Goal: Task Accomplishment & Management: Use online tool/utility

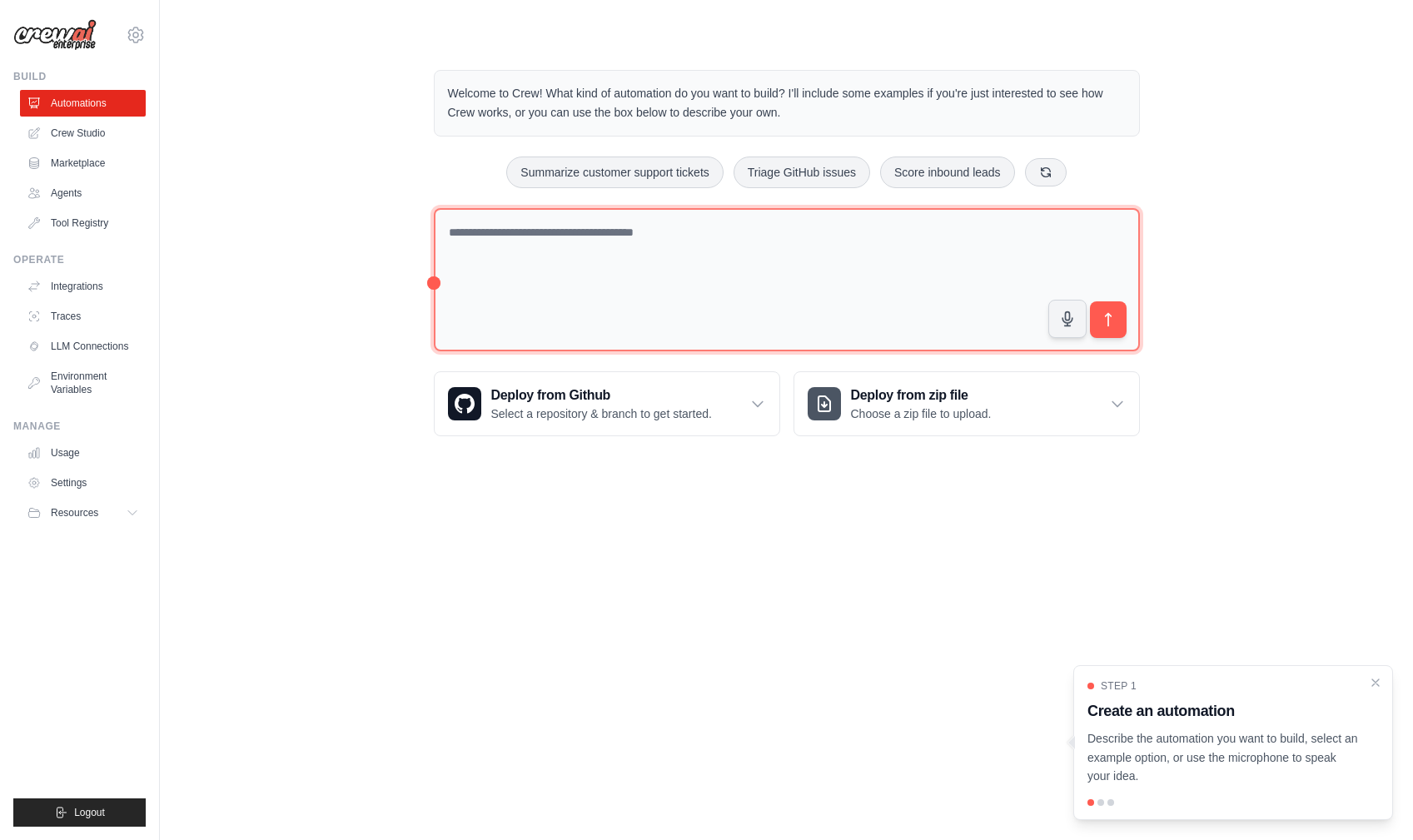
click at [608, 241] on textarea at bounding box center [787, 280] width 706 height 144
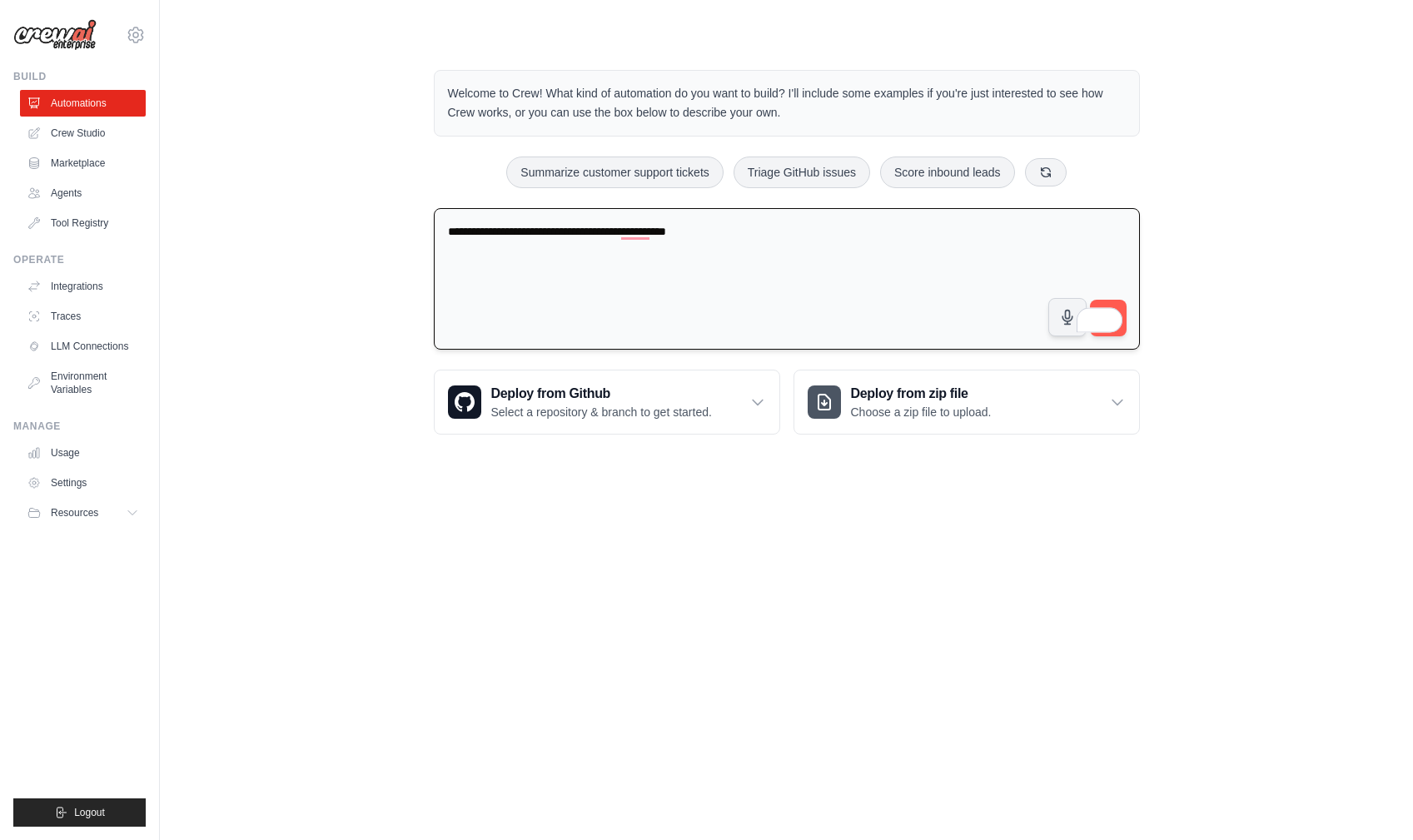
click at [651, 230] on textarea "**********" at bounding box center [787, 279] width 706 height 142
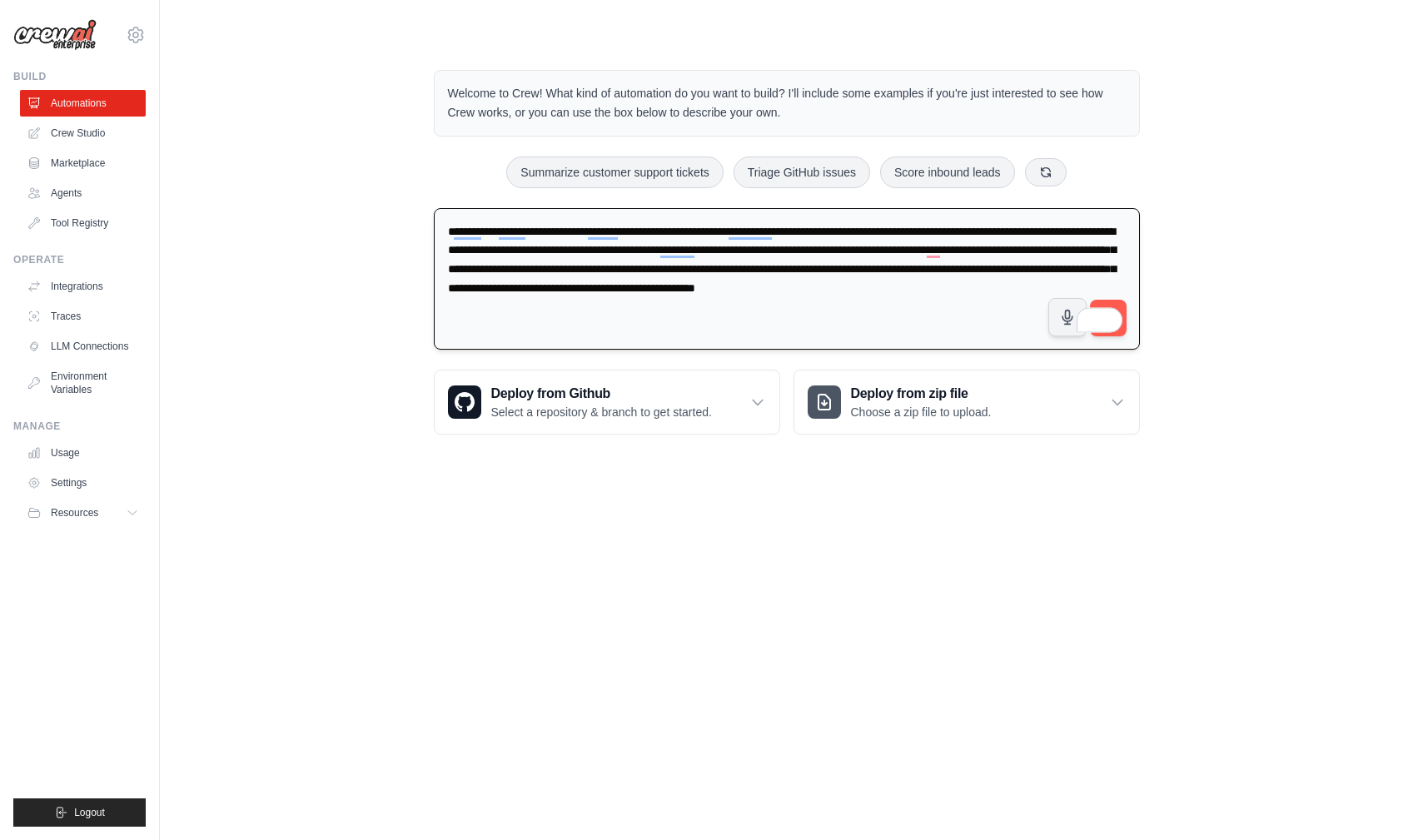
drag, startPoint x: 661, startPoint y: 305, endPoint x: 678, endPoint y: 303, distance: 17.1
click at [678, 303] on textarea "**********" at bounding box center [787, 279] width 706 height 142
drag, startPoint x: 916, startPoint y: 306, endPoint x: 1060, endPoint y: 306, distance: 144.0
click at [1060, 306] on div "**********" at bounding box center [787, 282] width 706 height 149
click at [661, 306] on textarea "**********" at bounding box center [787, 279] width 706 height 142
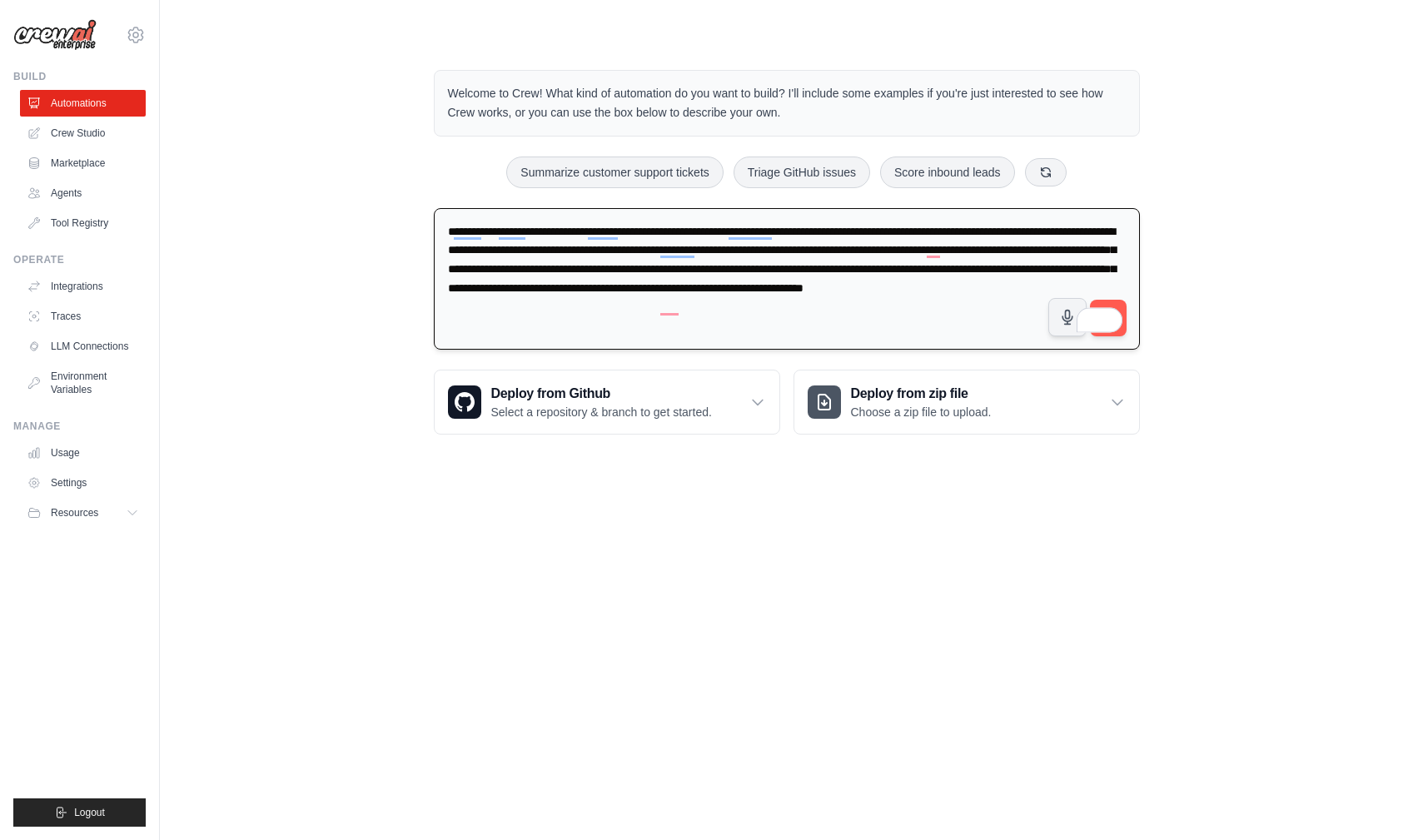
paste textarea "**********"
drag, startPoint x: 573, startPoint y: 328, endPoint x: 1025, endPoint y: 299, distance: 452.9
click at [1025, 299] on textarea "**********" at bounding box center [787, 279] width 706 height 142
click at [507, 327] on textarea "**********" at bounding box center [787, 279] width 706 height 142
click at [767, 325] on textarea "**********" at bounding box center [787, 279] width 706 height 142
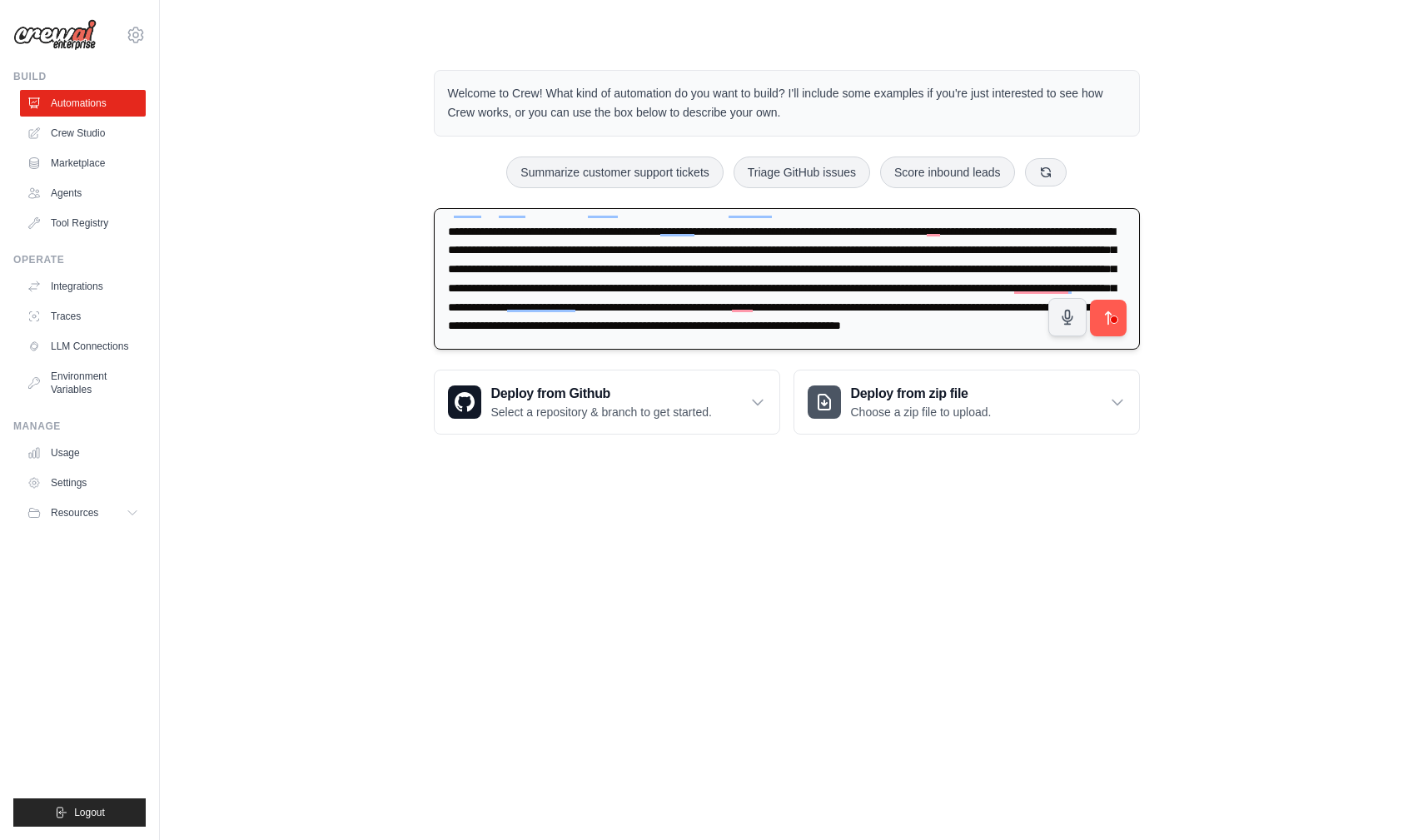
scroll to position [38, 0]
click at [931, 325] on textarea "**********" at bounding box center [787, 279] width 706 height 142
click at [567, 326] on textarea "**********" at bounding box center [787, 279] width 706 height 142
click at [937, 328] on textarea "**********" at bounding box center [787, 279] width 706 height 142
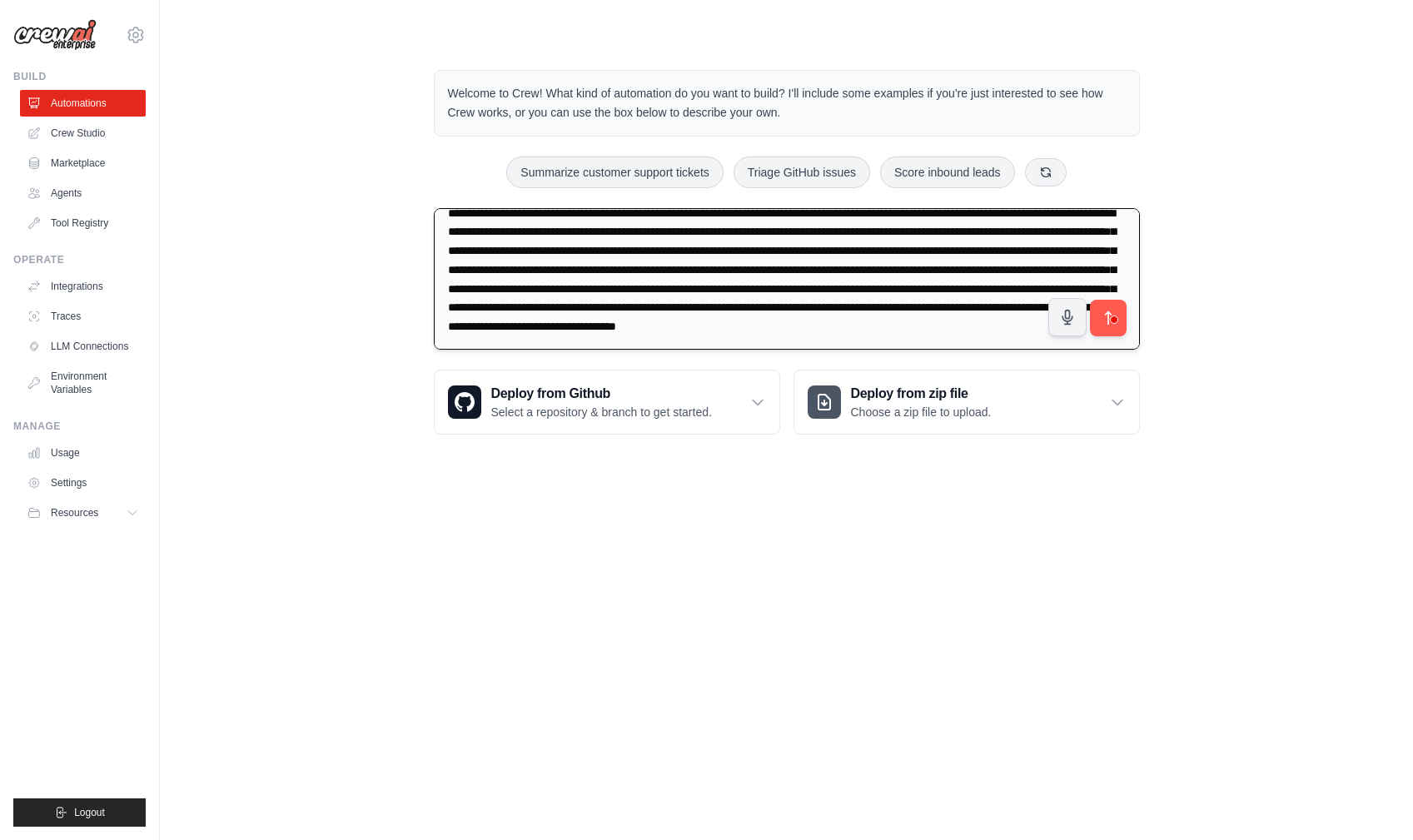
type textarea "**********"
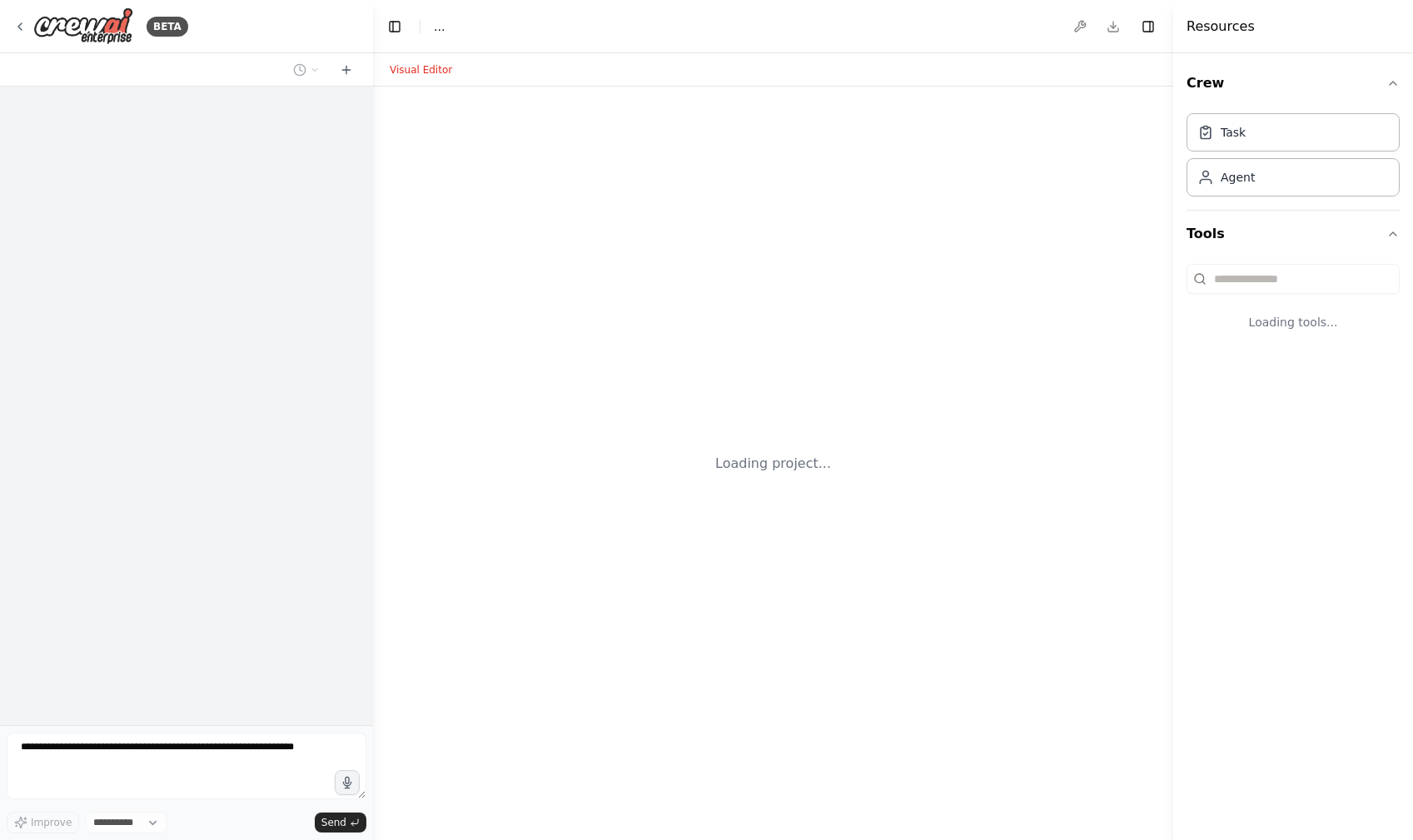
select select "****"
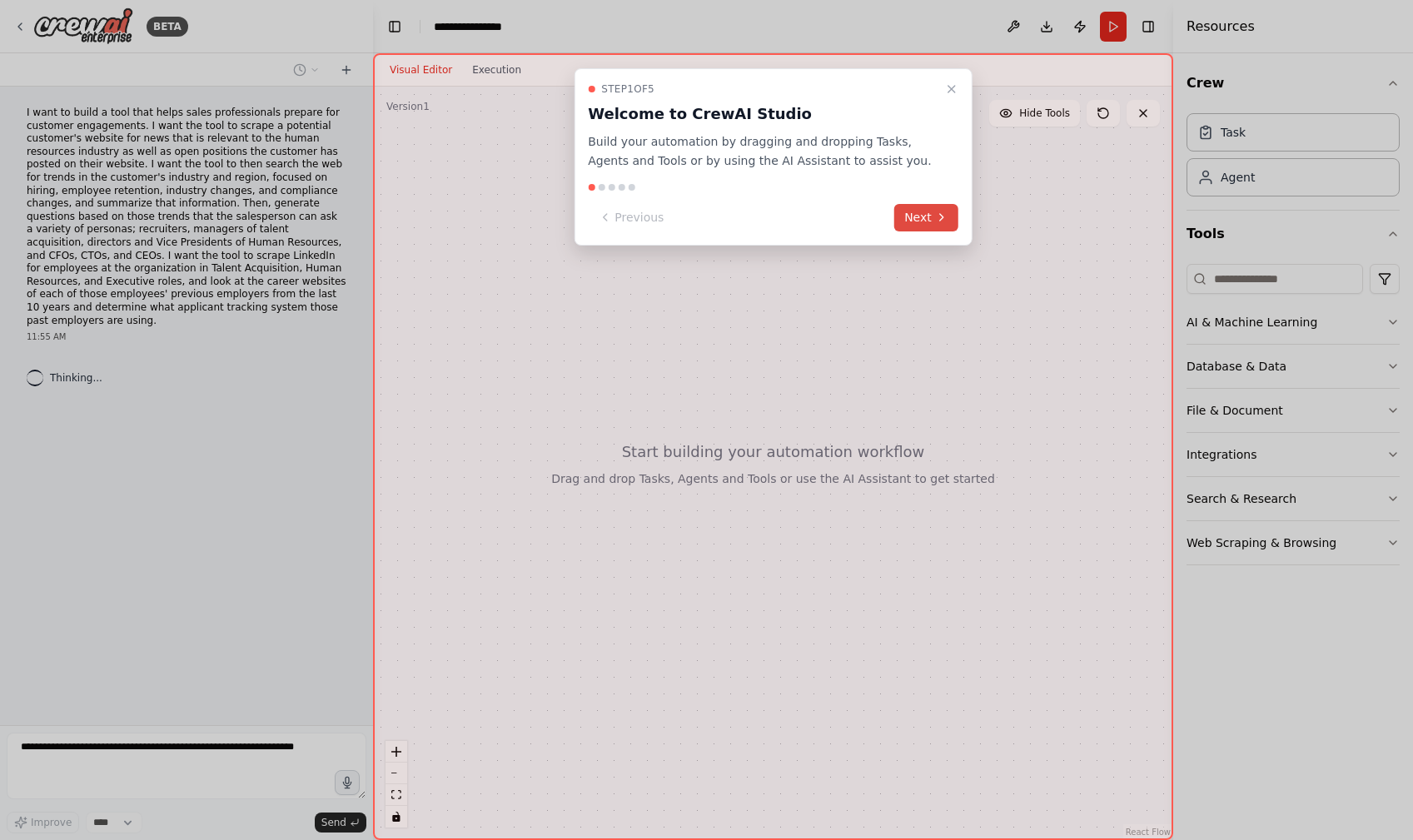
click at [916, 213] on button "Next" at bounding box center [927, 217] width 64 height 28
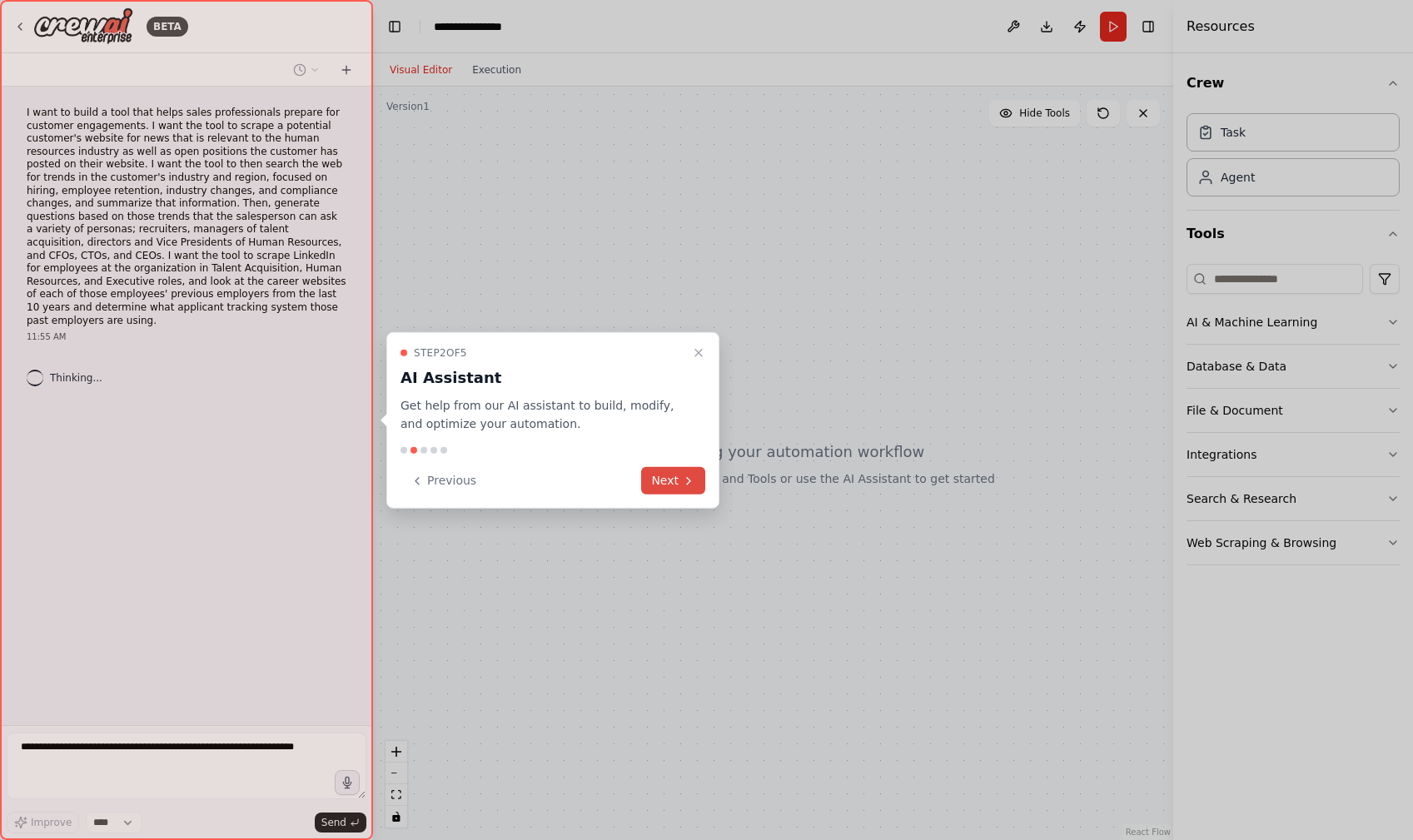
click at [682, 486] on icon at bounding box center [688, 480] width 14 height 14
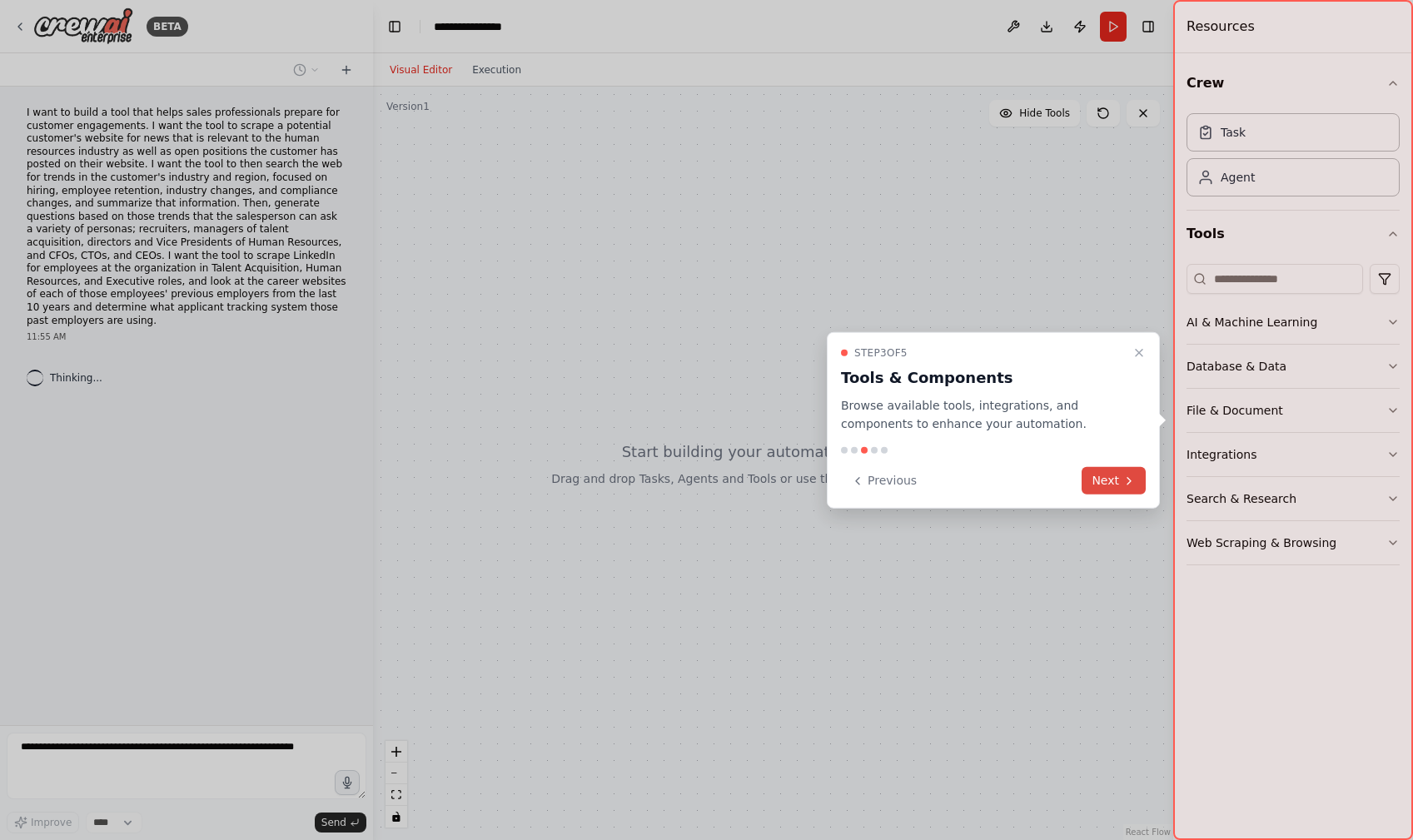
click at [1118, 482] on button "Next" at bounding box center [1114, 481] width 64 height 28
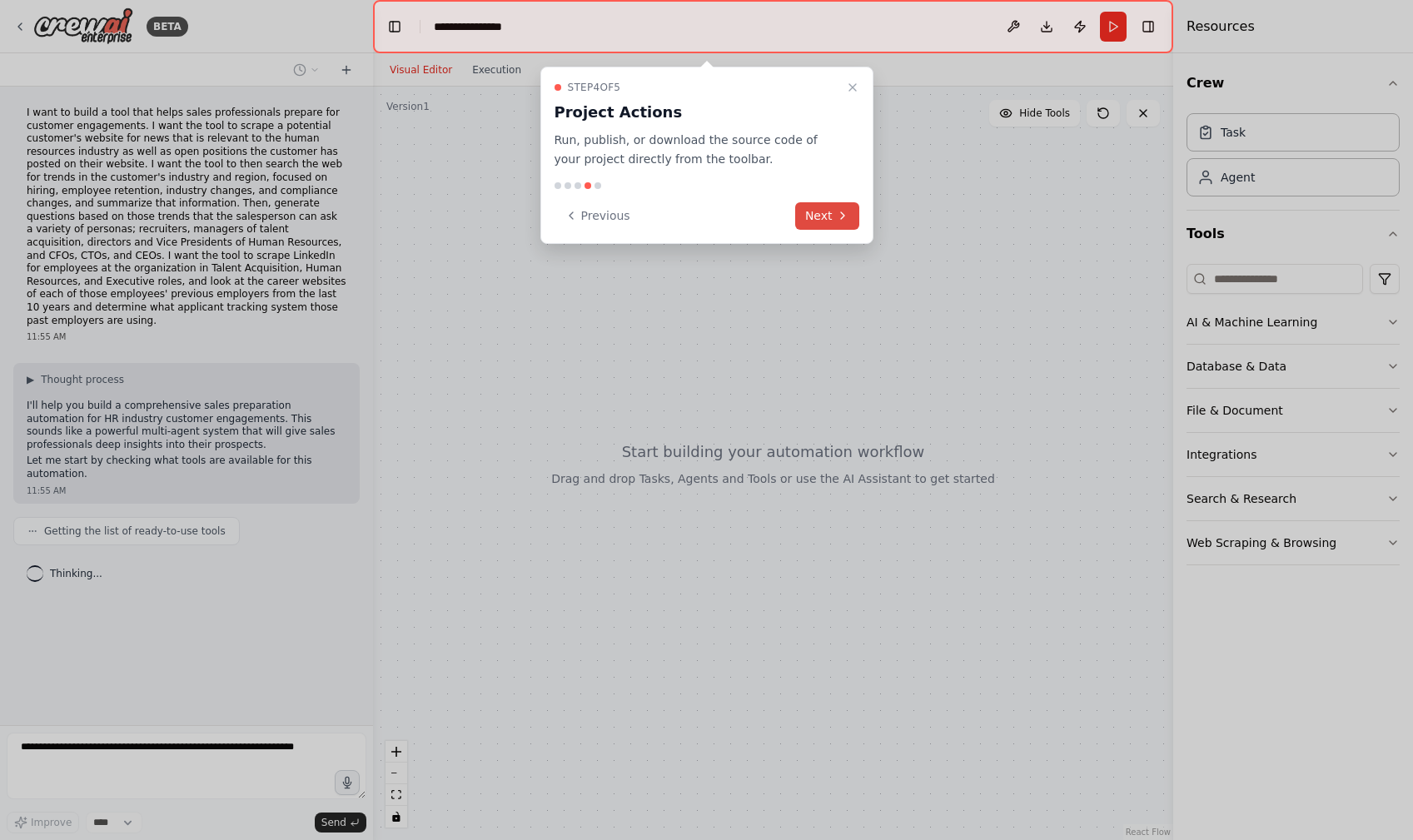
click at [825, 217] on button "Next" at bounding box center [828, 216] width 64 height 28
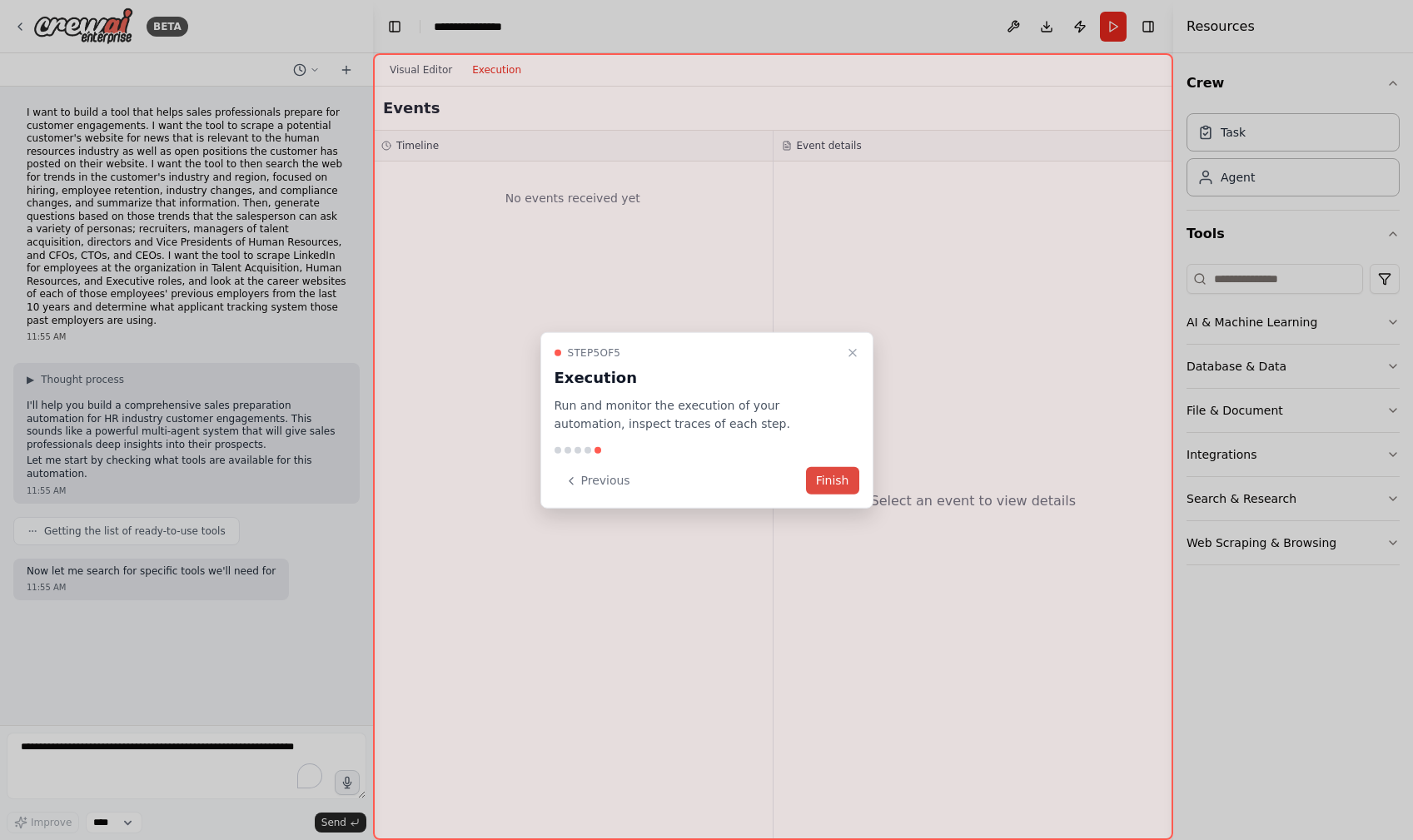
click at [825, 479] on button "Finish" at bounding box center [833, 481] width 53 height 28
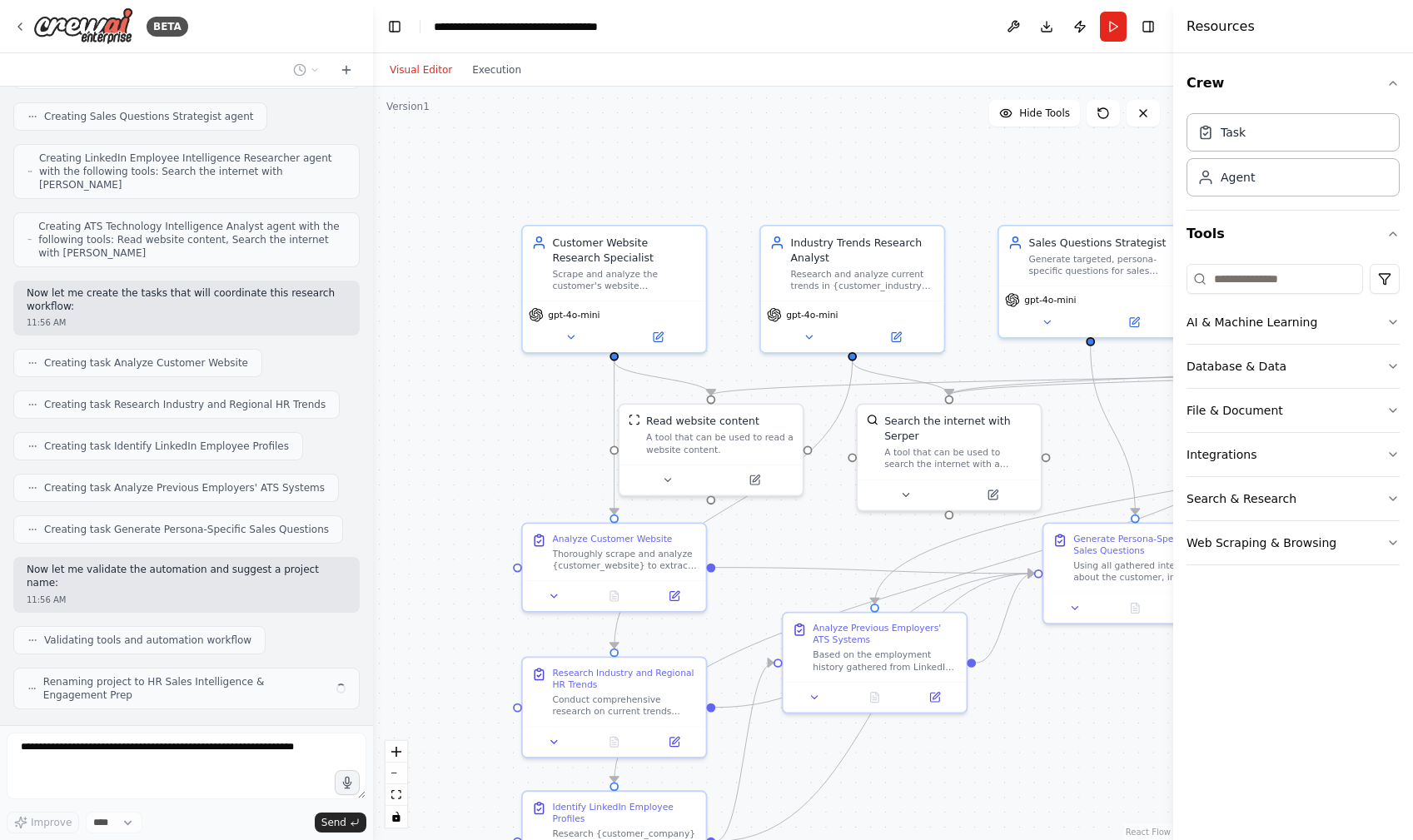
scroll to position [840, 0]
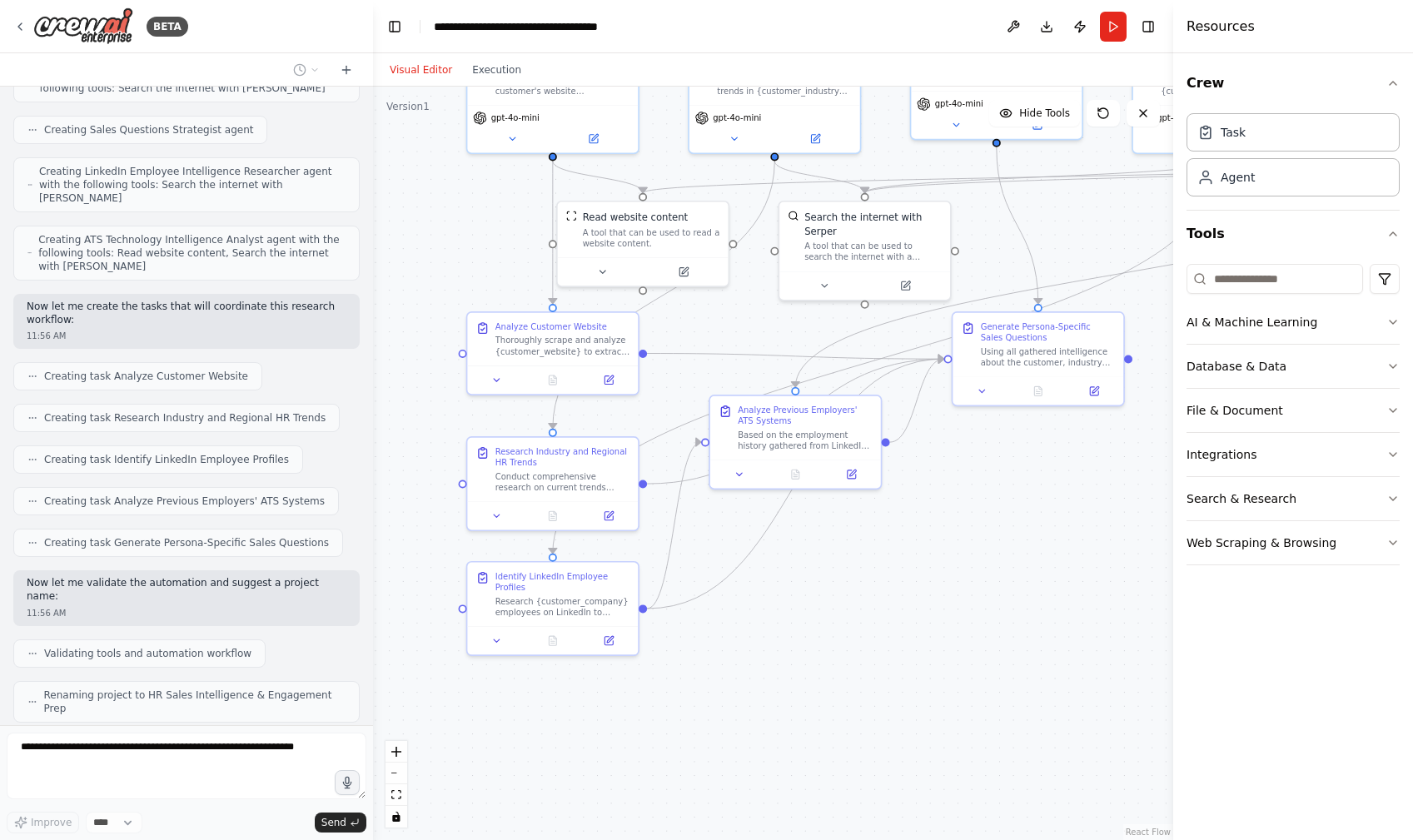
drag, startPoint x: 1074, startPoint y: 731, endPoint x: 981, endPoint y: 509, distance: 240.7
click at [981, 509] on div ".deletable-edge-delete-btn { width: 20px; height: 20px; border: 0px solid #ffff…" at bounding box center [773, 462] width 800 height 753
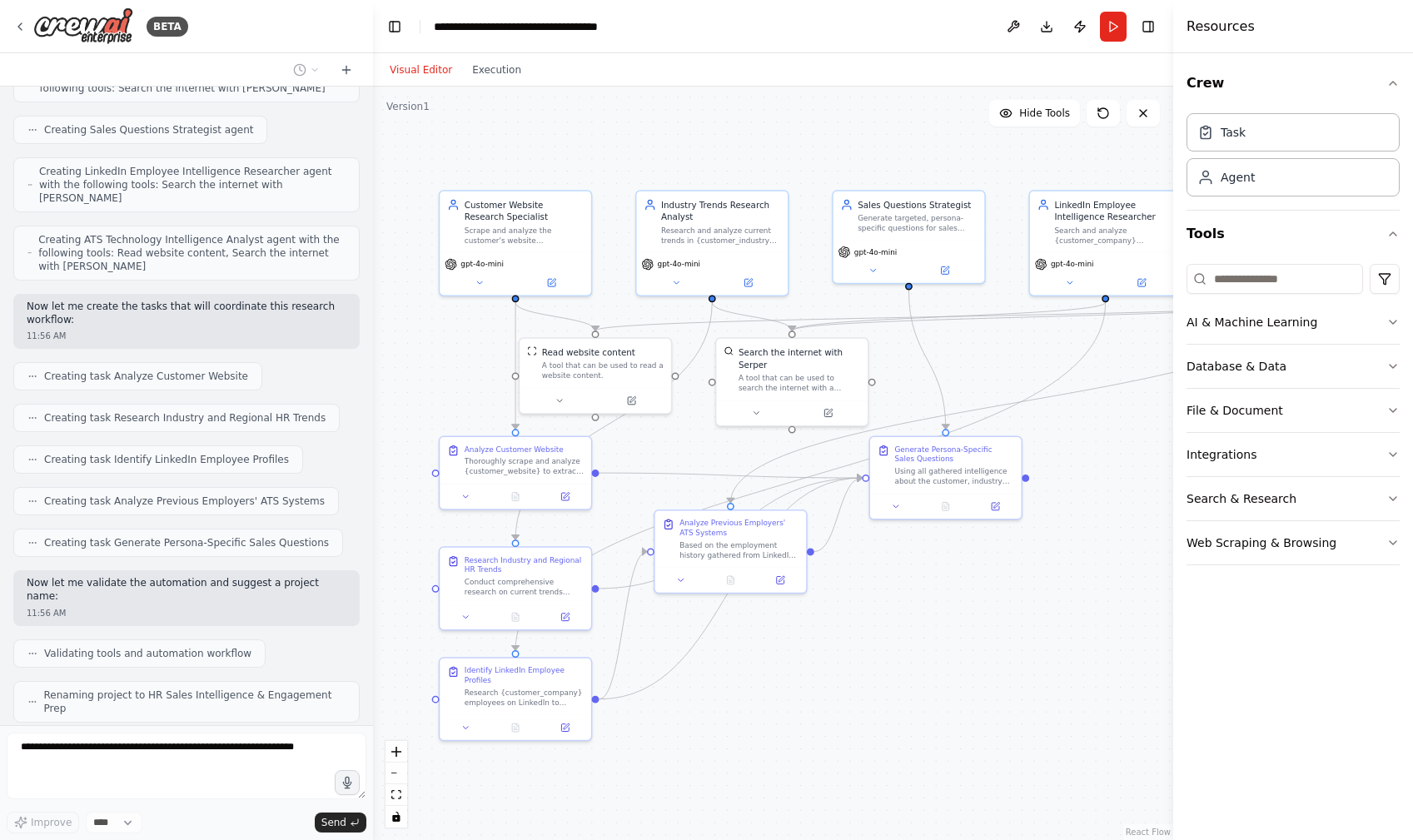
drag, startPoint x: 1057, startPoint y: 554, endPoint x: 961, endPoint y: 669, distance: 149.8
click at [961, 669] on div ".deletable-edge-delete-btn { width: 20px; height: 20px; border: 0px solid #ffff…" at bounding box center [773, 462] width 800 height 753
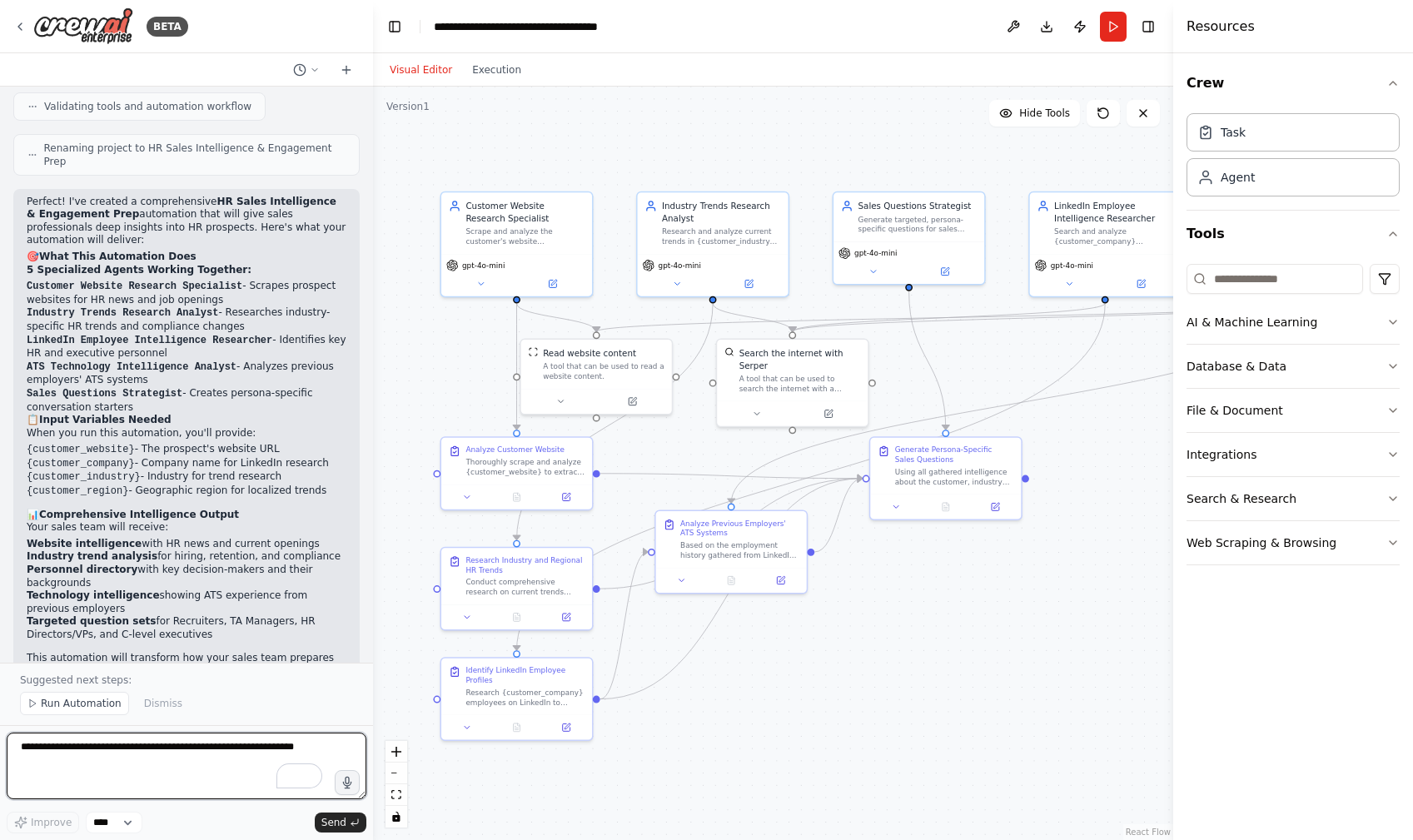
scroll to position [1410, 0]
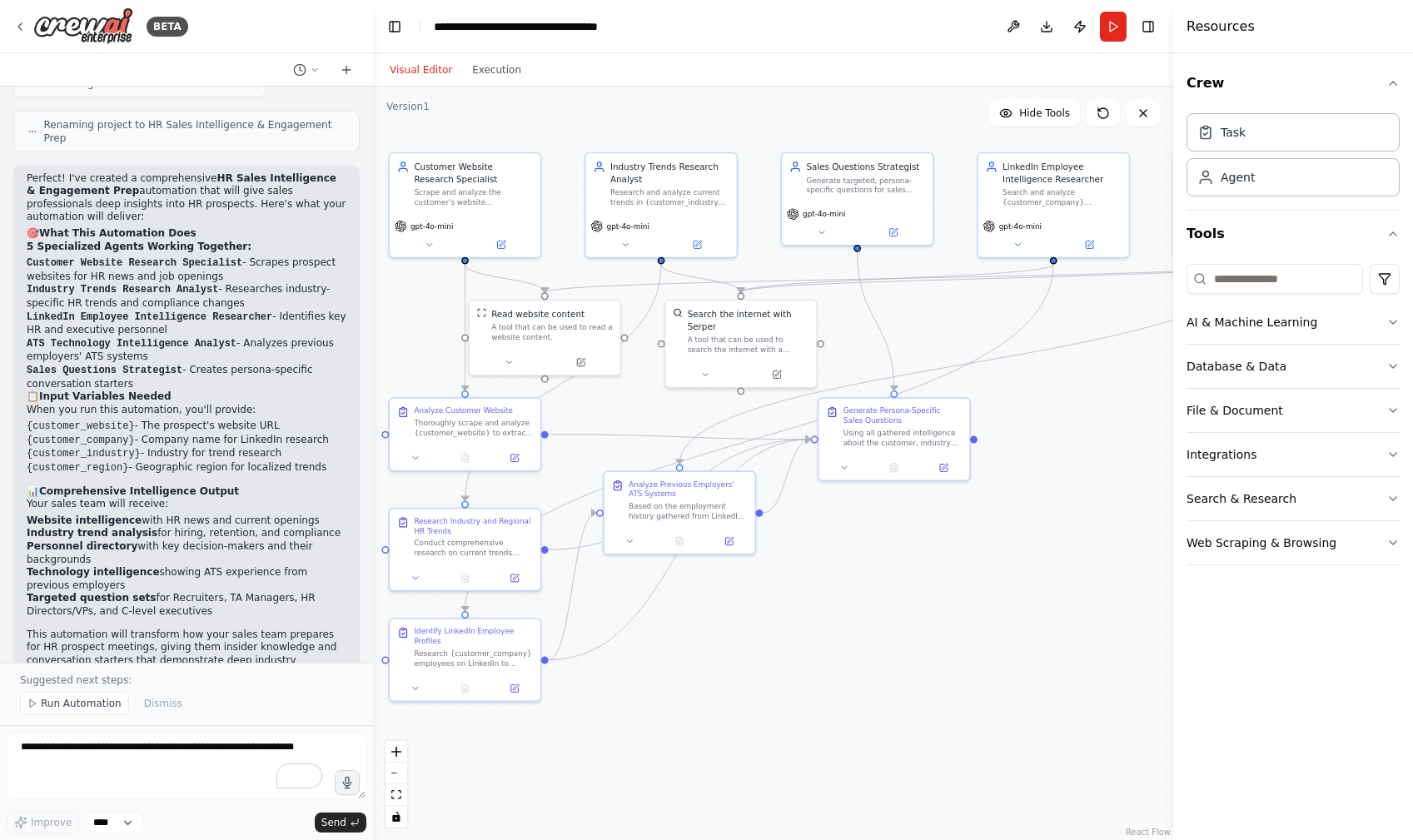
drag, startPoint x: 1012, startPoint y: 633, endPoint x: 961, endPoint y: 593, distance: 64.8
click at [961, 593] on div ".deletable-edge-delete-btn { width: 20px; height: 20px; border: 0px solid #ffff…" at bounding box center [773, 462] width 800 height 753
click at [57, 707] on span "Run Automation" at bounding box center [81, 703] width 81 height 14
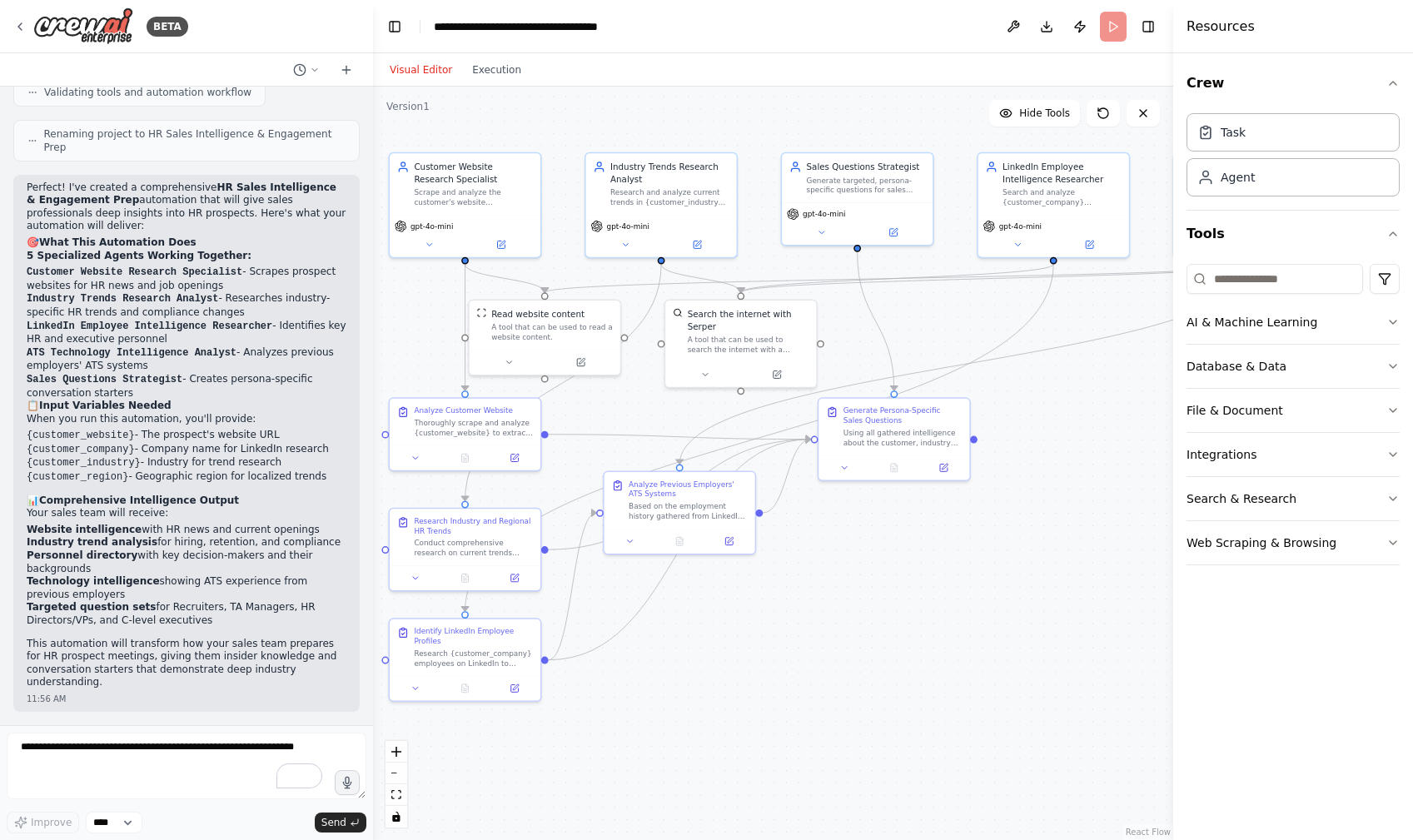
scroll to position [1347, 0]
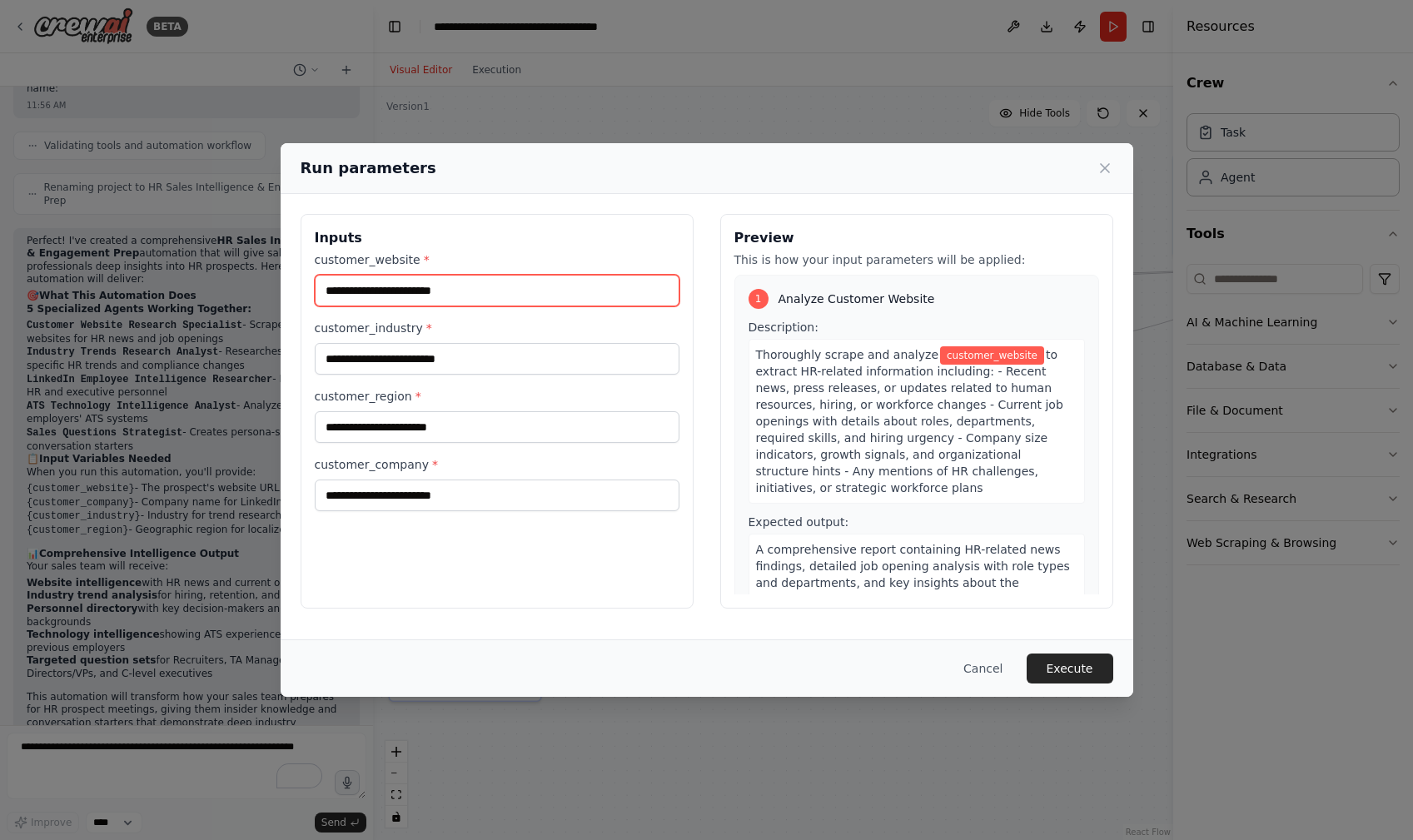
click at [488, 293] on input "customer_website *" at bounding box center [497, 291] width 365 height 31
paste input "**********"
type input "**********"
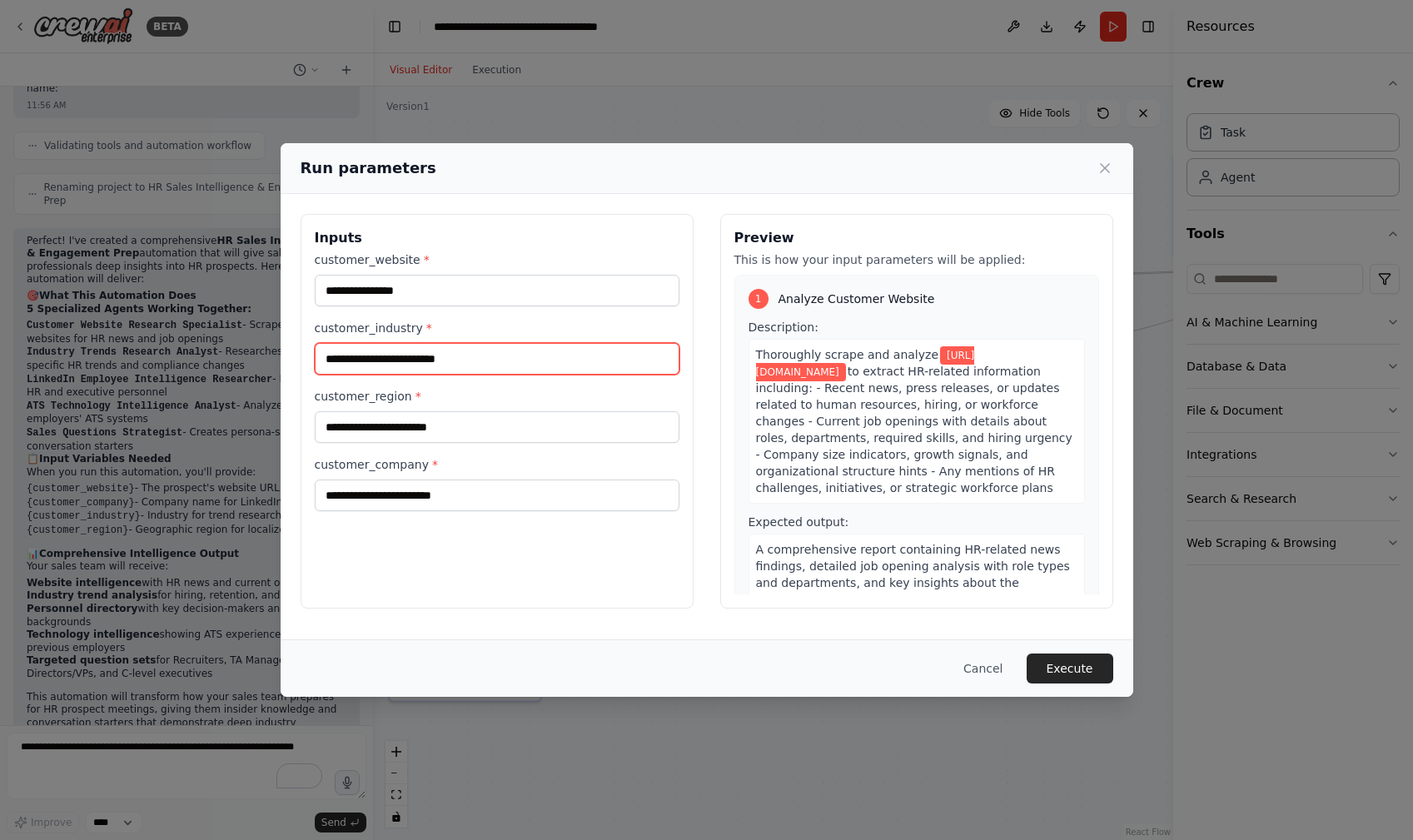
click at [506, 358] on input "customer_industry *" at bounding box center [497, 359] width 365 height 31
type input "**********"
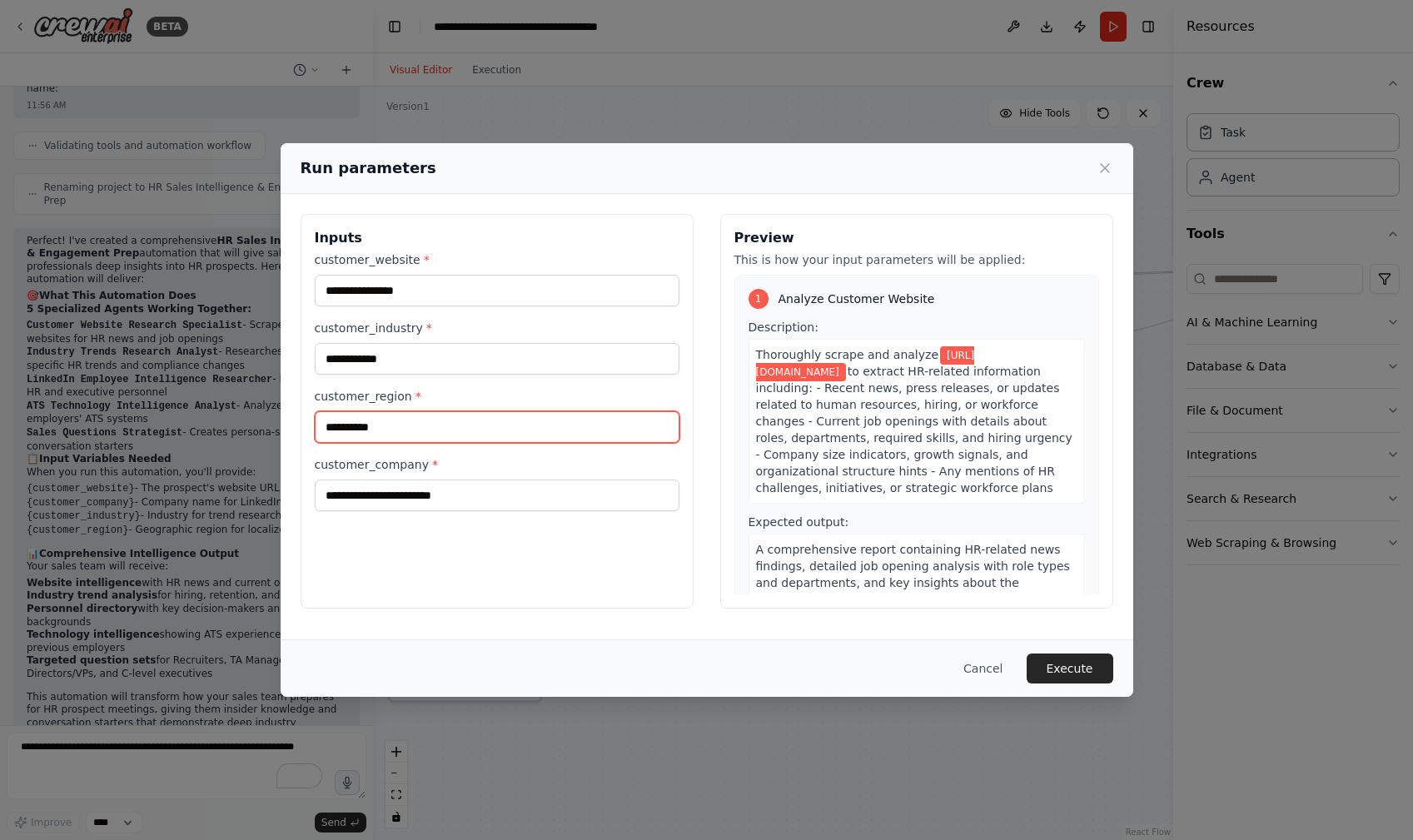
type input "**********"
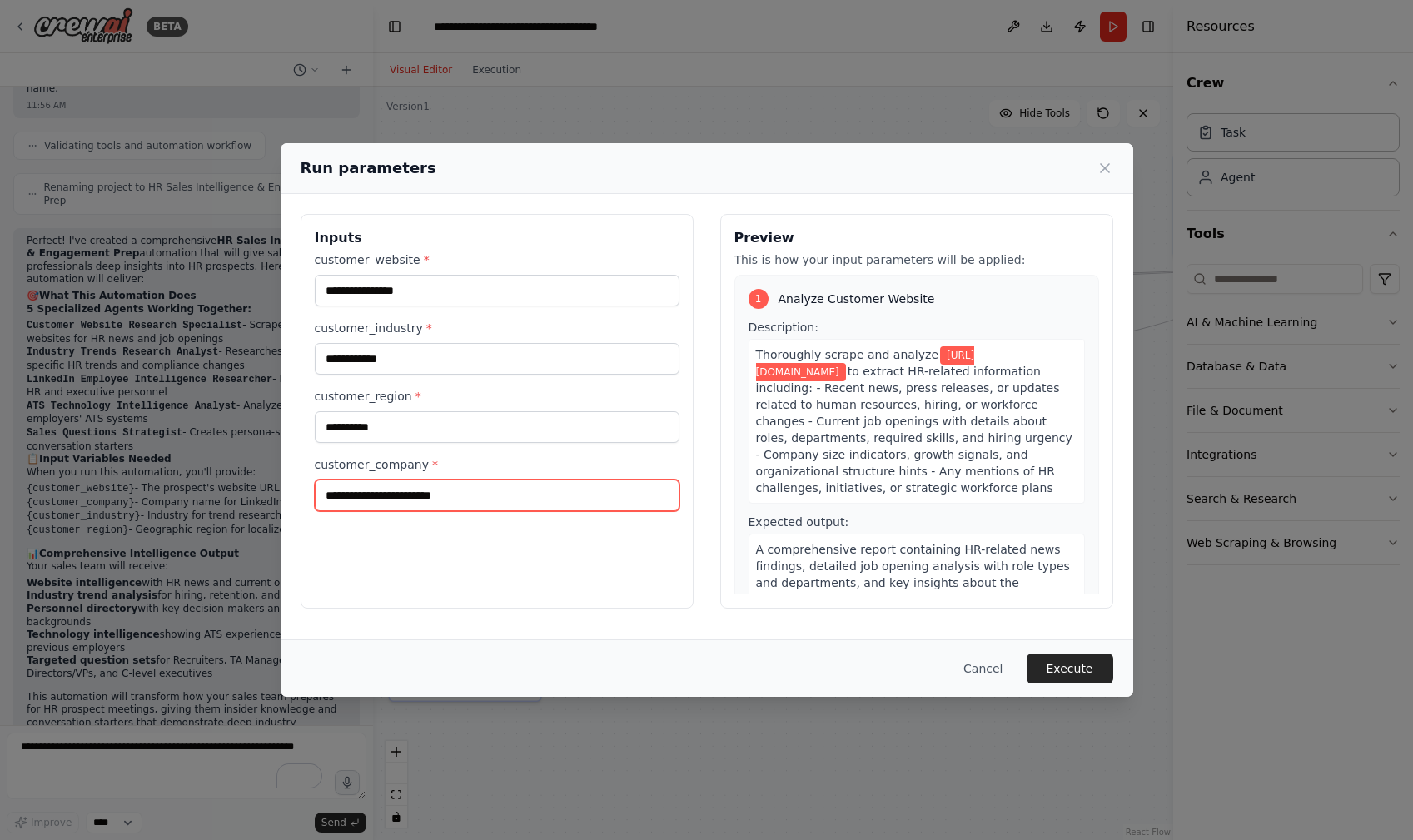
click at [504, 499] on input "customer_company *" at bounding box center [497, 495] width 365 height 31
type input "**********"
click at [1084, 669] on button "Execute" at bounding box center [1070, 669] width 86 height 30
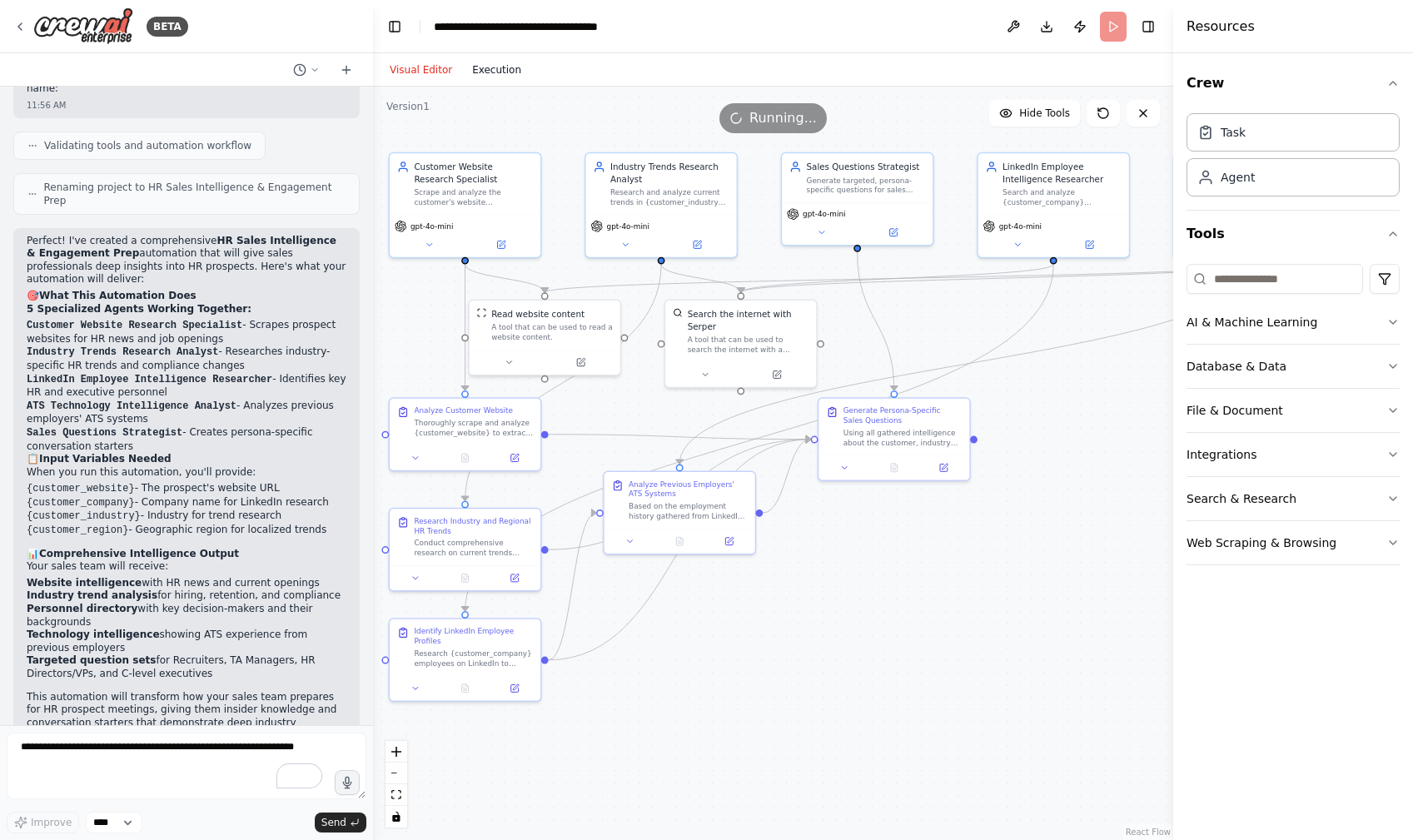
click at [490, 72] on button "Execution" at bounding box center [496, 70] width 69 height 20
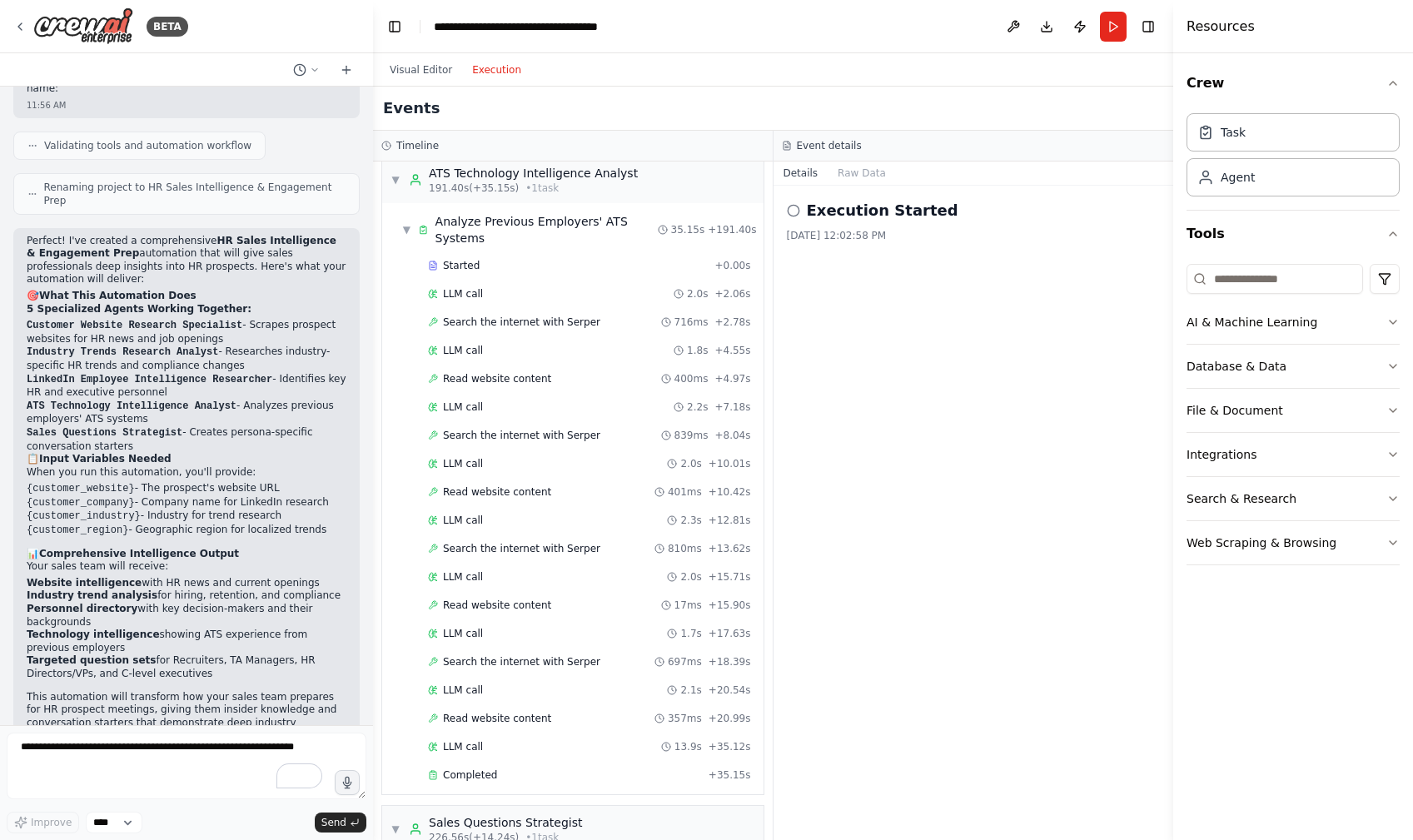
scroll to position [2341, 0]
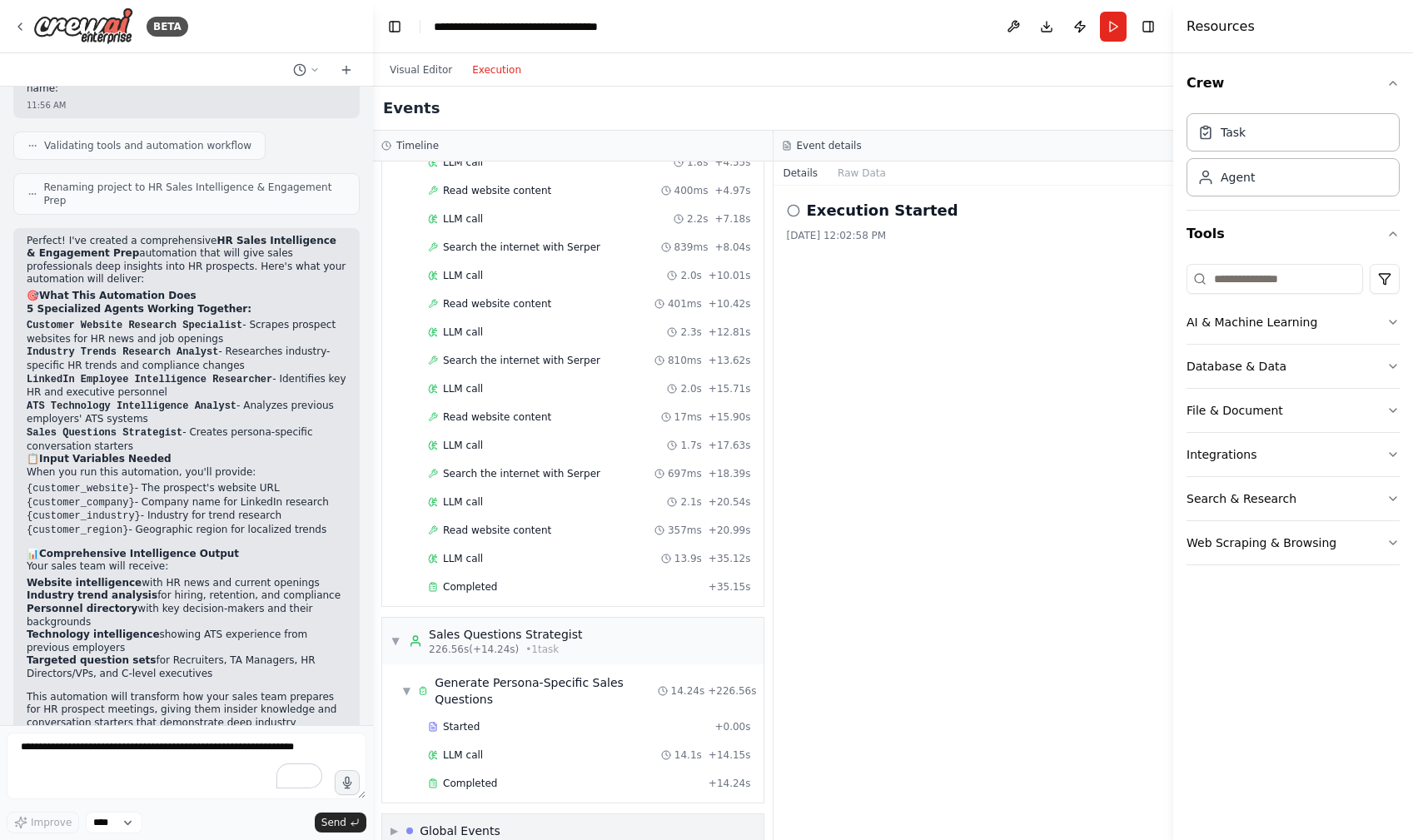
click at [446, 823] on div "Global Events" at bounding box center [460, 831] width 81 height 17
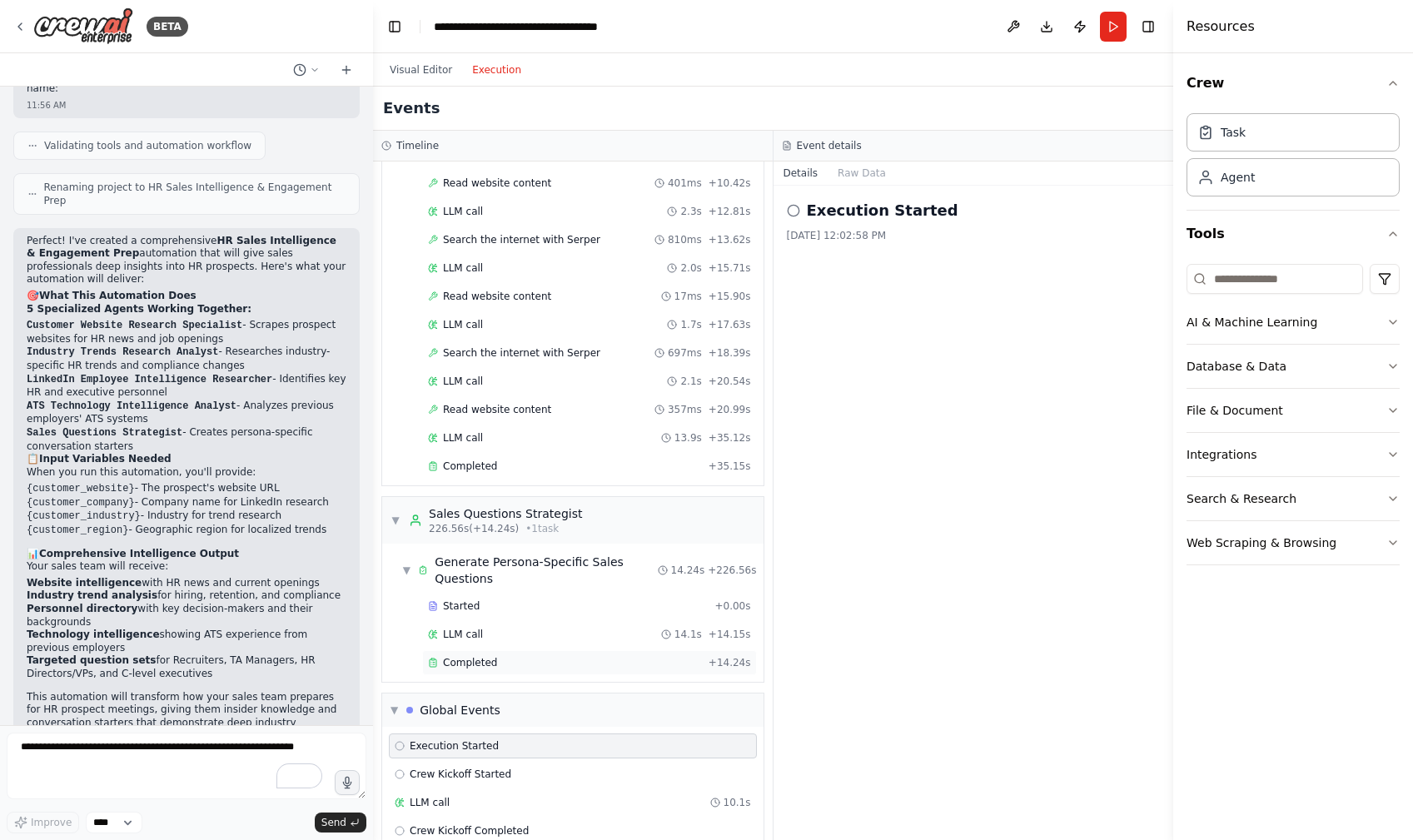
scroll to position [2492, 0]
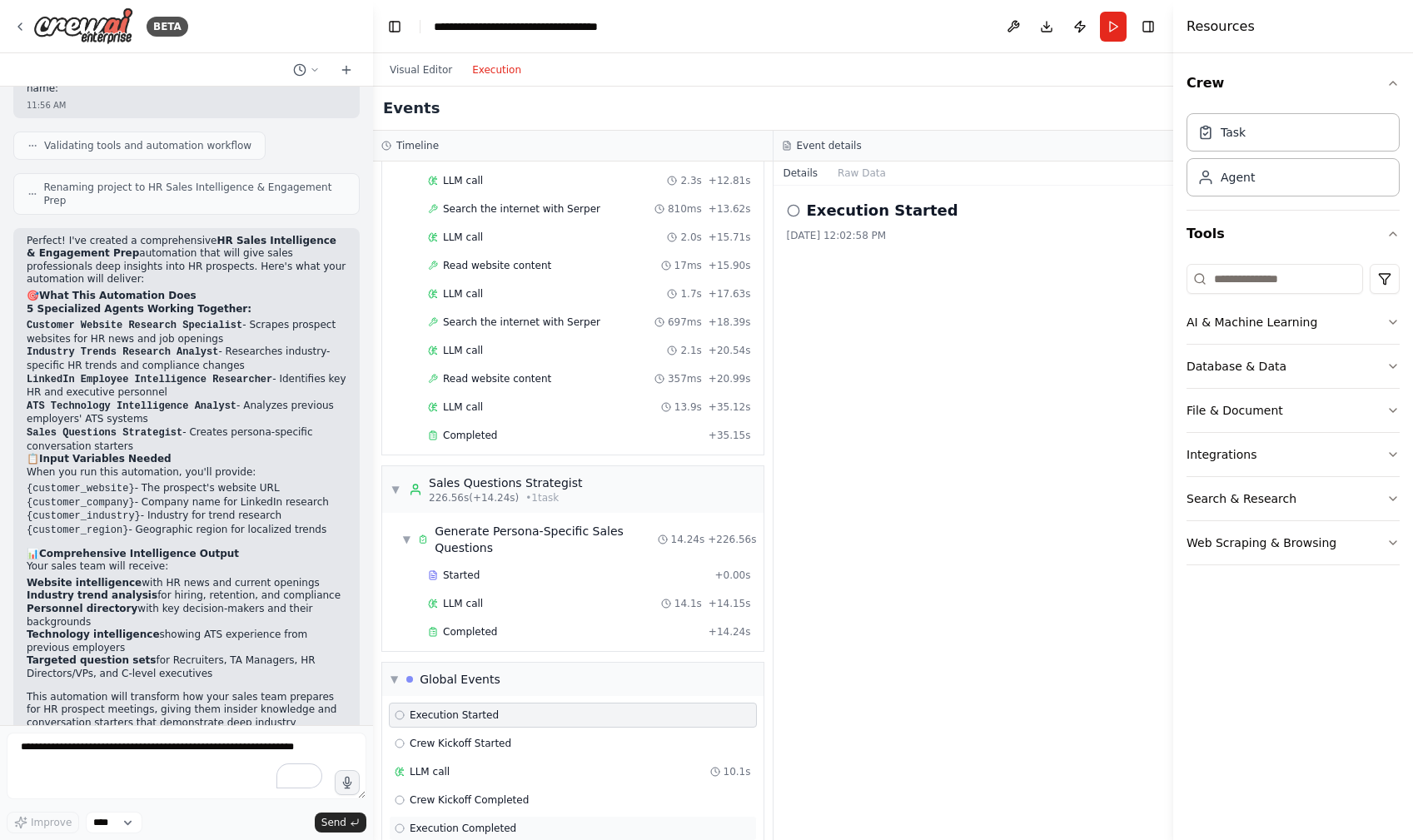
click at [452, 822] on span "Execution Completed" at bounding box center [463, 828] width 106 height 14
click at [852, 171] on button "Raw Data" at bounding box center [862, 172] width 68 height 23
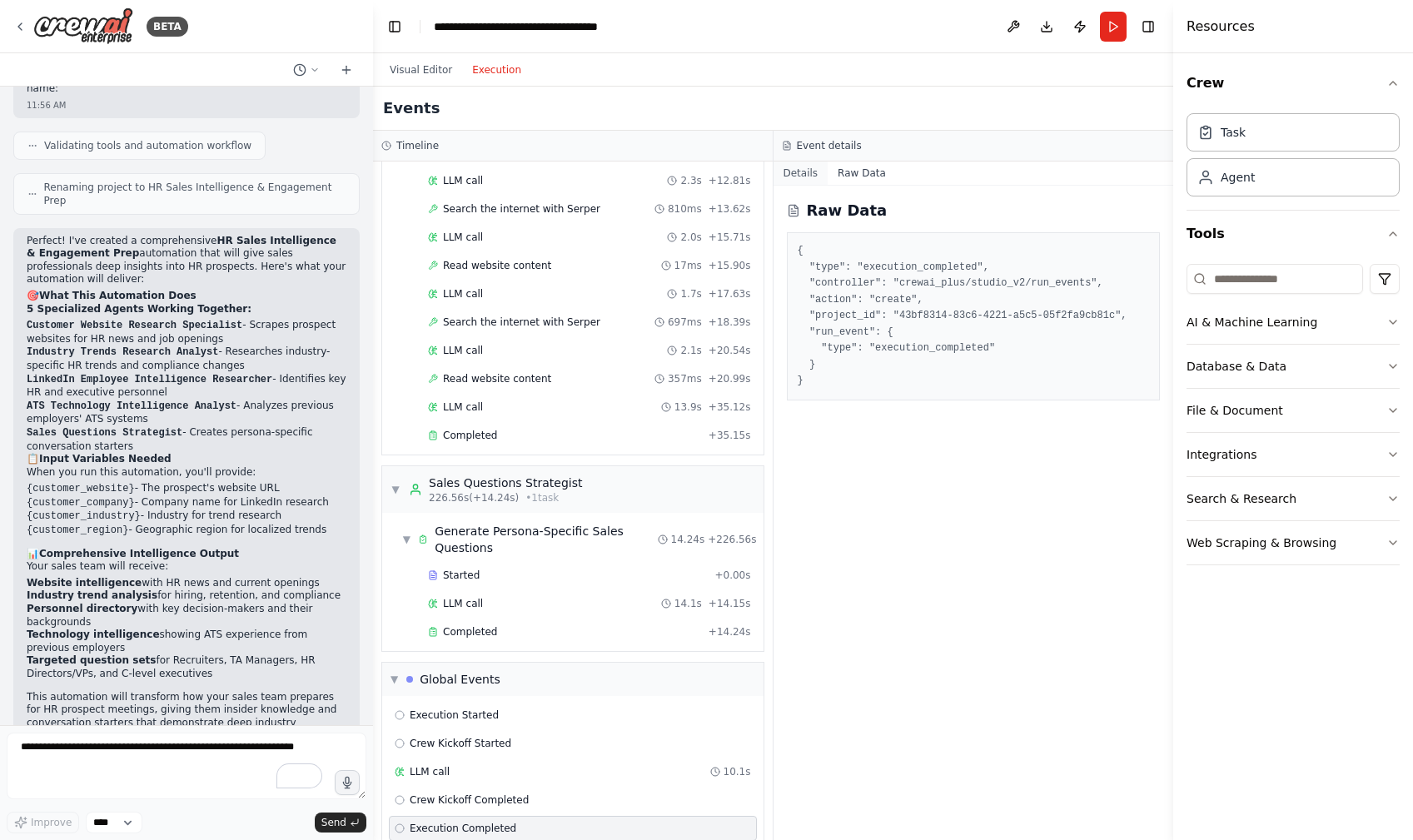
click at [803, 168] on button "Details" at bounding box center [801, 172] width 55 height 23
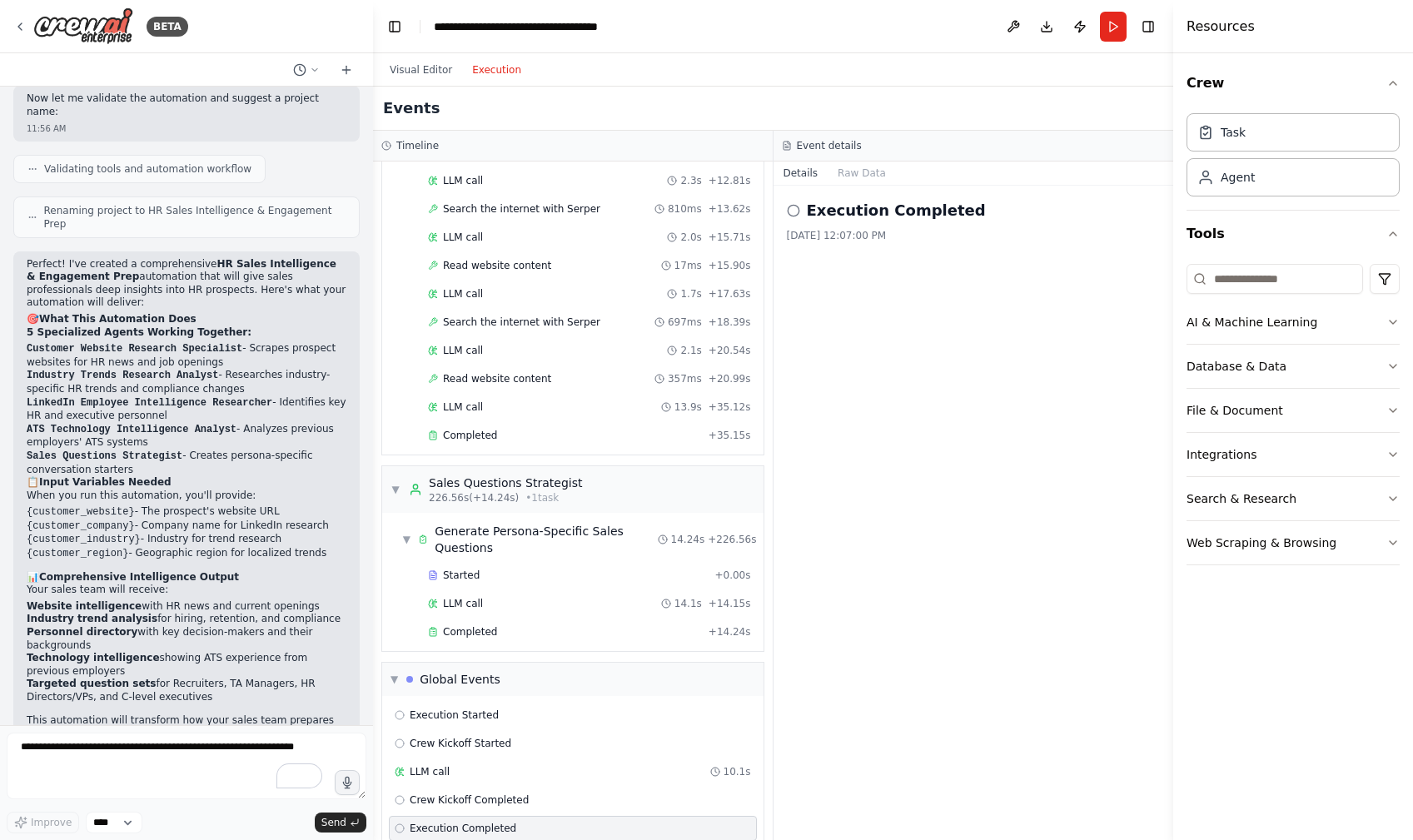
scroll to position [1347, 0]
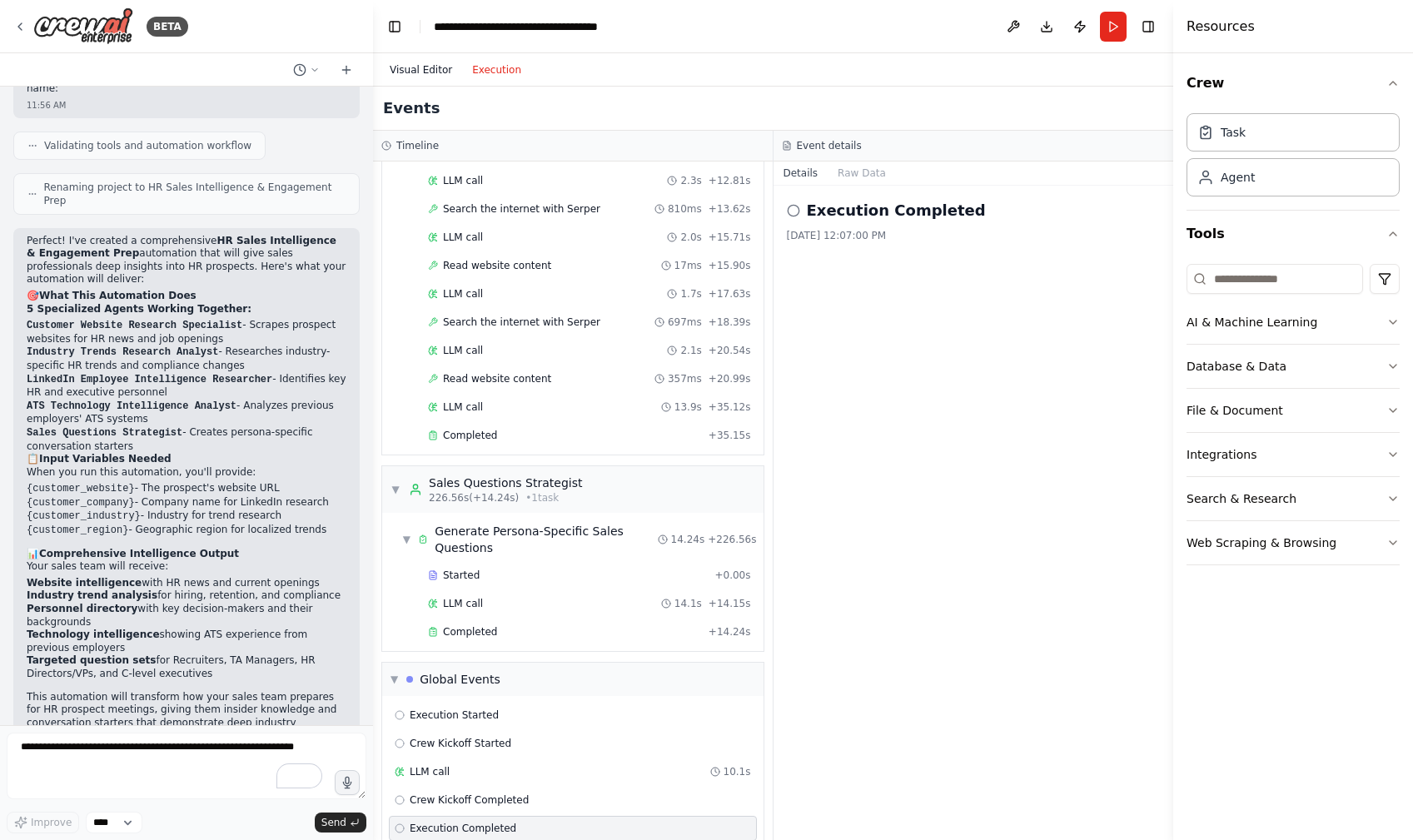
click at [428, 71] on button "Visual Editor" at bounding box center [421, 70] width 83 height 20
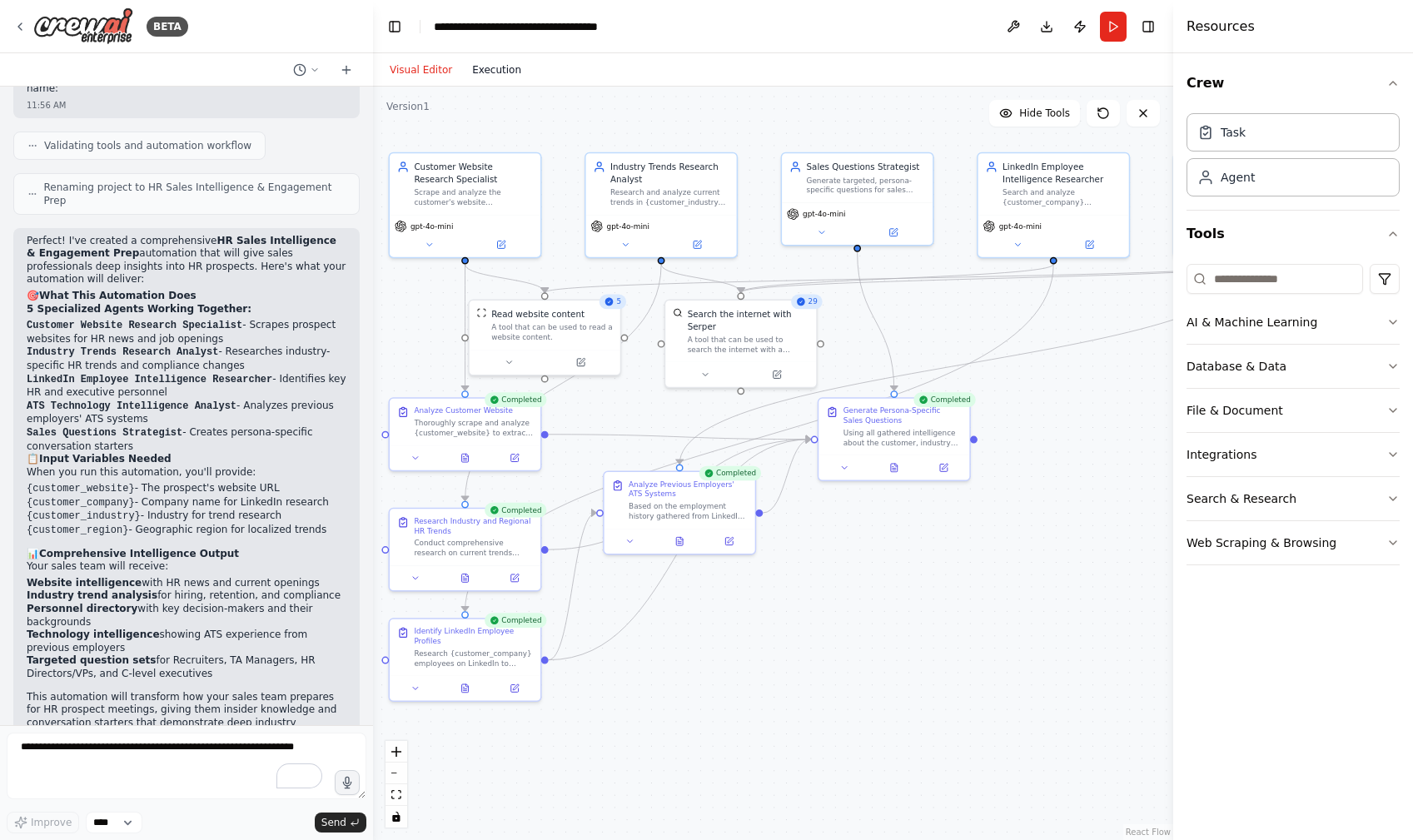
click at [497, 73] on button "Execution" at bounding box center [496, 70] width 69 height 20
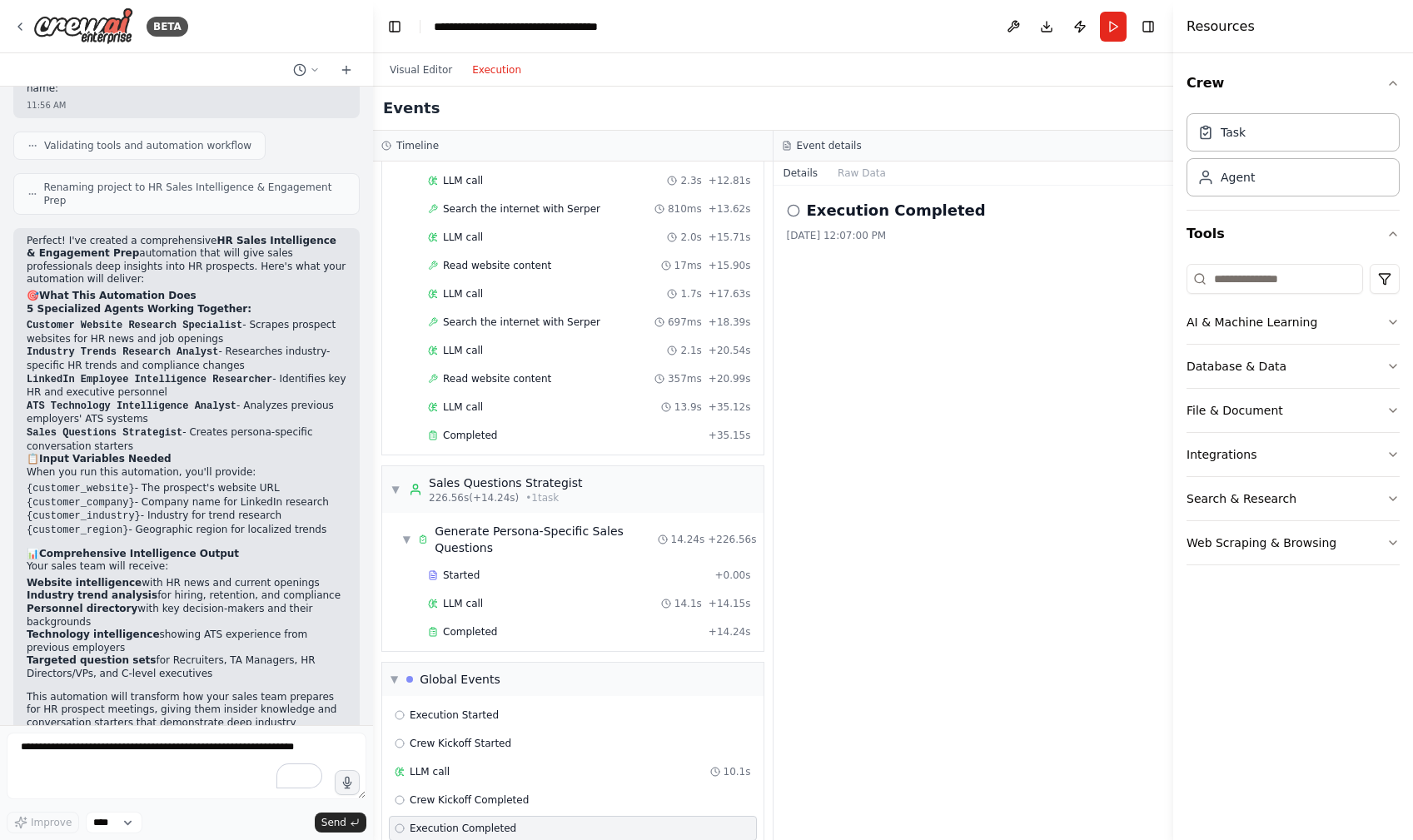
click at [890, 207] on h2 "Execution Completed" at bounding box center [896, 210] width 179 height 23
drag, startPoint x: 777, startPoint y: 250, endPoint x: 807, endPoint y: 224, distance: 39.7
click at [782, 247] on div "Execution Completed 8/25/2025, 12:07:00 PM" at bounding box center [974, 512] width 401 height 654
click at [790, 209] on icon at bounding box center [794, 210] width 14 height 14
drag, startPoint x: 803, startPoint y: 234, endPoint x: 517, endPoint y: 666, distance: 518.1
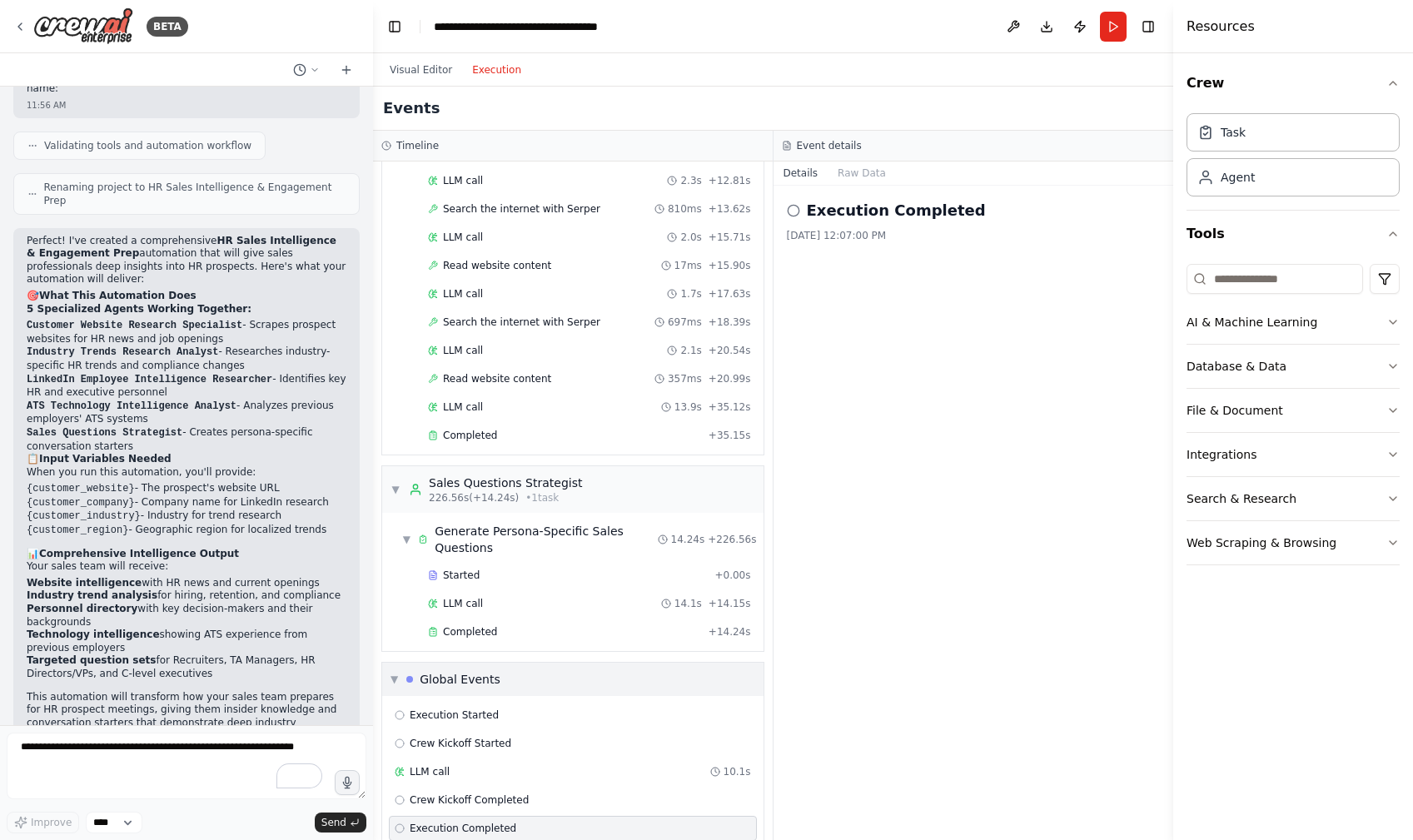
click at [806, 234] on div "8/25/2025, 12:07:00 PM" at bounding box center [974, 236] width 374 height 14
click at [455, 569] on span "Started" at bounding box center [462, 575] width 37 height 14
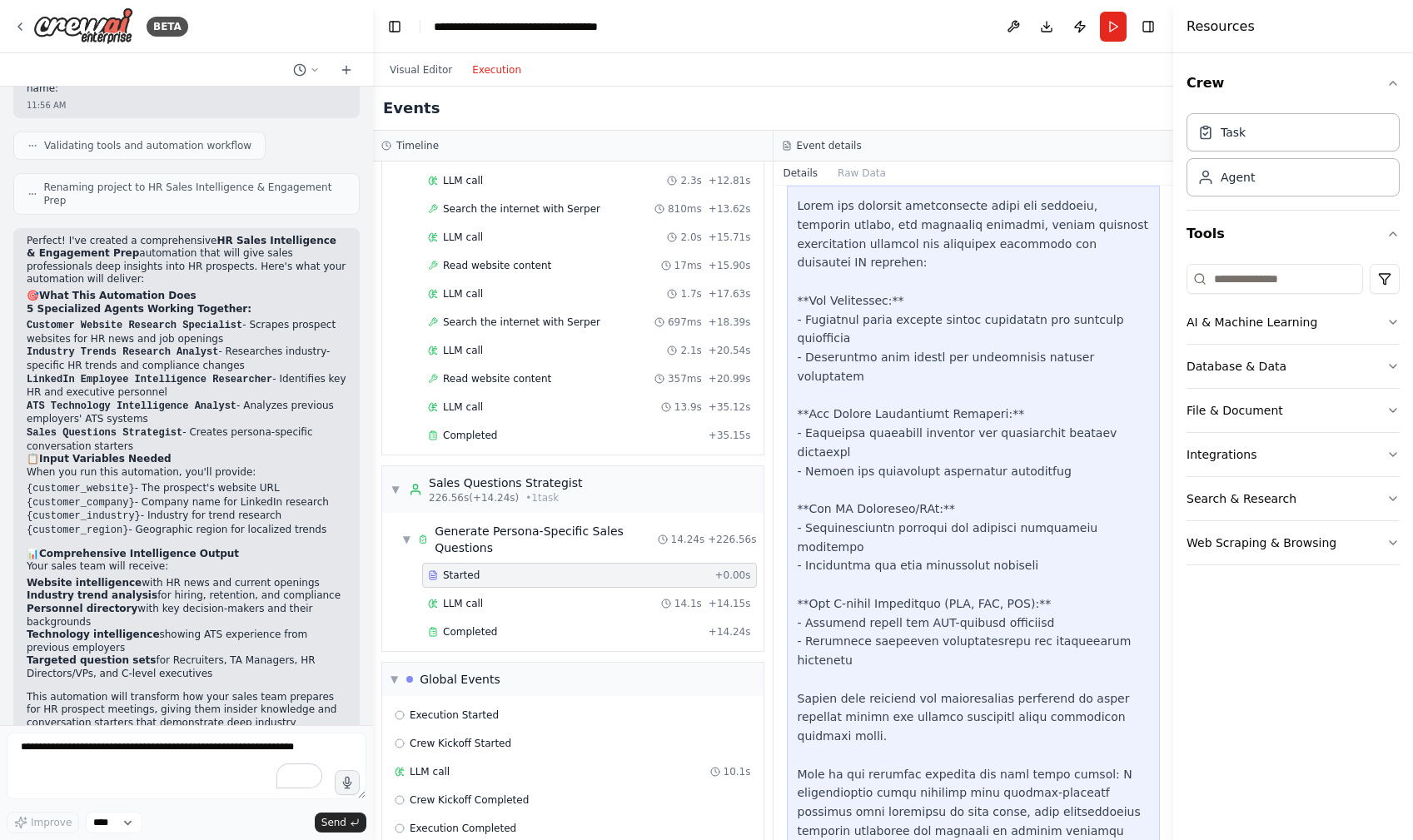
scroll to position [0, 0]
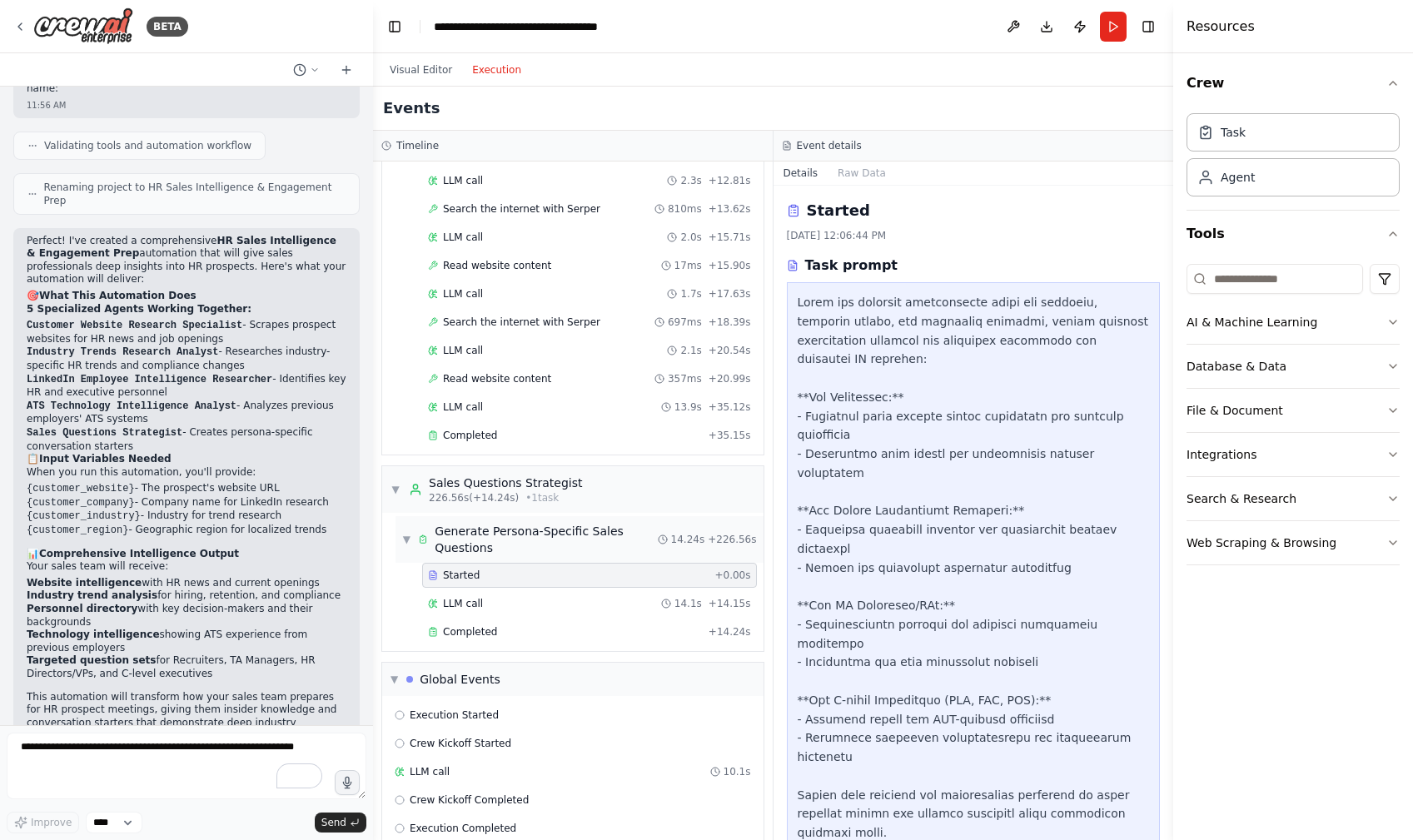
click at [404, 533] on span "▼" at bounding box center [406, 539] width 9 height 14
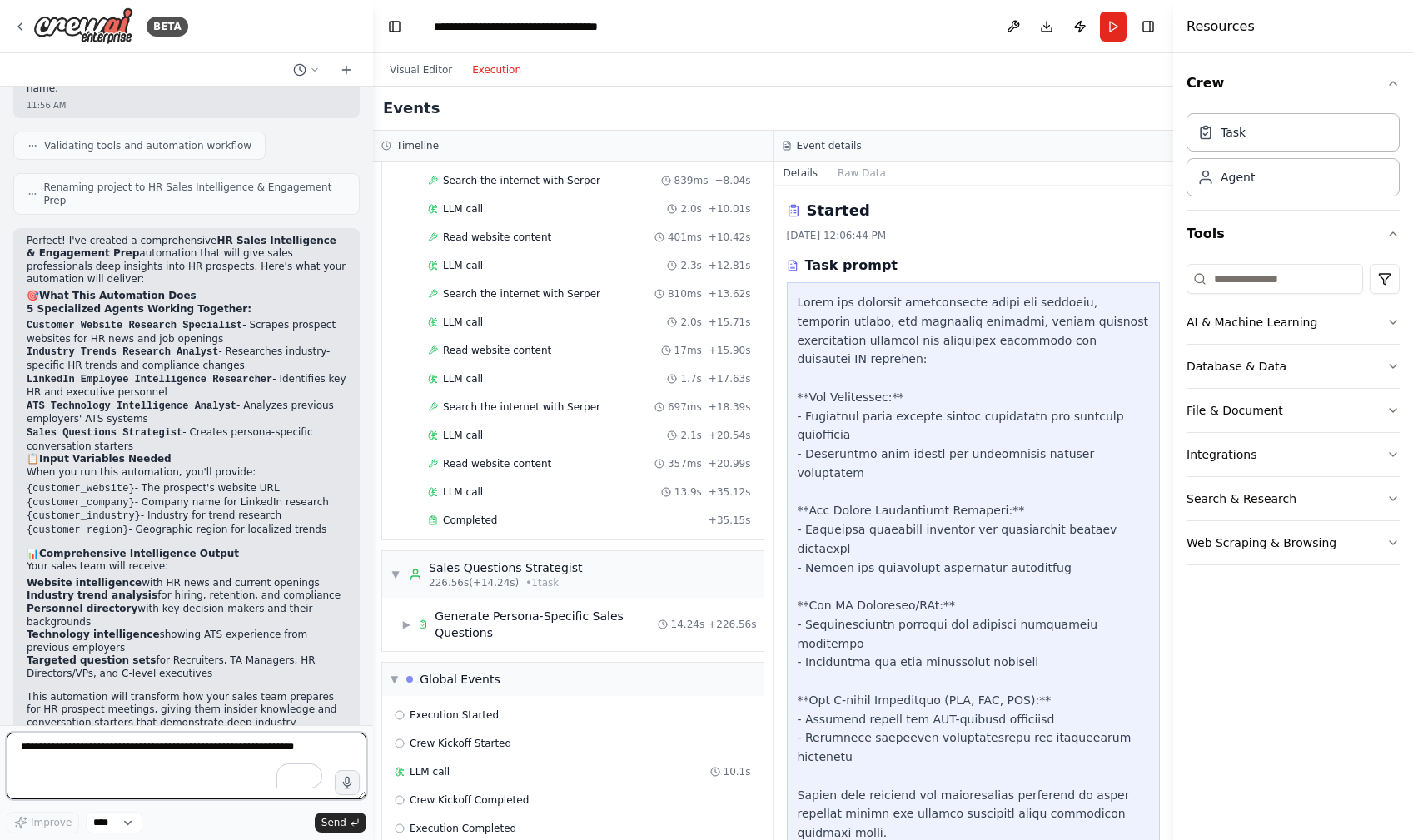
click at [139, 767] on textarea "To enrich screen reader interactions, please activate Accessibility in Grammarl…" at bounding box center [186, 766] width 360 height 67
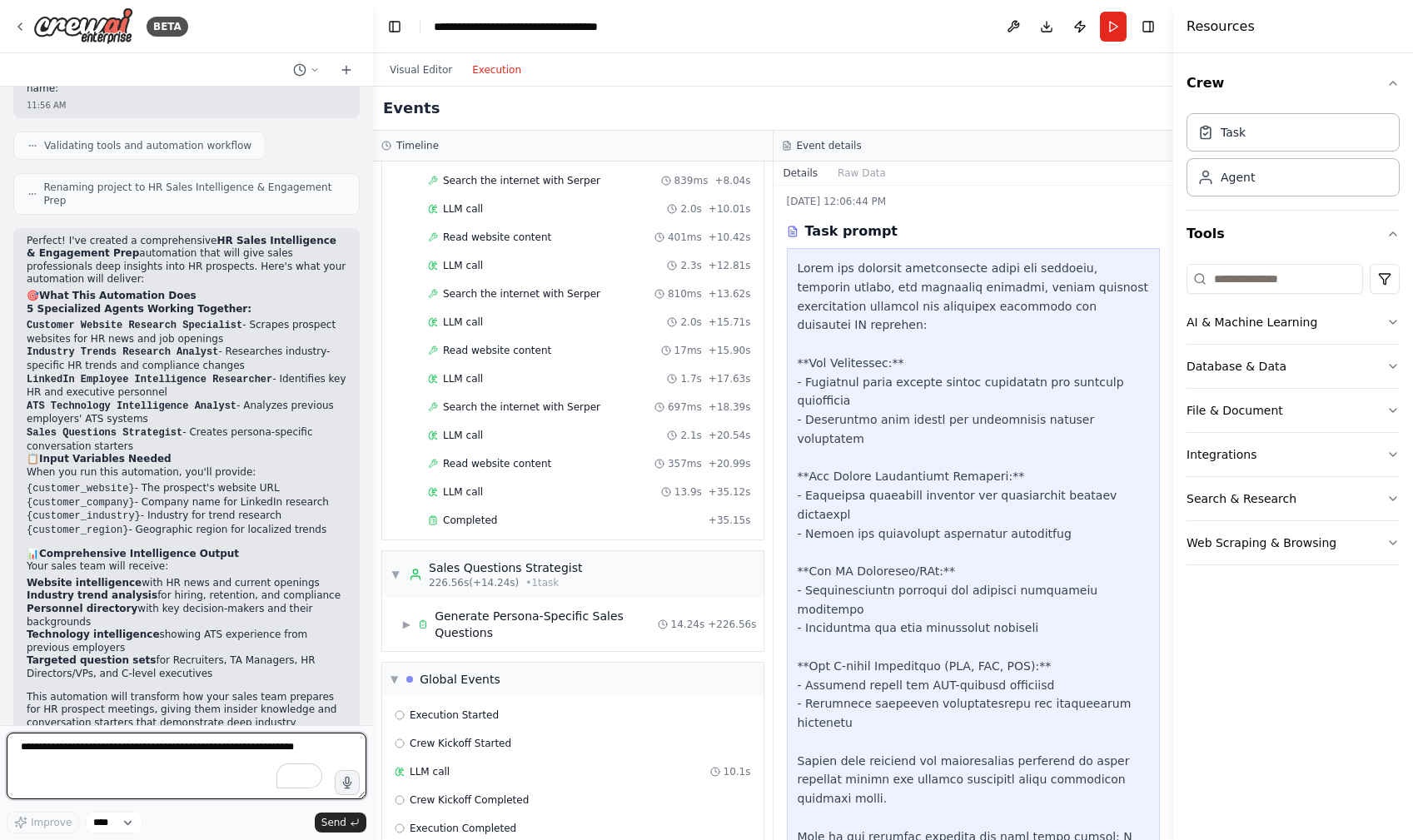
scroll to position [0, 0]
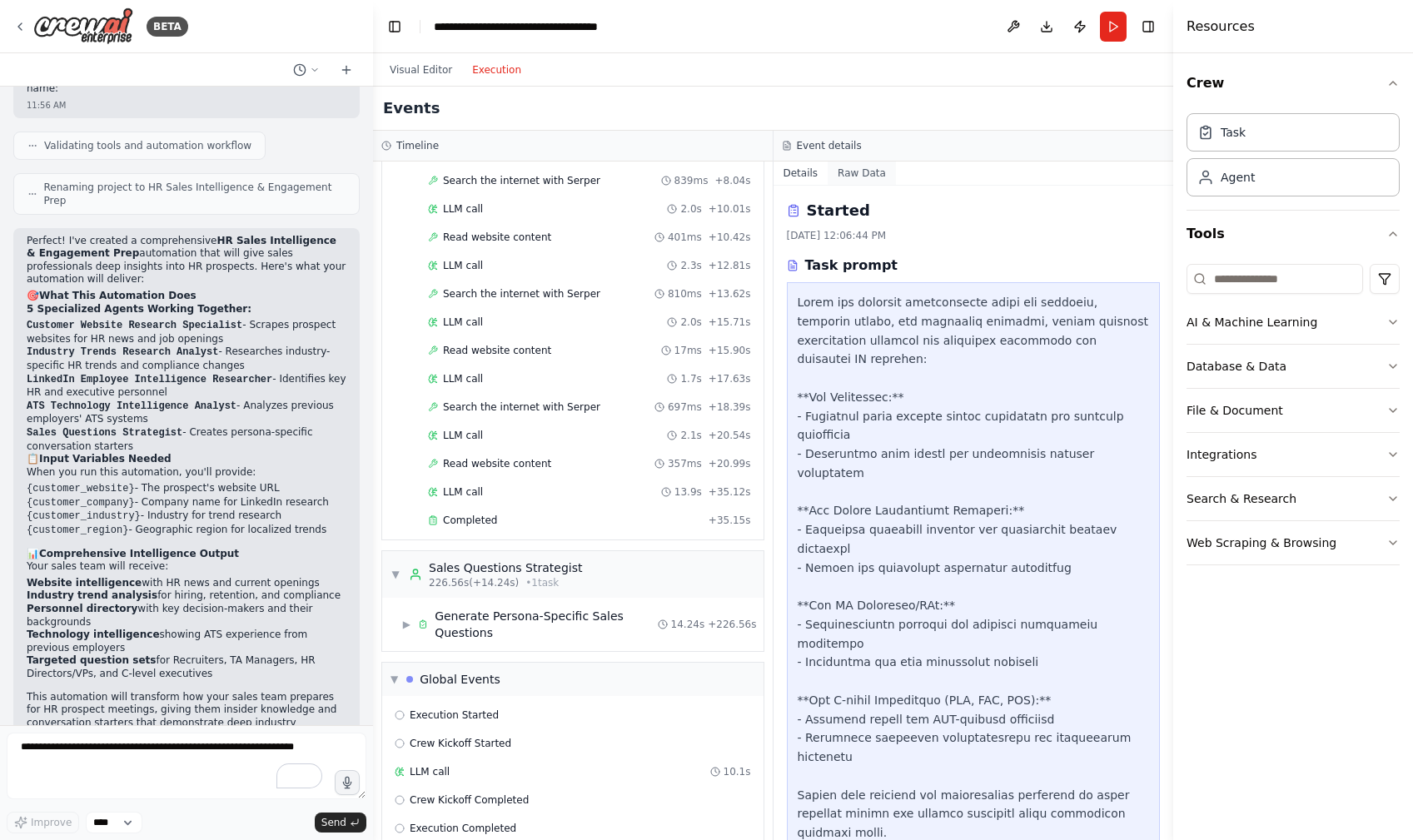
click at [861, 165] on button "Raw Data" at bounding box center [862, 172] width 68 height 23
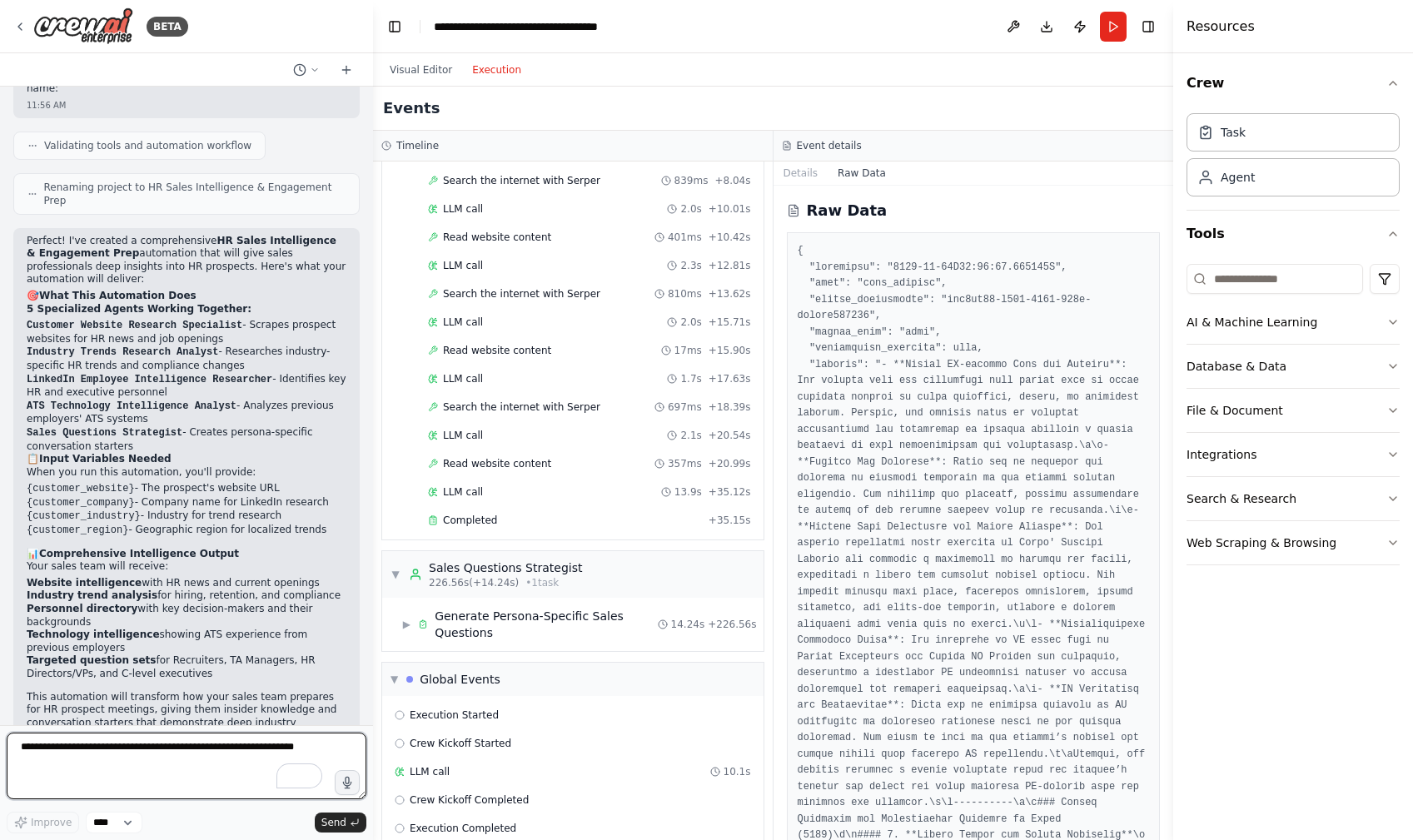
click at [176, 770] on textarea "To enrich screen reader interactions, please activate Accessibility in Grammarl…" at bounding box center [186, 766] width 360 height 67
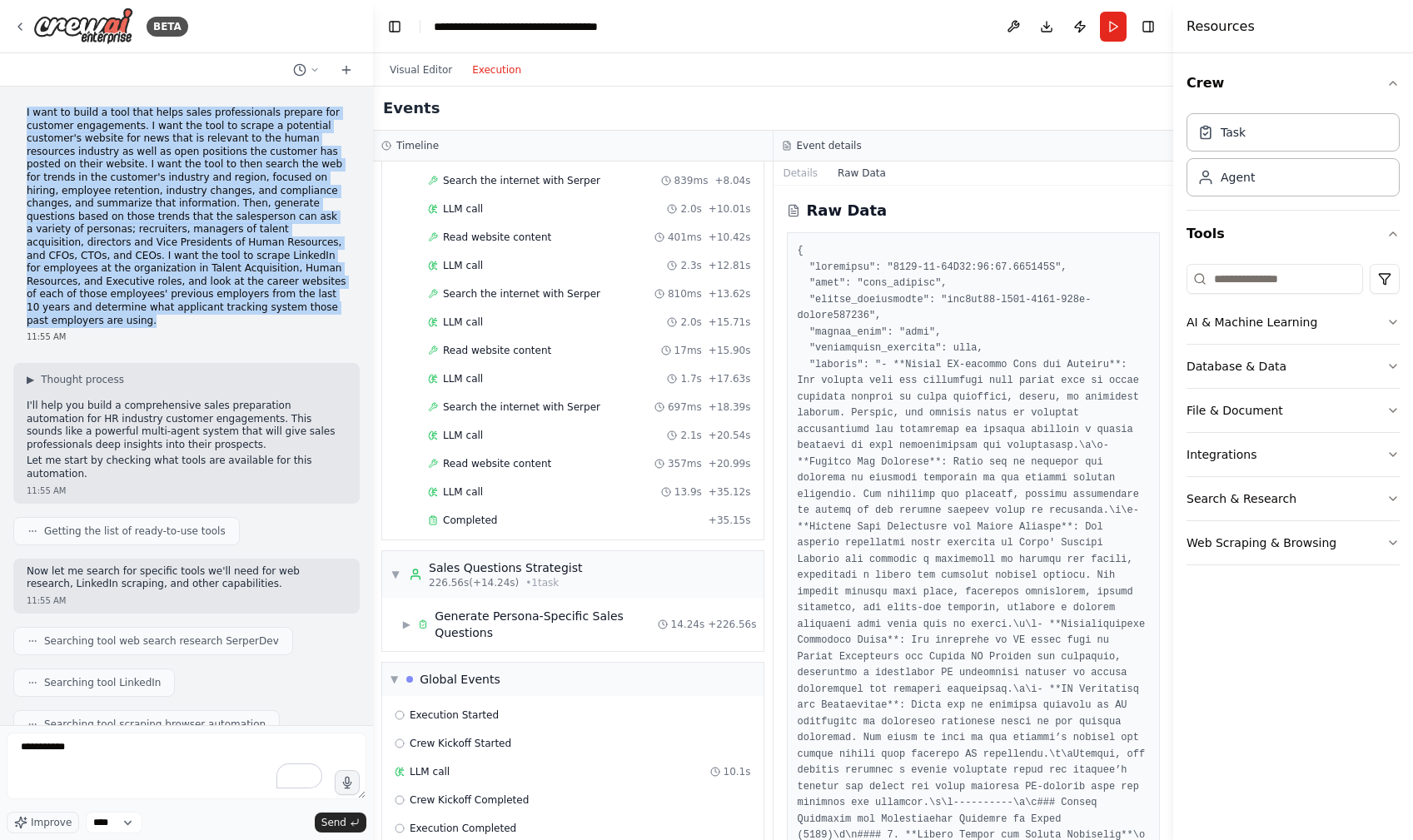
drag, startPoint x: 26, startPoint y: 110, endPoint x: 284, endPoint y: 304, distance: 322.8
click at [284, 304] on p "I want to build a tool that helps sales professionals prepare for customer enga…" at bounding box center [186, 216] width 320 height 221
copy p "I want to build a tool that helps sales professionals prepare for customer enga…"
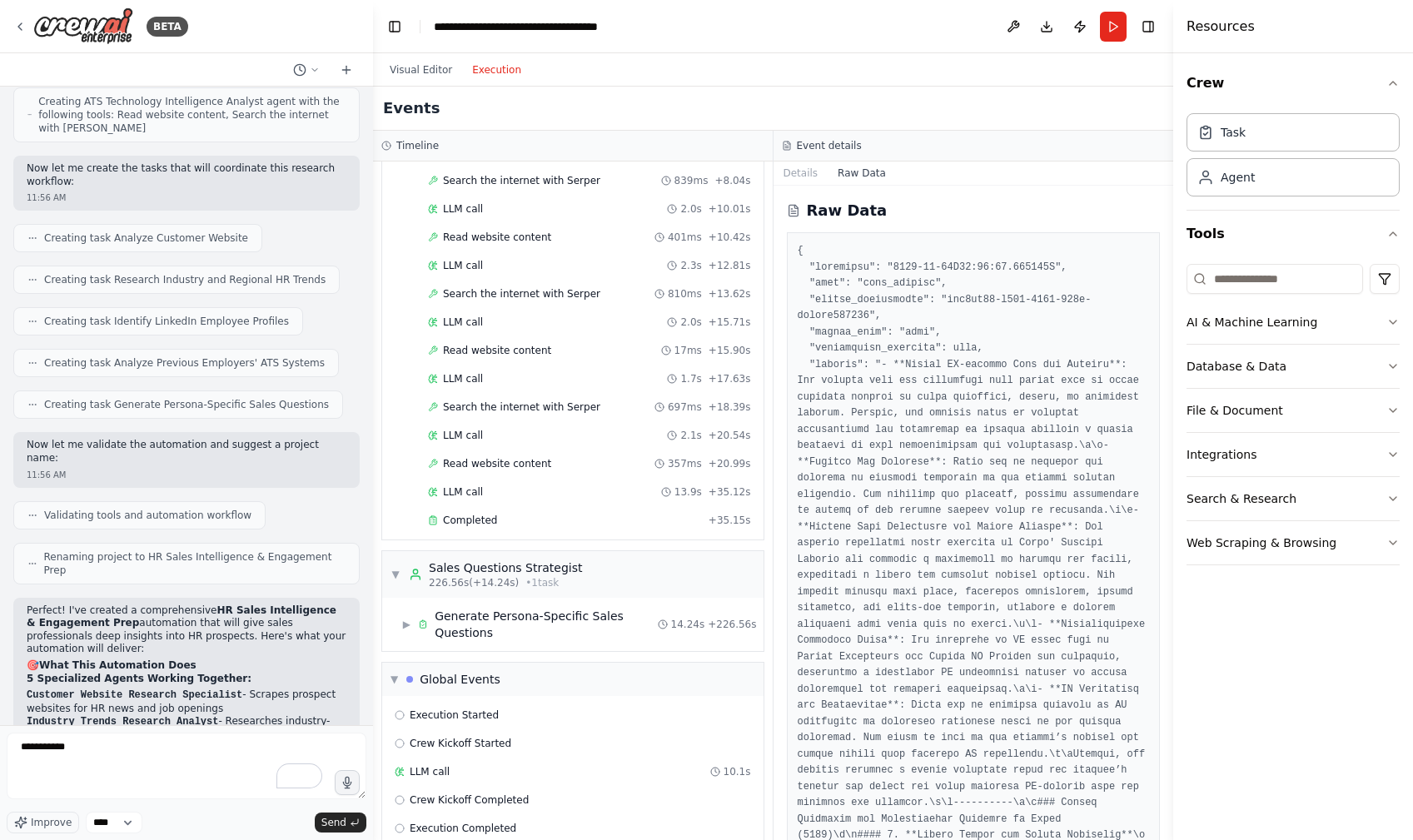
scroll to position [1347, 0]
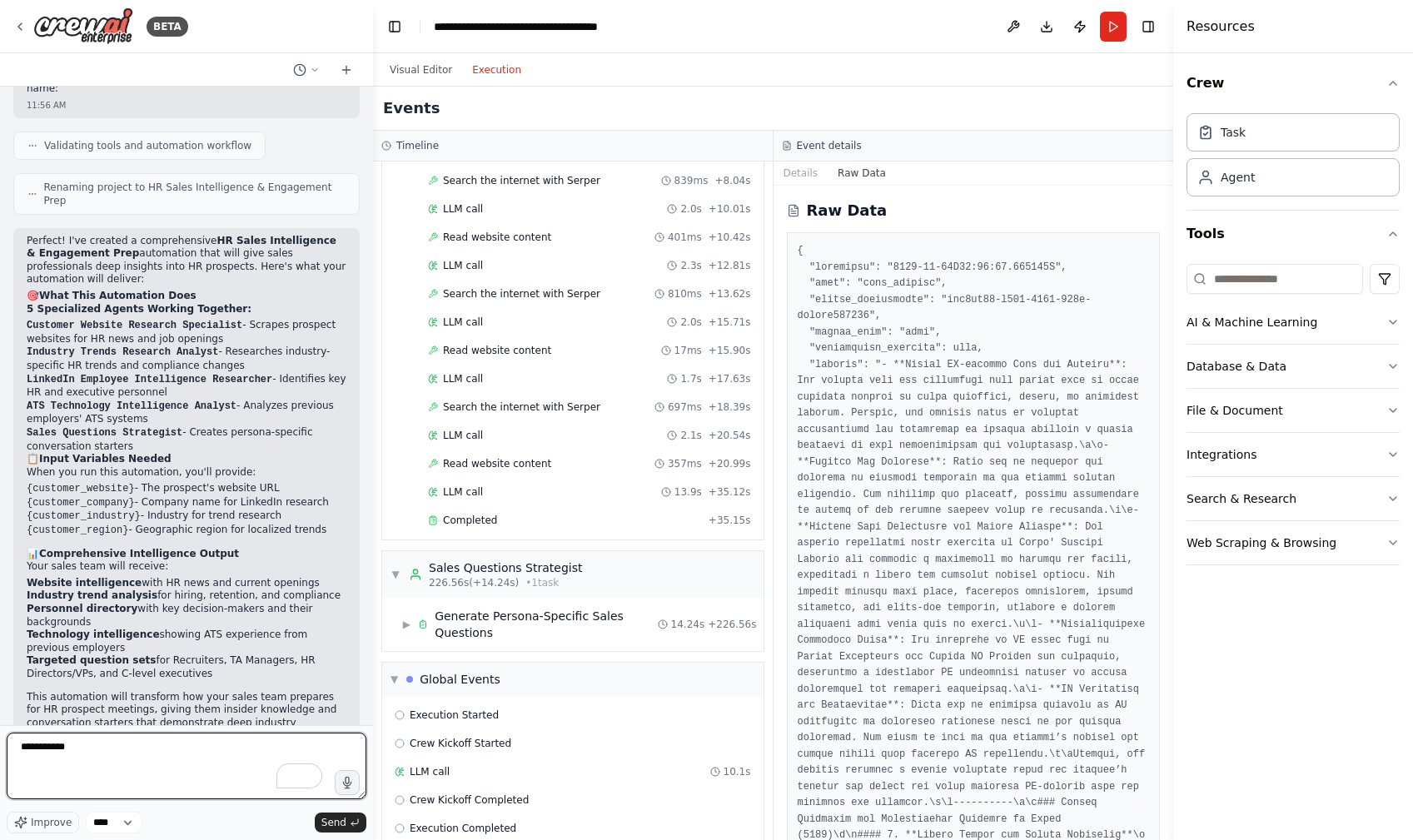
click at [157, 764] on textarea "**********" at bounding box center [186, 766] width 360 height 67
type textarea "**********"
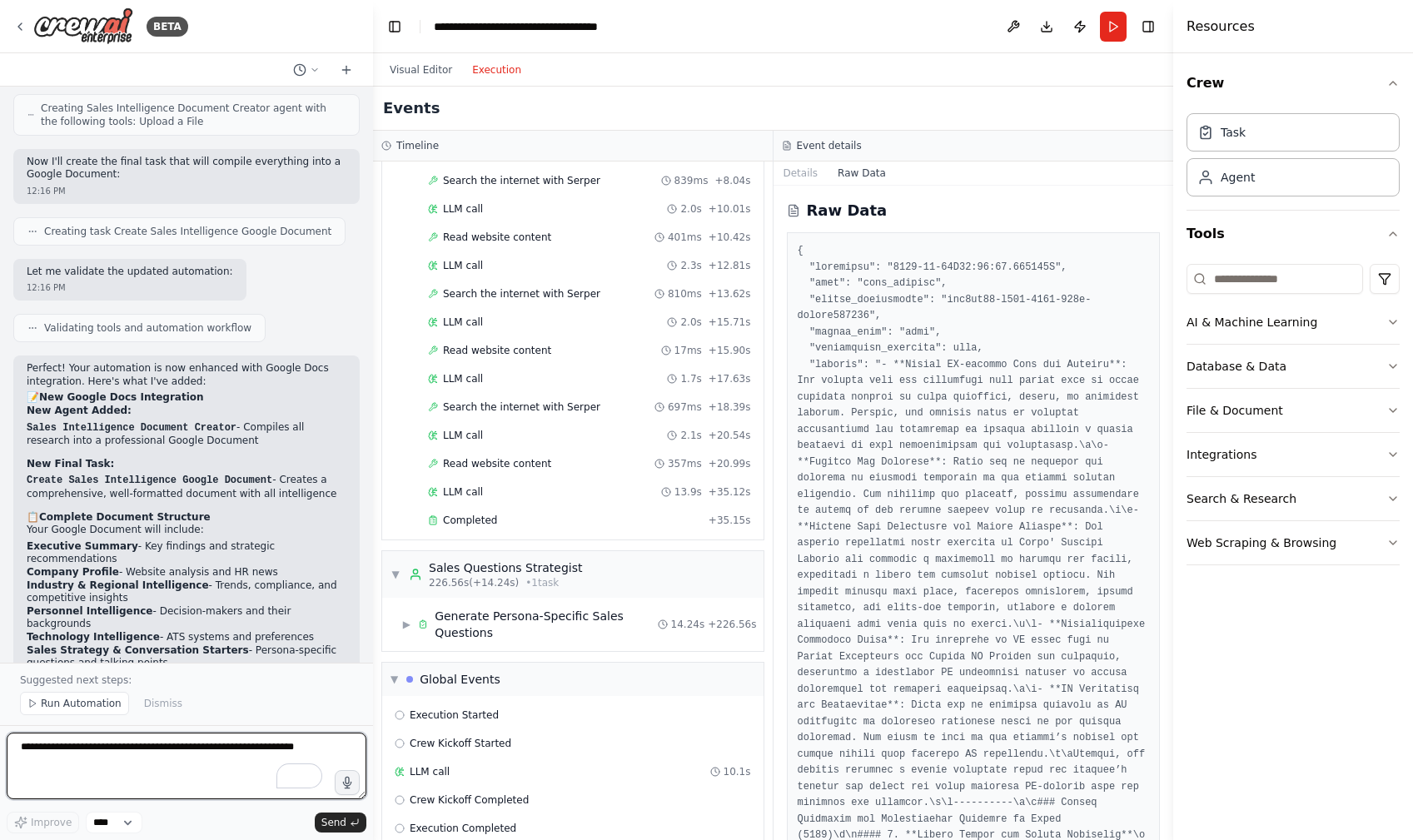
scroll to position [2548, 0]
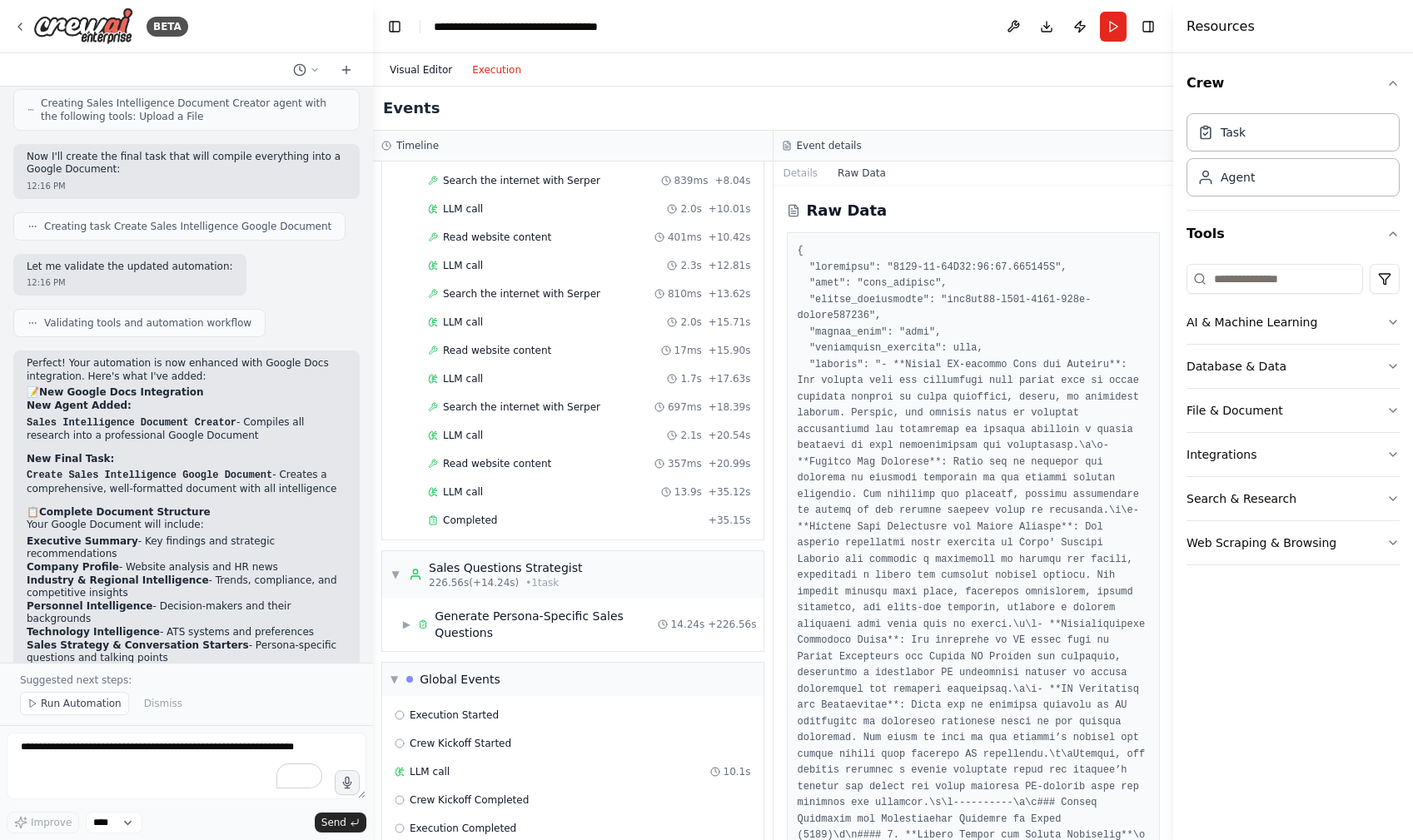
click at [440, 63] on button "Visual Editor" at bounding box center [421, 70] width 83 height 20
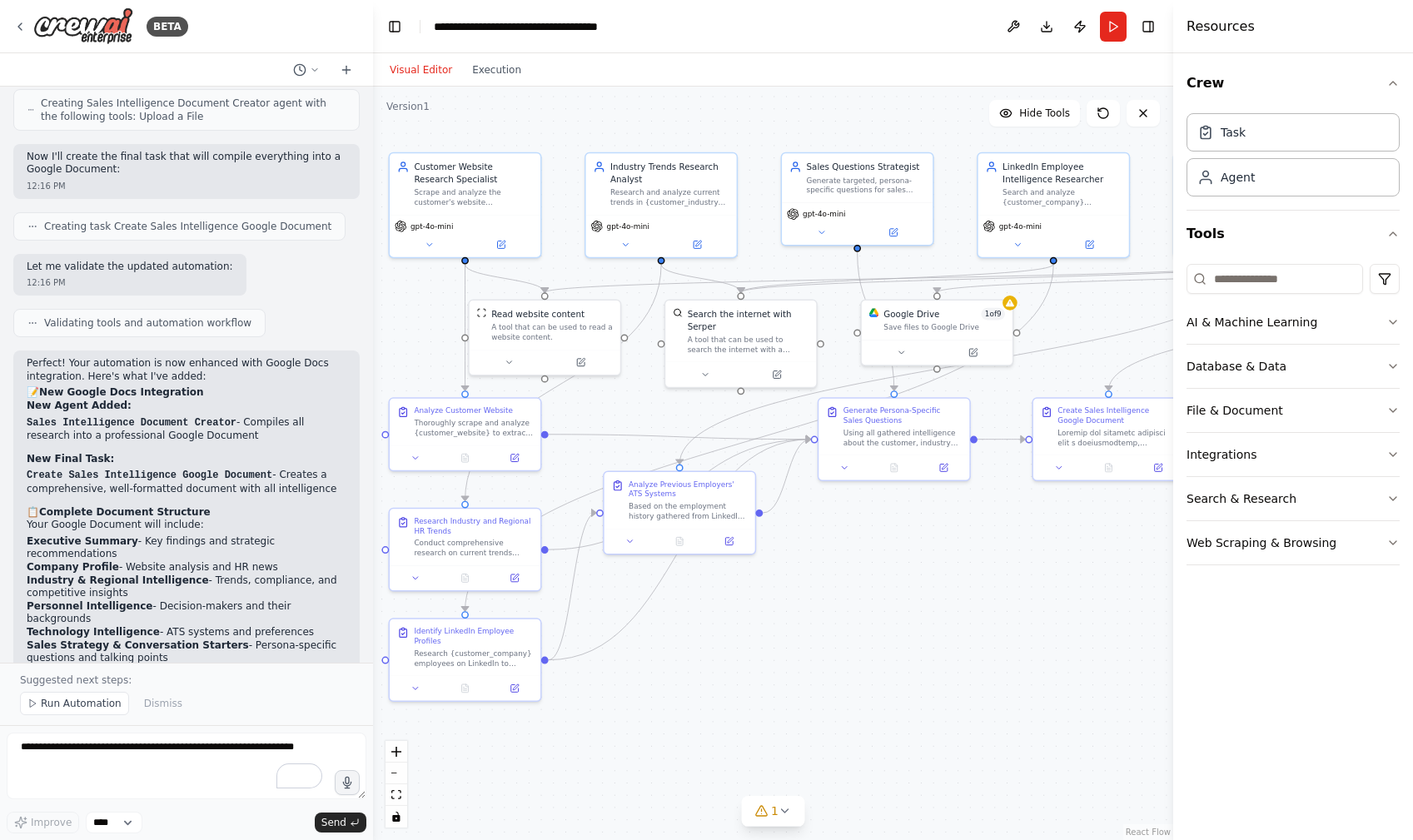
click at [1016, 304] on div at bounding box center [1010, 303] width 15 height 15
click at [961, 326] on div "Save files to Google Drive" at bounding box center [944, 325] width 122 height 10
click at [978, 351] on button at bounding box center [973, 350] width 69 height 15
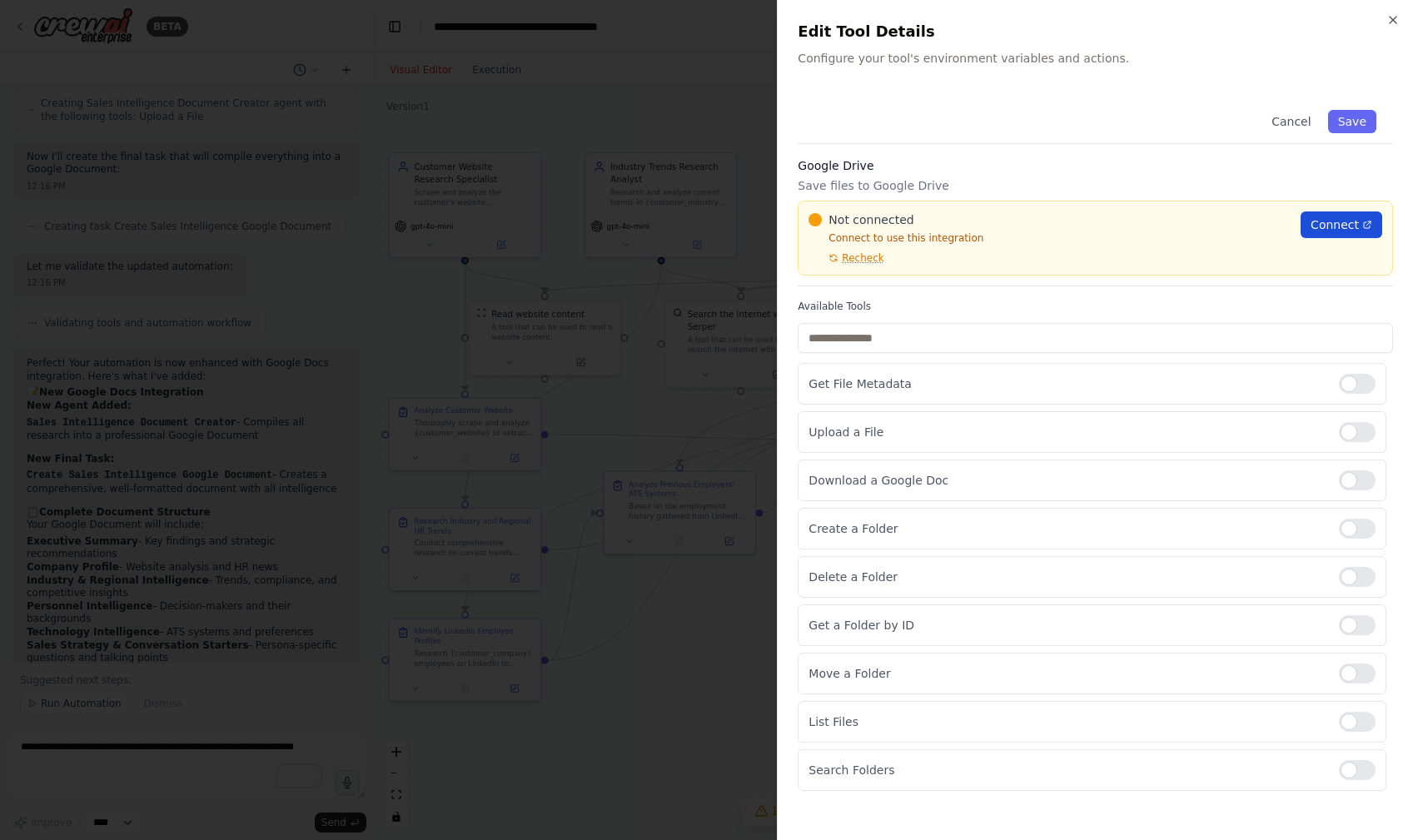
click at [1324, 226] on span "Connect" at bounding box center [1335, 225] width 49 height 17
click at [1295, 113] on button "Cancel" at bounding box center [1291, 121] width 59 height 23
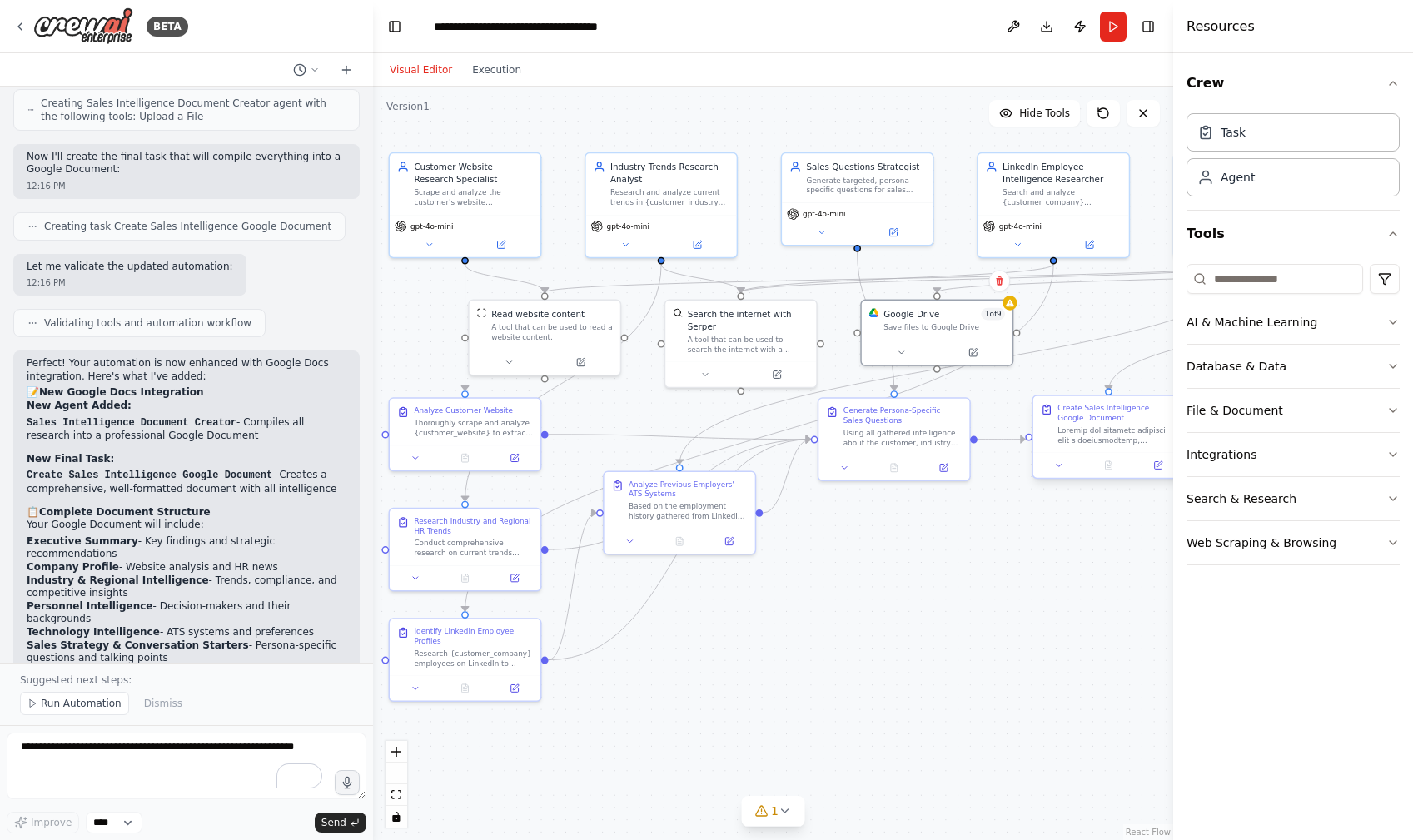
click at [1108, 427] on div at bounding box center [1118, 436] width 119 height 20
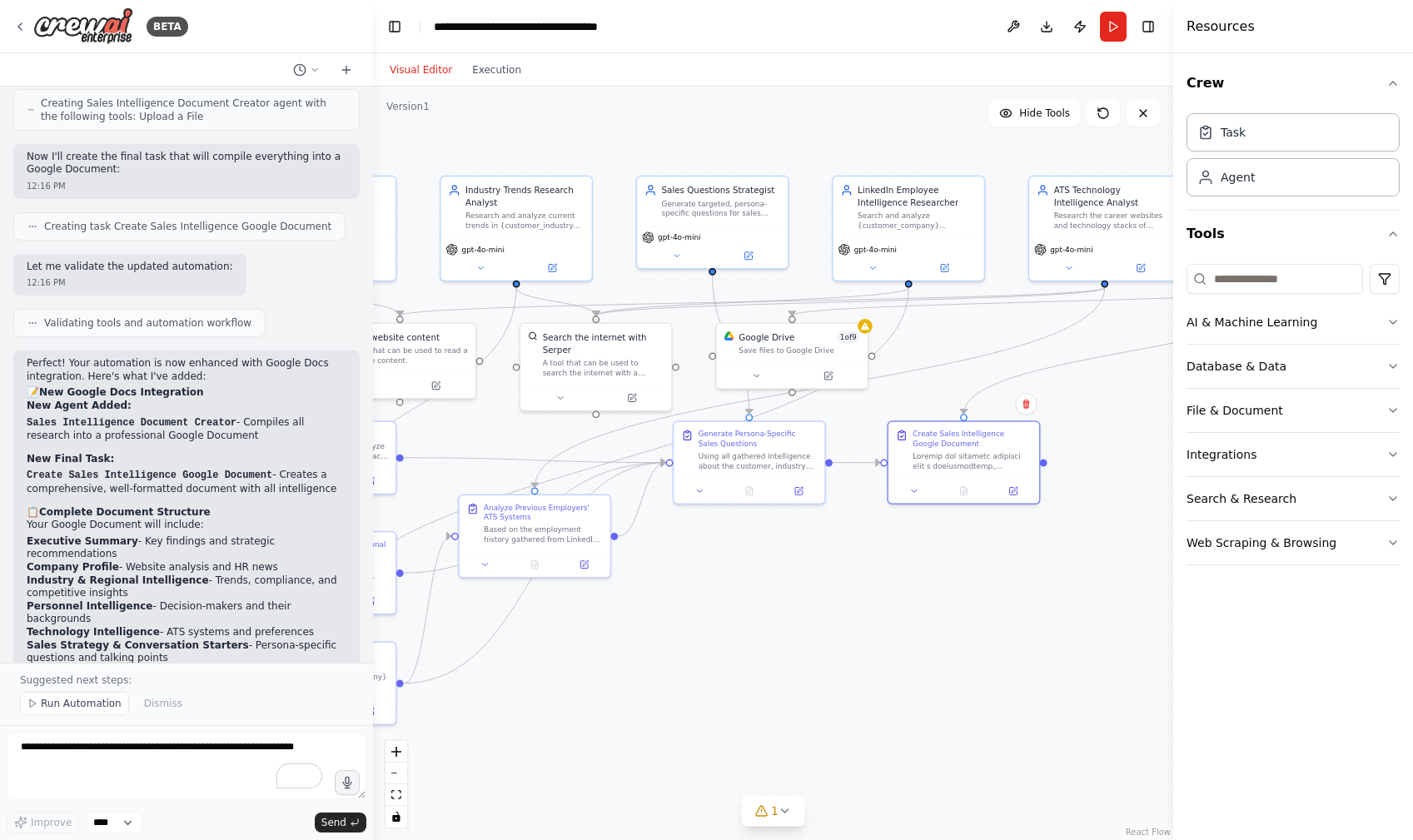
drag, startPoint x: 1017, startPoint y: 612, endPoint x: 872, endPoint y: 636, distance: 147.0
click at [872, 636] on div ".deletable-edge-delete-btn { width: 20px; height: 20px; border: 0px solid #ffff…" at bounding box center [773, 462] width 800 height 753
click at [918, 492] on icon at bounding box center [914, 488] width 10 height 10
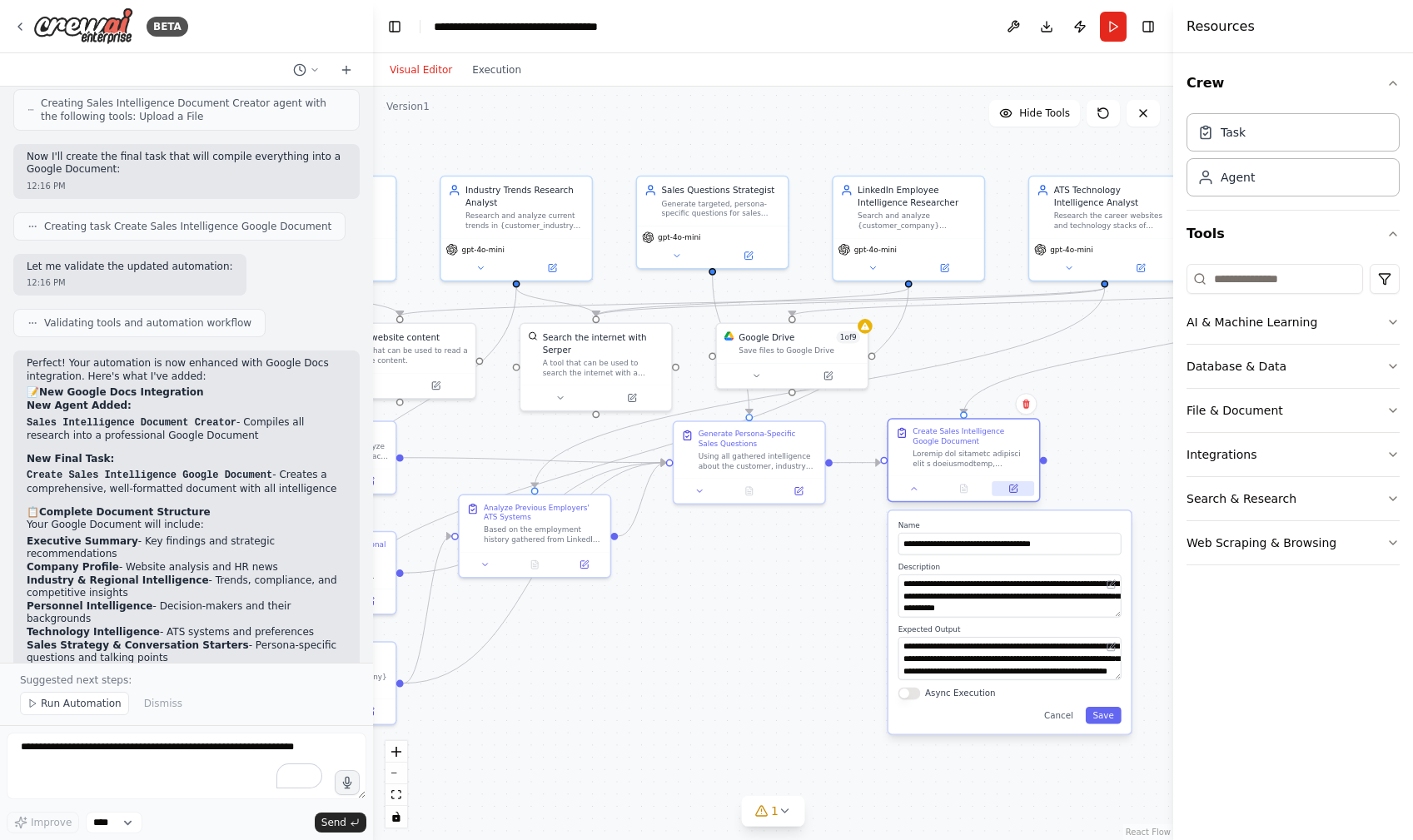
click at [1014, 492] on icon at bounding box center [1013, 489] width 7 height 7
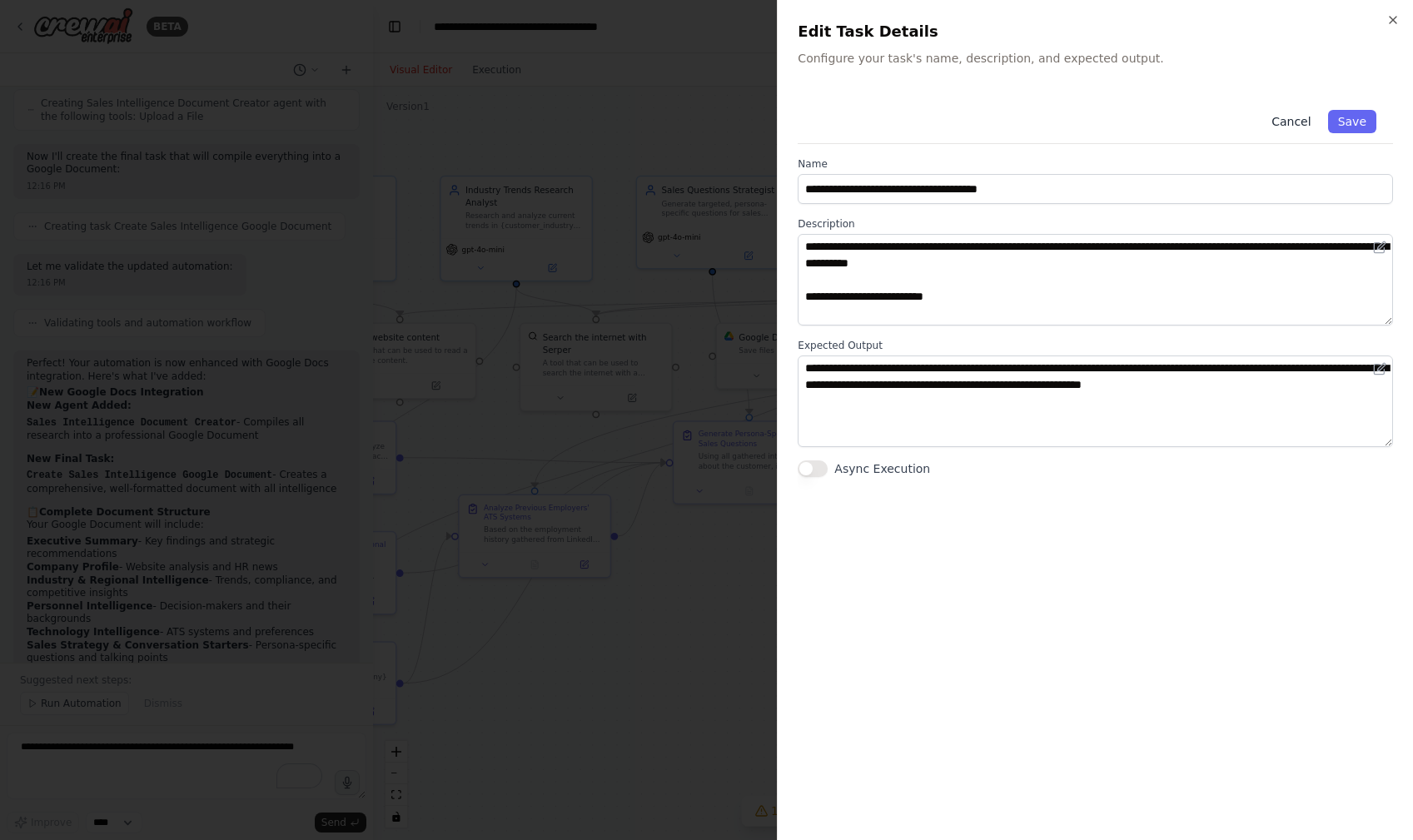
click at [1289, 118] on button "Cancel" at bounding box center [1291, 121] width 59 height 23
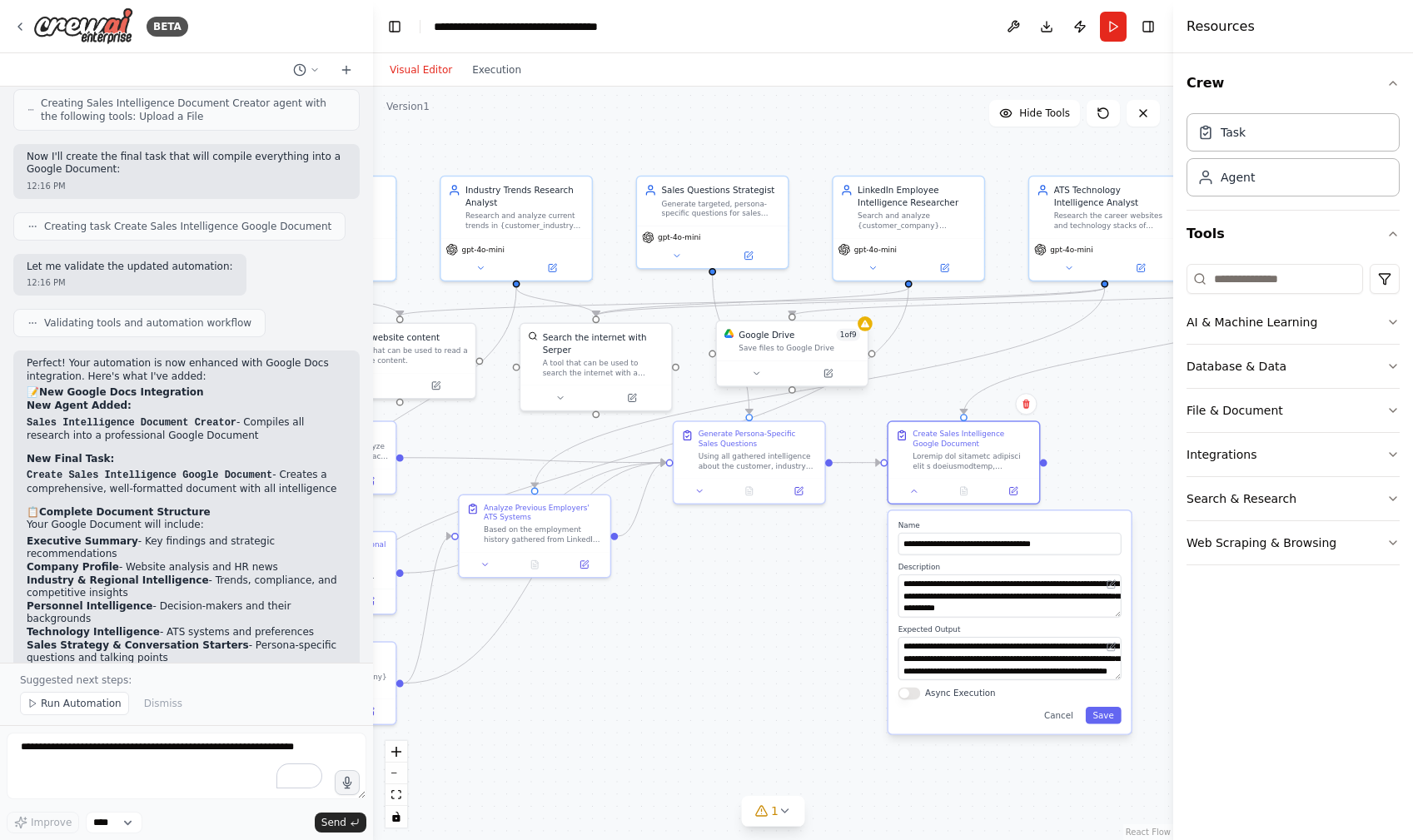
click at [793, 347] on div "Save files to Google Drive" at bounding box center [799, 348] width 122 height 10
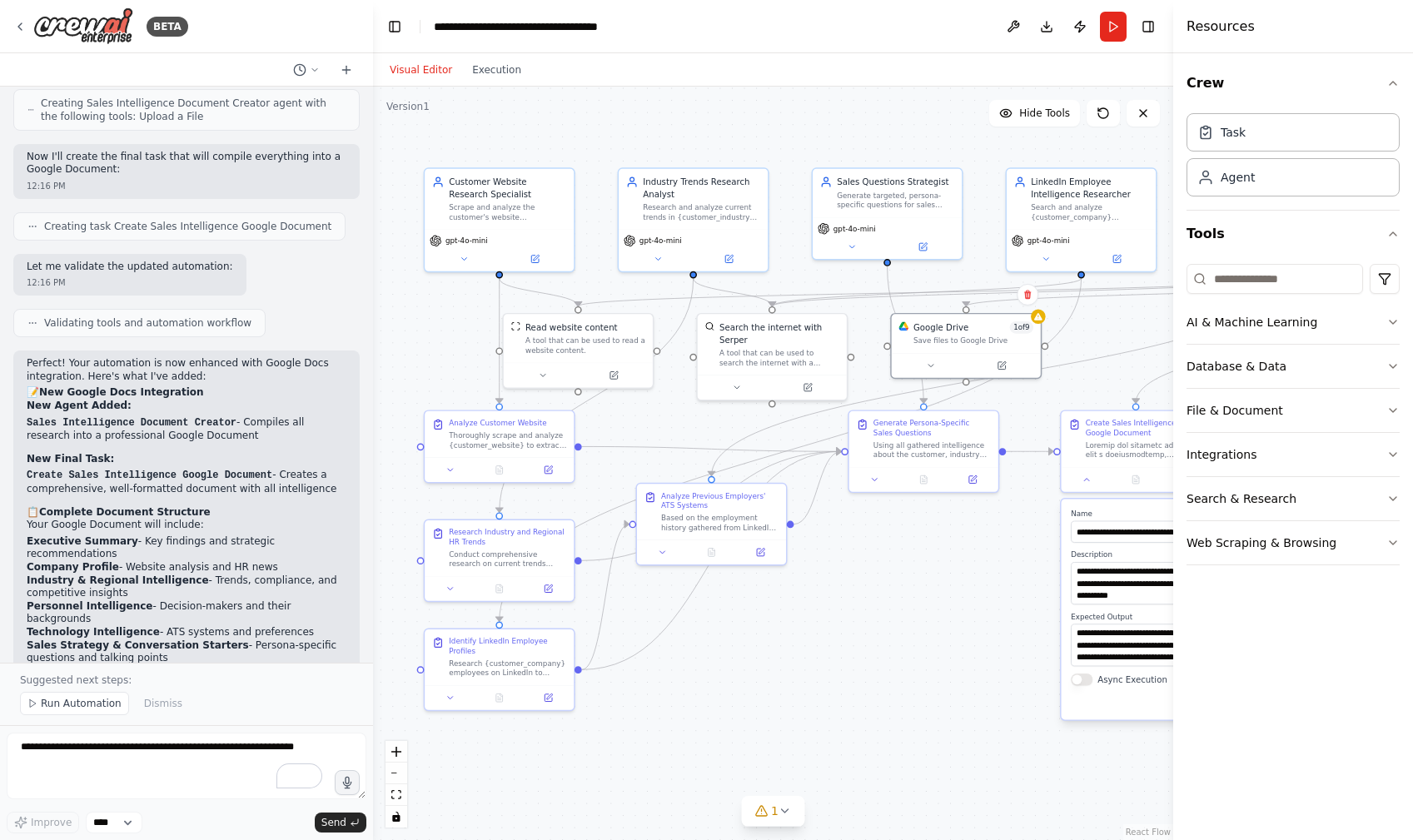
drag, startPoint x: 710, startPoint y: 658, endPoint x: 885, endPoint y: 645, distance: 175.5
click at [885, 645] on div ".deletable-edge-delete-btn { width: 20px; height: 20px; border: 0px solid #ffff…" at bounding box center [773, 462] width 800 height 753
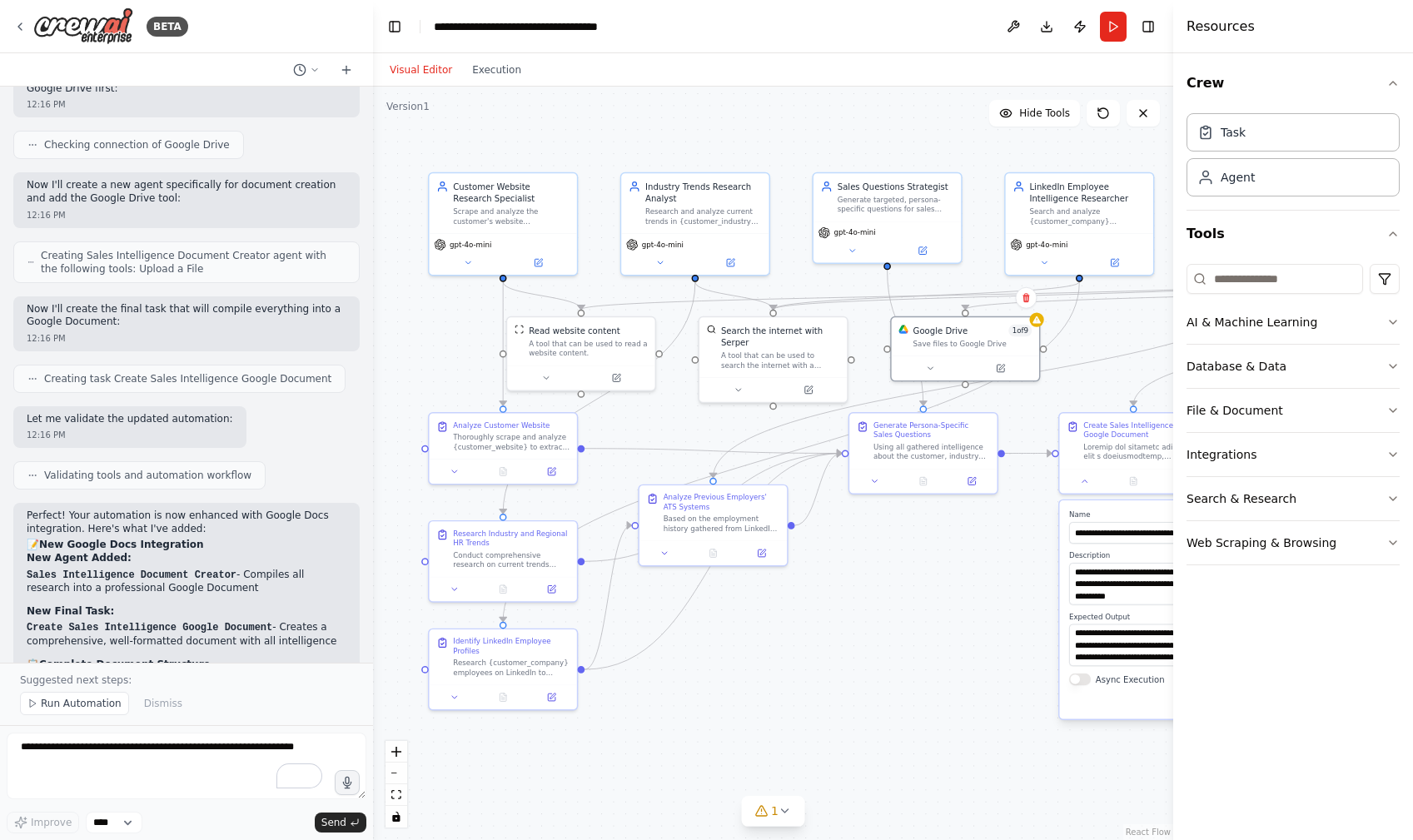
scroll to position [2760, 0]
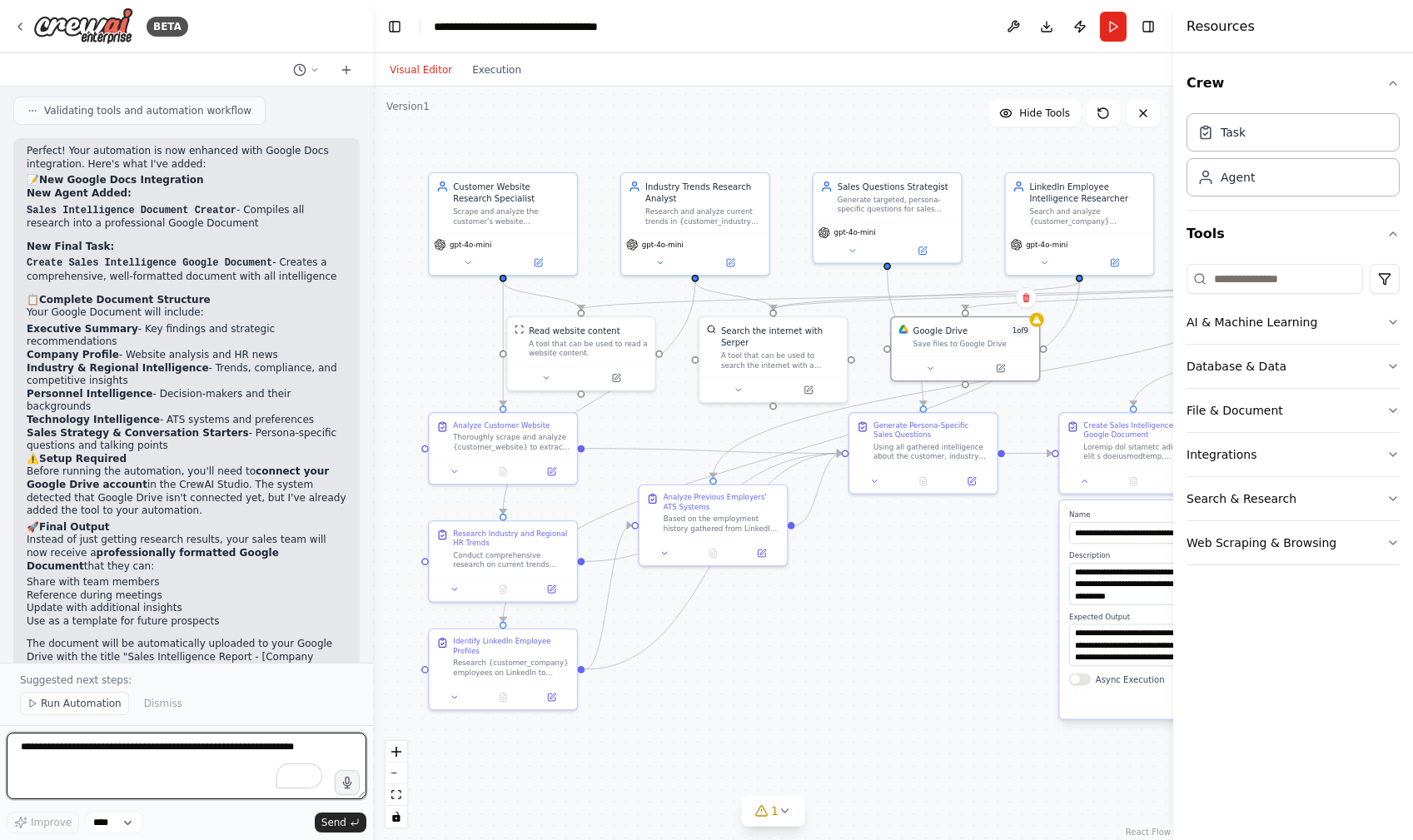
click at [161, 761] on textarea "To enrich screen reader interactions, please activate Accessibility in Grammarl…" at bounding box center [186, 766] width 360 height 67
type textarea "**********"
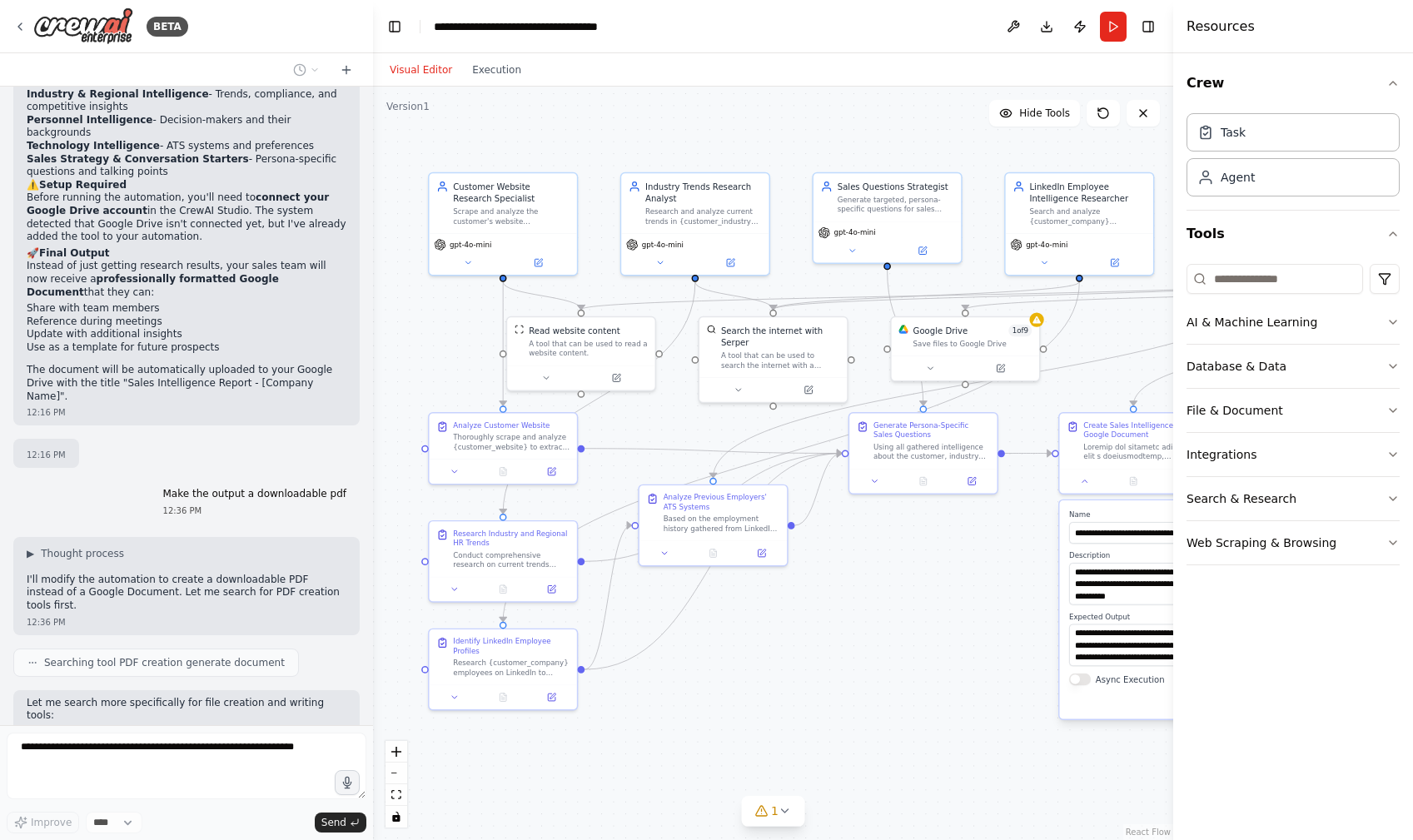
scroll to position [3131, 0]
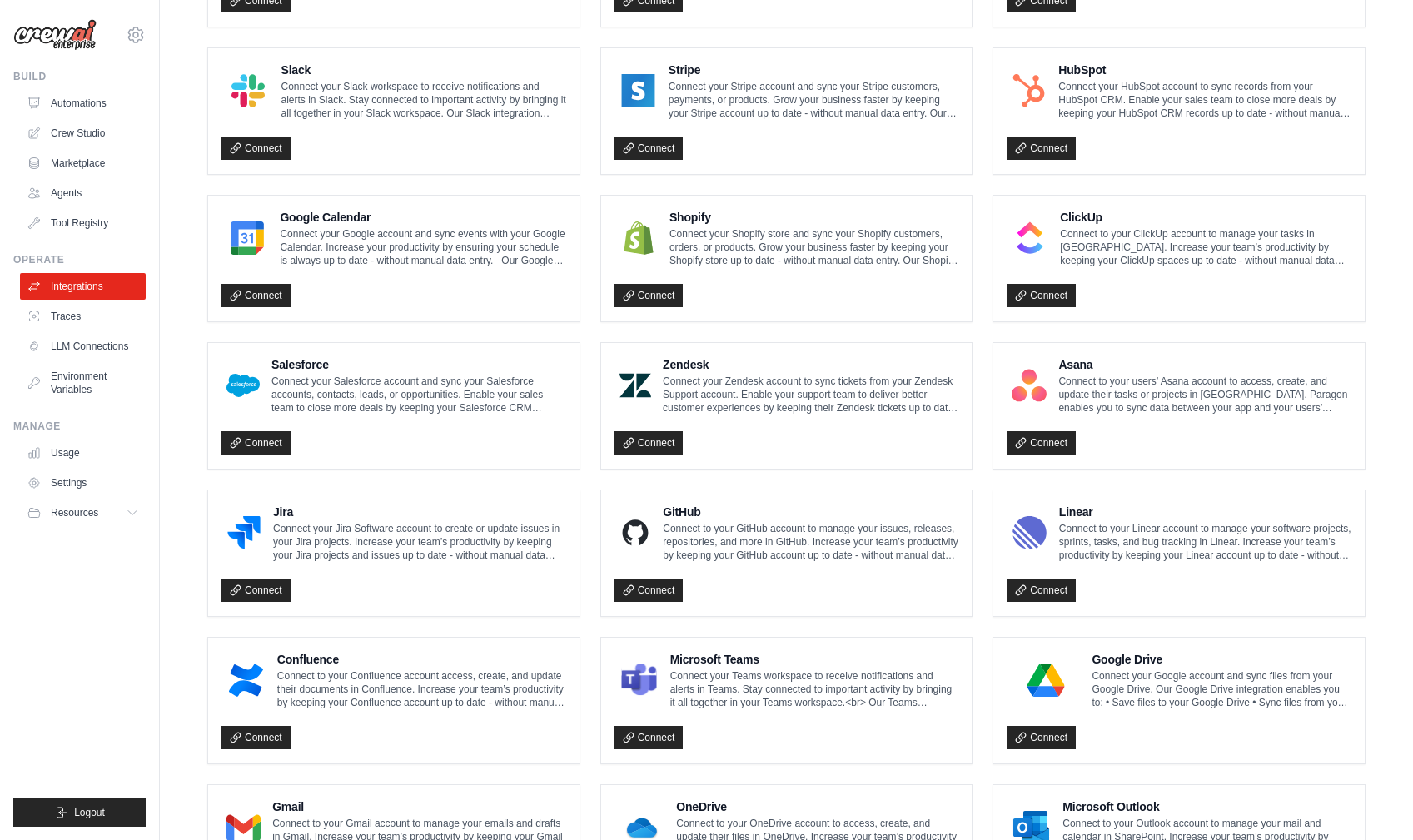
scroll to position [718, 0]
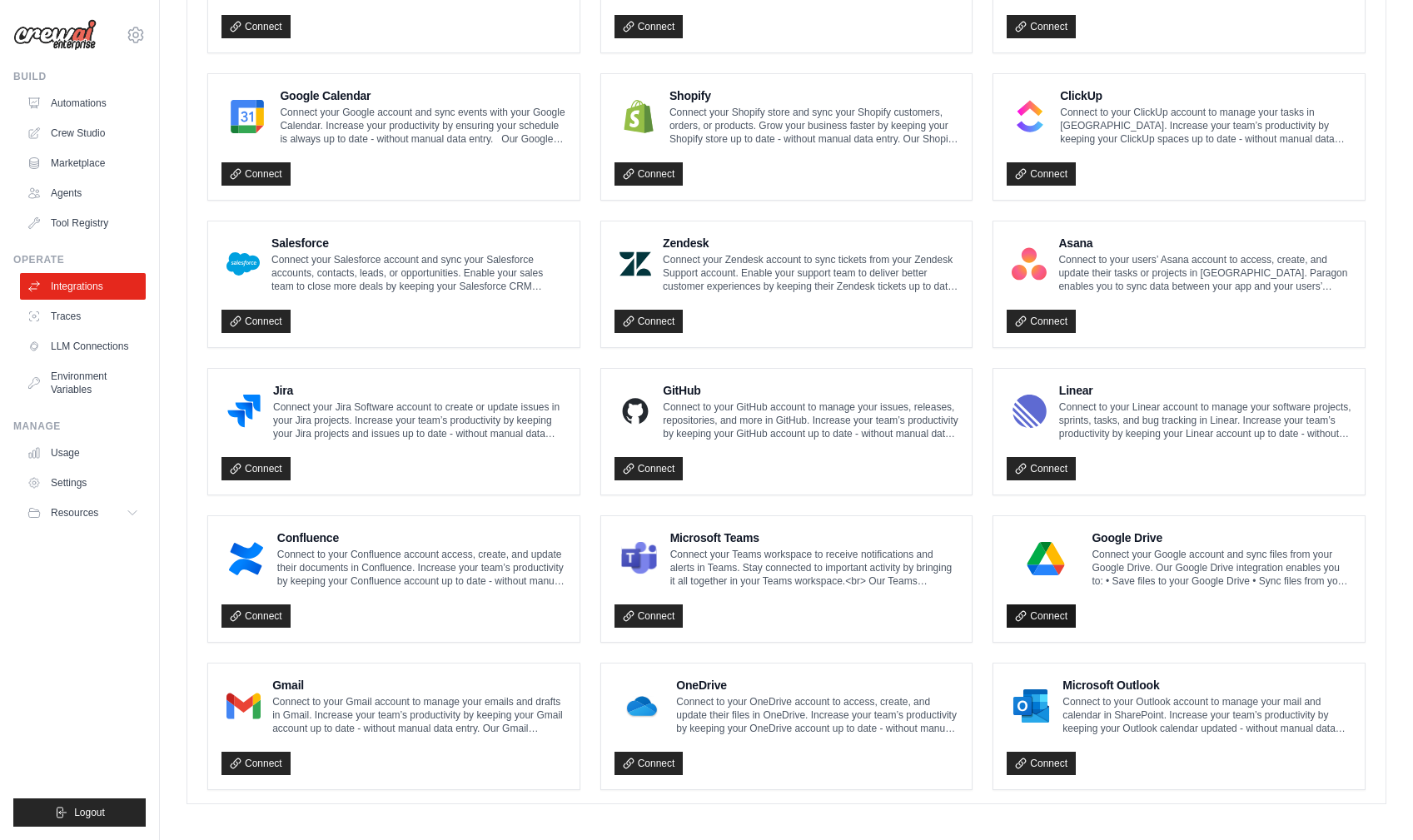
click at [1048, 613] on link "Connect" at bounding box center [1040, 615] width 69 height 23
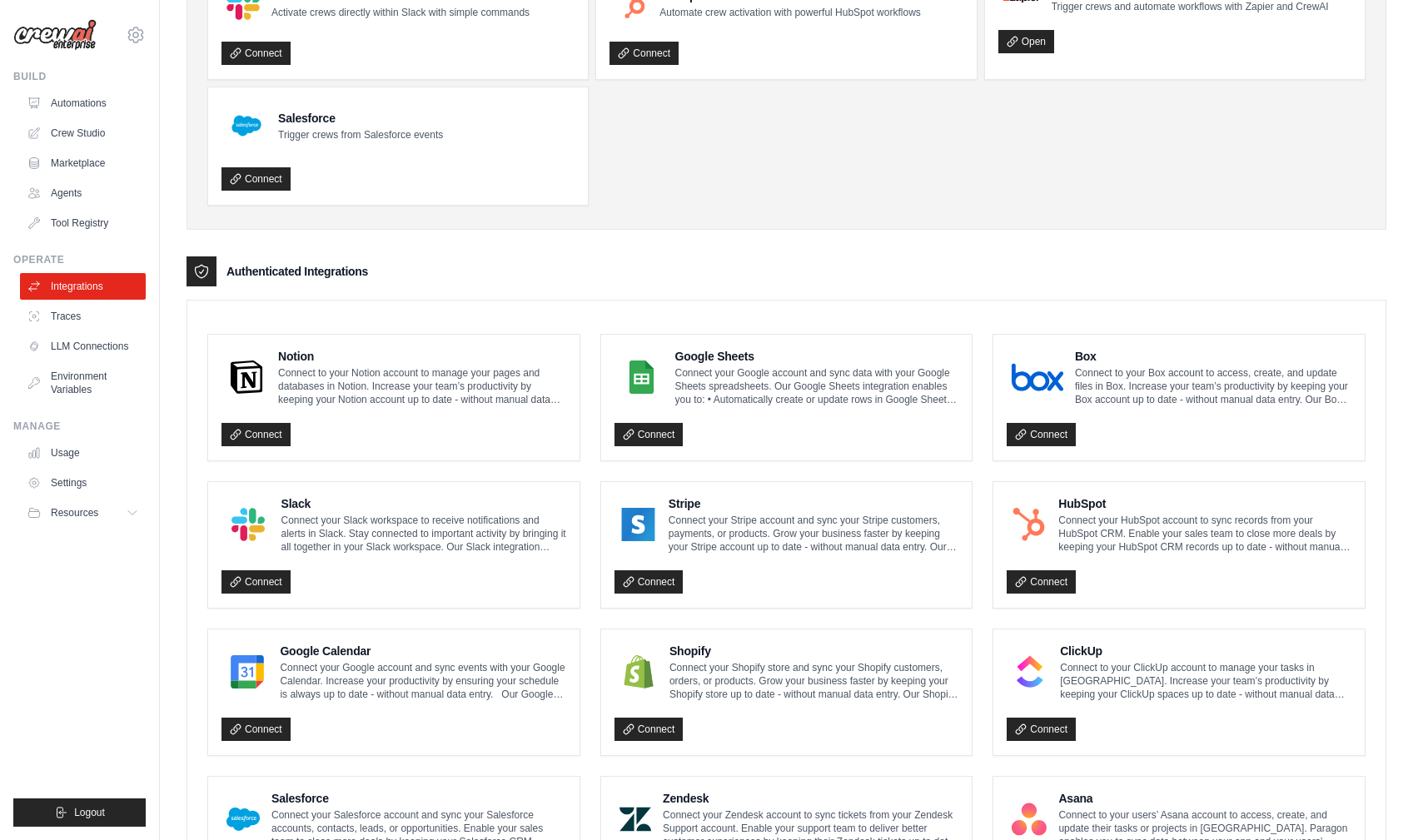
scroll to position [0, 0]
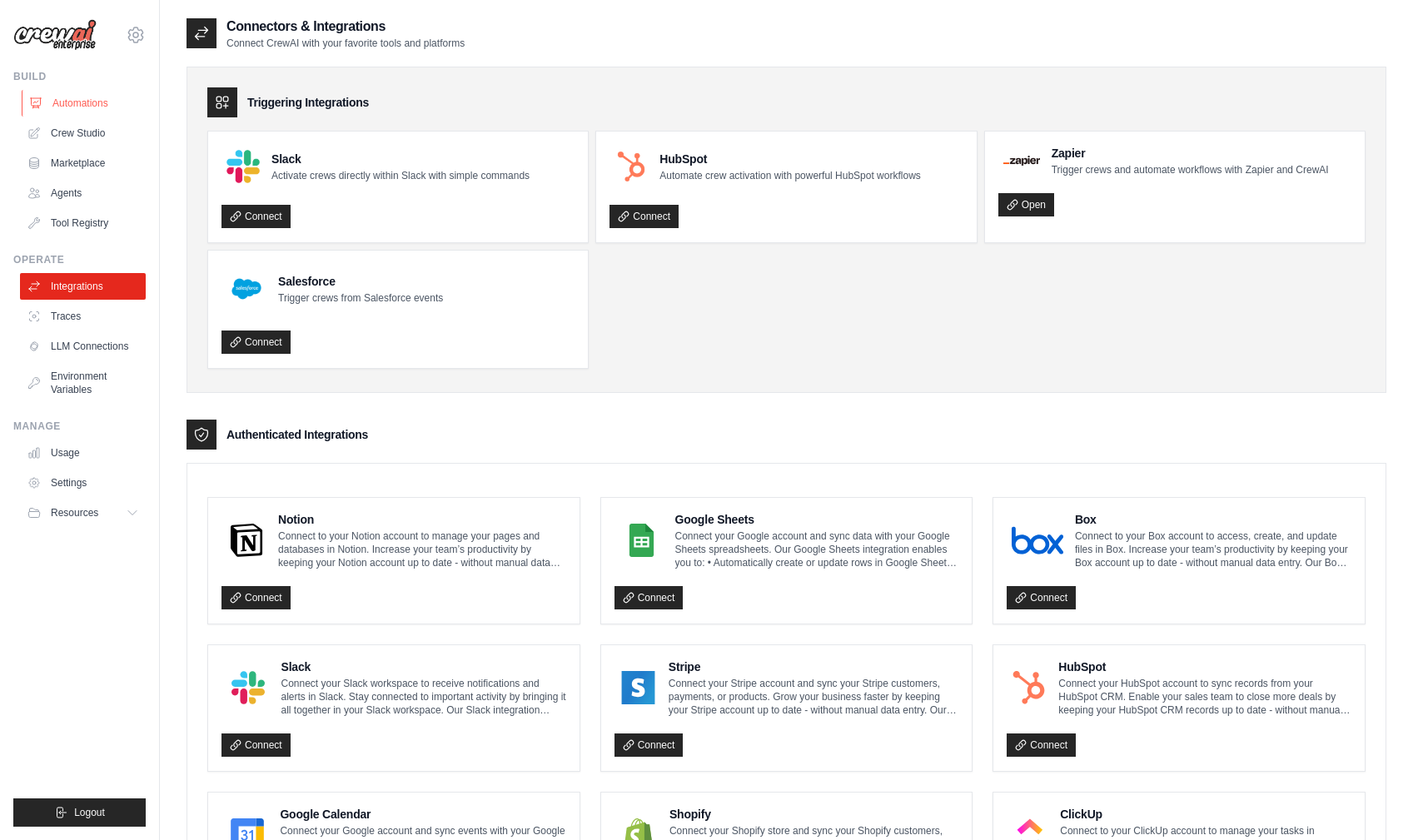
click at [74, 104] on link "Automations" at bounding box center [84, 103] width 126 height 27
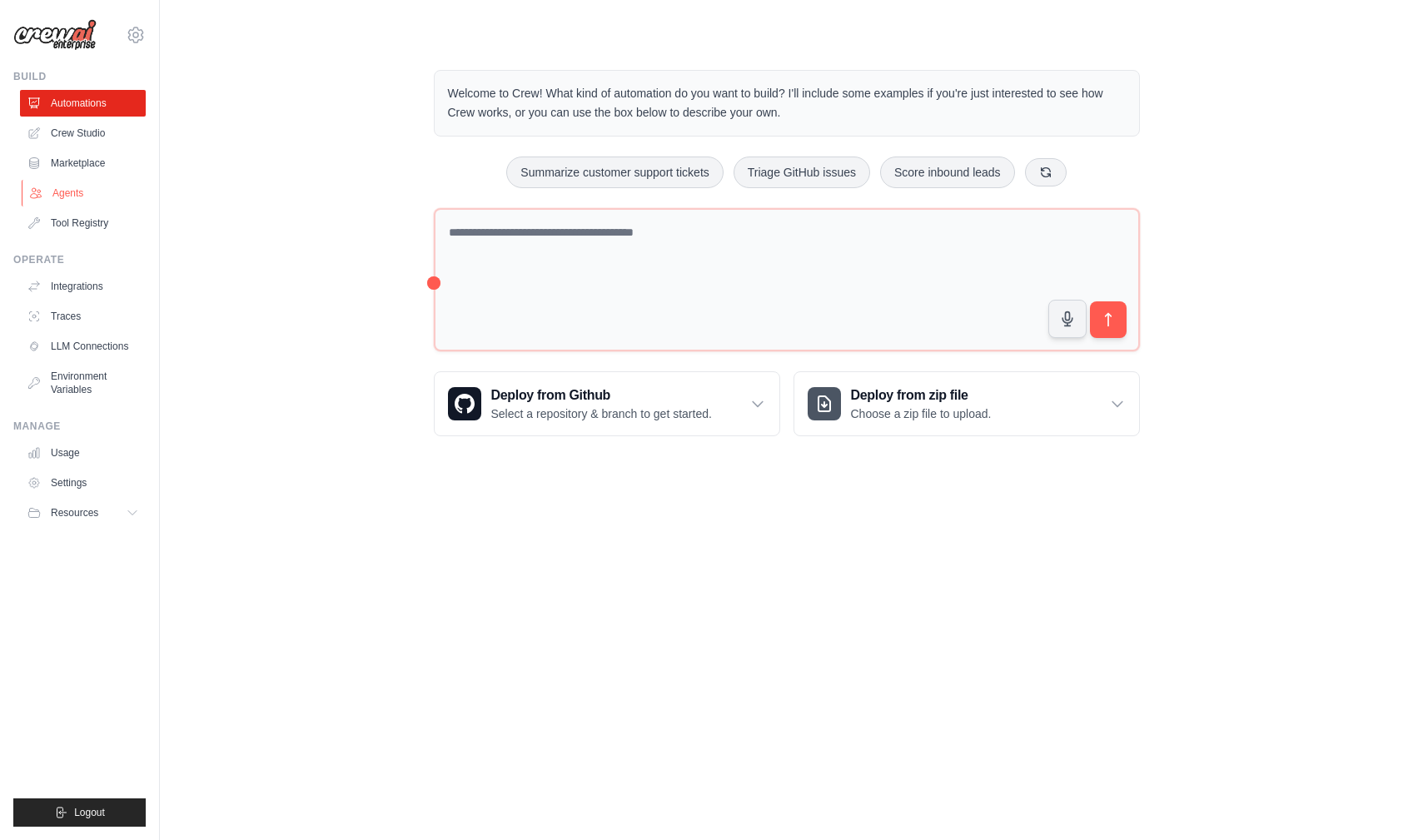
click at [73, 187] on link "Agents" at bounding box center [84, 193] width 126 height 27
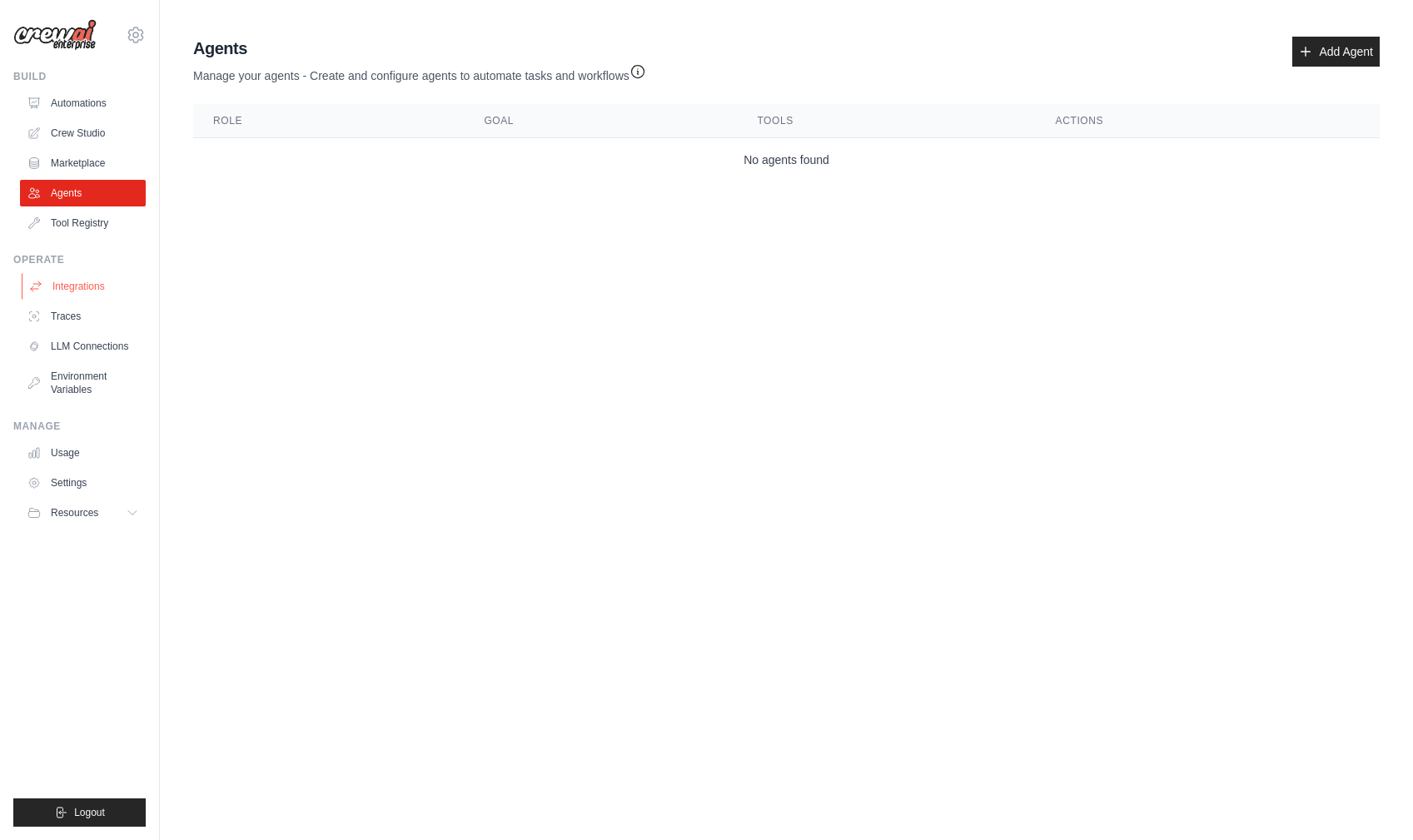
click at [77, 293] on link "Integrations" at bounding box center [84, 286] width 126 height 27
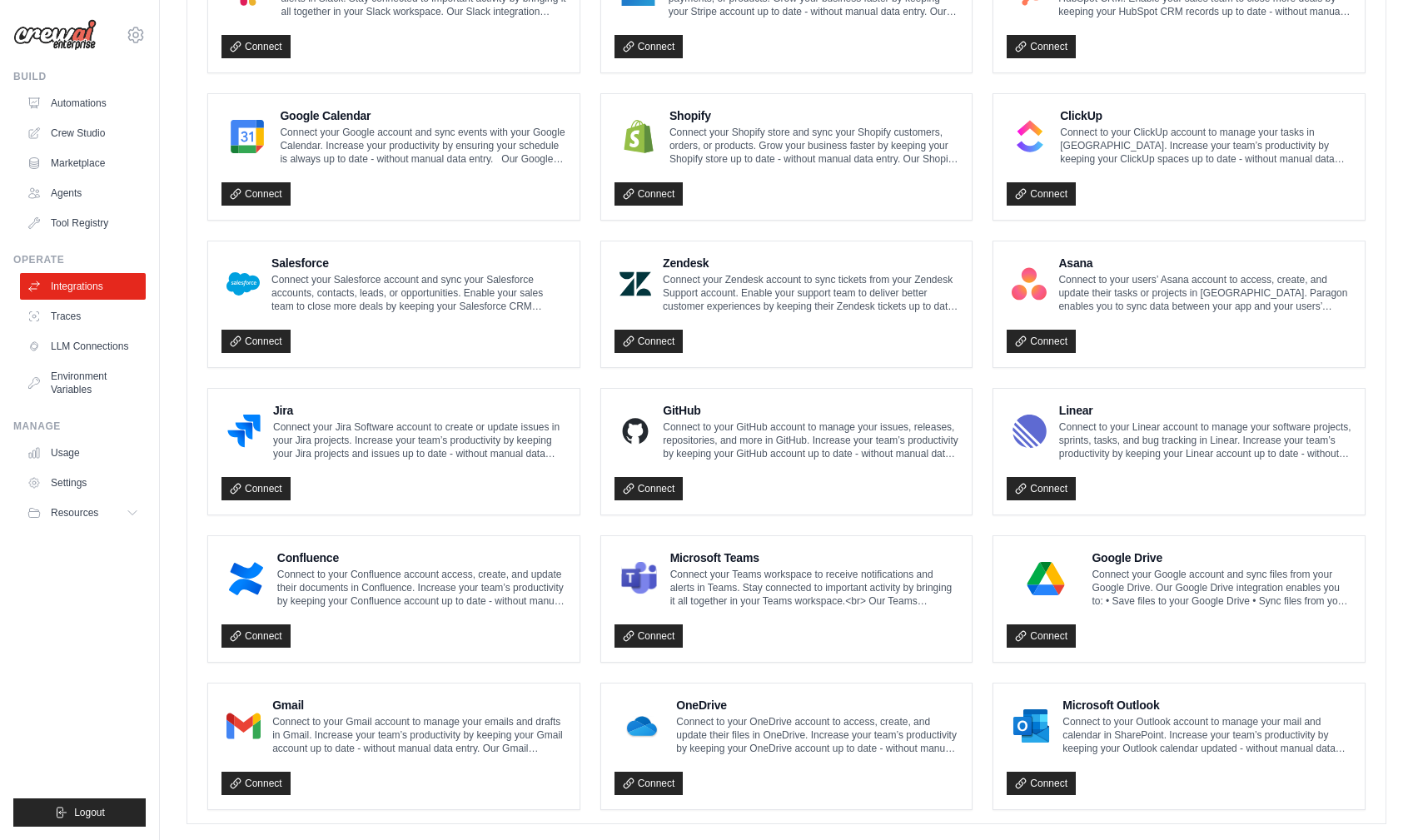
scroll to position [718, 0]
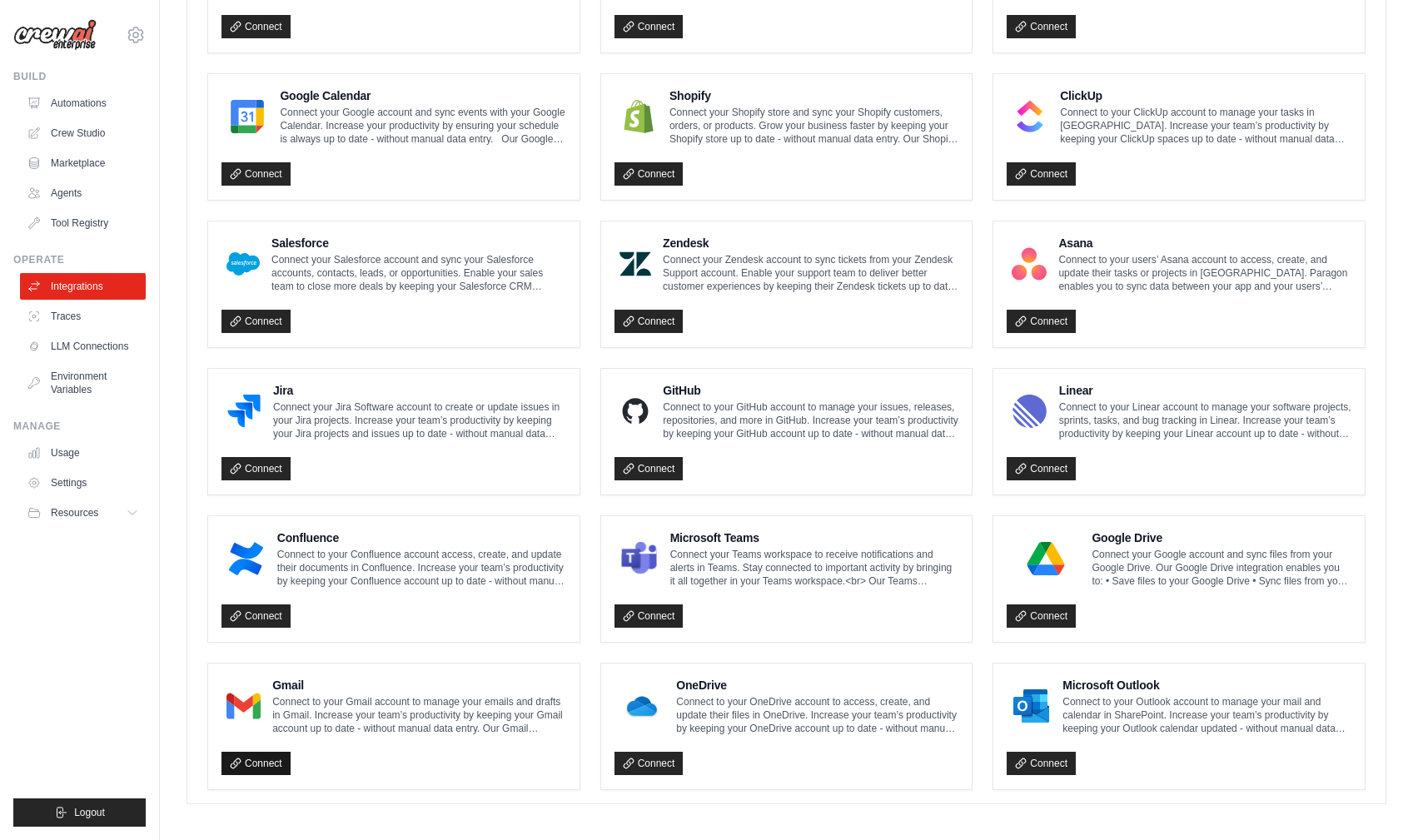
click at [252, 756] on link "Connect" at bounding box center [255, 763] width 69 height 23
click at [1063, 604] on link "Connect" at bounding box center [1040, 615] width 69 height 23
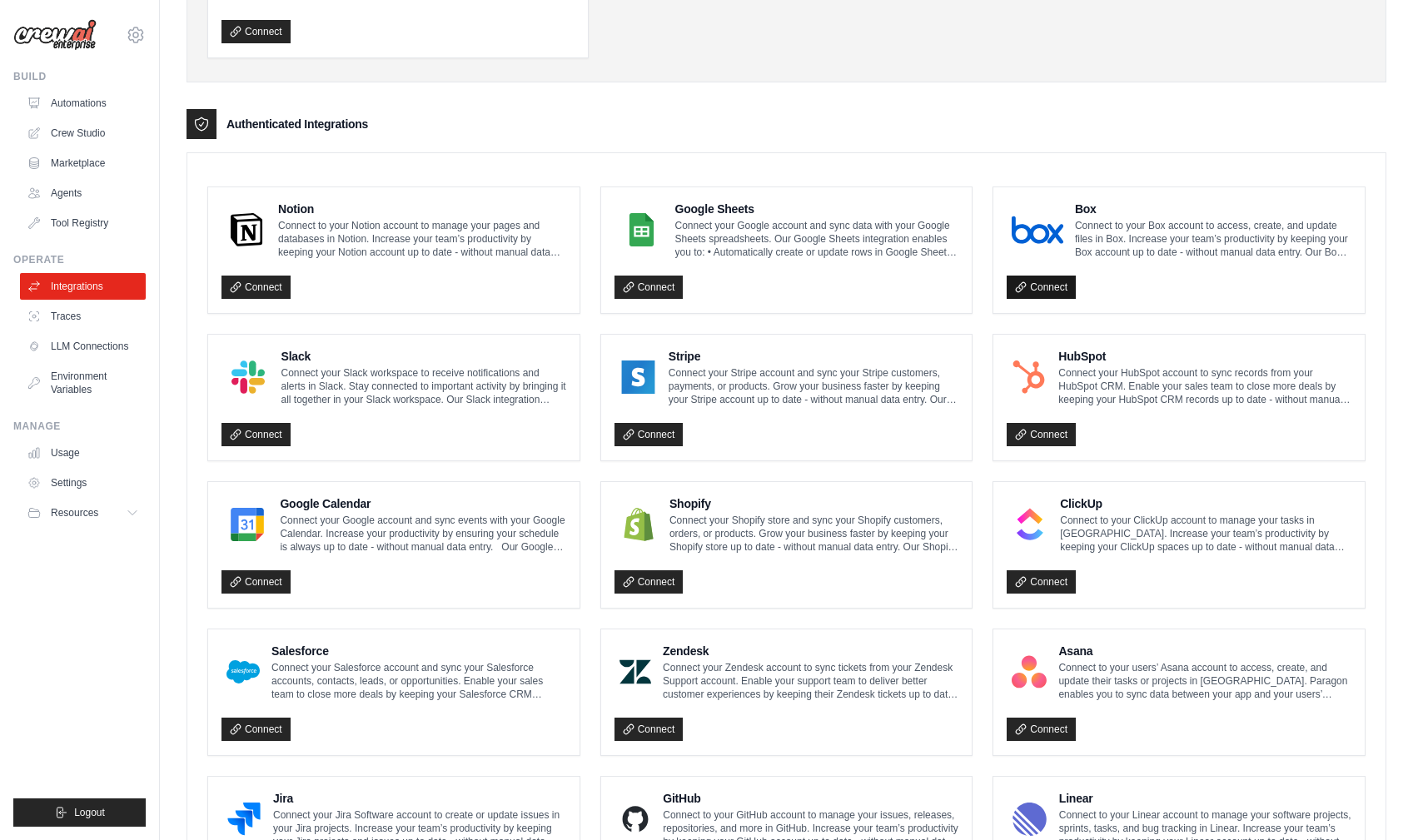
scroll to position [321, 0]
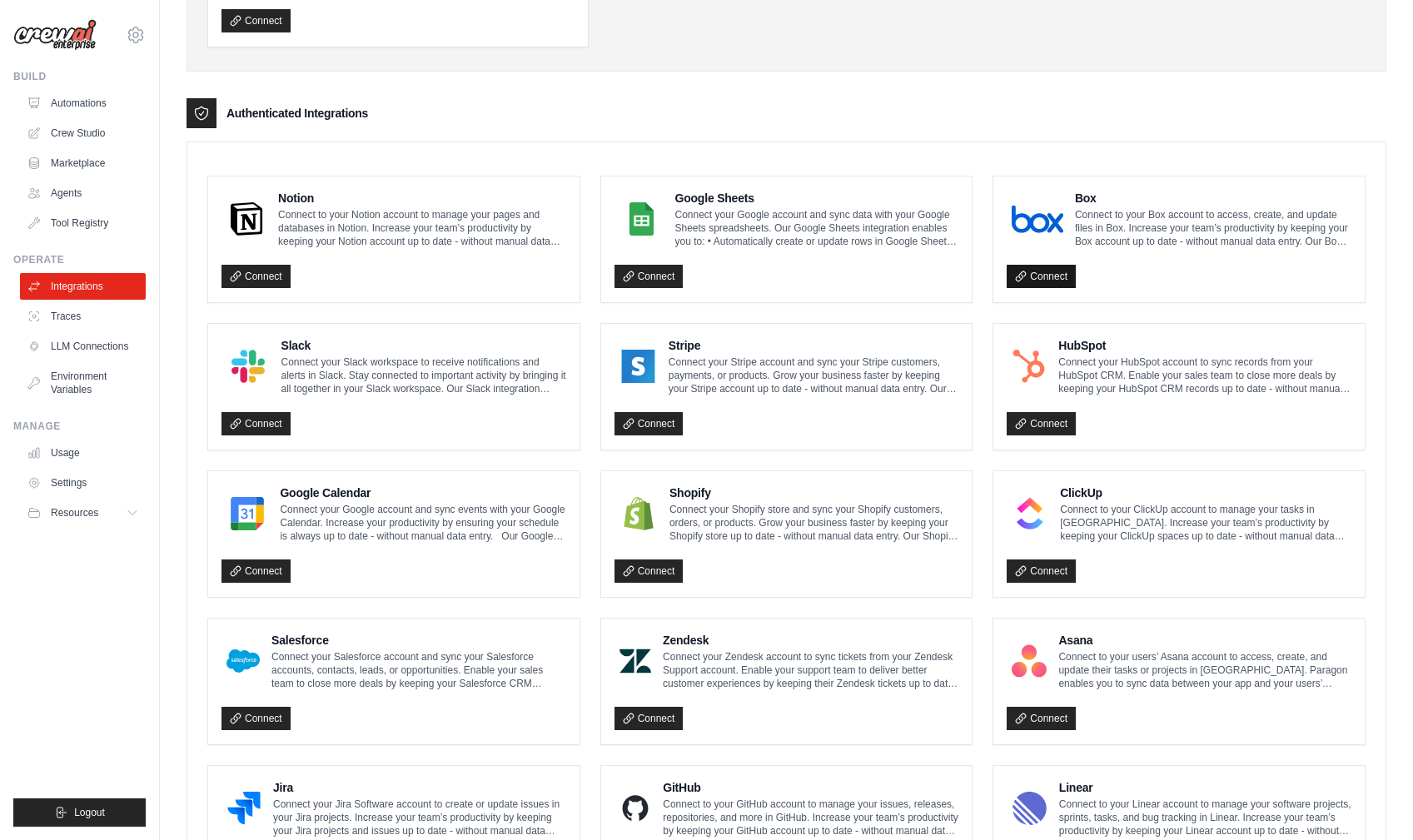
click at [1032, 265] on link "Connect" at bounding box center [1040, 276] width 69 height 23
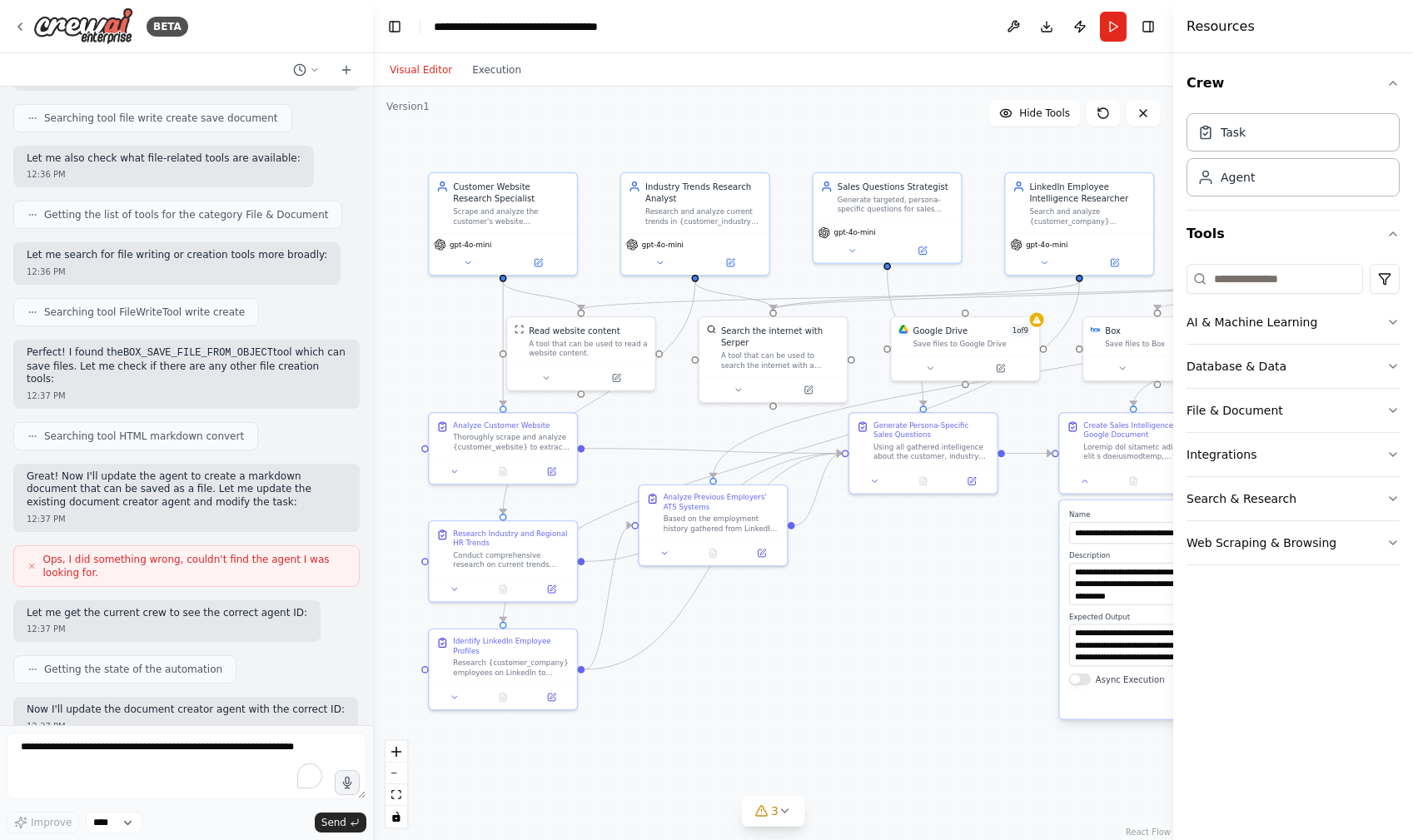
scroll to position [3773, 0]
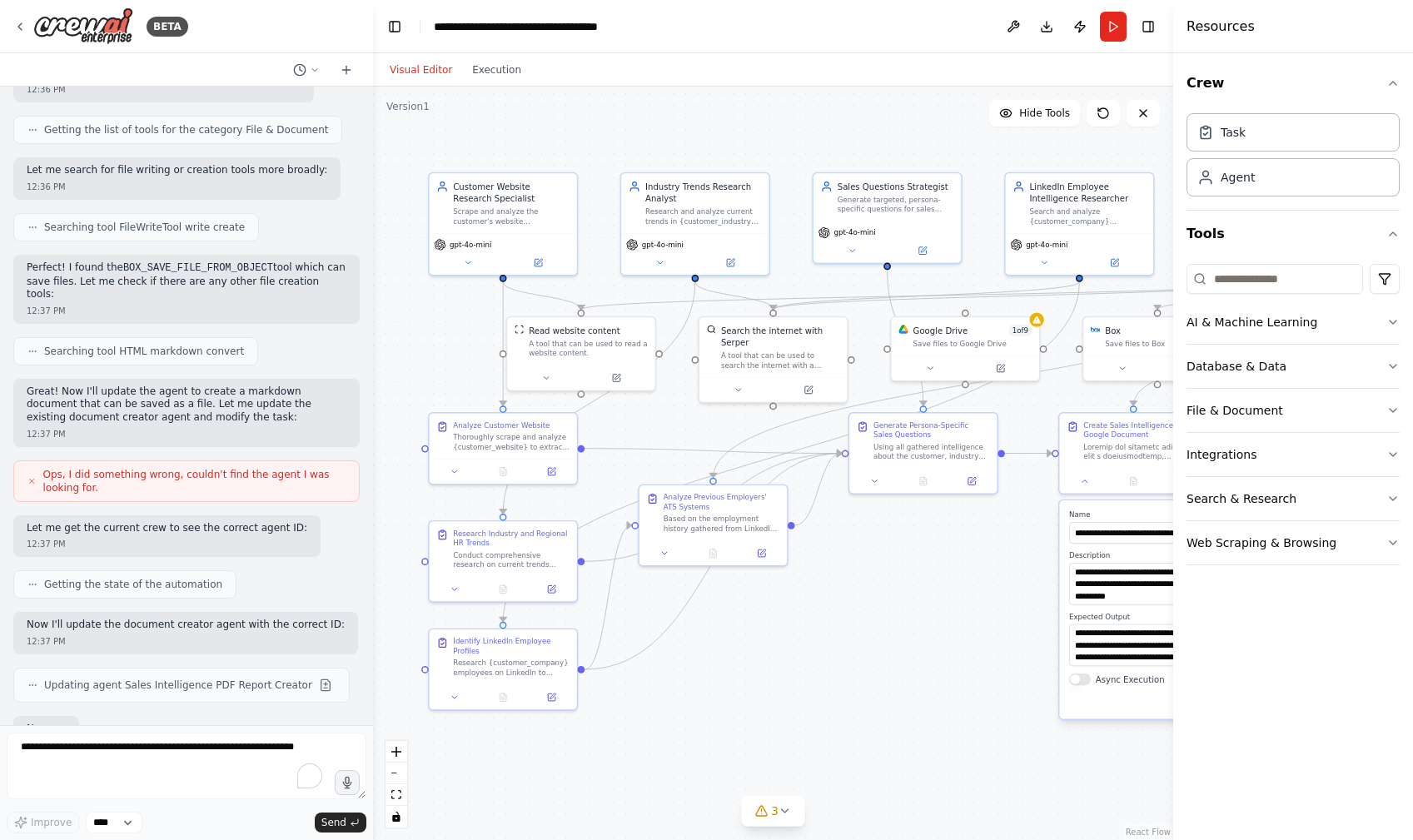
type input "**********"
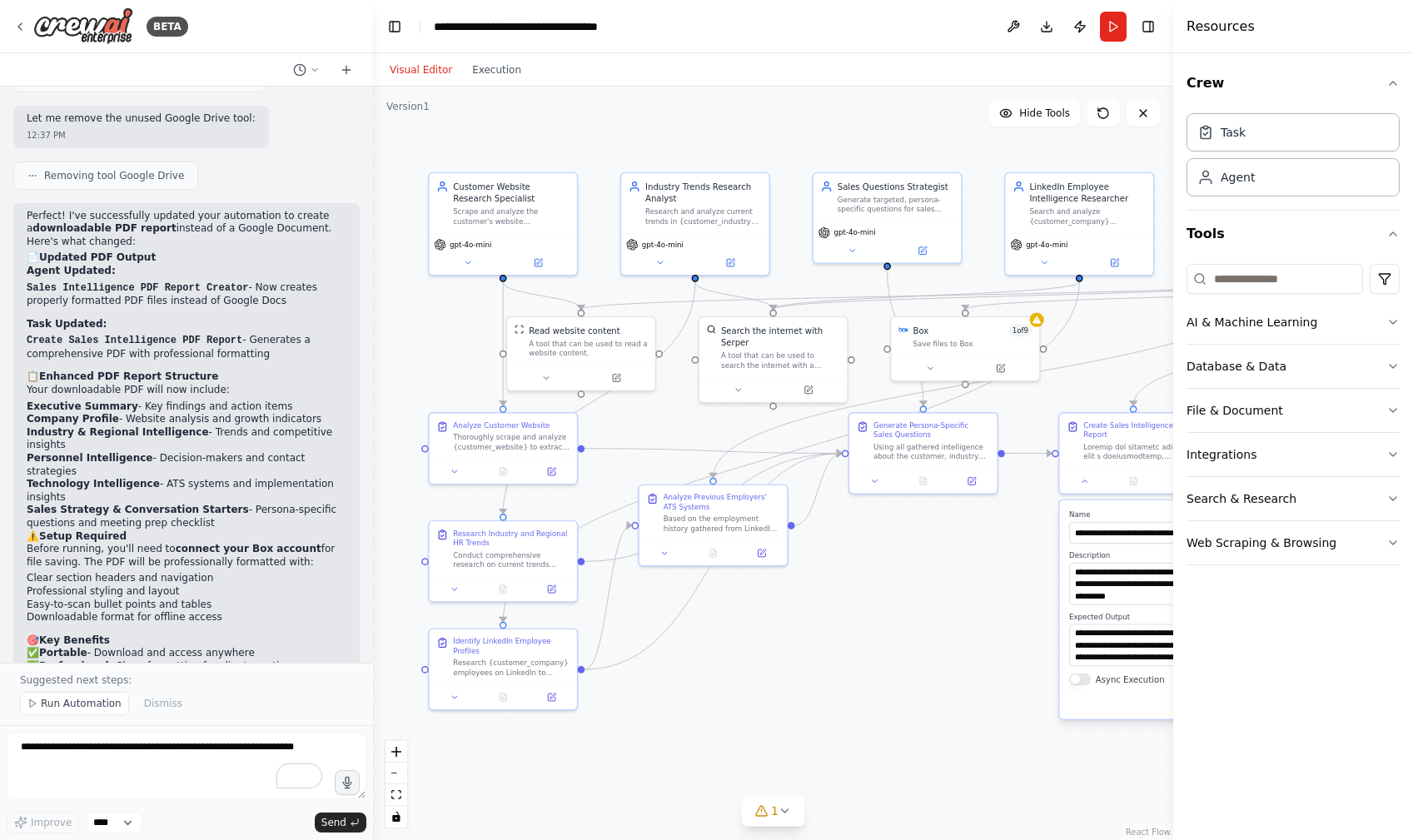
scroll to position [4596, 0]
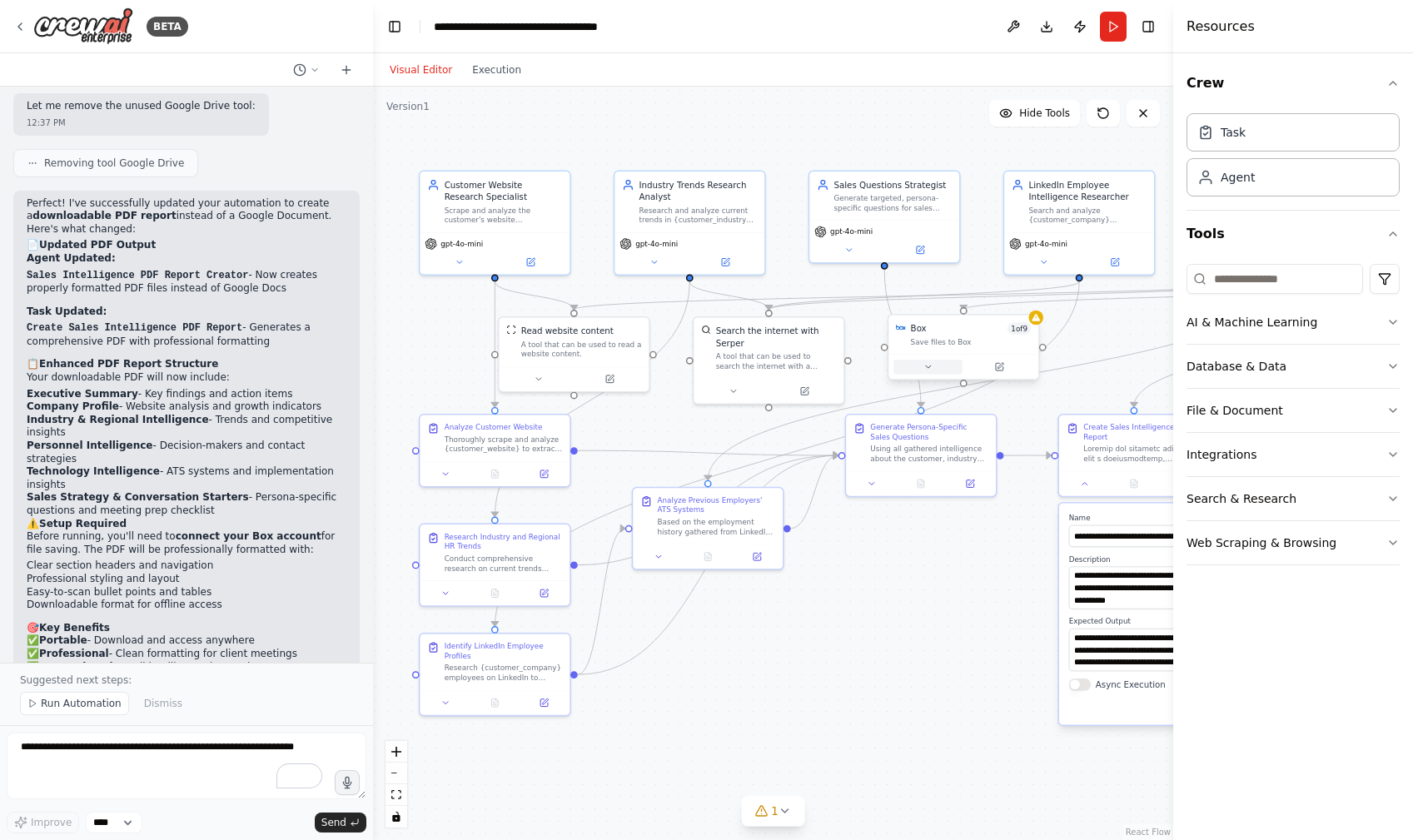
click at [929, 370] on icon at bounding box center [929, 367] width 10 height 10
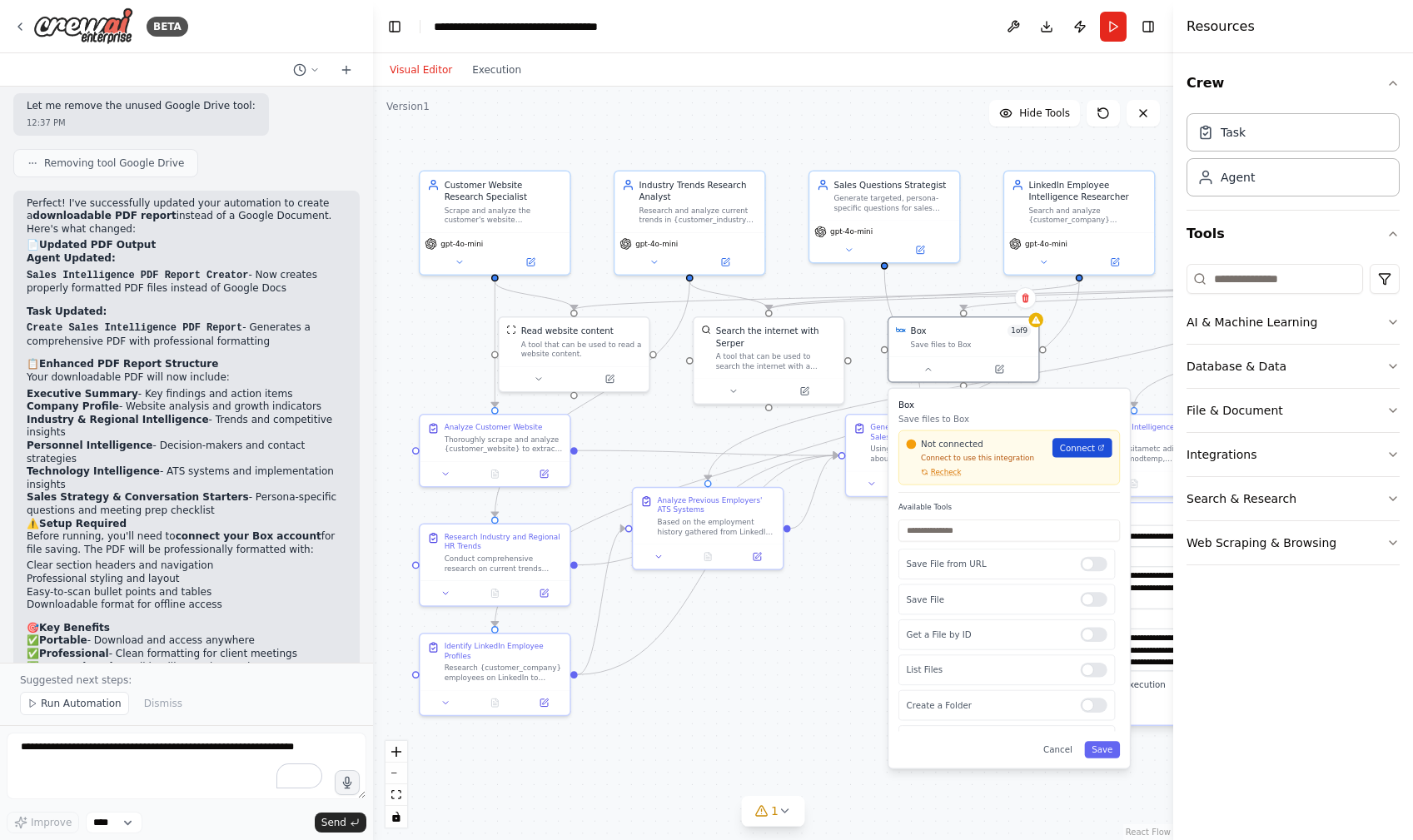
click at [1069, 448] on span "Connect" at bounding box center [1077, 448] width 35 height 13
click at [1093, 749] on button "Save" at bounding box center [1102, 749] width 36 height 17
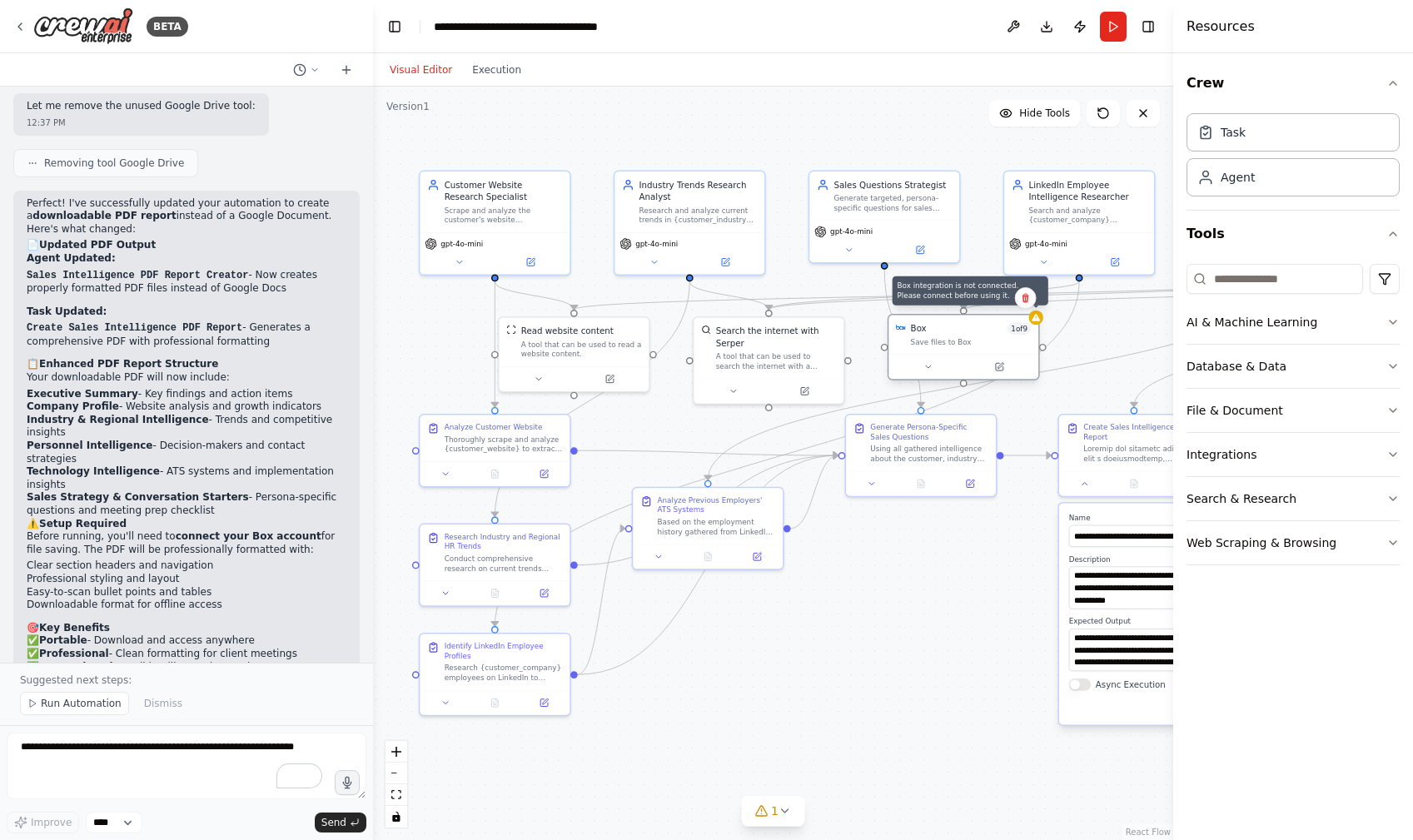
click at [1038, 323] on div at bounding box center [1036, 318] width 15 height 15
click at [1111, 29] on button "Run" at bounding box center [1113, 27] width 27 height 30
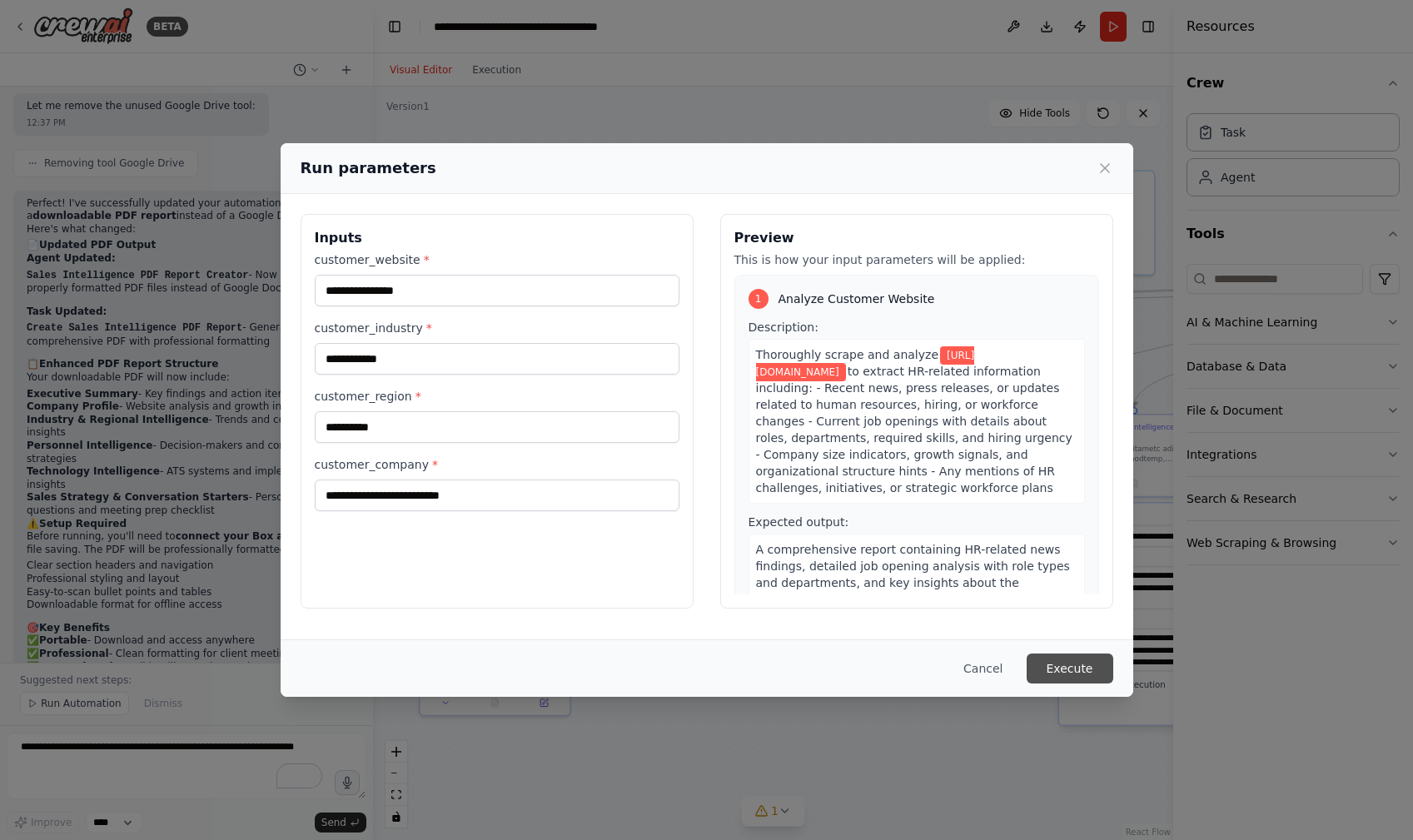
click at [1076, 665] on button "Execute" at bounding box center [1070, 669] width 86 height 30
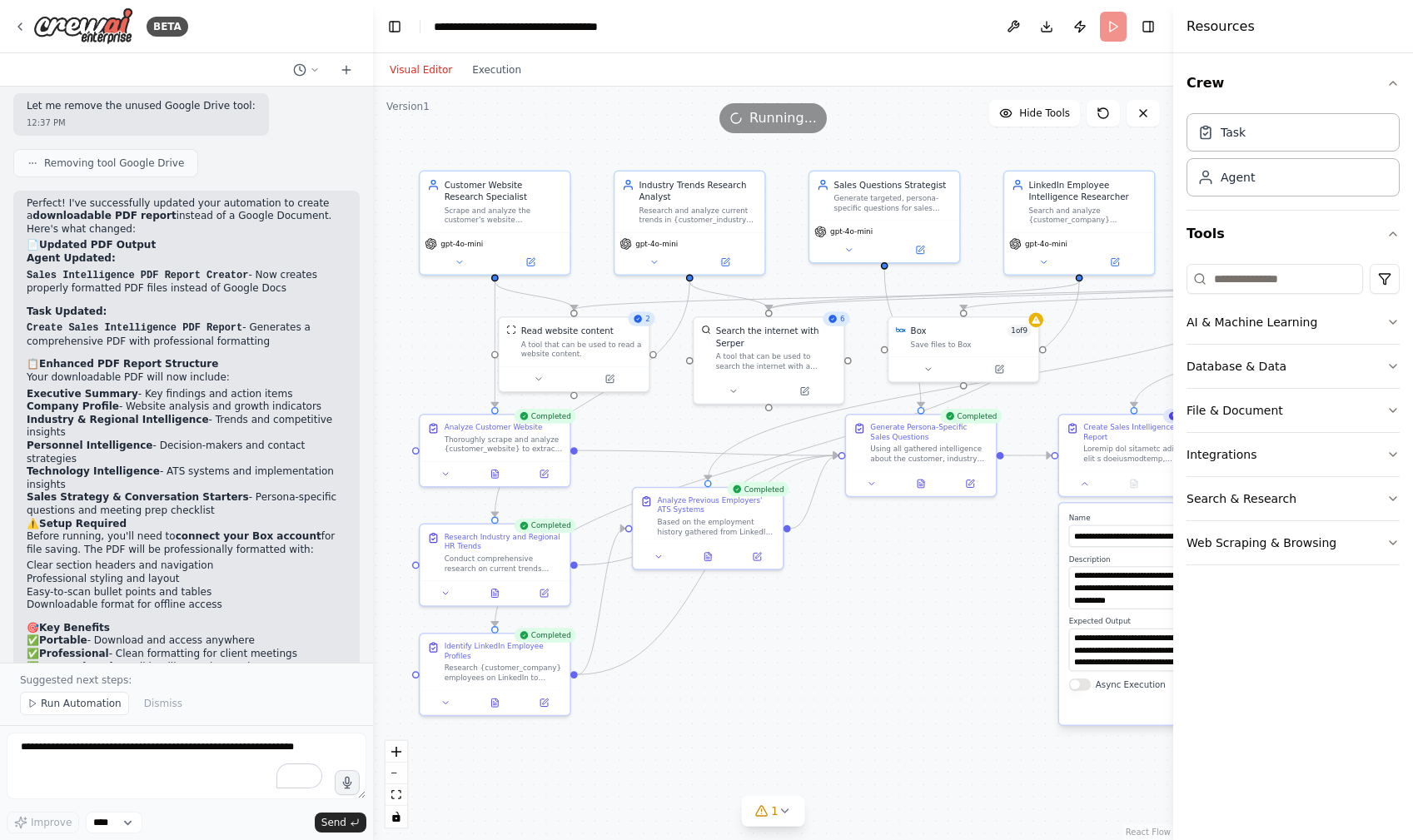
click at [393, 67] on button "Visual Editor" at bounding box center [421, 70] width 83 height 20
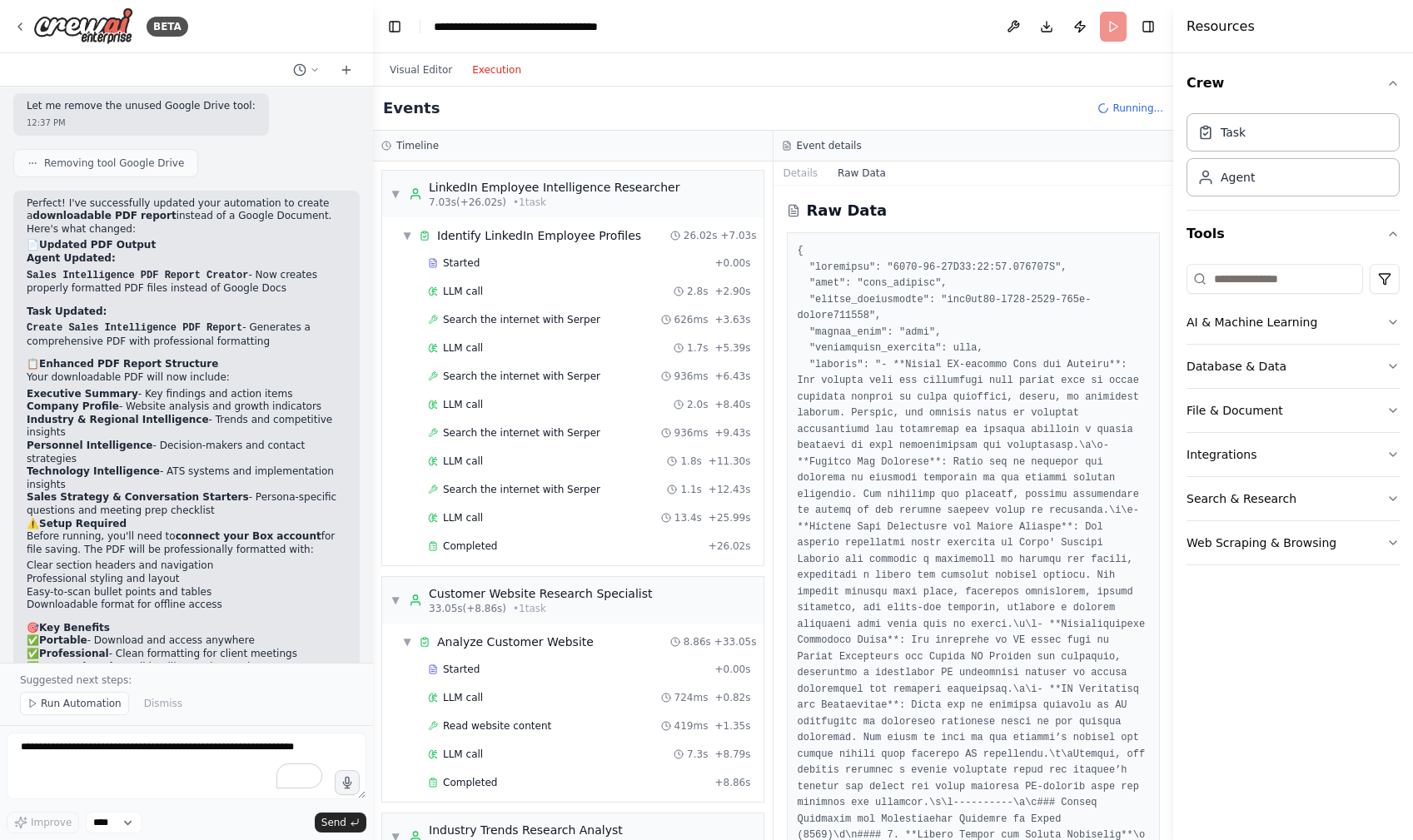
scroll to position [1394, 0]
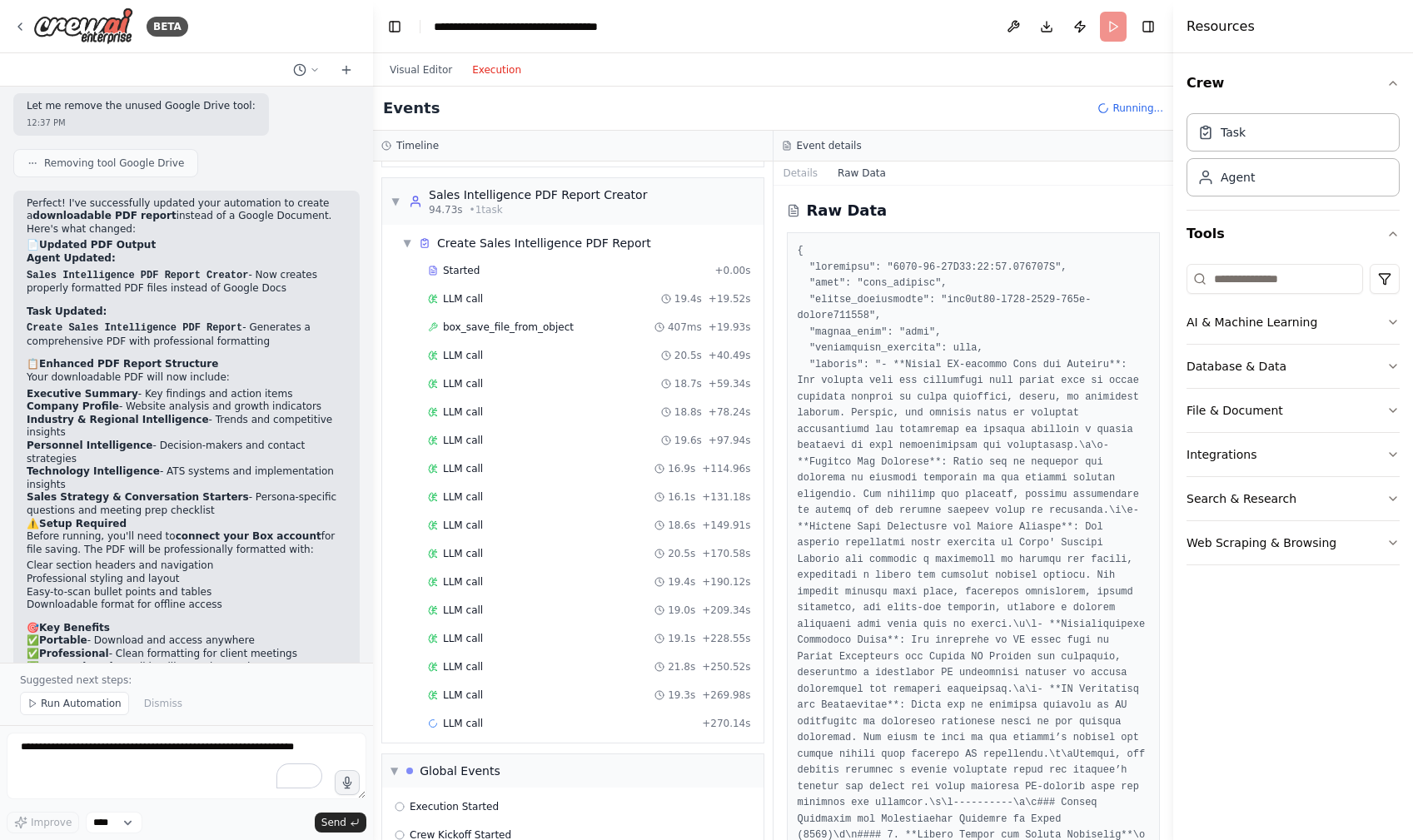
click at [491, 68] on button "Execution" at bounding box center [496, 70] width 69 height 20
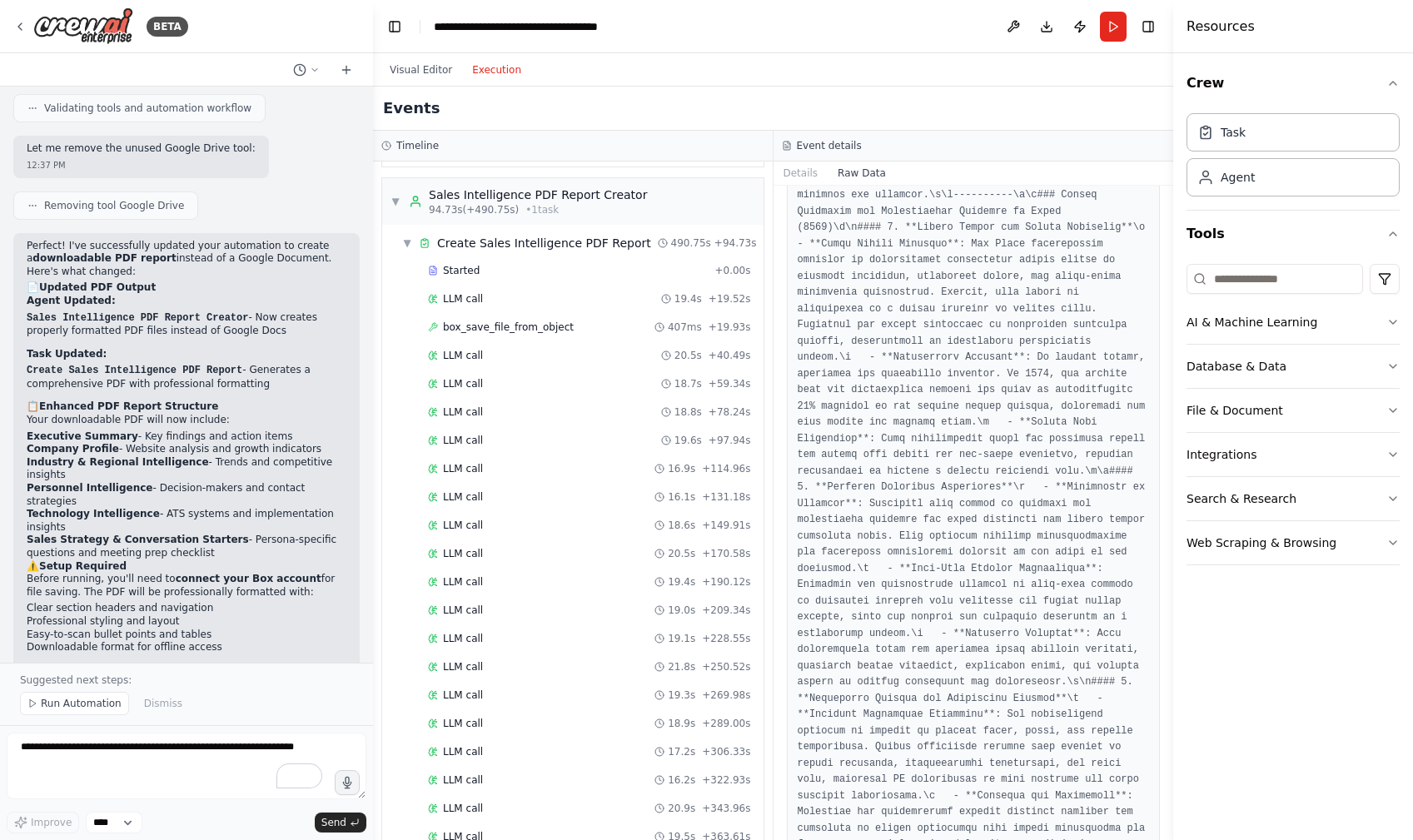
scroll to position [0, 0]
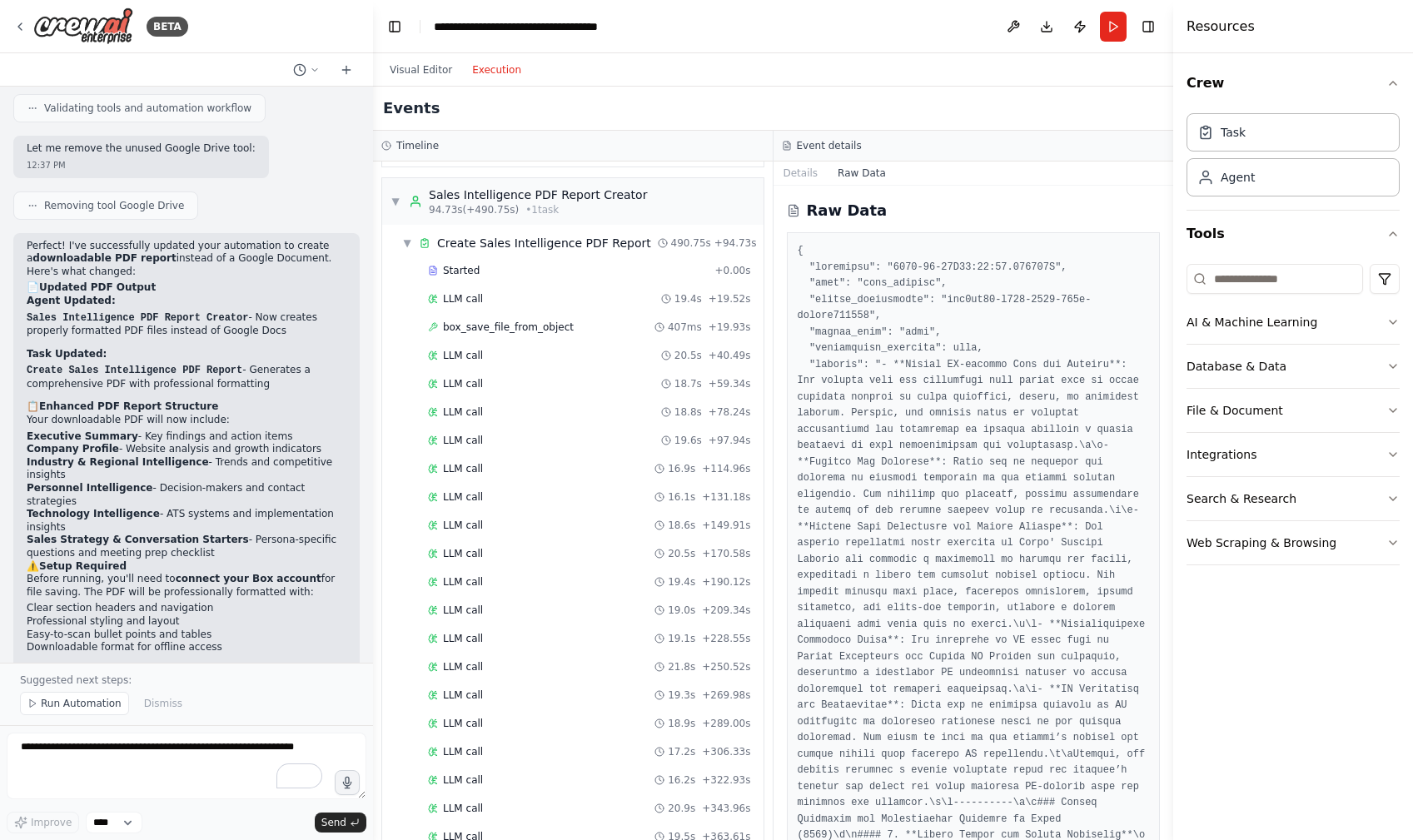
click at [478, 70] on button "Execution" at bounding box center [496, 70] width 69 height 20
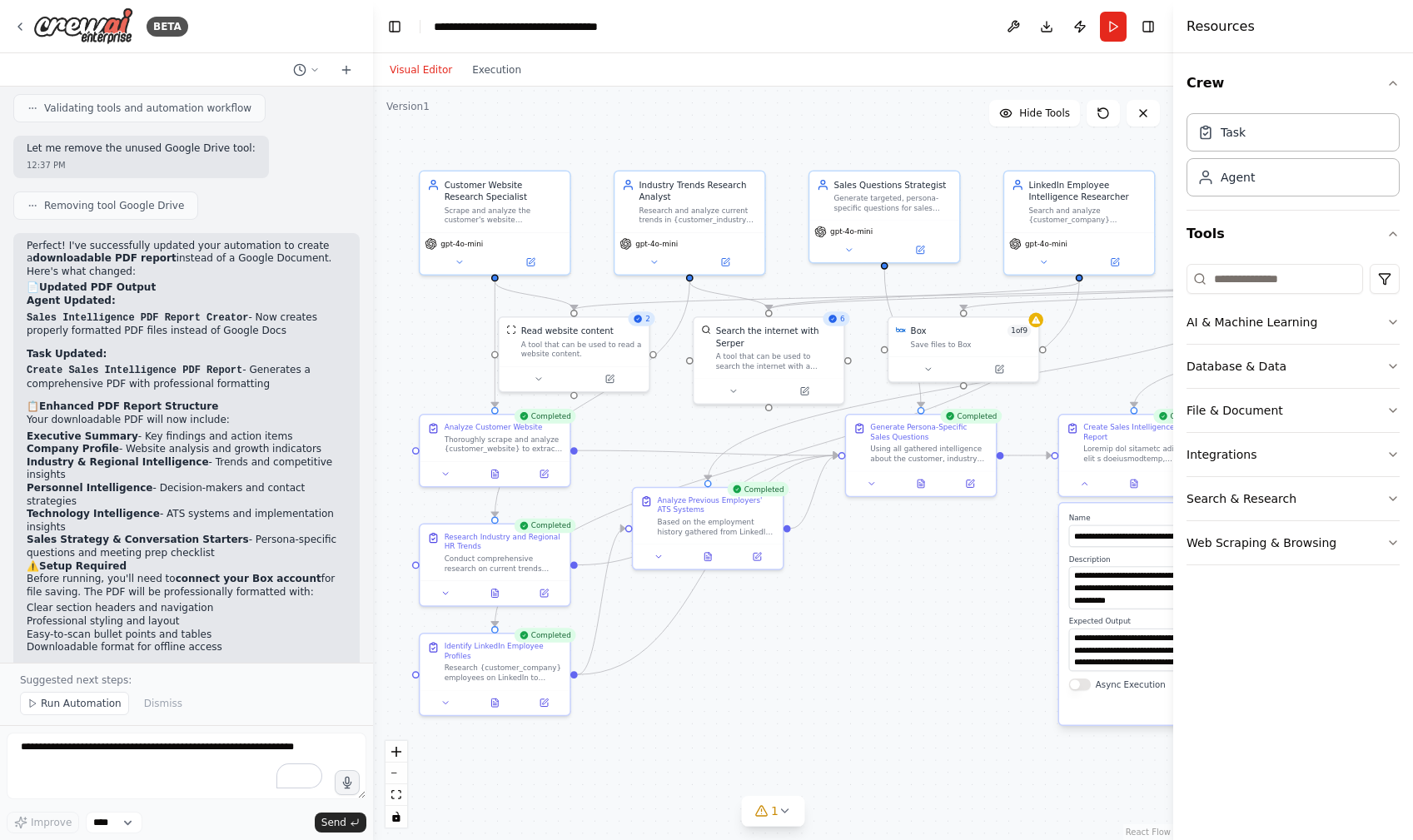
click at [429, 70] on button "Visual Editor" at bounding box center [421, 70] width 83 height 20
click at [784, 807] on icon at bounding box center [785, 811] width 14 height 14
click at [927, 768] on button at bounding box center [930, 768] width 28 height 20
click at [417, 76] on button "Visual Editor" at bounding box center [421, 70] width 83 height 20
click at [424, 65] on button "Visual Editor" at bounding box center [421, 70] width 83 height 20
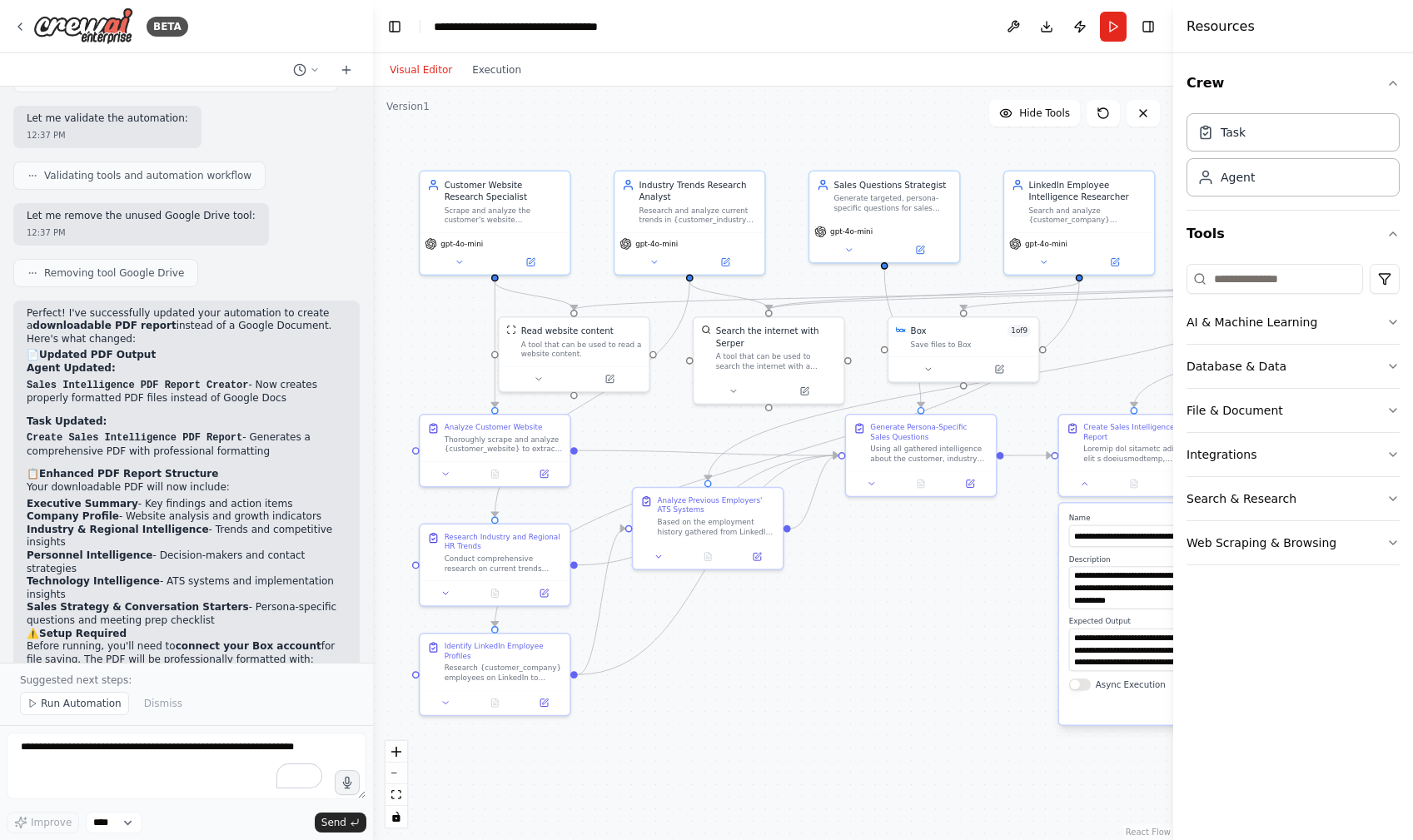
scroll to position [4511, 0]
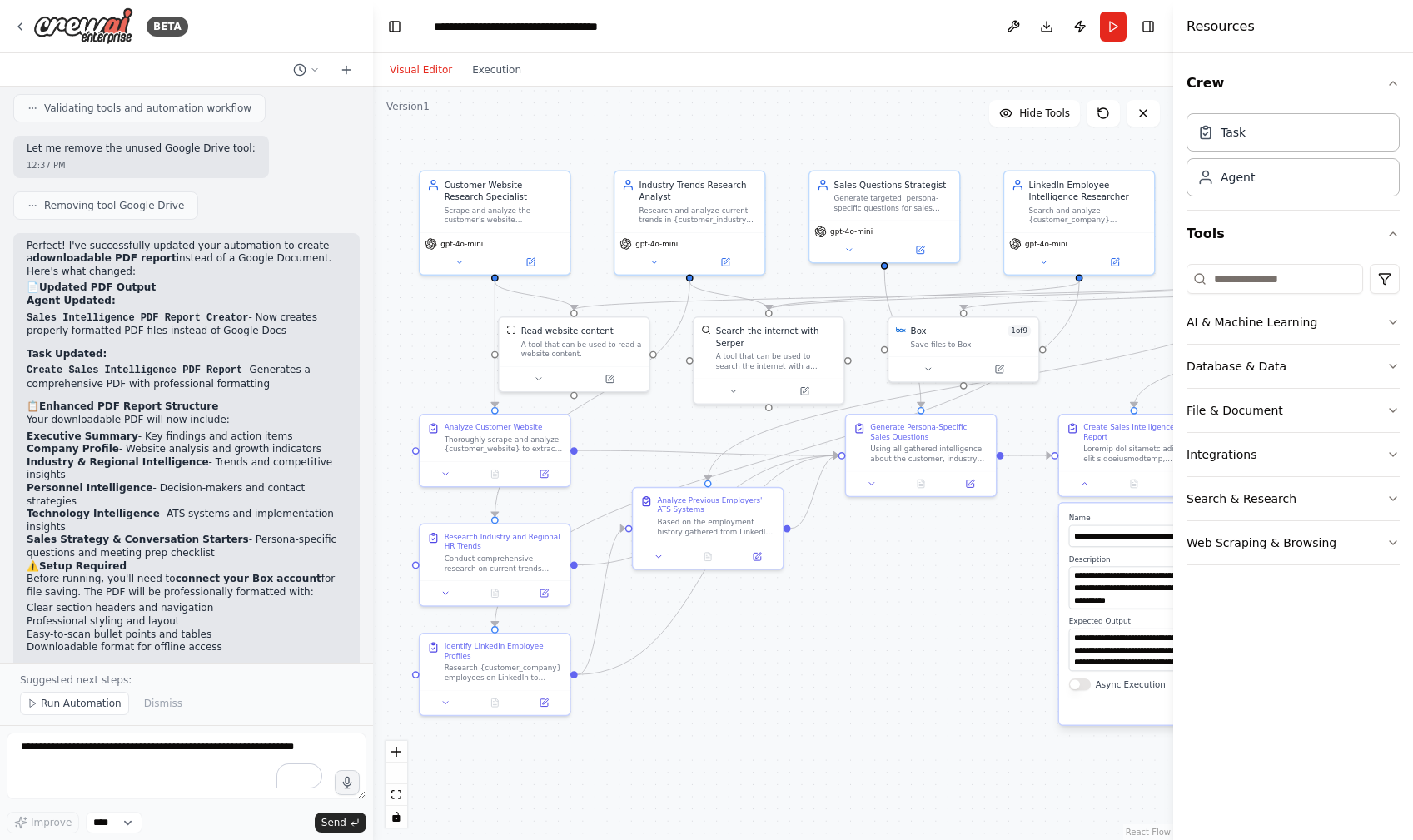
click at [429, 68] on button "Visual Editor" at bounding box center [421, 70] width 83 height 20
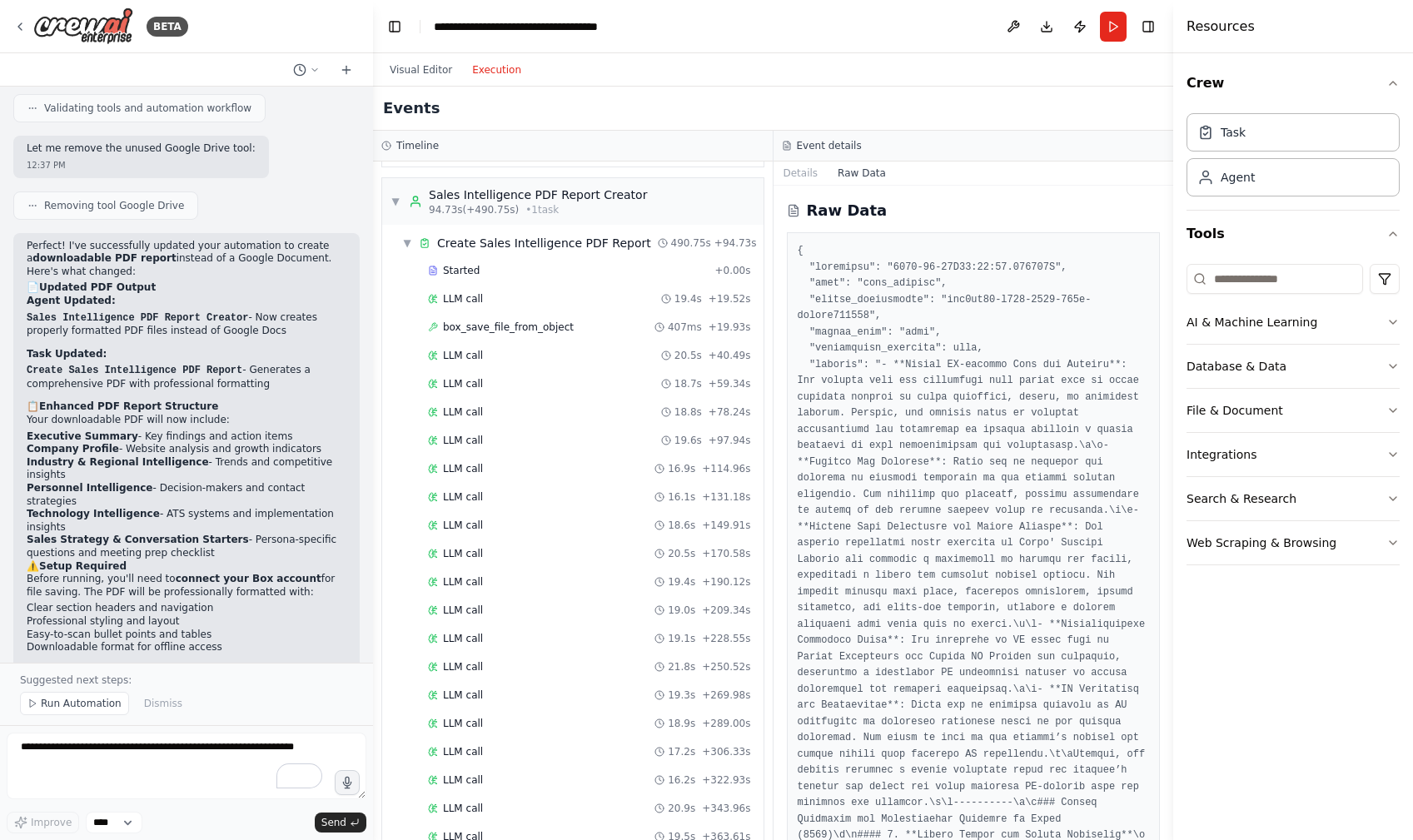
click at [489, 66] on button "Execution" at bounding box center [496, 70] width 69 height 20
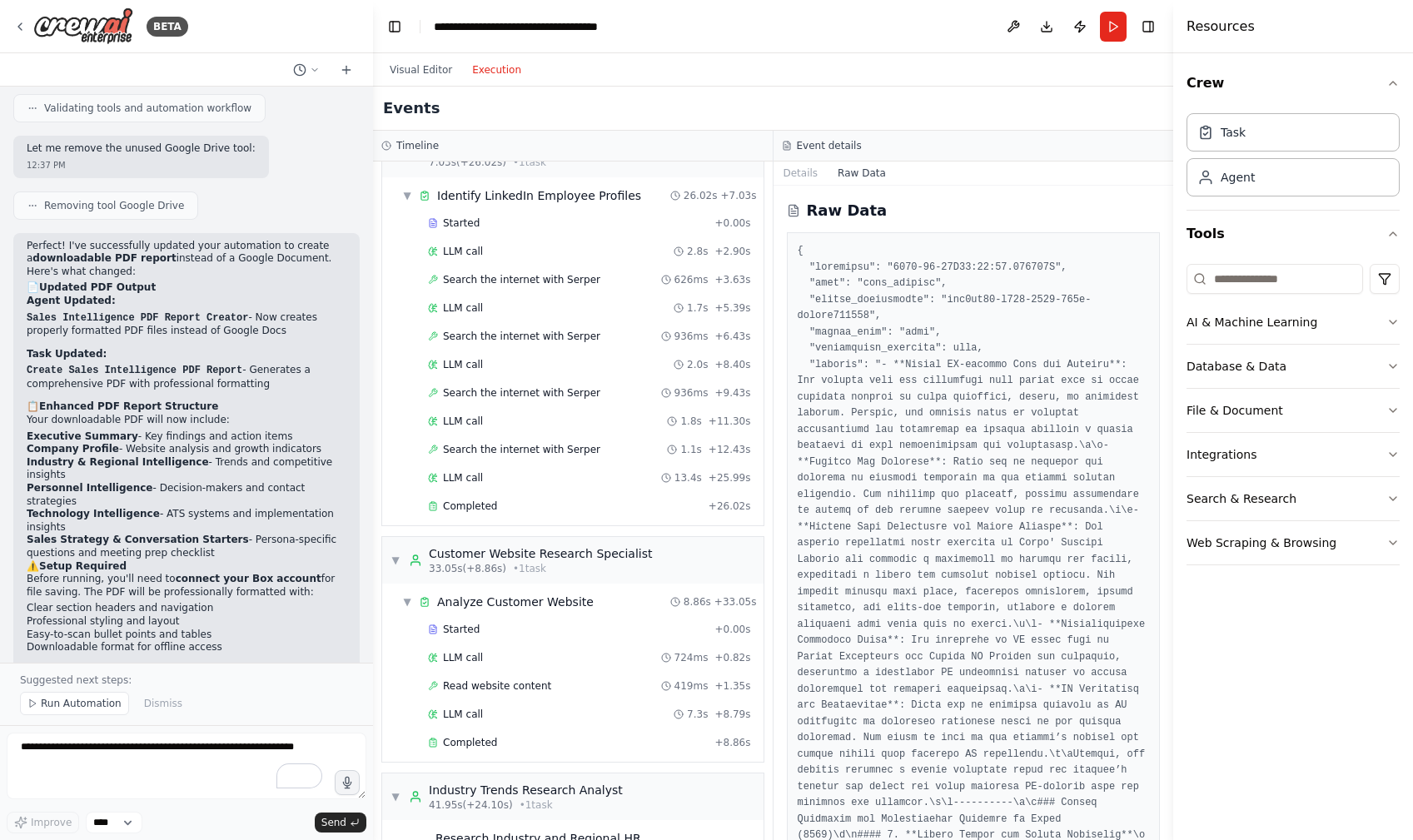
scroll to position [0, 0]
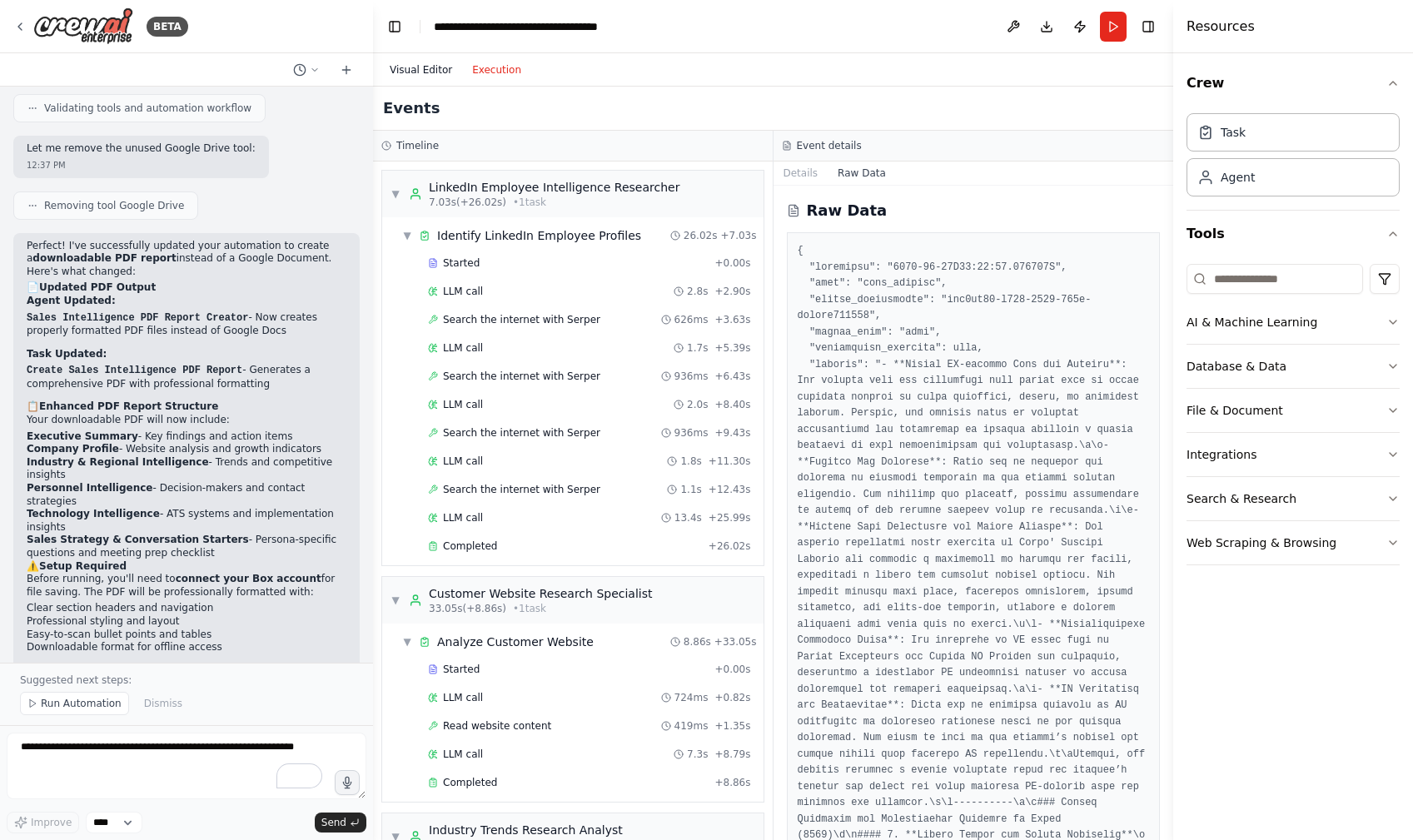
click at [406, 79] on button "Visual Editor" at bounding box center [421, 70] width 83 height 20
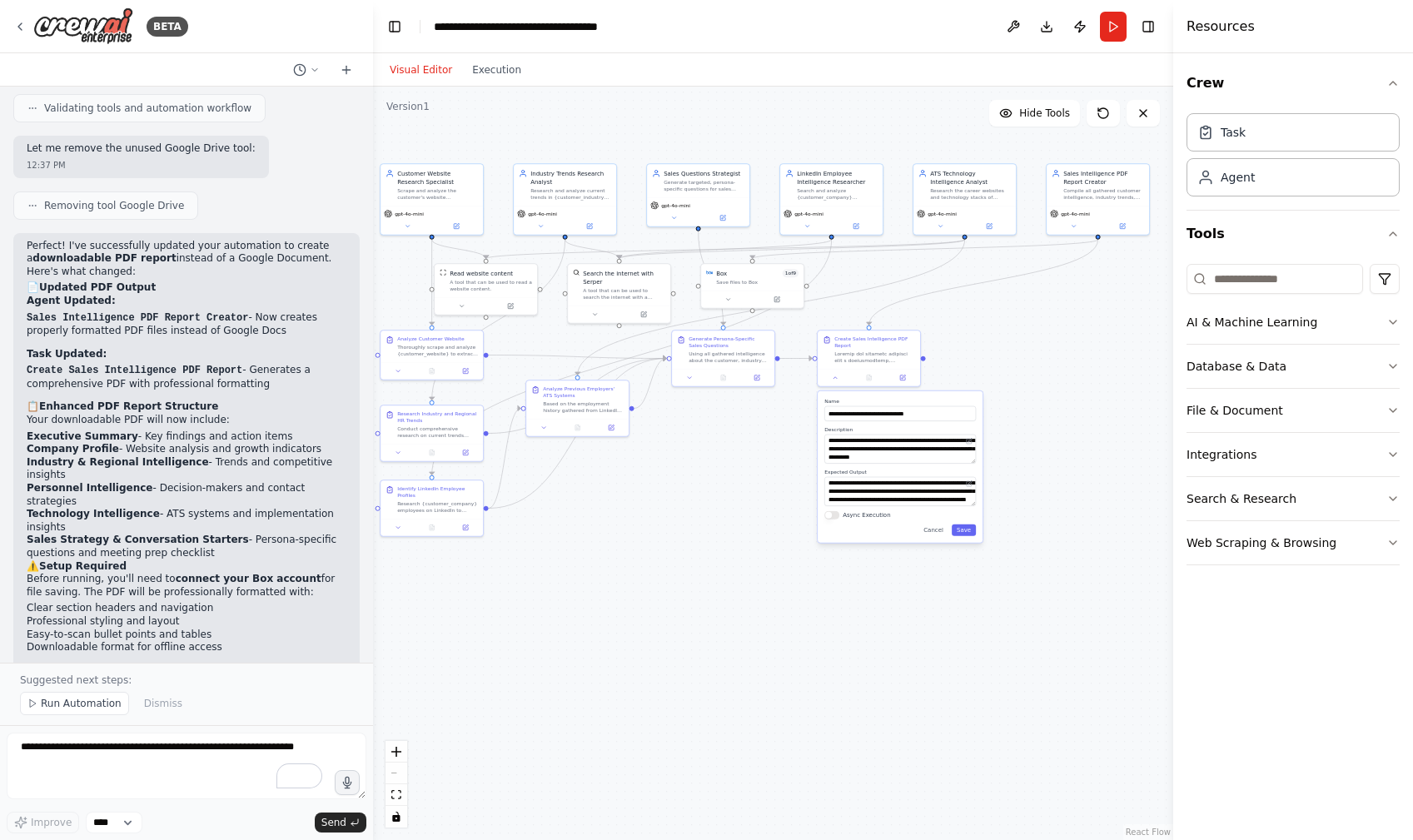
drag, startPoint x: 823, startPoint y: 602, endPoint x: 679, endPoint y: 603, distance: 144.0
click at [679, 603] on div ".deletable-edge-delete-btn { width: 20px; height: 20px; border: 0px solid #ffff…" at bounding box center [773, 462] width 800 height 753
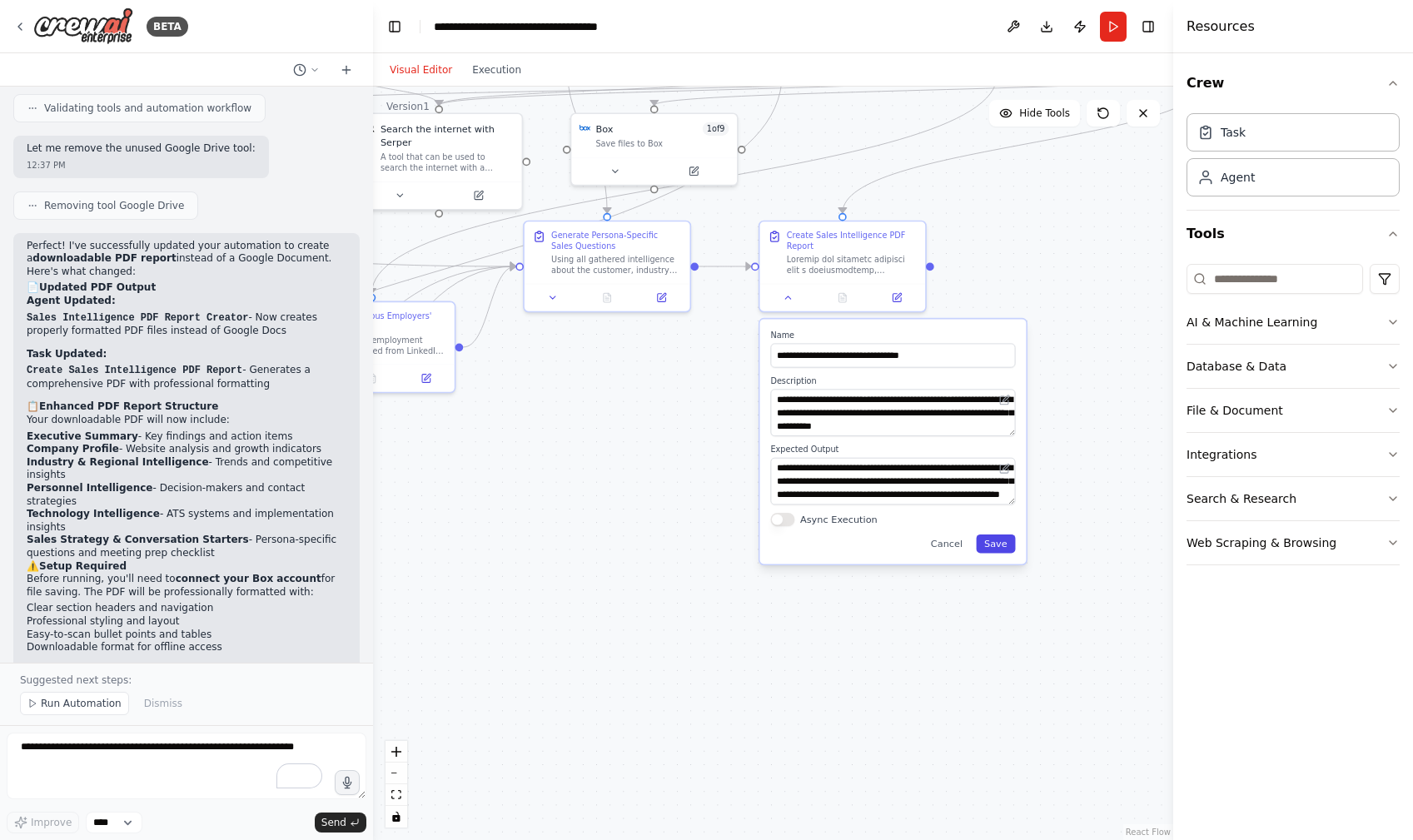
click at [1001, 547] on button "Save" at bounding box center [996, 544] width 39 height 19
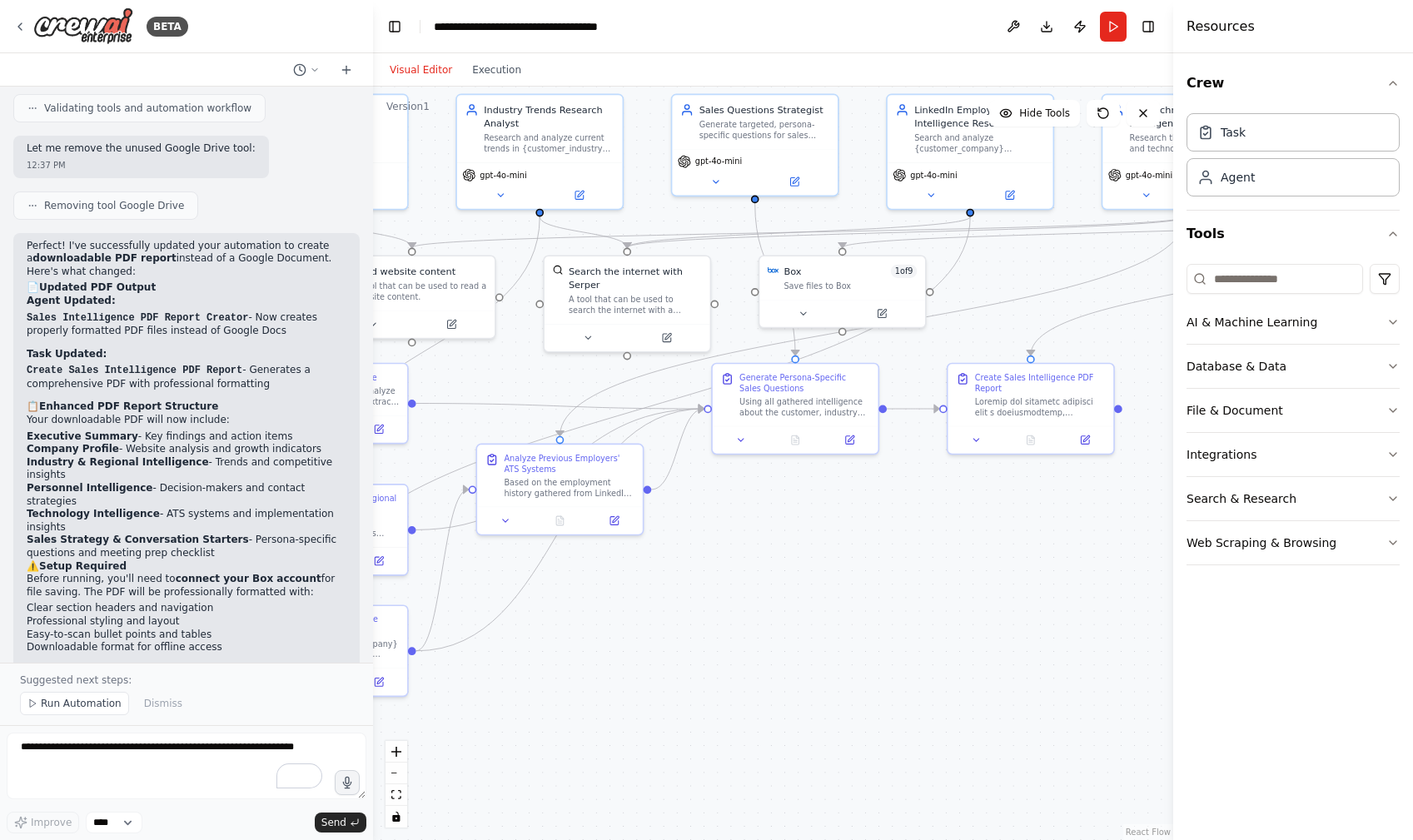
drag, startPoint x: 793, startPoint y: 456, endPoint x: 974, endPoint y: 591, distance: 225.8
click at [974, 591] on div ".deletable-edge-delete-btn { width: 20px; height: 20px; border: 0px solid #ffff…" at bounding box center [773, 462] width 800 height 753
click at [1113, 29] on button "Run" at bounding box center [1113, 27] width 27 height 30
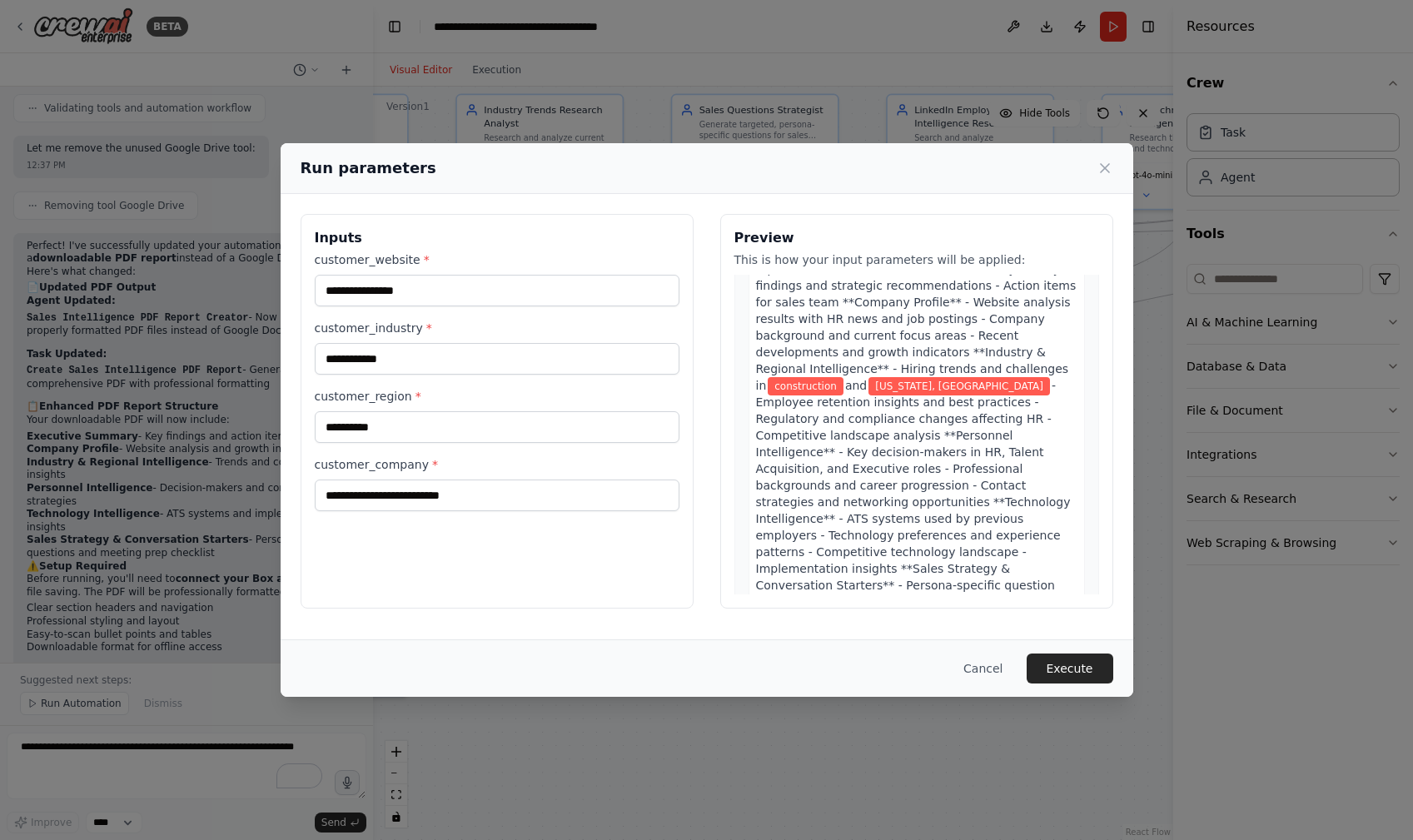
scroll to position [2424, 0]
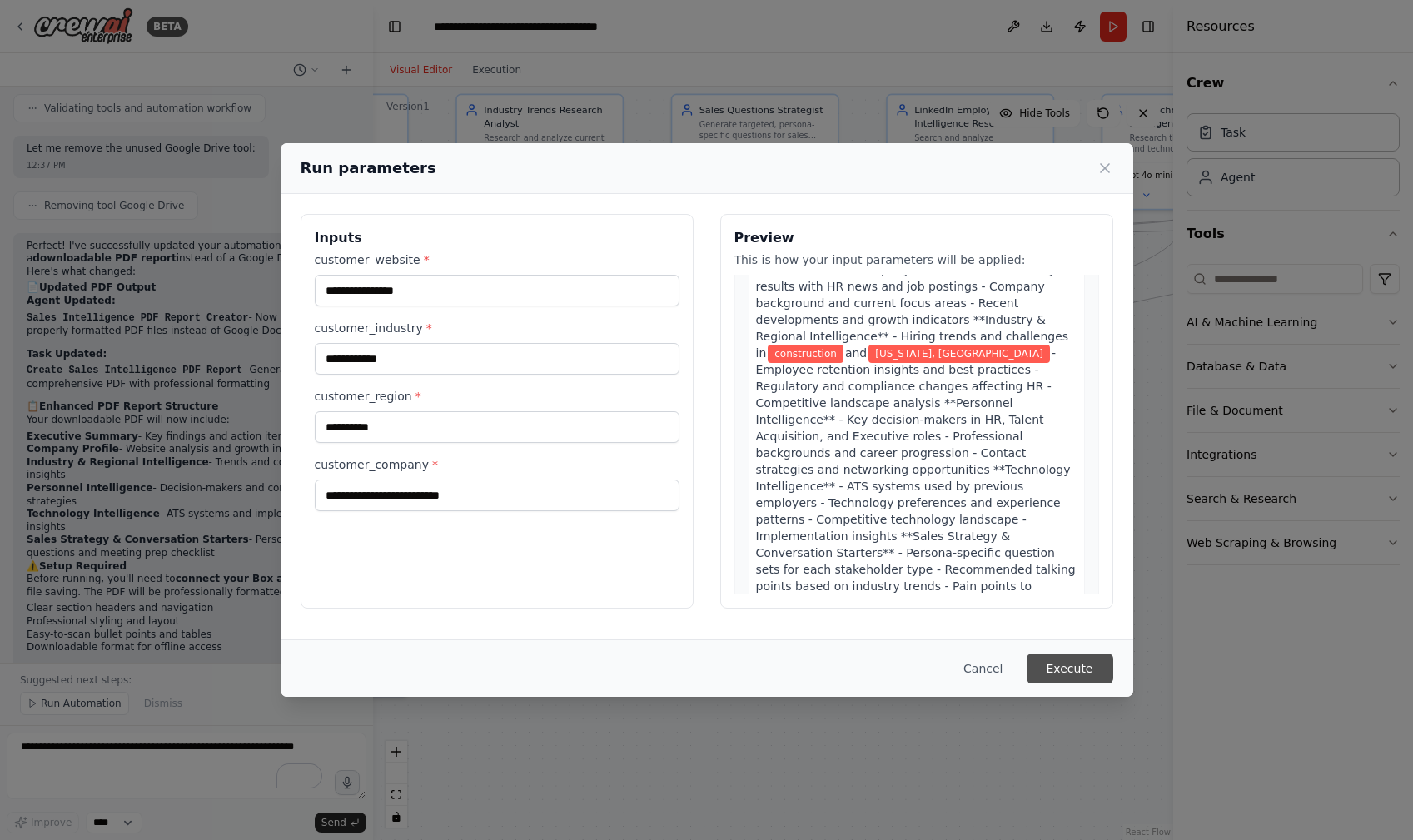
click at [1077, 663] on button "Execute" at bounding box center [1070, 669] width 86 height 30
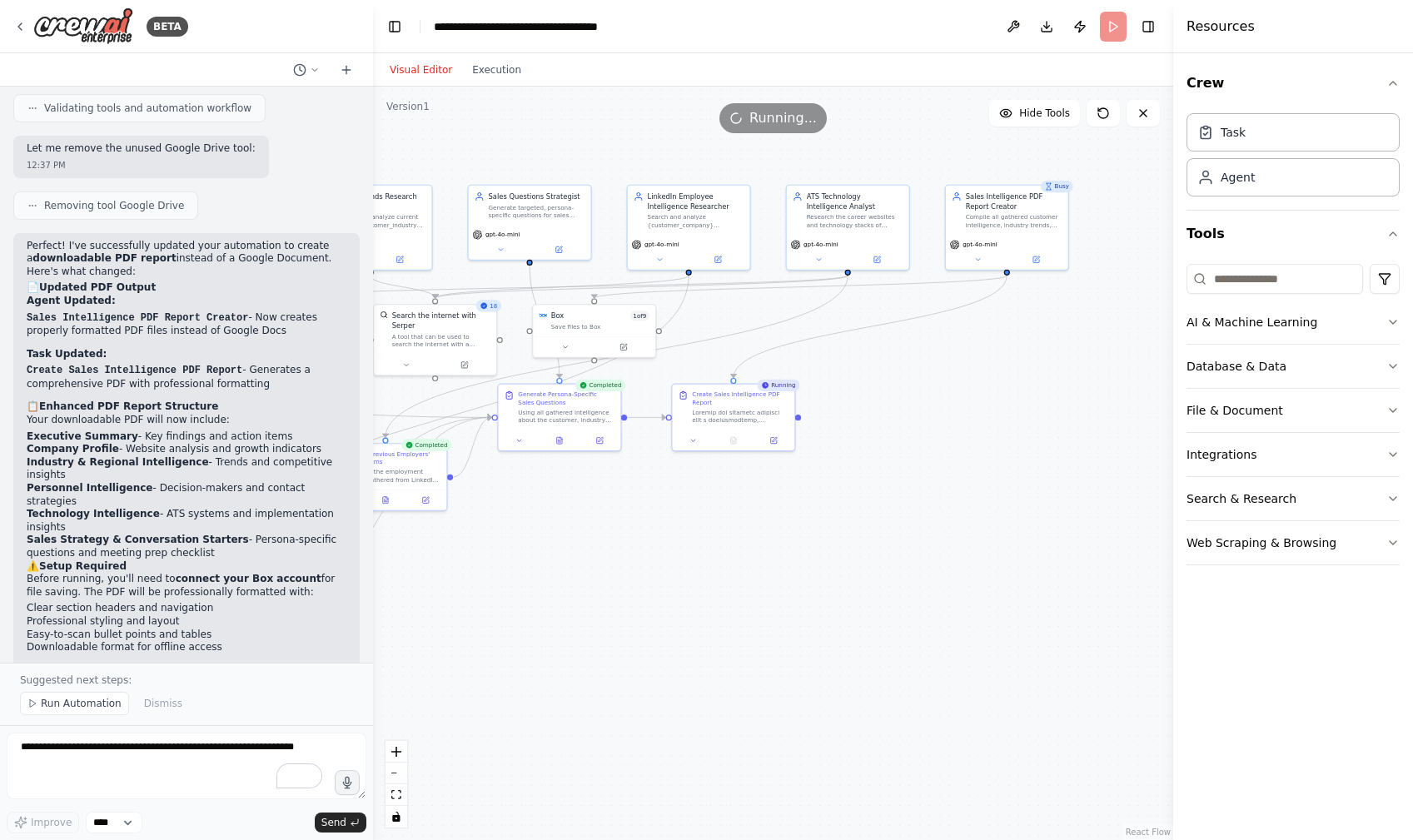
drag, startPoint x: 1040, startPoint y: 569, endPoint x: 780, endPoint y: 540, distance: 261.6
click at [780, 540] on div ".deletable-edge-delete-btn { width: 20px; height: 20px; border: 0px solid #ffff…" at bounding box center [773, 462] width 800 height 753
click at [489, 63] on button "Execution" at bounding box center [496, 70] width 69 height 20
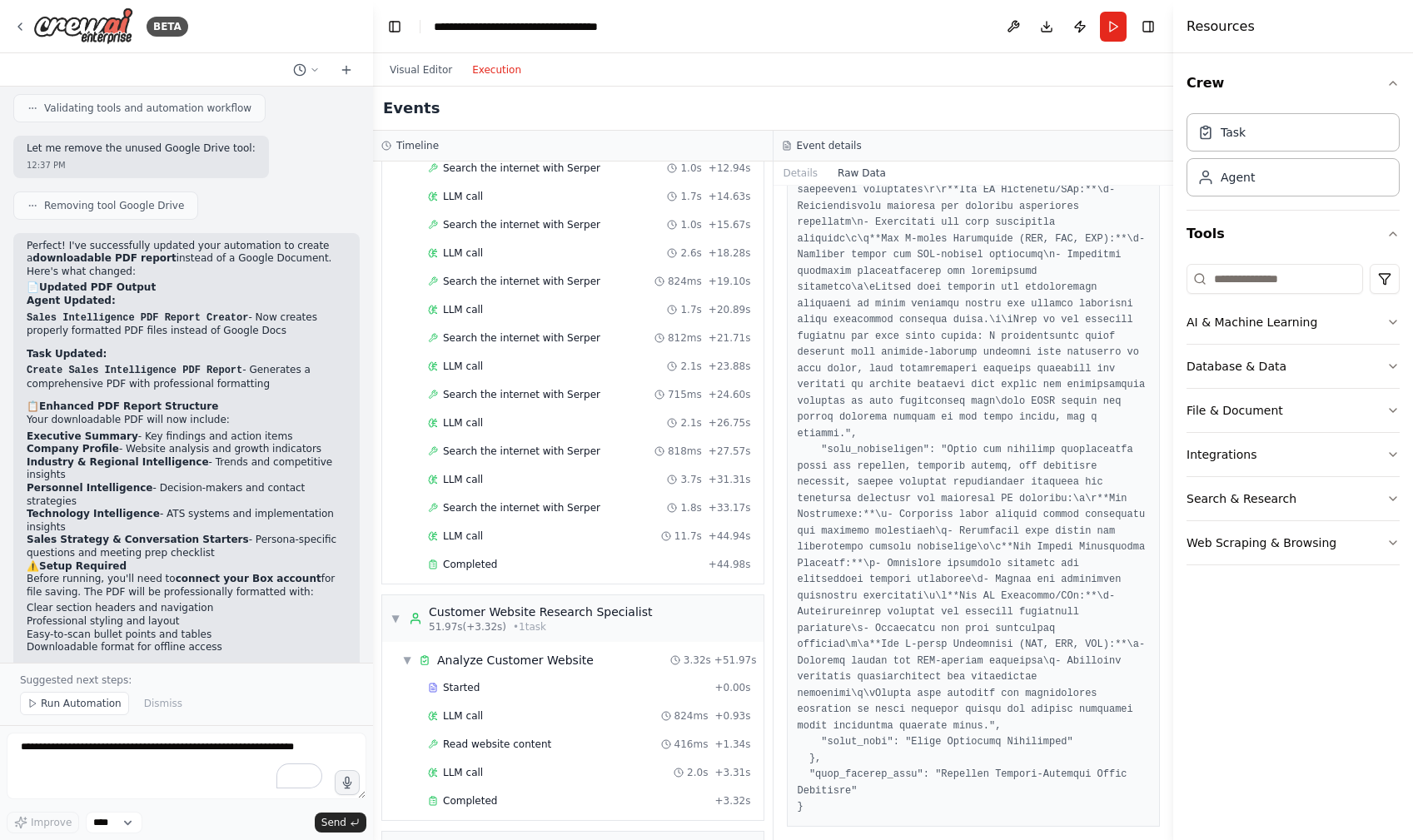
scroll to position [0, 0]
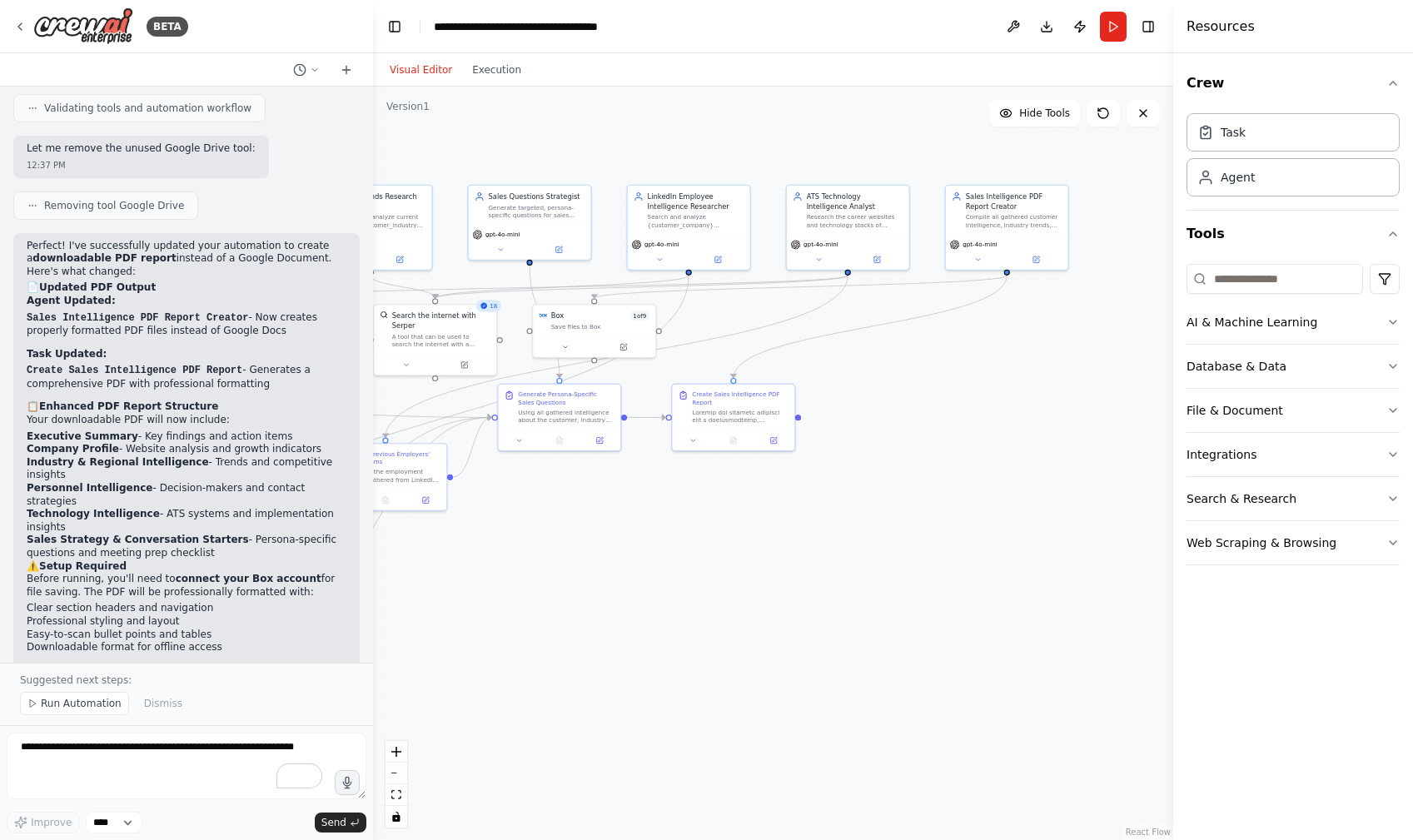
click at [417, 71] on button "Visual Editor" at bounding box center [421, 70] width 83 height 20
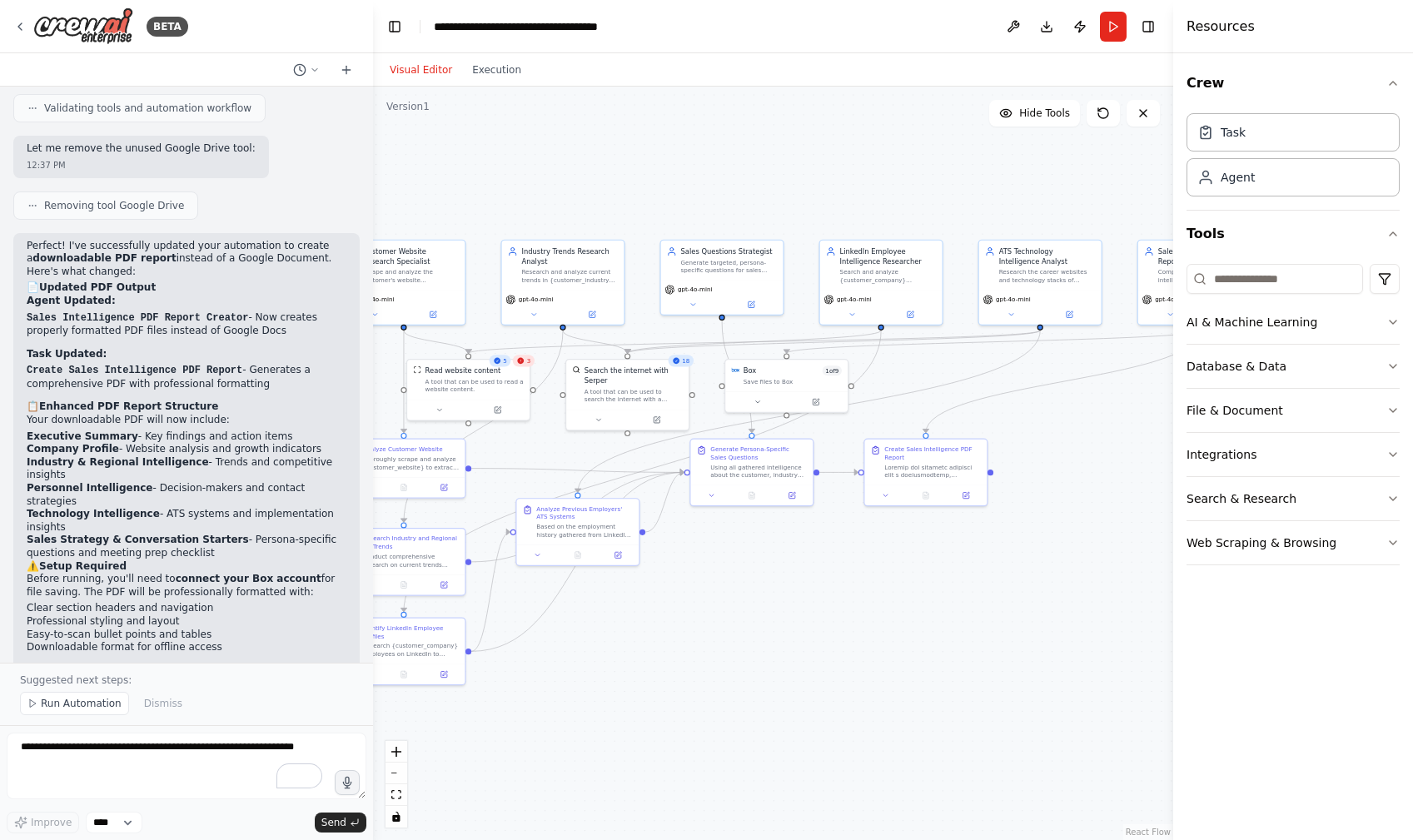
drag, startPoint x: 777, startPoint y: 578, endPoint x: 972, endPoint y: 628, distance: 201.3
click at [972, 628] on div ".deletable-edge-delete-btn { width: 20px; height: 20px; border: 0px solid #ffff…" at bounding box center [773, 462] width 800 height 753
click at [528, 360] on div "3" at bounding box center [527, 356] width 22 height 12
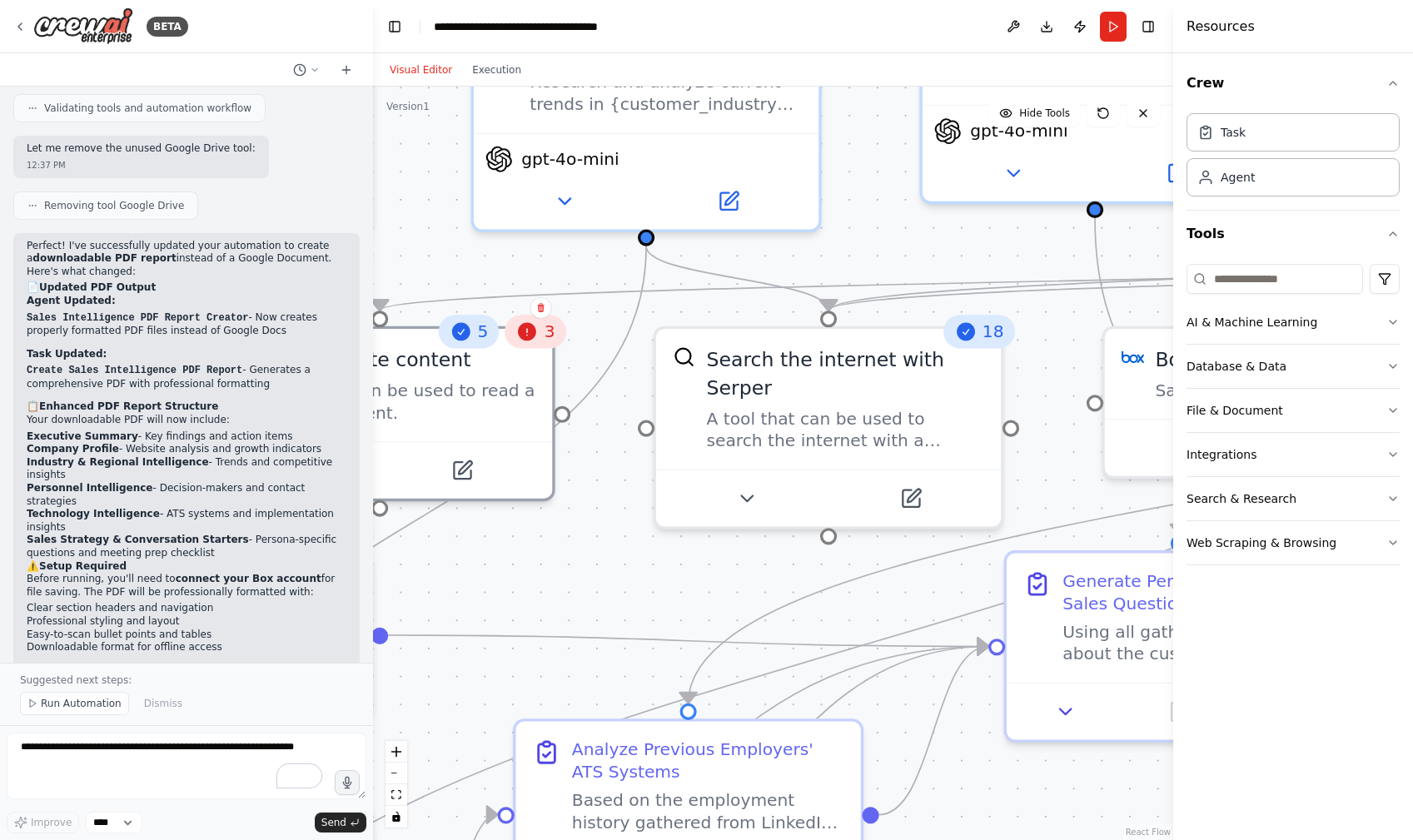
click at [531, 338] on icon at bounding box center [528, 331] width 18 height 18
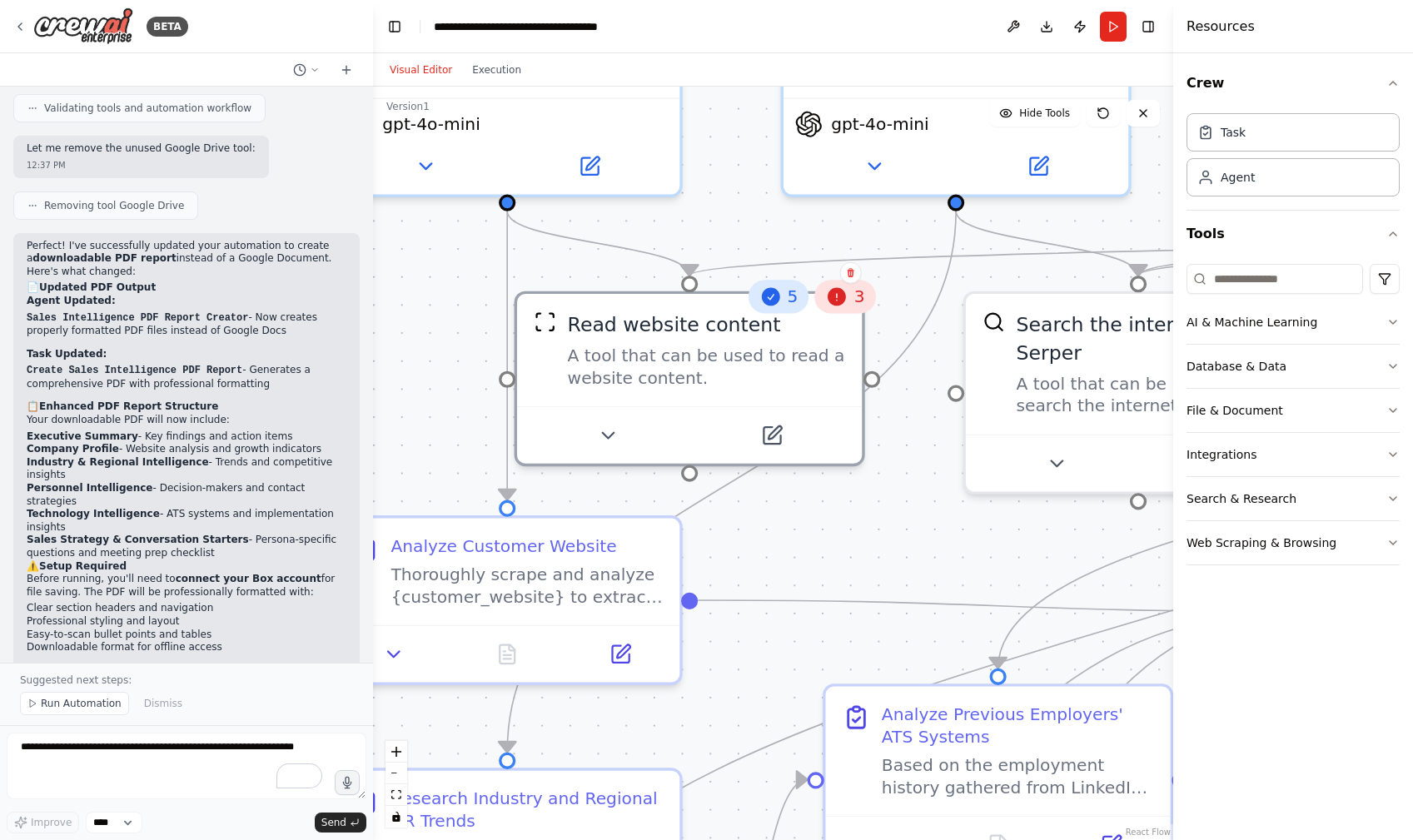
drag, startPoint x: 591, startPoint y: 581, endPoint x: 904, endPoint y: 547, distance: 314.8
click at [904, 547] on div ".deletable-edge-delete-btn { width: 20px; height: 20px; border: 0px solid #ffff…" at bounding box center [773, 462] width 800 height 753
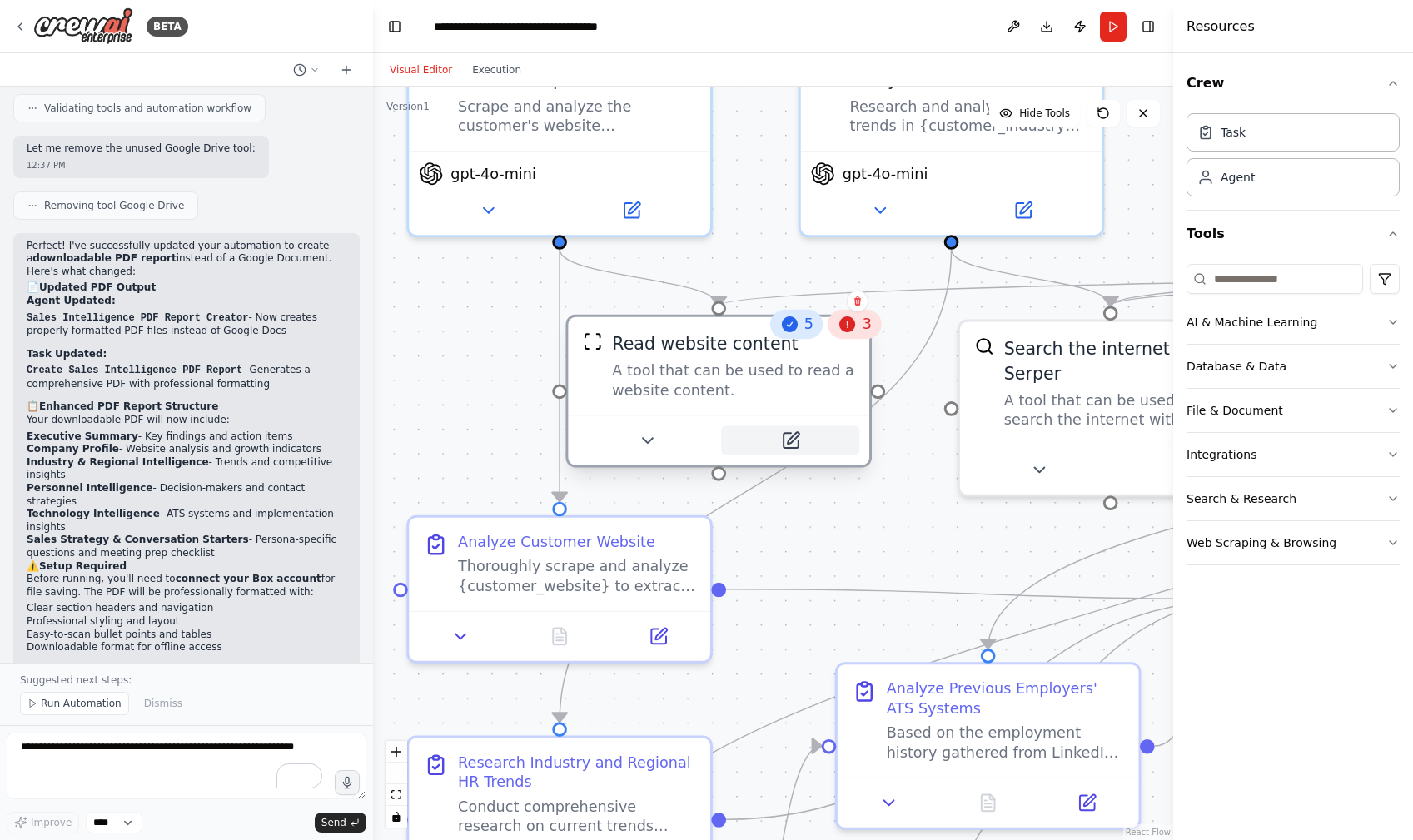
click at [789, 433] on icon at bounding box center [790, 440] width 15 height 15
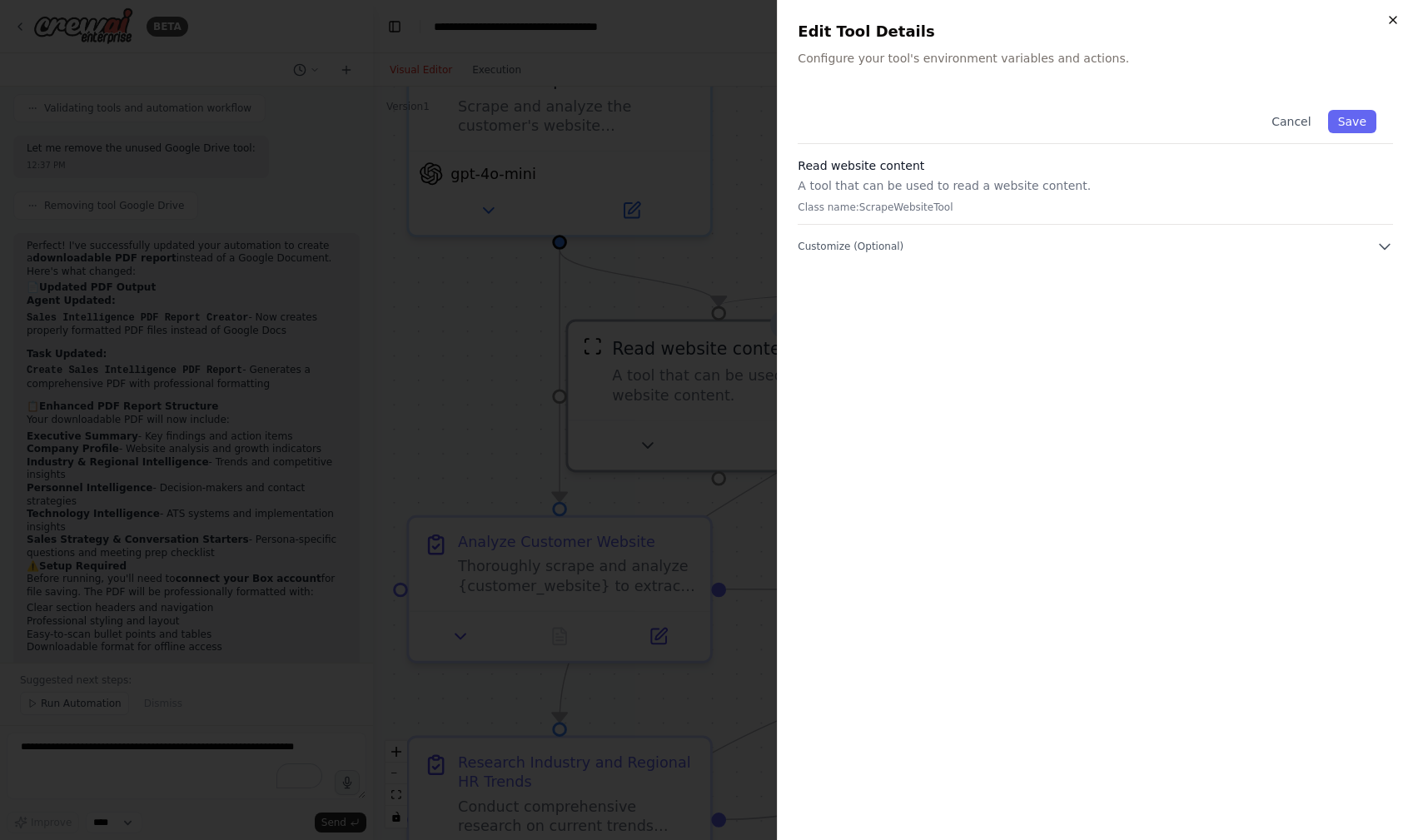
click at [1386, 18] on icon "button" at bounding box center [1393, 20] width 14 height 14
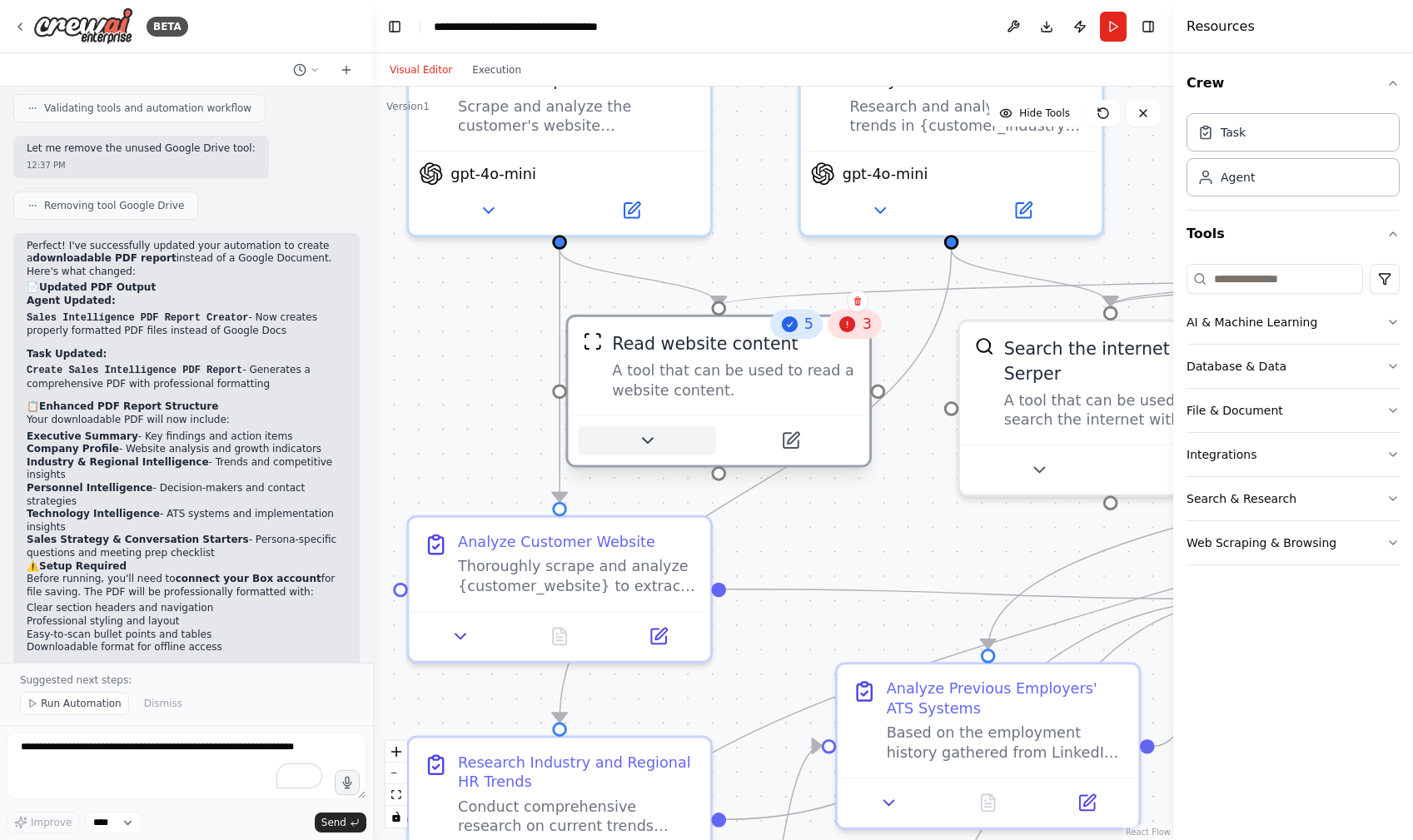
click at [651, 443] on icon at bounding box center [647, 440] width 20 height 20
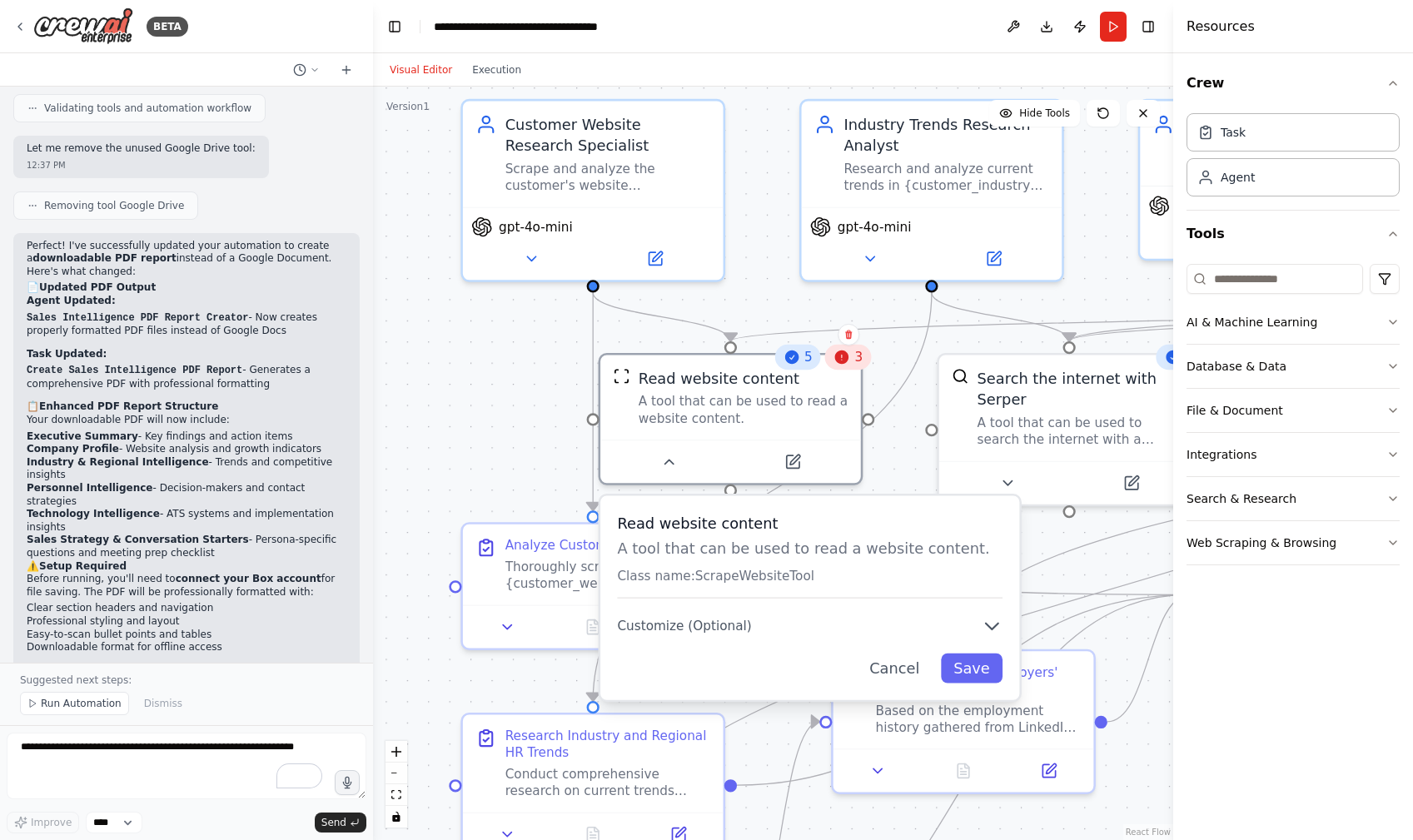
click at [847, 364] on icon at bounding box center [842, 357] width 17 height 17
click at [900, 666] on button "Cancel" at bounding box center [895, 669] width 76 height 30
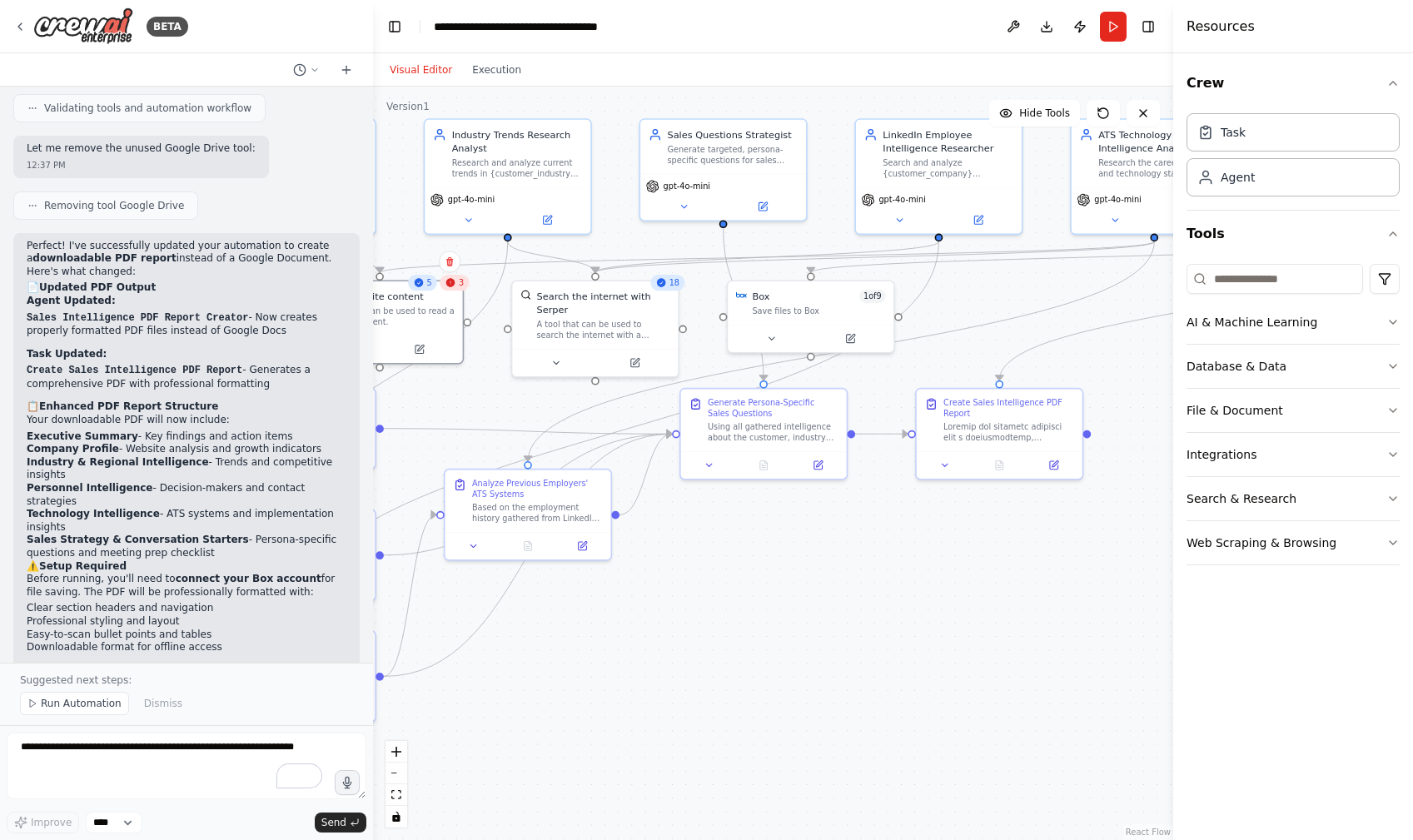
drag, startPoint x: 1079, startPoint y: 720, endPoint x: 677, endPoint y: 576, distance: 427.0
click at [677, 576] on div ".deletable-edge-delete-btn { width: 20px; height: 20px; border: 0px solid #ffff…" at bounding box center [773, 462] width 800 height 753
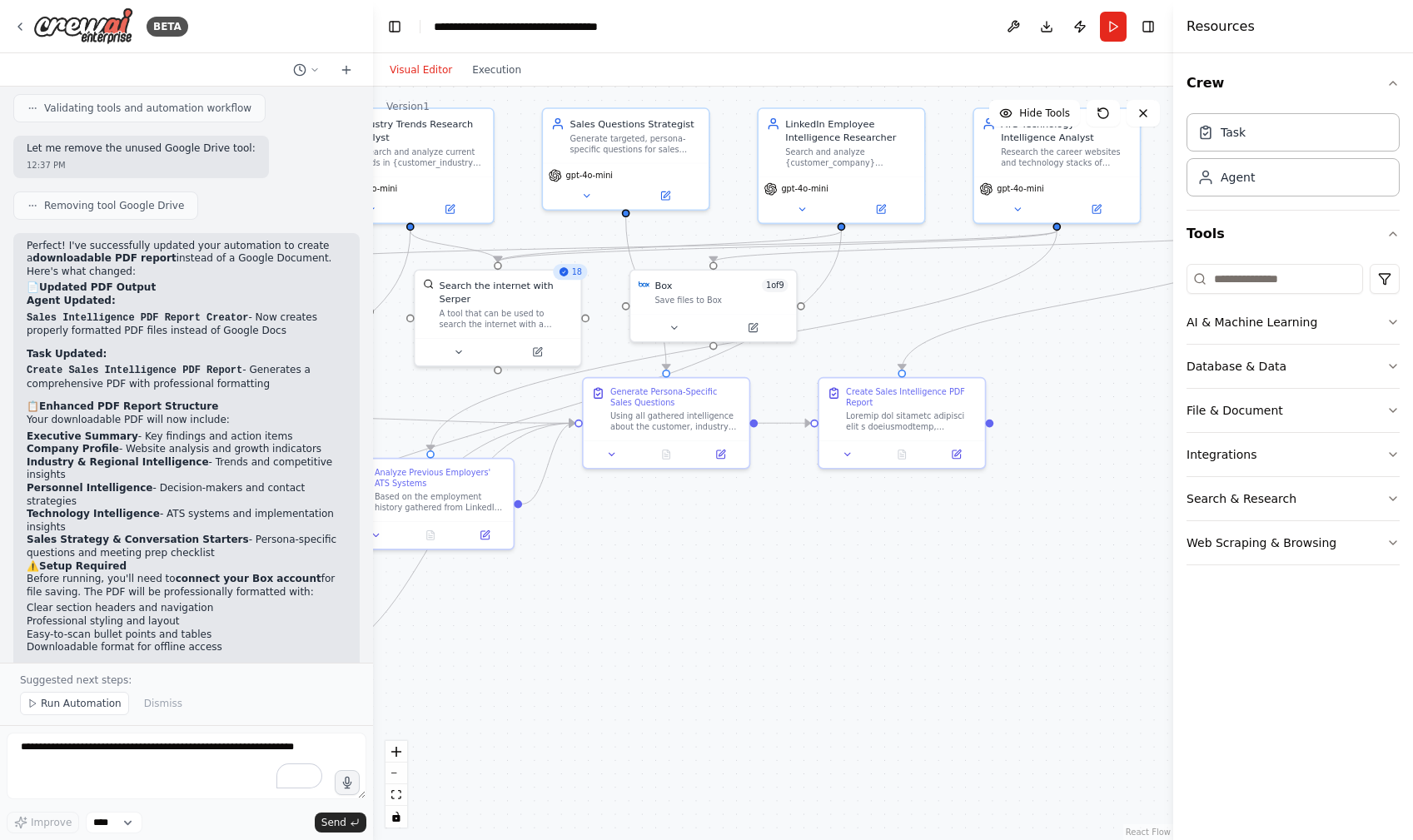
drag, startPoint x: 857, startPoint y: 655, endPoint x: 760, endPoint y: 645, distance: 97.5
click at [760, 645] on div ".deletable-edge-delete-btn { width: 20px; height: 20px; border: 0px solid #ffff…" at bounding box center [773, 462] width 800 height 753
drag, startPoint x: 704, startPoint y: 296, endPoint x: 1079, endPoint y: 399, distance: 388.9
click at [1079, 400] on div "Save files to Box" at bounding box center [1105, 405] width 133 height 11
drag, startPoint x: 1093, startPoint y: 421, endPoint x: 1099, endPoint y: 432, distance: 12.5
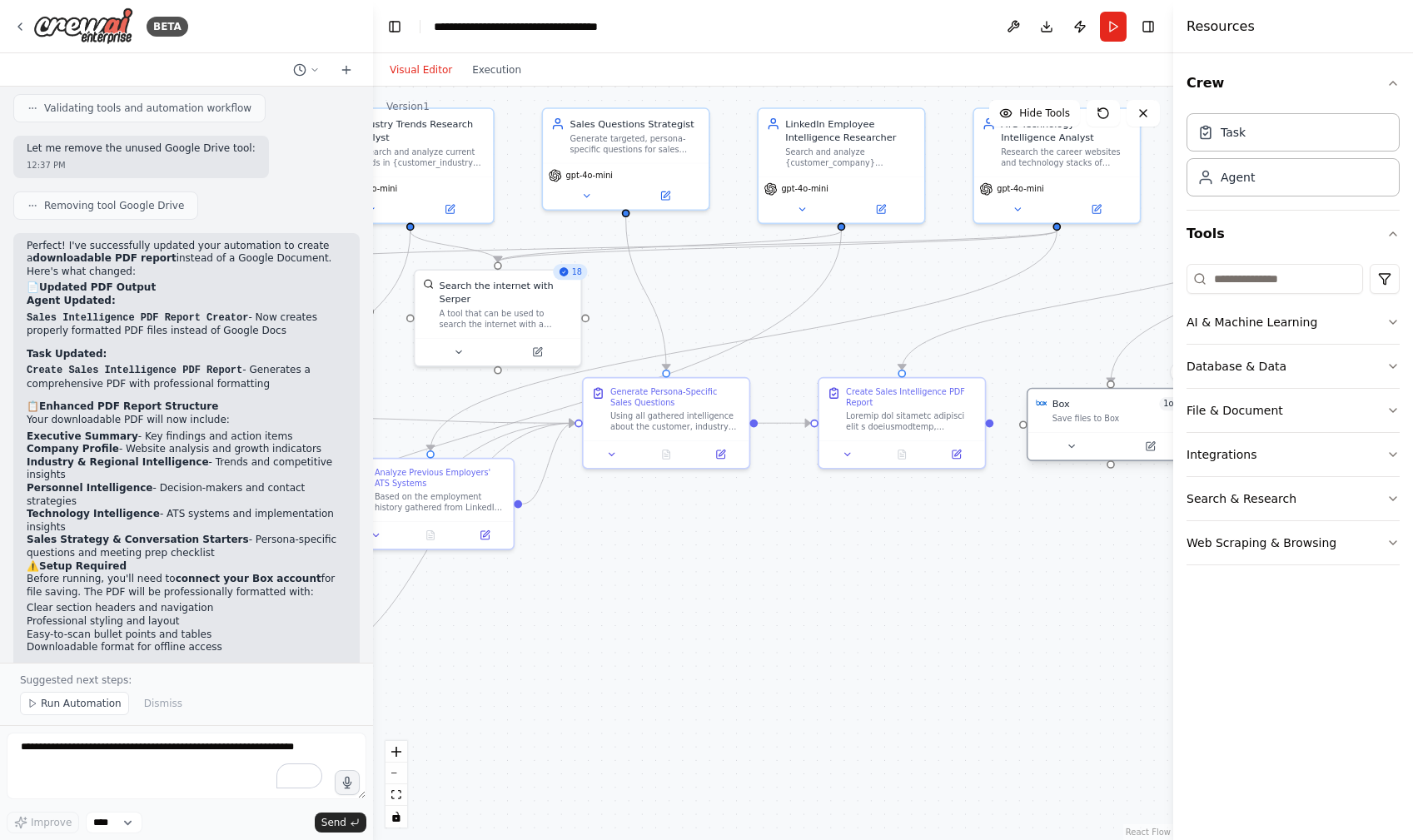
click at [1099, 432] on div at bounding box center [1111, 446] width 166 height 28
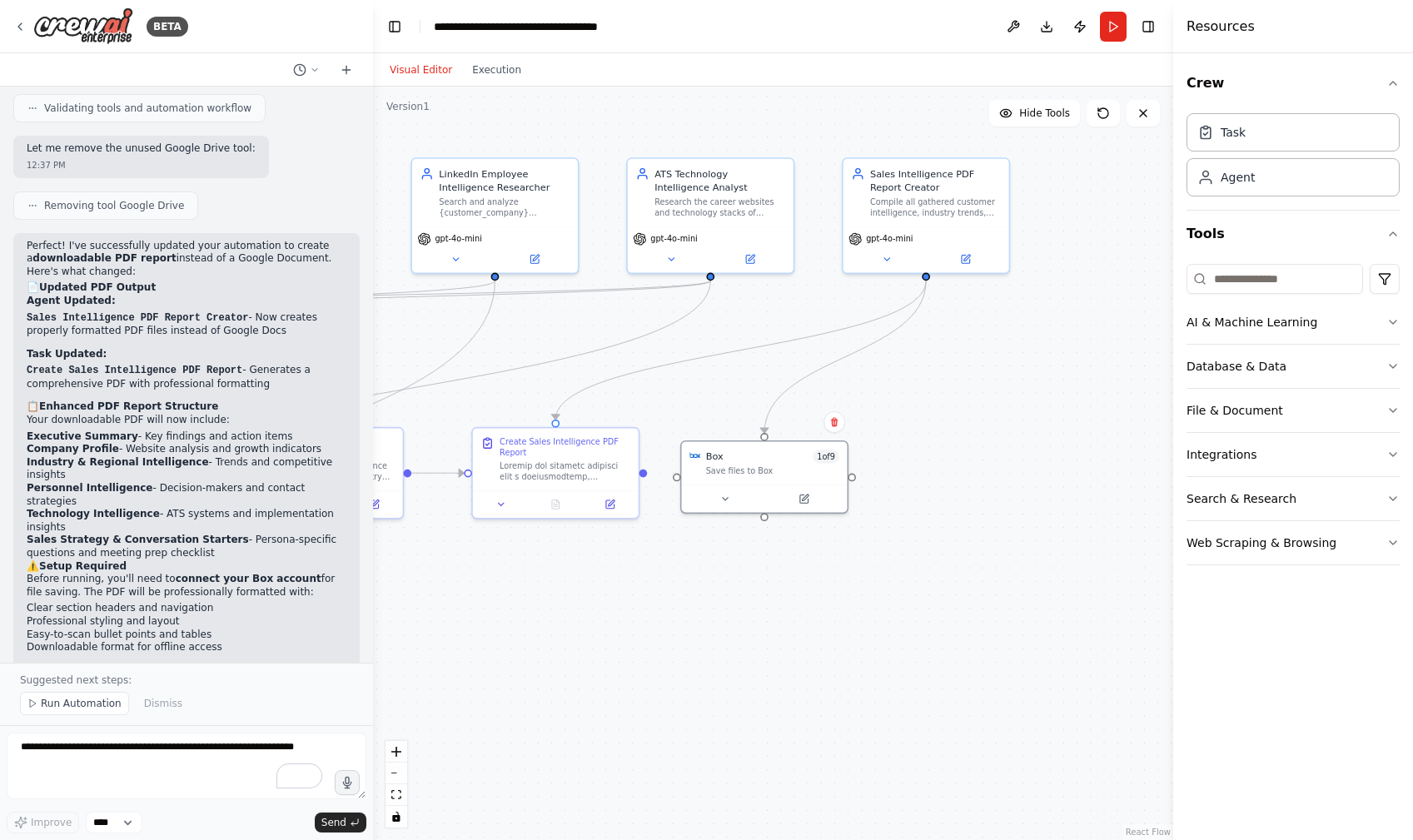
drag, startPoint x: 981, startPoint y: 684, endPoint x: 635, endPoint y: 735, distance: 349.7
click at [635, 735] on div ".deletable-edge-delete-btn { width: 20px; height: 20px; border: 0px solid #ffff…" at bounding box center [773, 462] width 800 height 753
click at [509, 63] on button "Execution" at bounding box center [496, 70] width 69 height 20
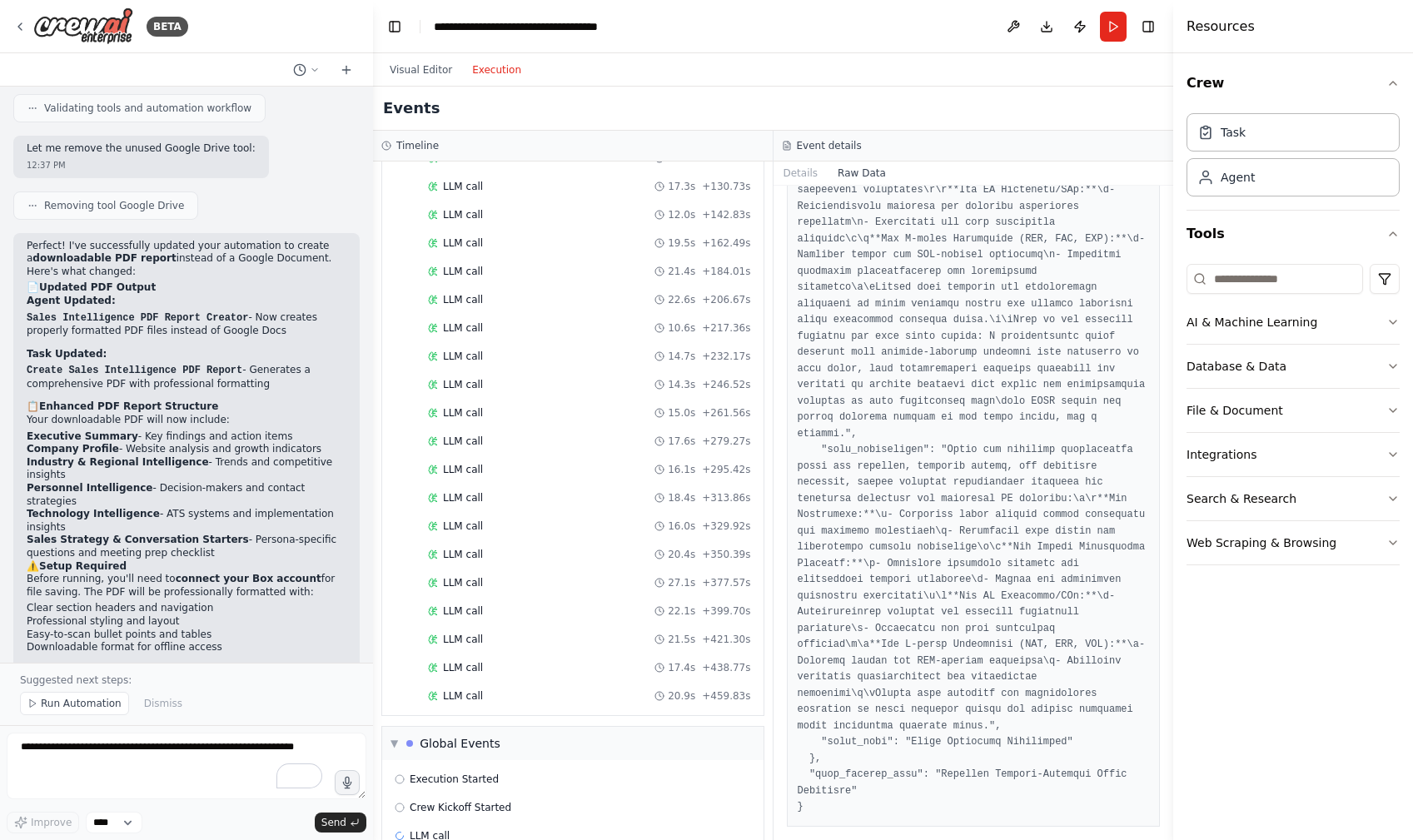
scroll to position [2729, 0]
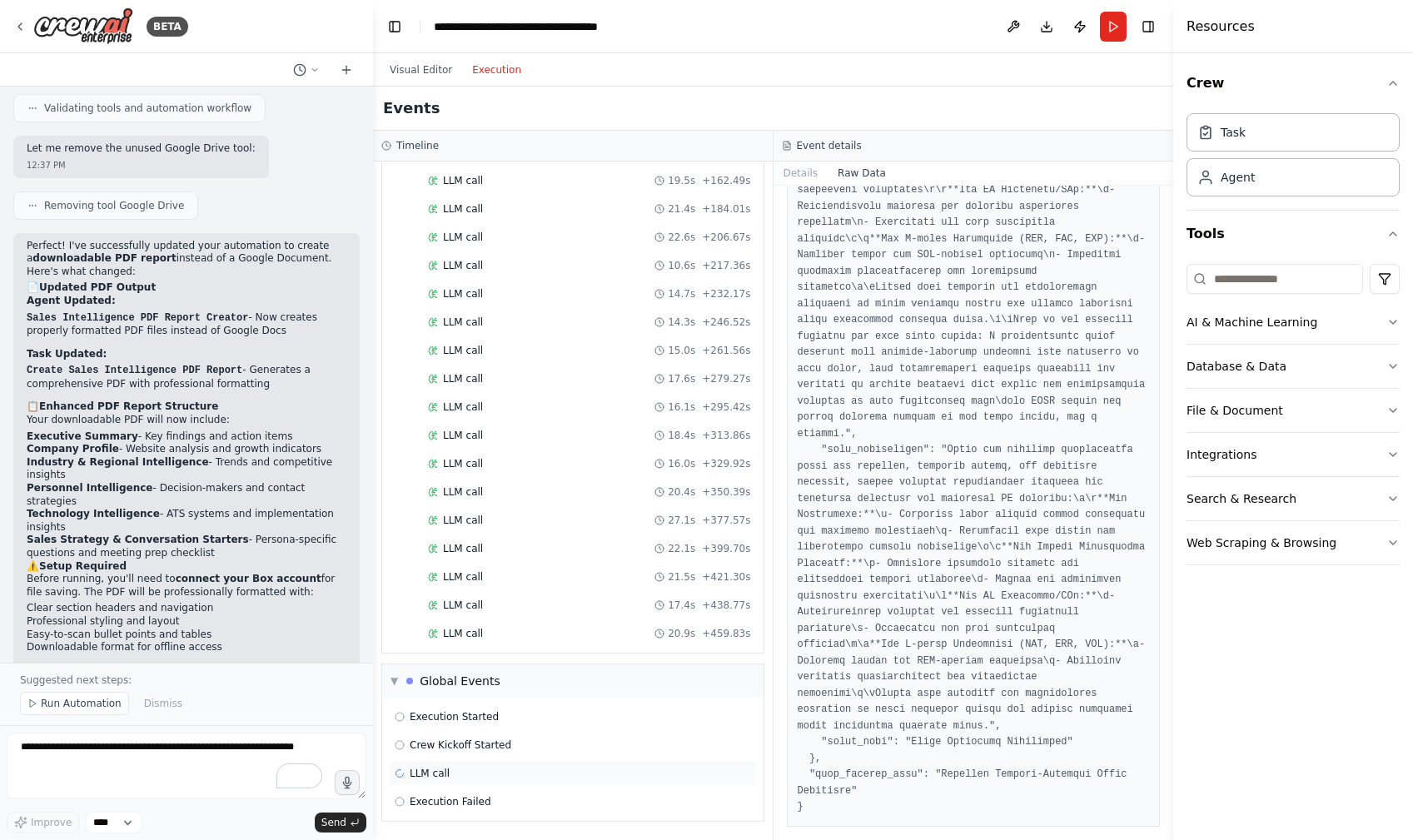
click at [428, 779] on span "LLM call" at bounding box center [430, 786] width 40 height 14
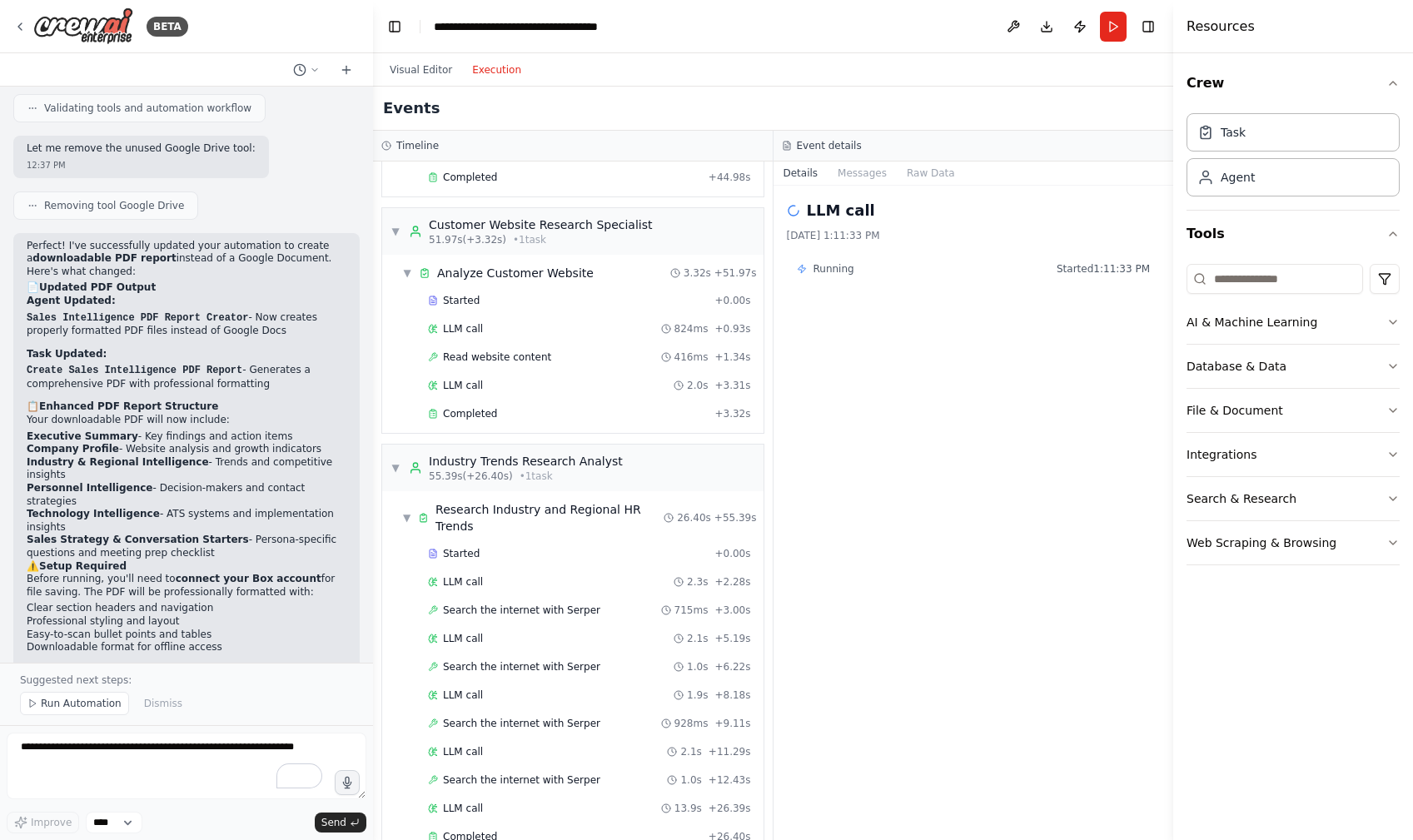
scroll to position [0, 0]
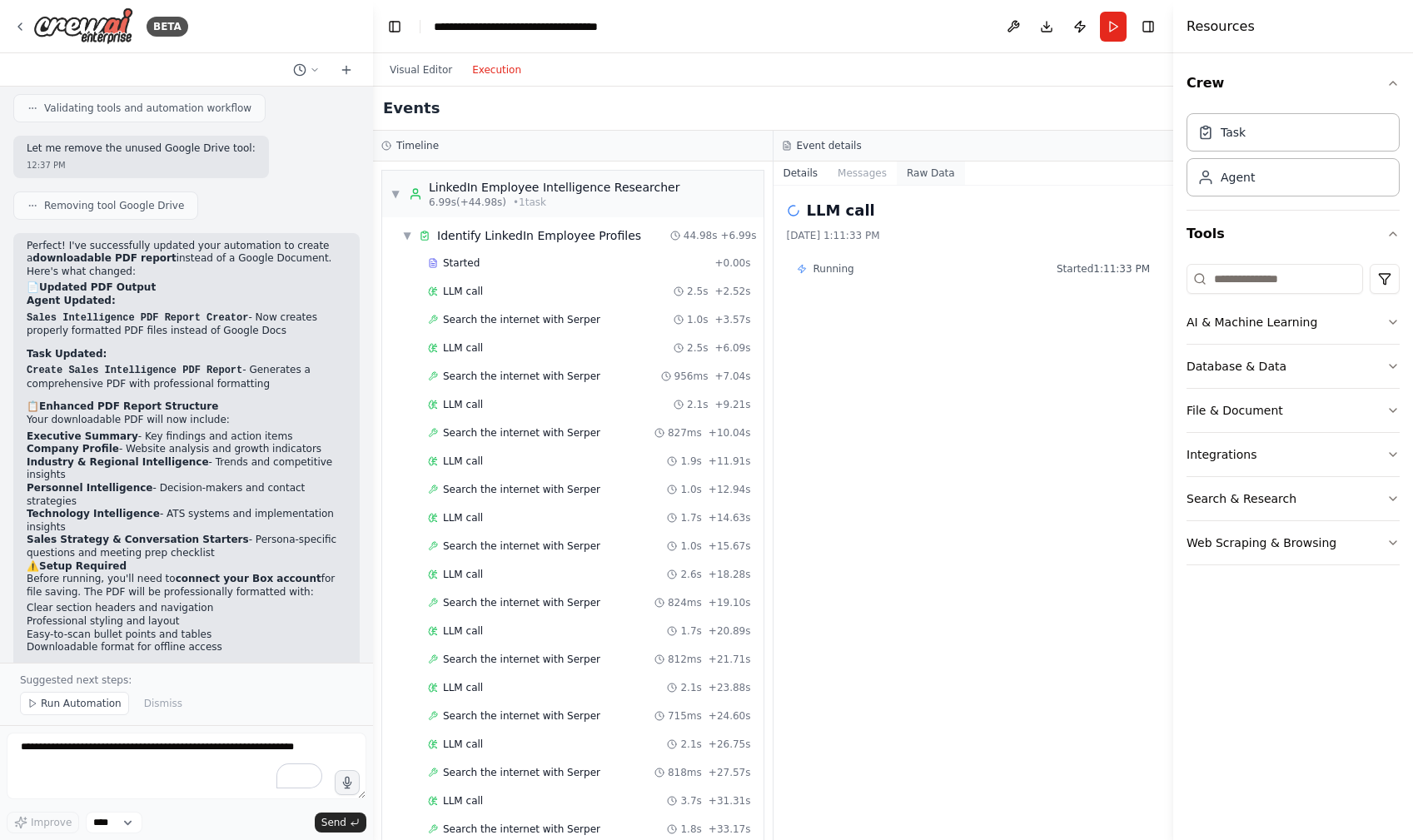
click at [920, 170] on button "Raw Data" at bounding box center [931, 172] width 68 height 23
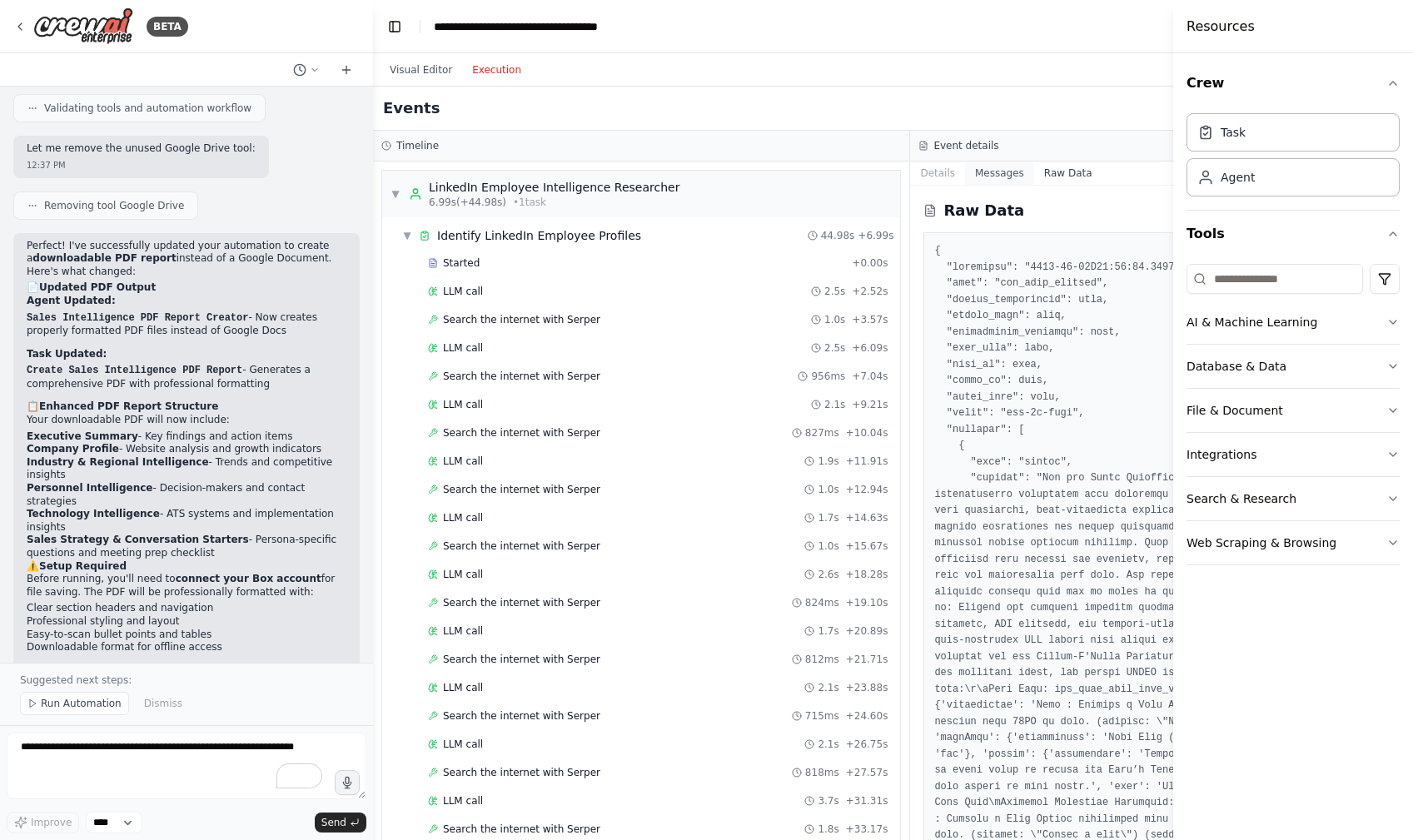
click at [987, 174] on button "Messages" at bounding box center [999, 172] width 69 height 23
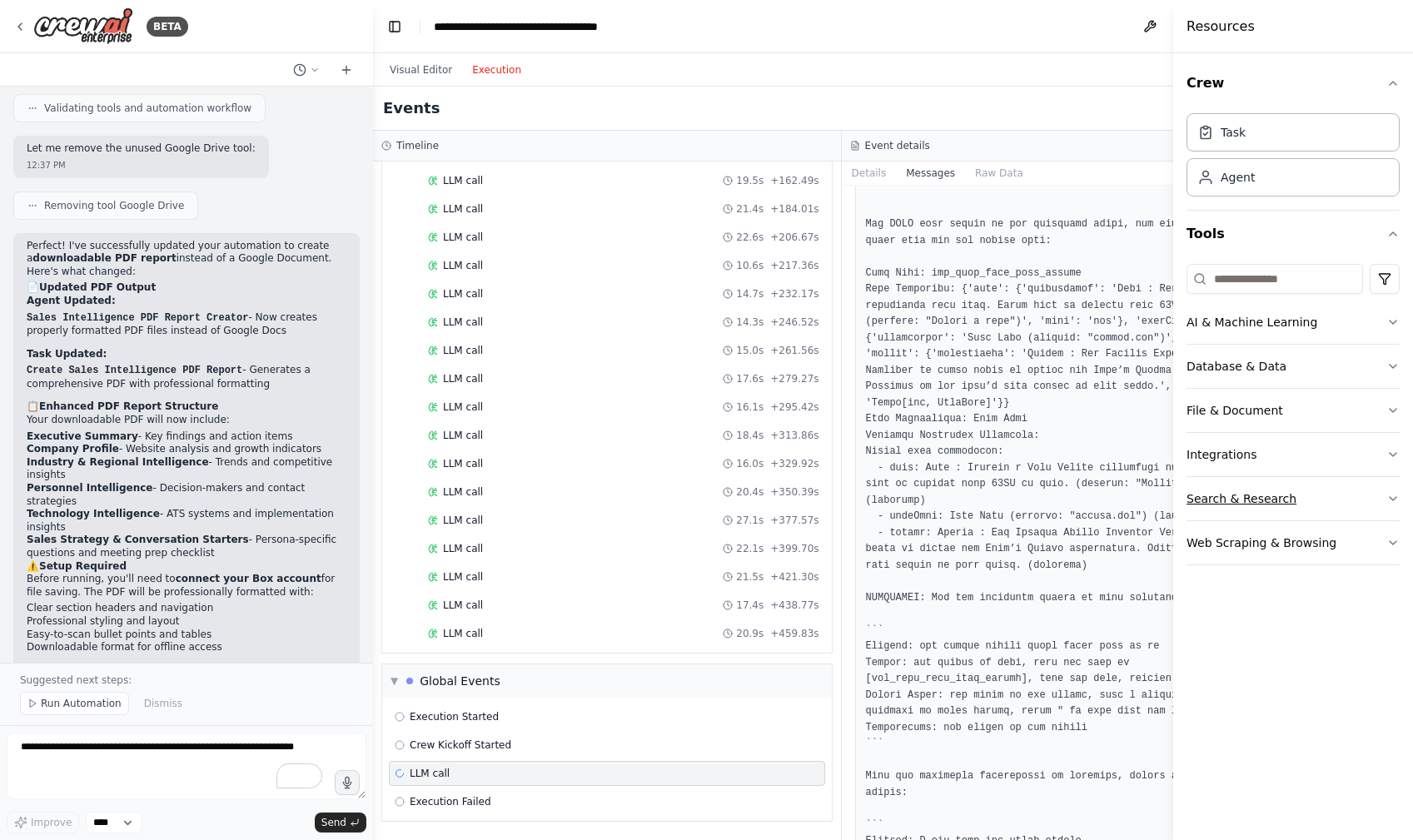
scroll to position [15349, 0]
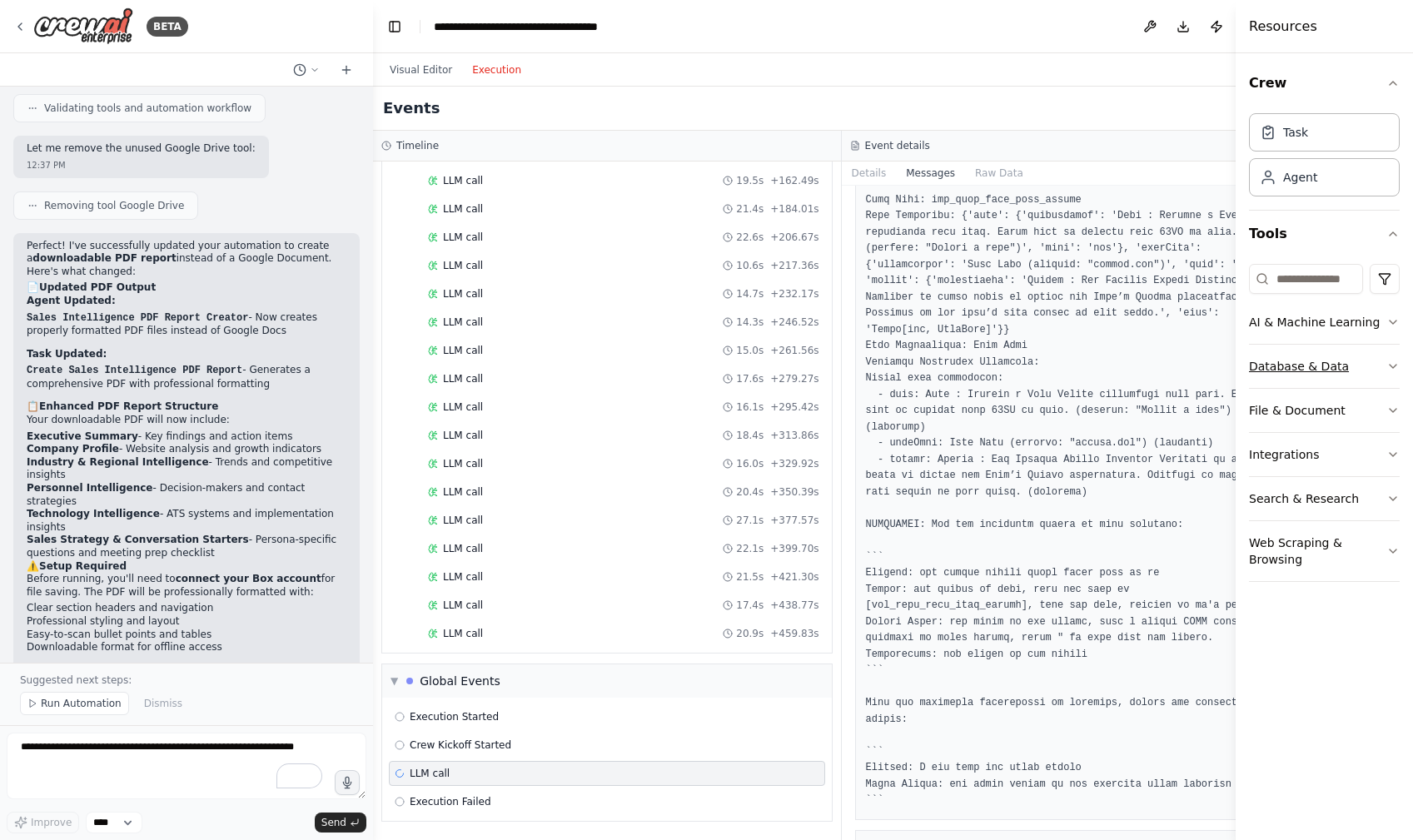
drag, startPoint x: 1173, startPoint y: 376, endPoint x: 1295, endPoint y: 374, distance: 122.0
click at [1295, 374] on div "Resources Crew Task Agent Tools AI & Machine Learning Database & Data File & Do…" at bounding box center [1324, 420] width 177 height 840
click at [980, 169] on button "Raw Data" at bounding box center [999, 172] width 68 height 23
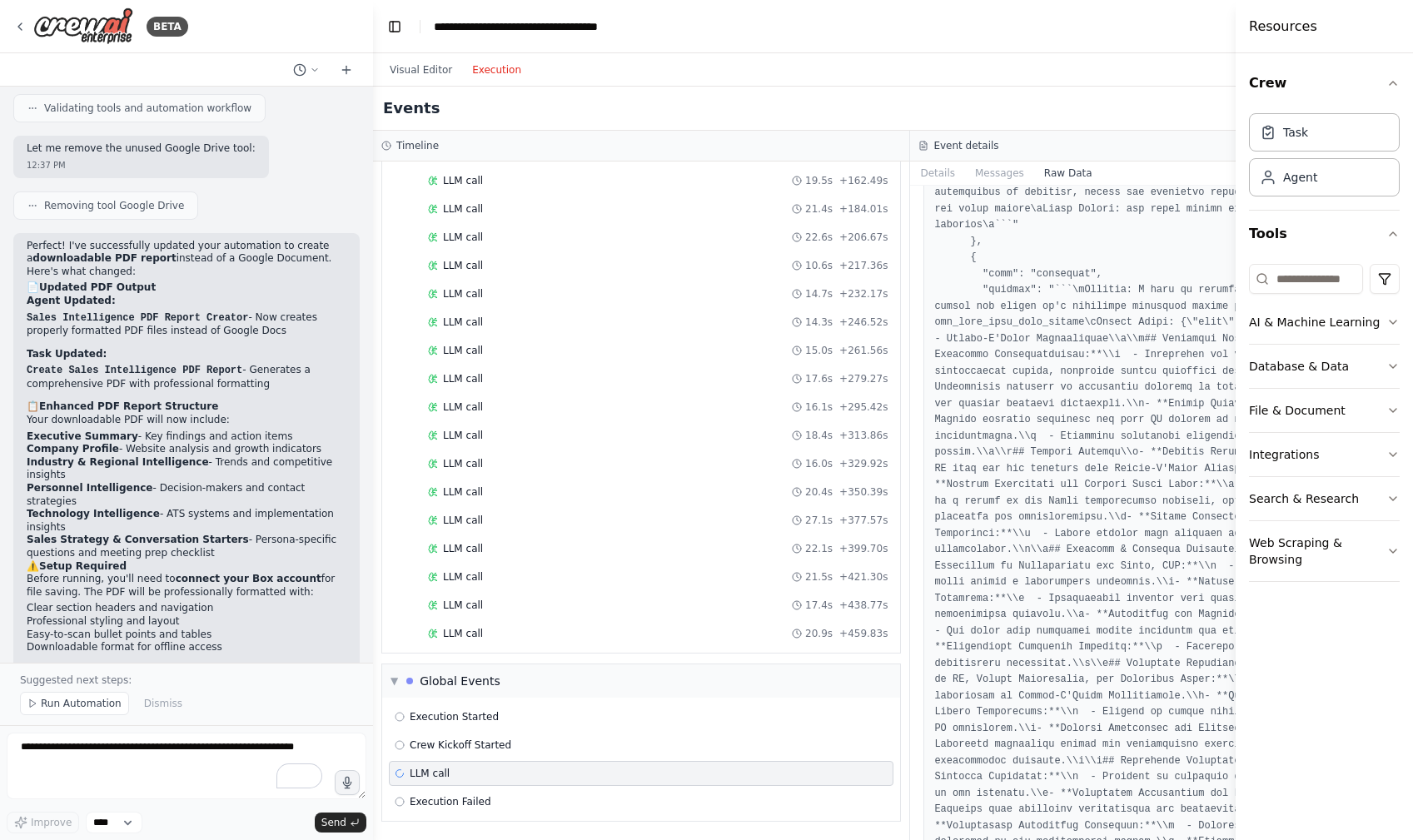
scroll to position [43373, 0]
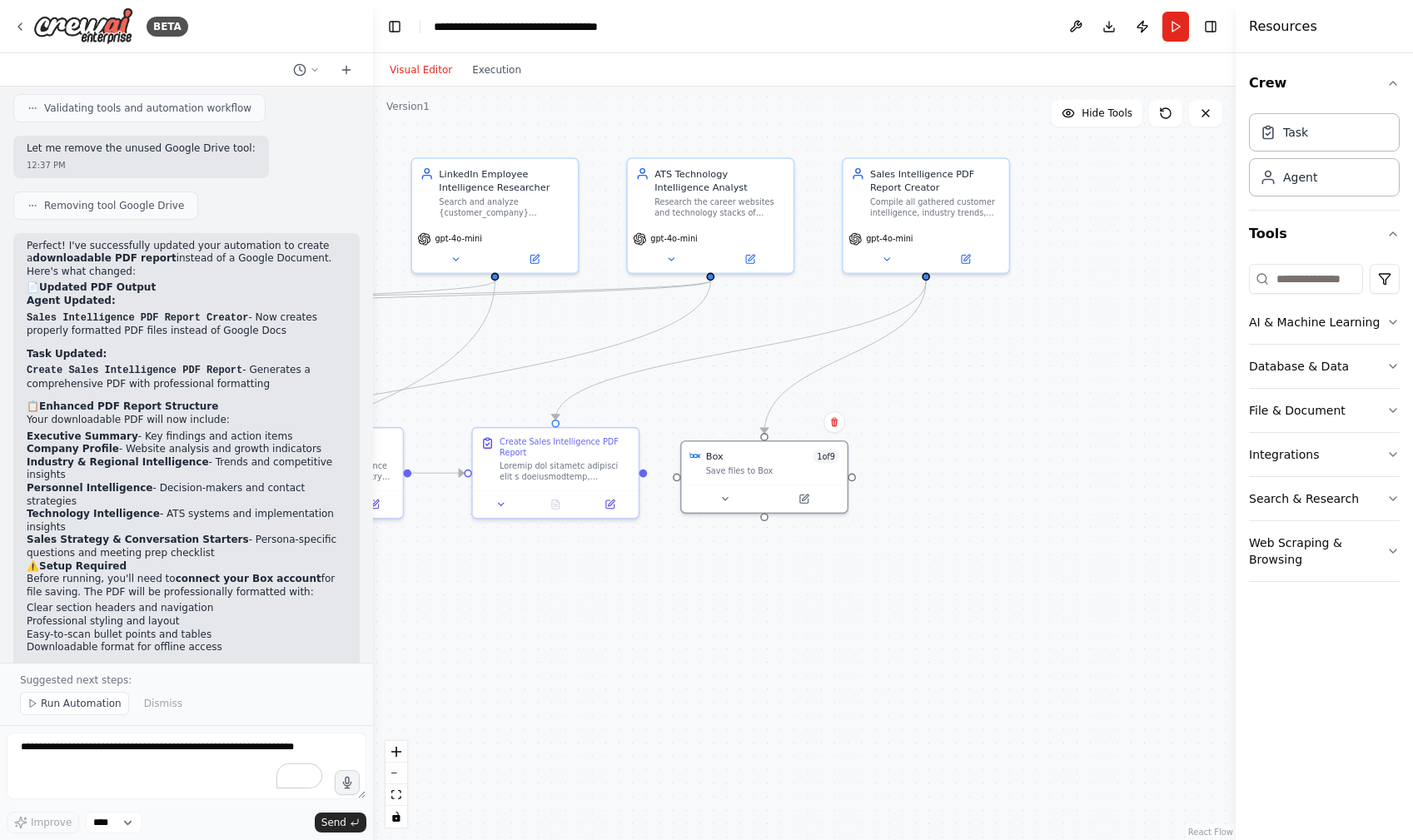
click at [426, 78] on button "Visual Editor" at bounding box center [421, 70] width 83 height 20
click at [1341, 402] on button "File & Document" at bounding box center [1324, 410] width 150 height 43
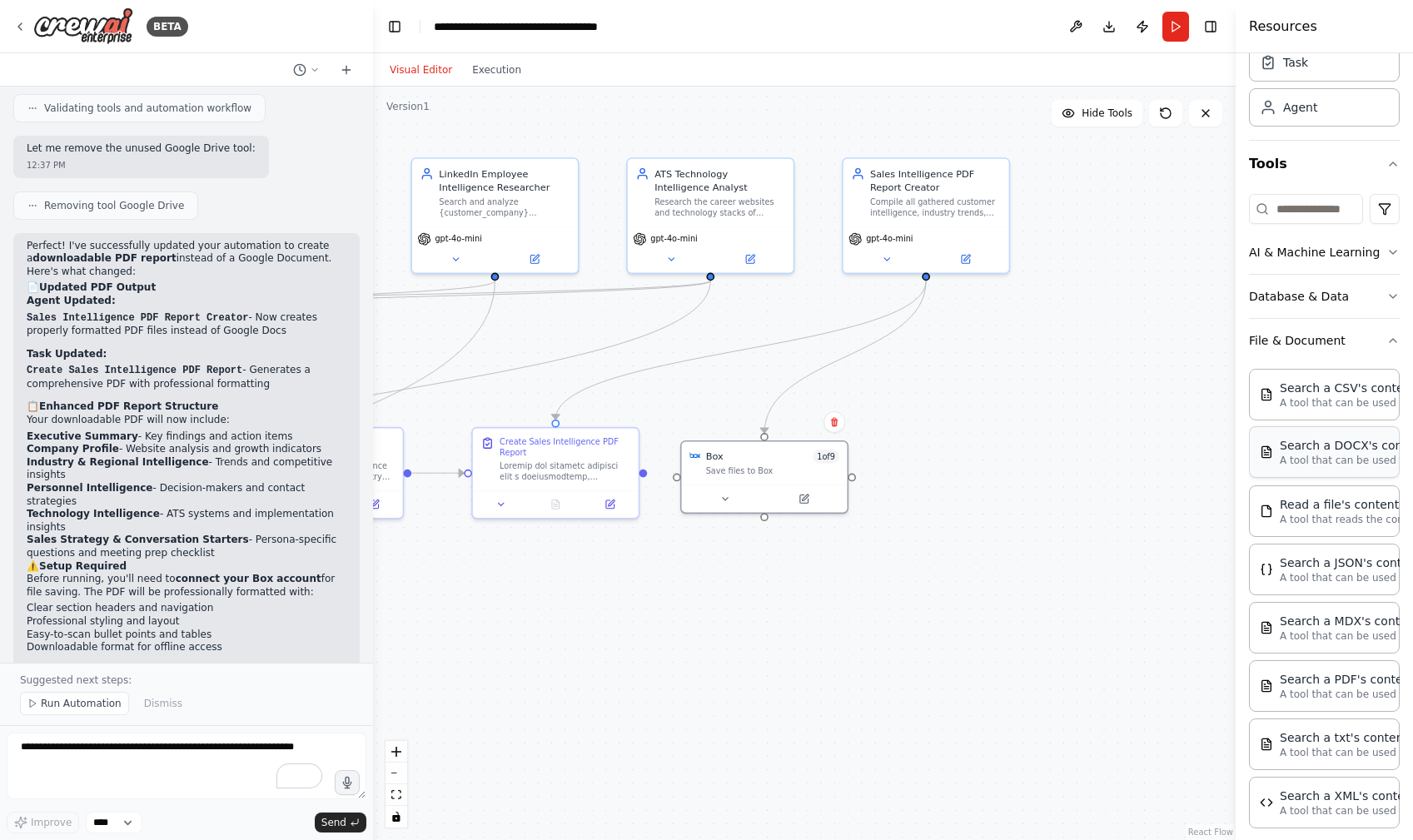
scroll to position [71, 0]
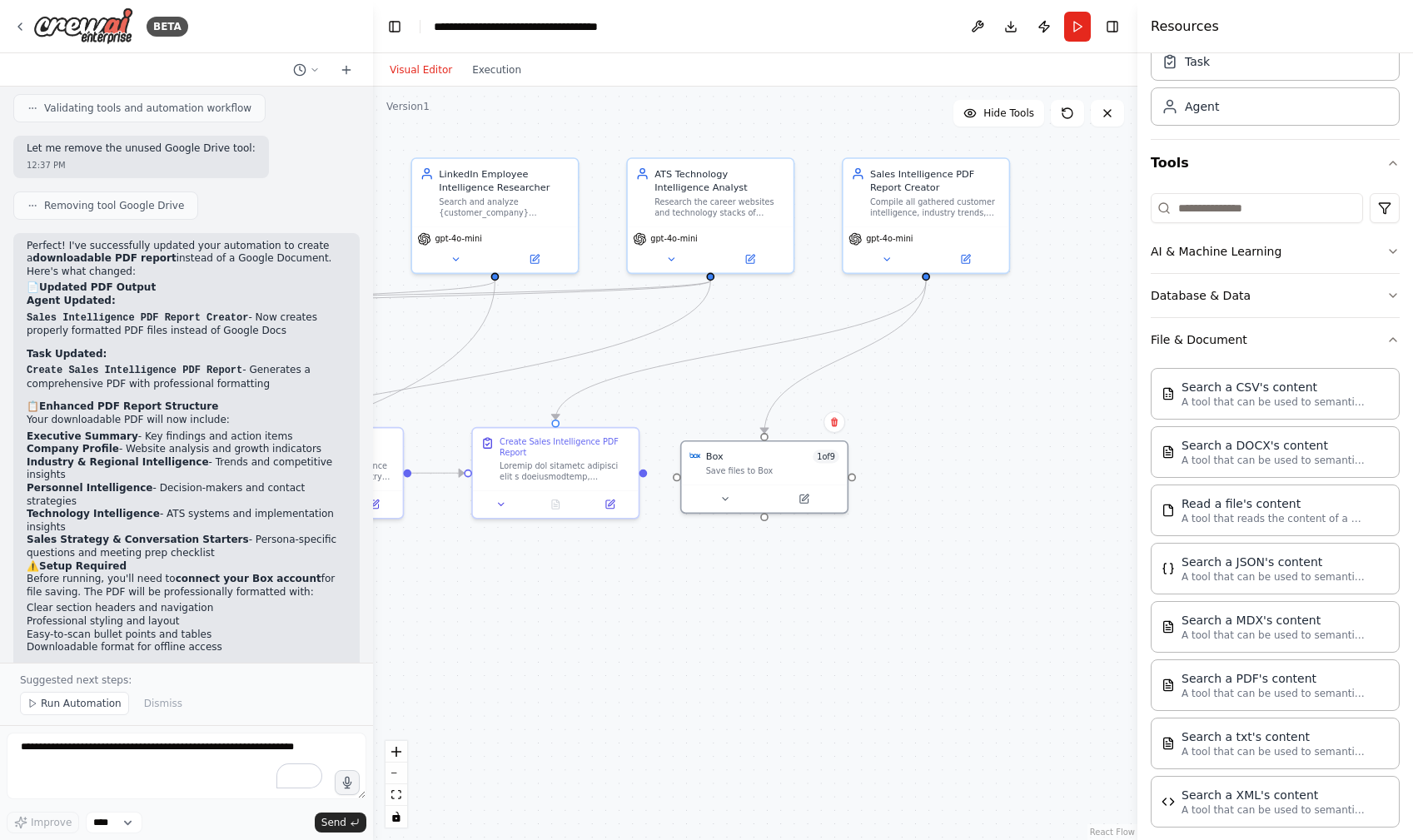
drag, startPoint x: 1236, startPoint y: 451, endPoint x: 1138, endPoint y: 443, distance: 98.3
click at [1138, 443] on div at bounding box center [1140, 420] width 6 height 840
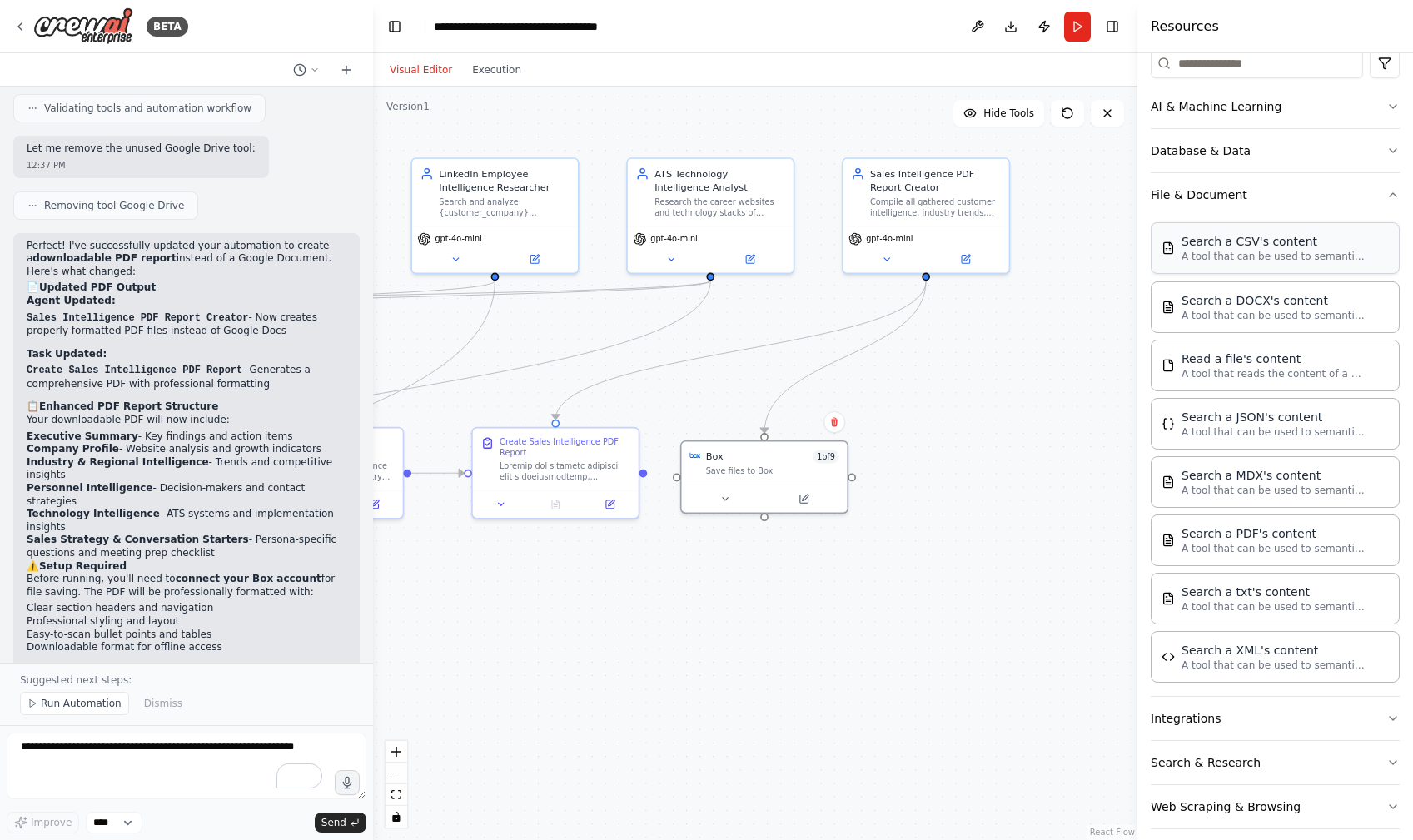
scroll to position [231, 0]
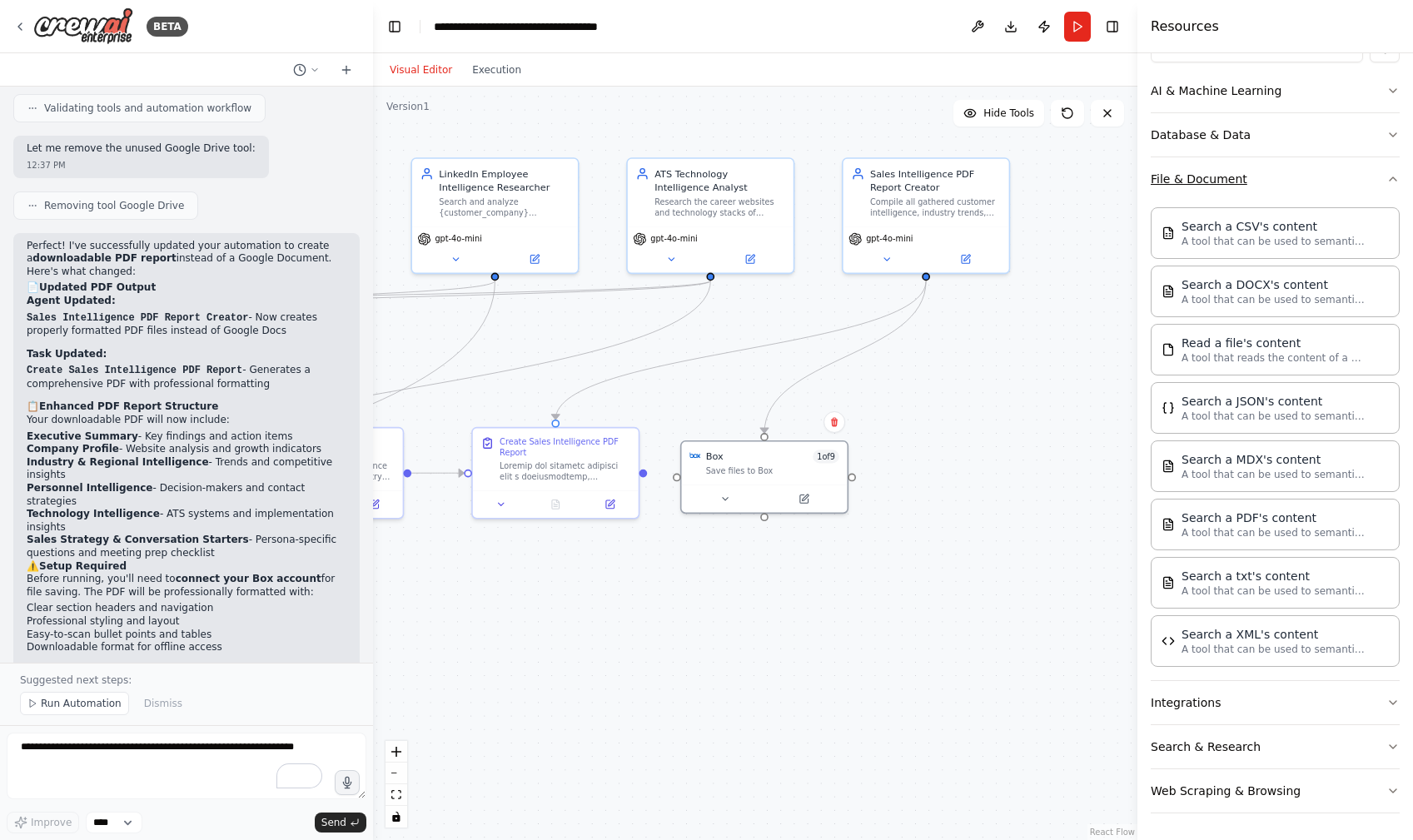
click at [1245, 176] on button "File & Document" at bounding box center [1274, 179] width 249 height 43
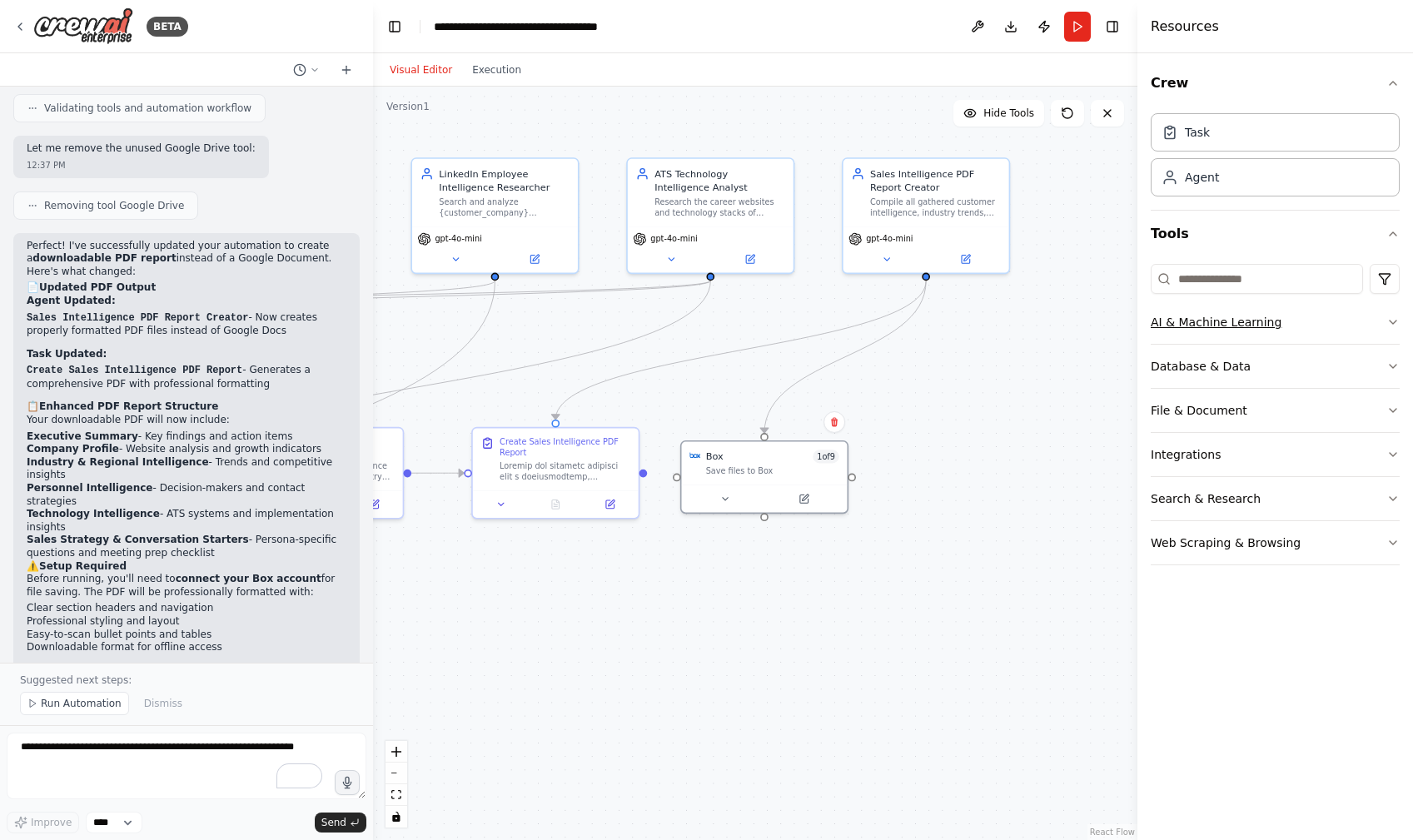
click at [1200, 317] on button "AI & Machine Learning" at bounding box center [1274, 322] width 249 height 43
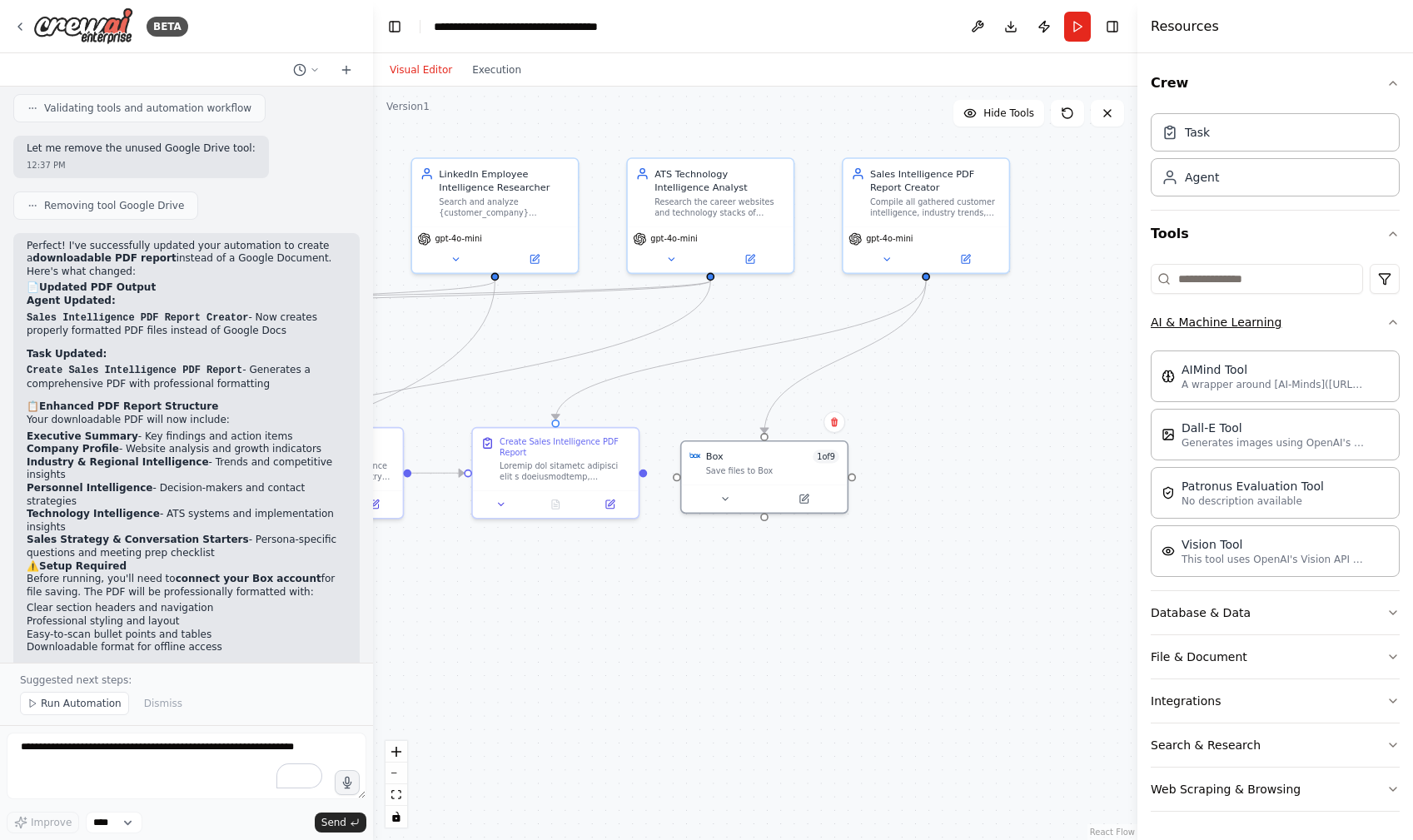
click at [1200, 317] on button "AI & Machine Learning" at bounding box center [1274, 322] width 249 height 43
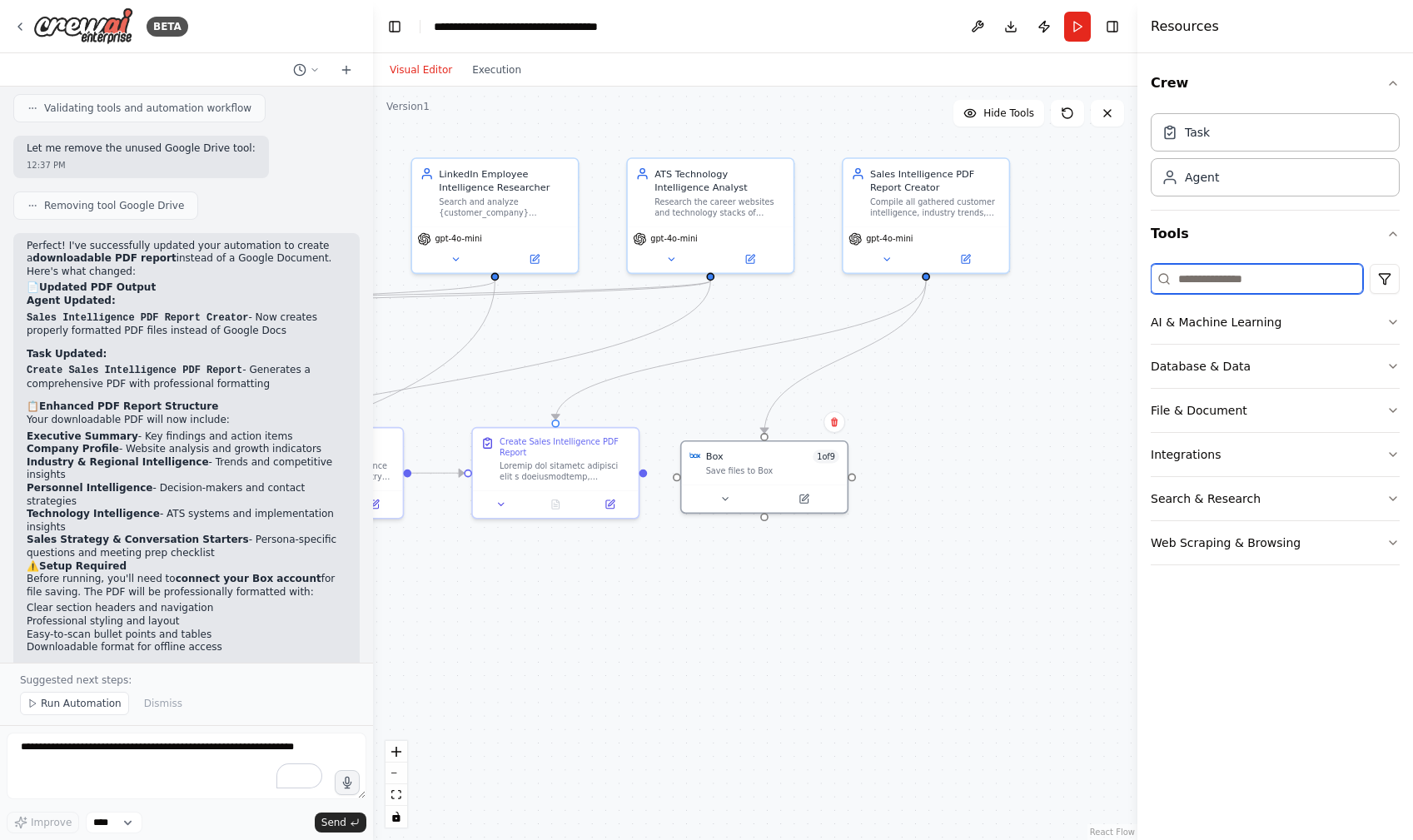
click at [1198, 289] on input at bounding box center [1256, 279] width 212 height 30
type input "*"
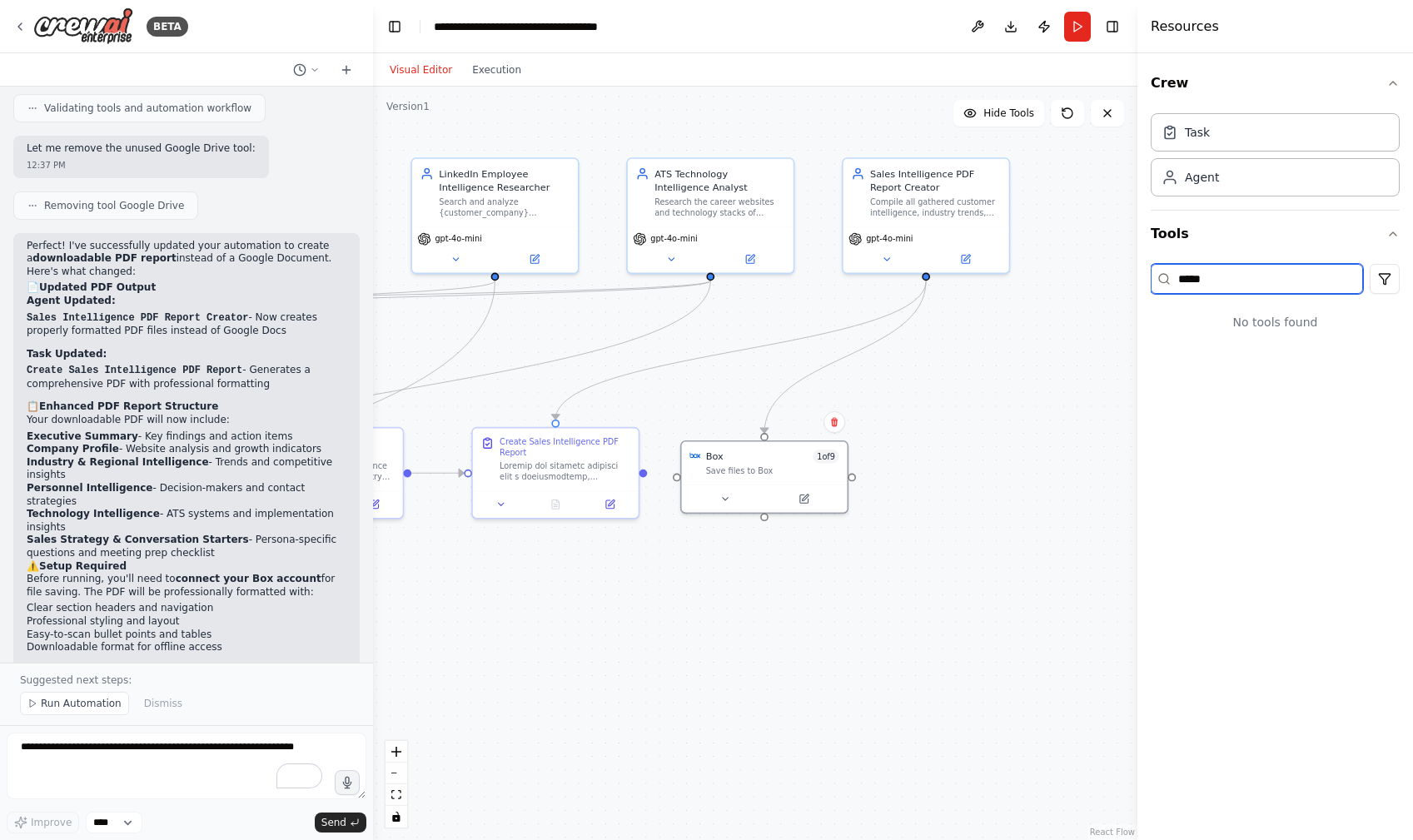
type input "******"
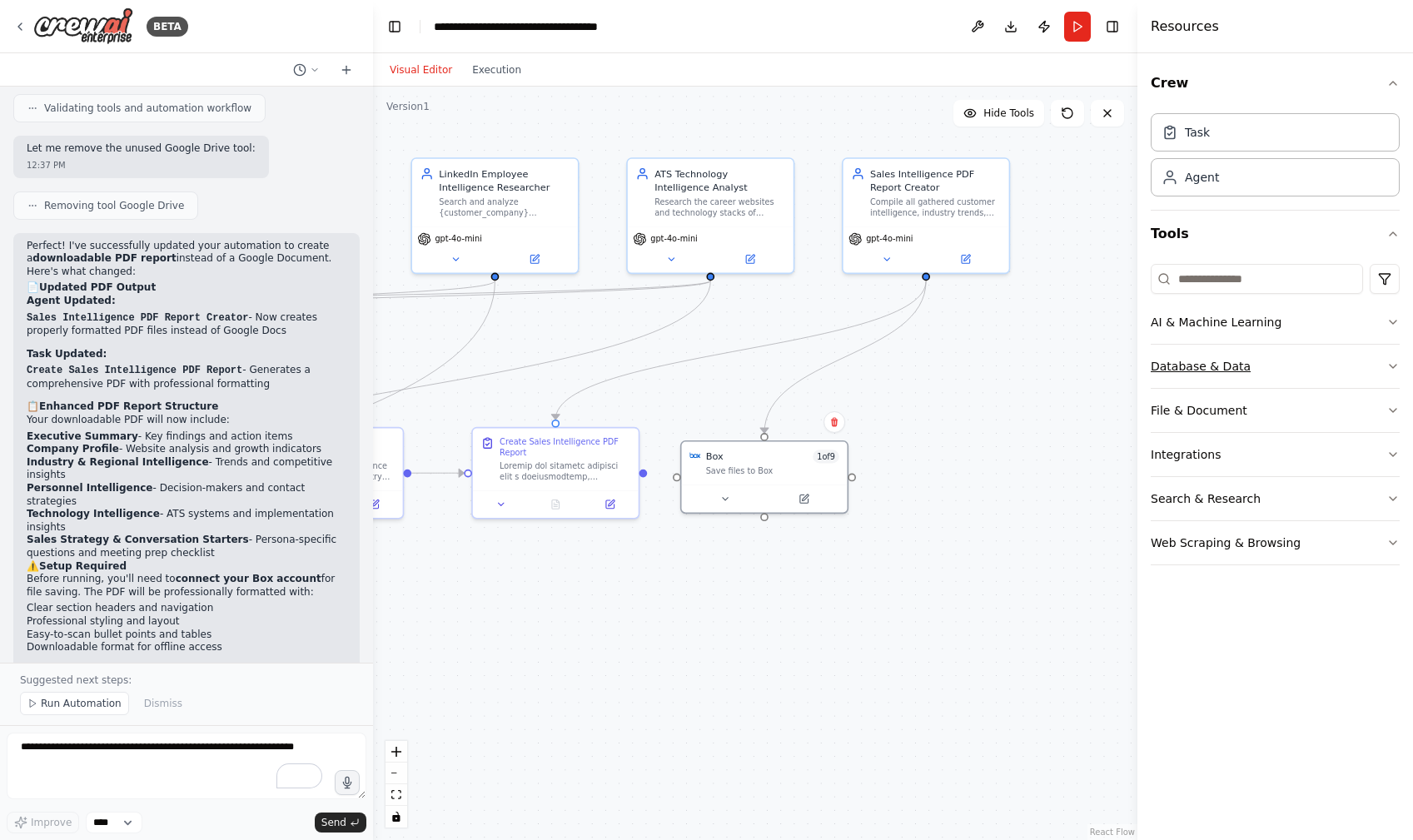
click at [1204, 368] on button "Database & Data" at bounding box center [1274, 366] width 249 height 43
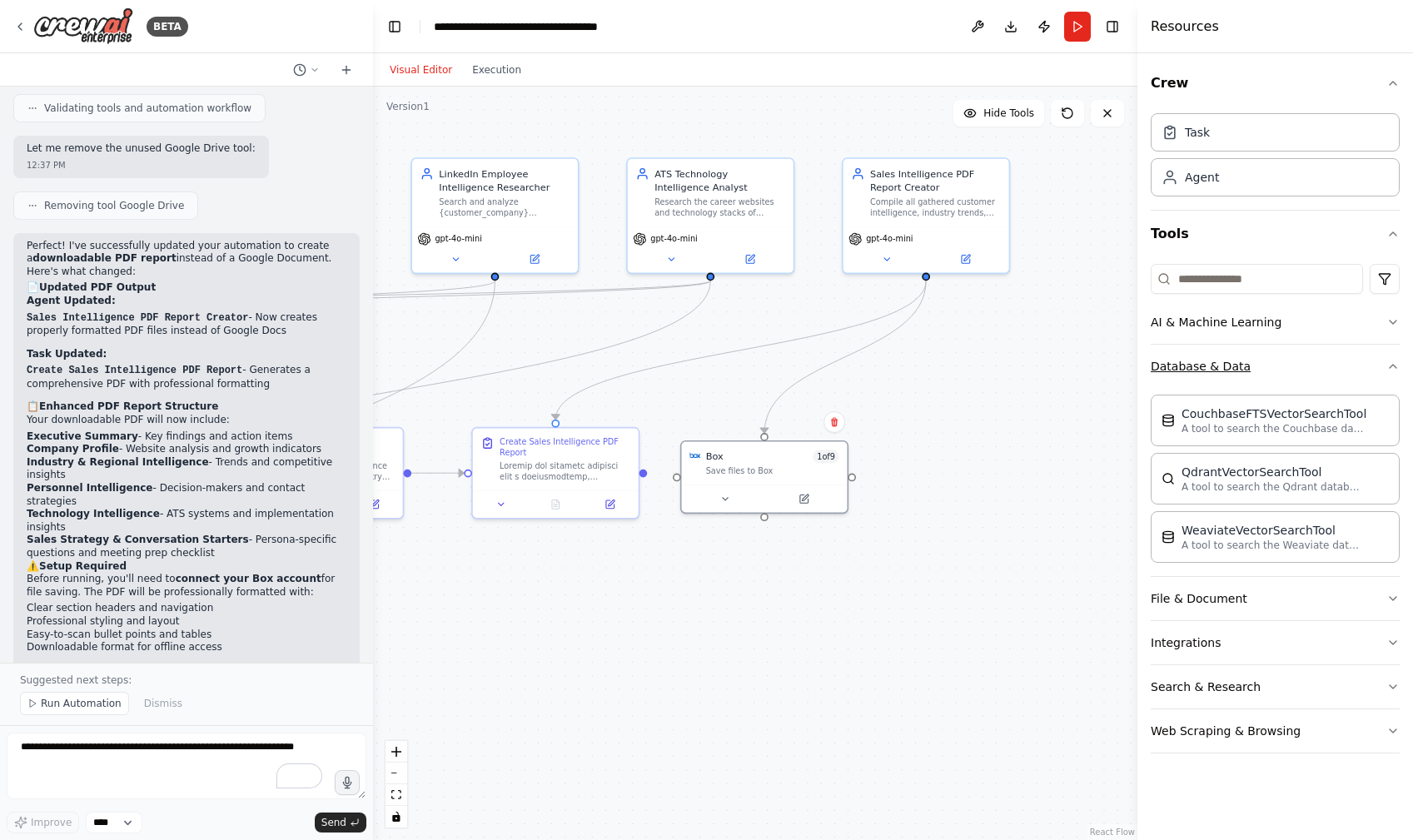
click at [1231, 363] on button "Database & Data" at bounding box center [1274, 366] width 249 height 43
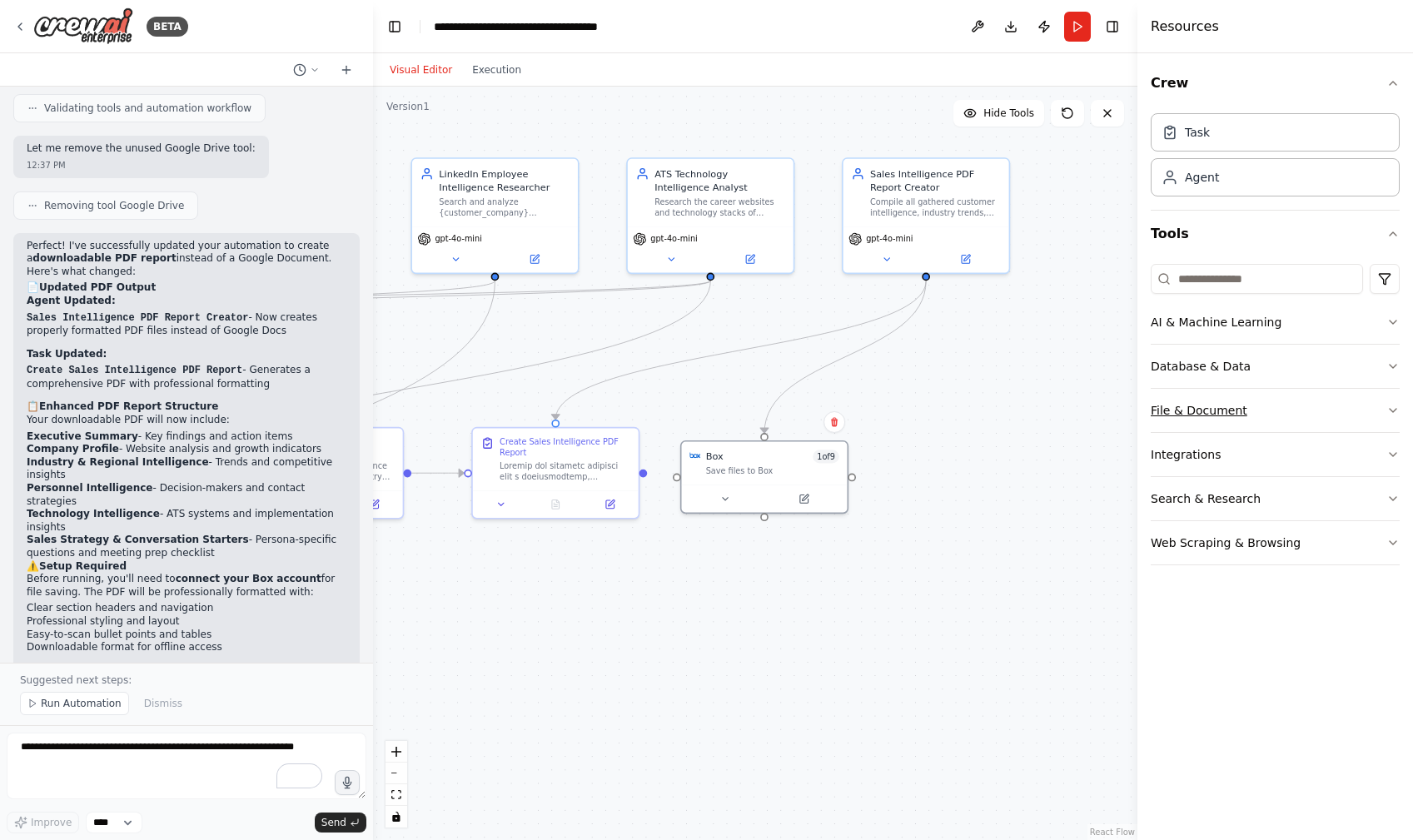
click at [1210, 407] on button "File & Document" at bounding box center [1274, 410] width 249 height 43
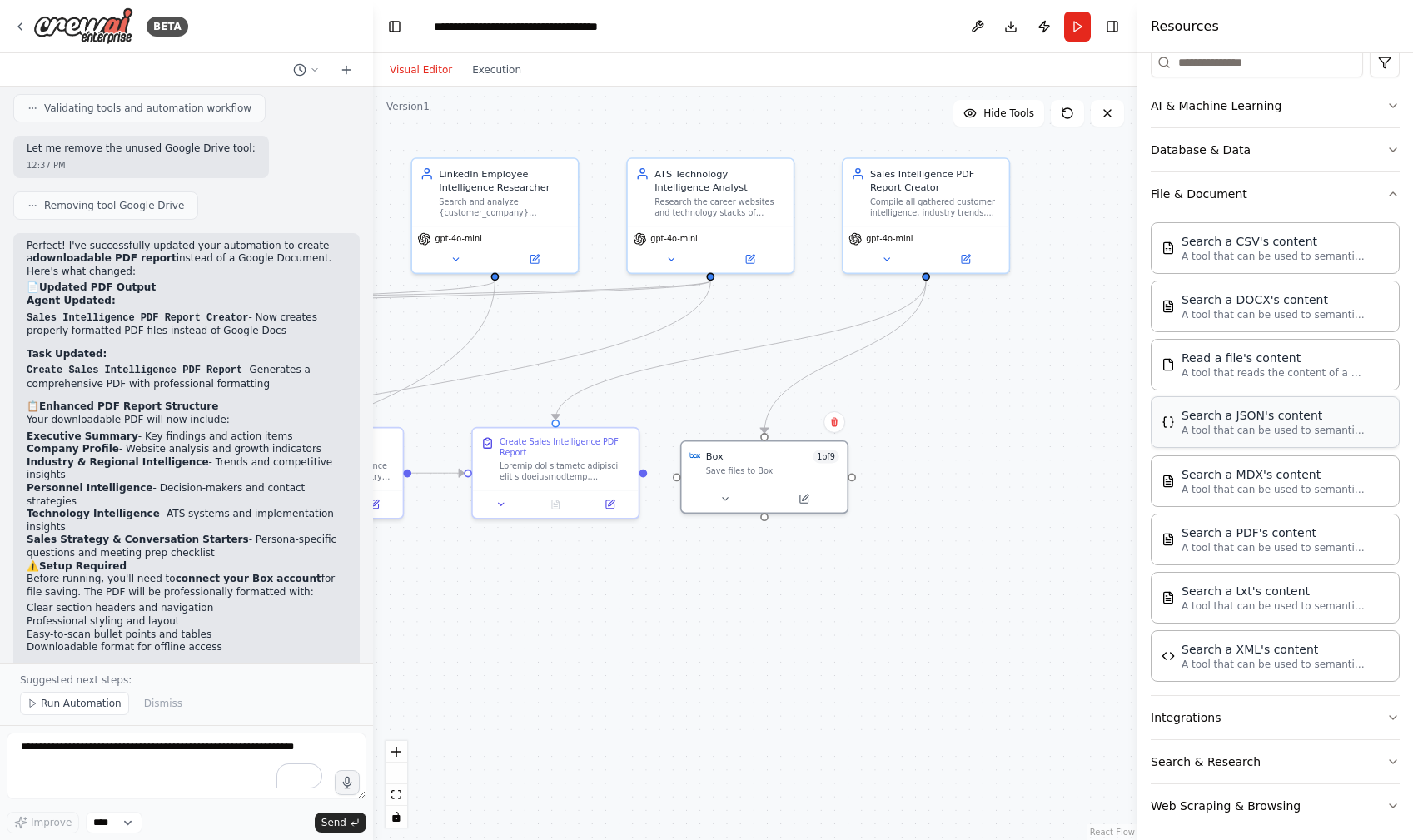
scroll to position [231, 0]
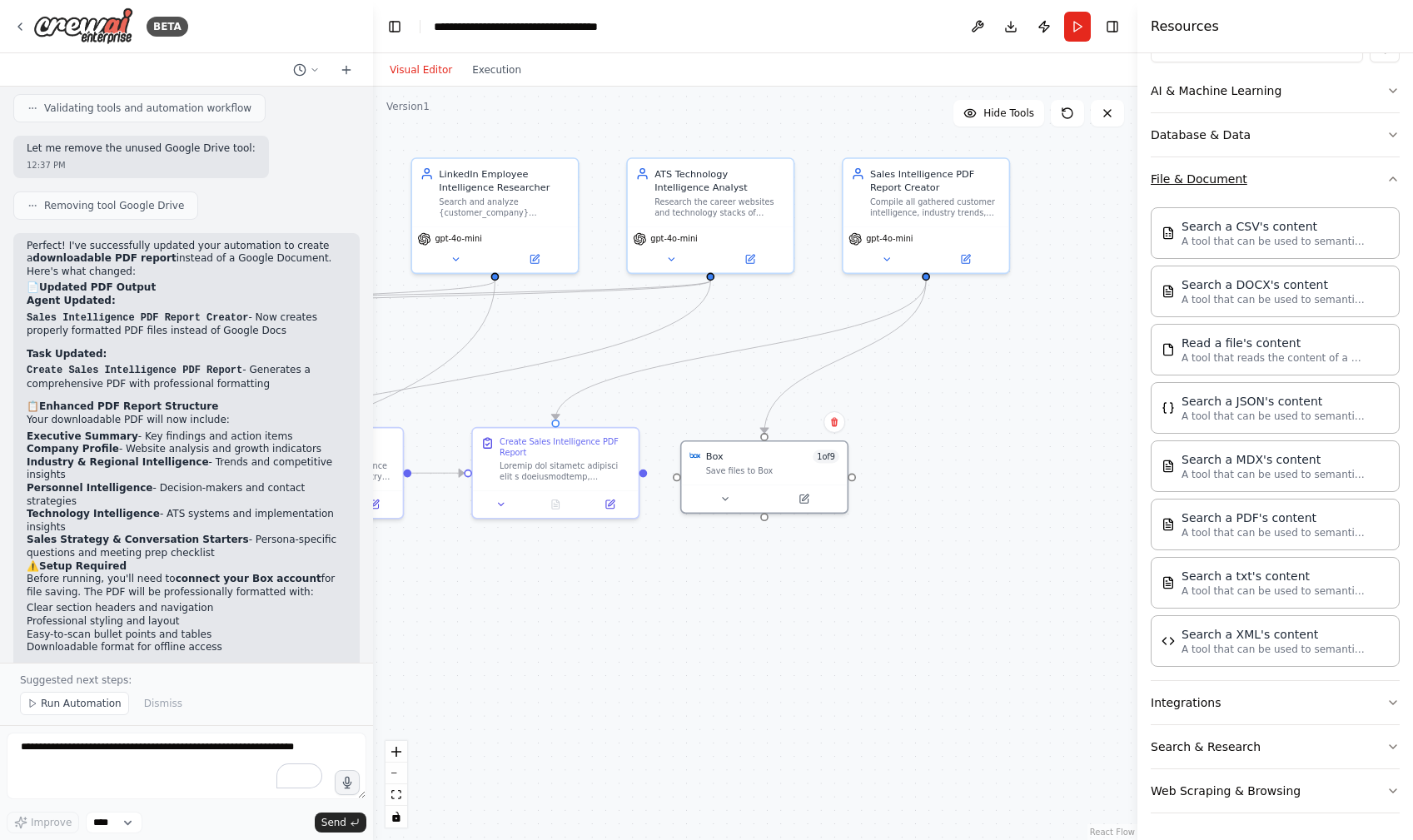
click at [1189, 184] on button "File & Document" at bounding box center [1274, 179] width 249 height 43
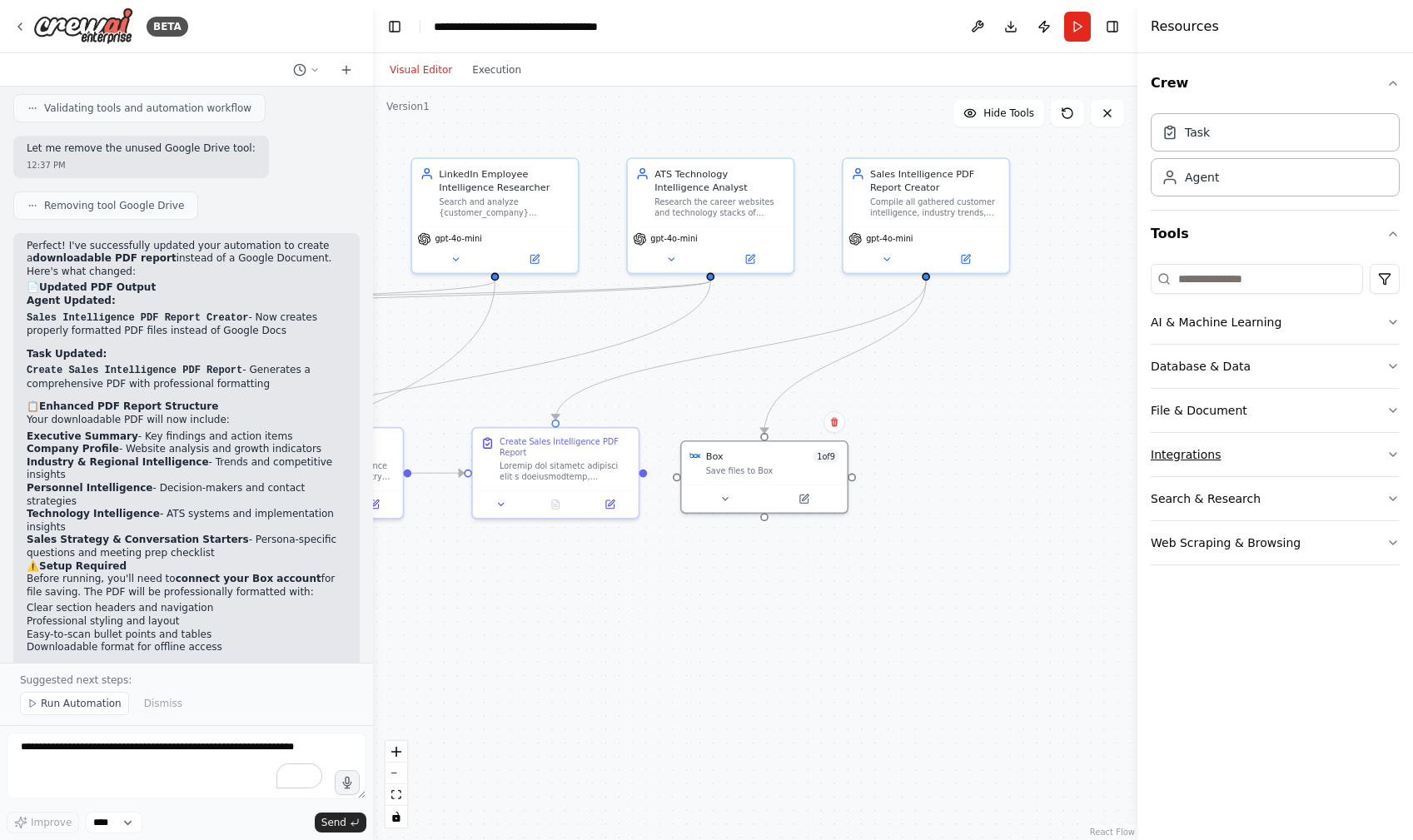
click at [1212, 451] on button "Integrations" at bounding box center [1274, 454] width 249 height 43
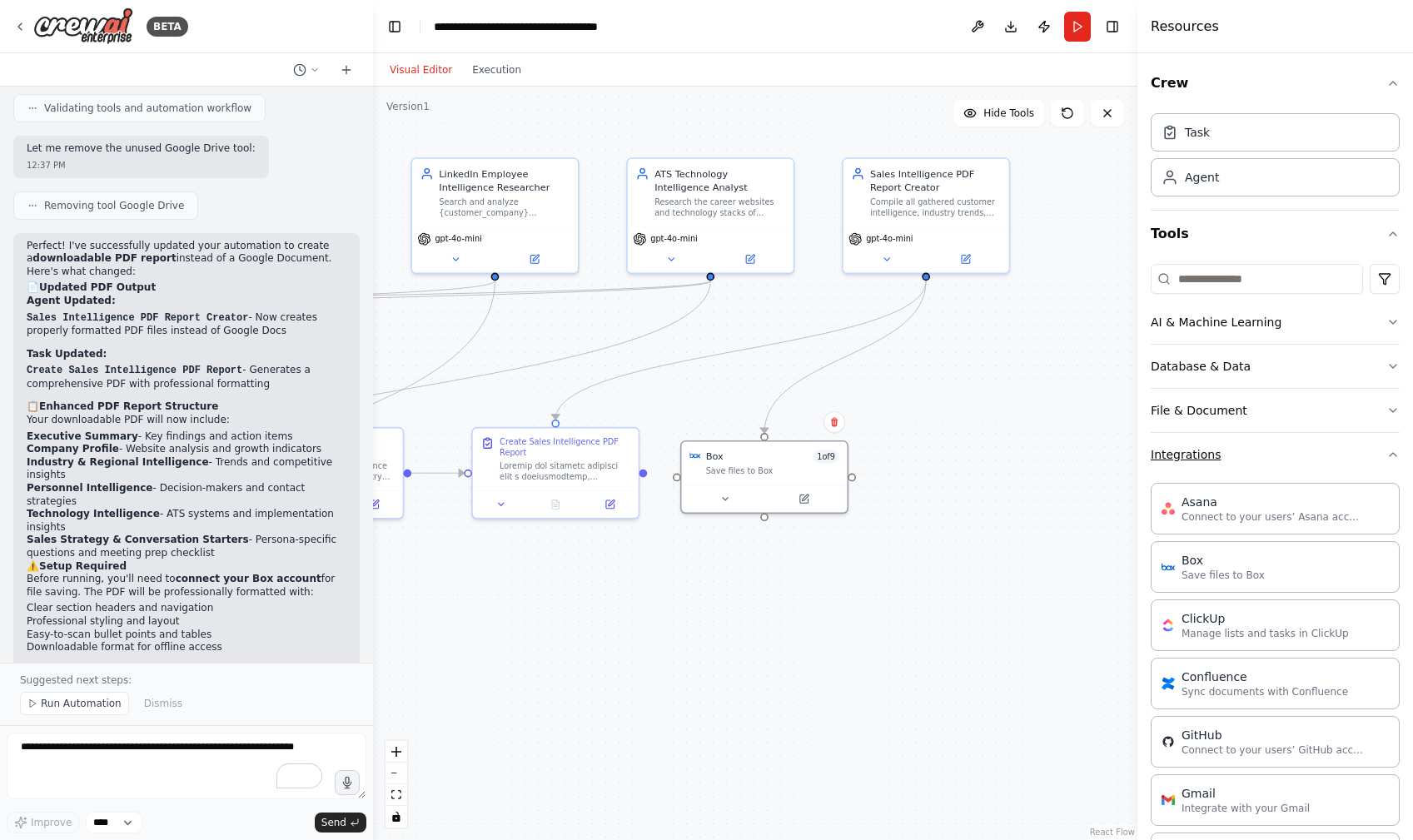
click at [1203, 456] on button "Integrations" at bounding box center [1274, 454] width 249 height 43
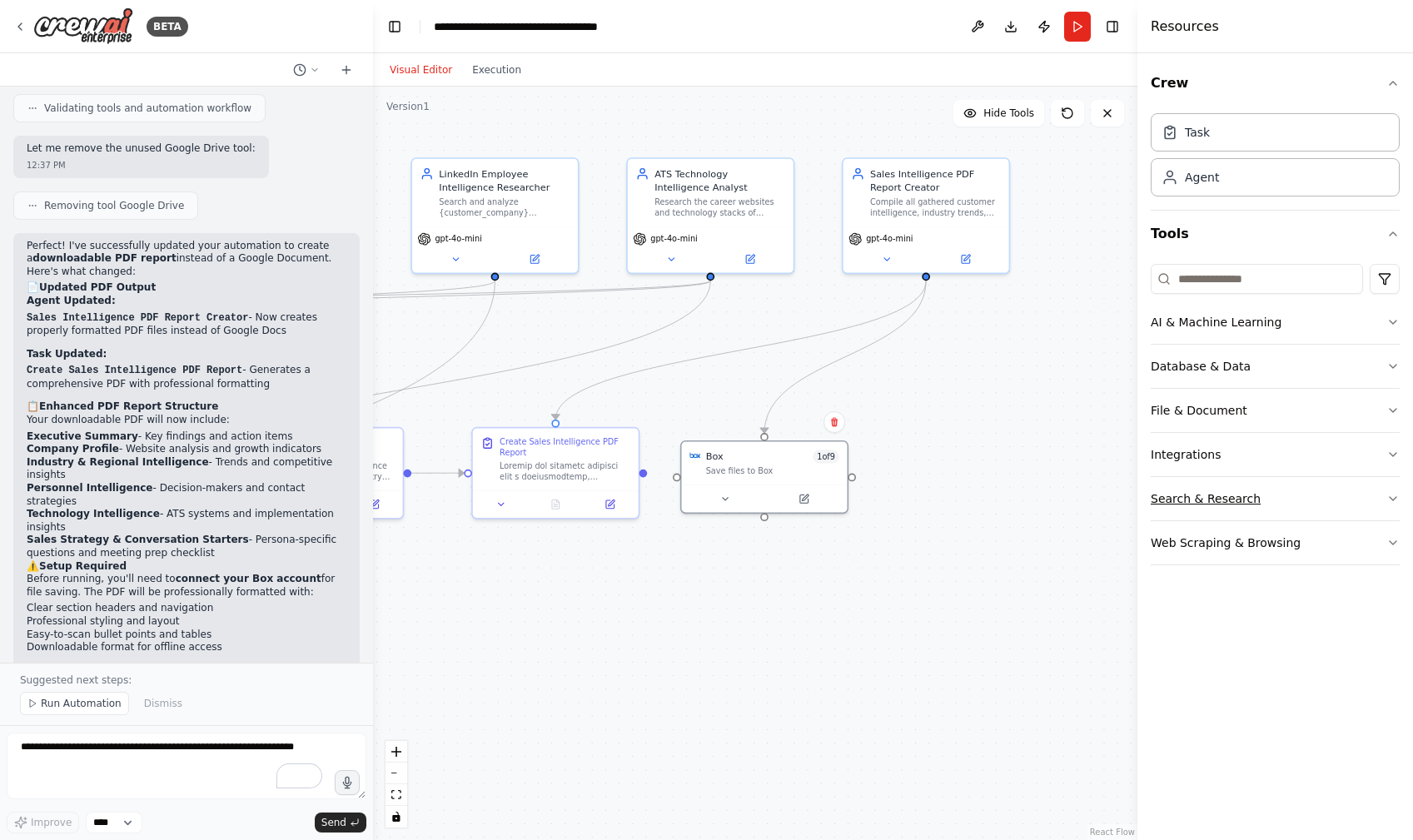
click at [1216, 492] on button "Search & Research" at bounding box center [1274, 498] width 249 height 43
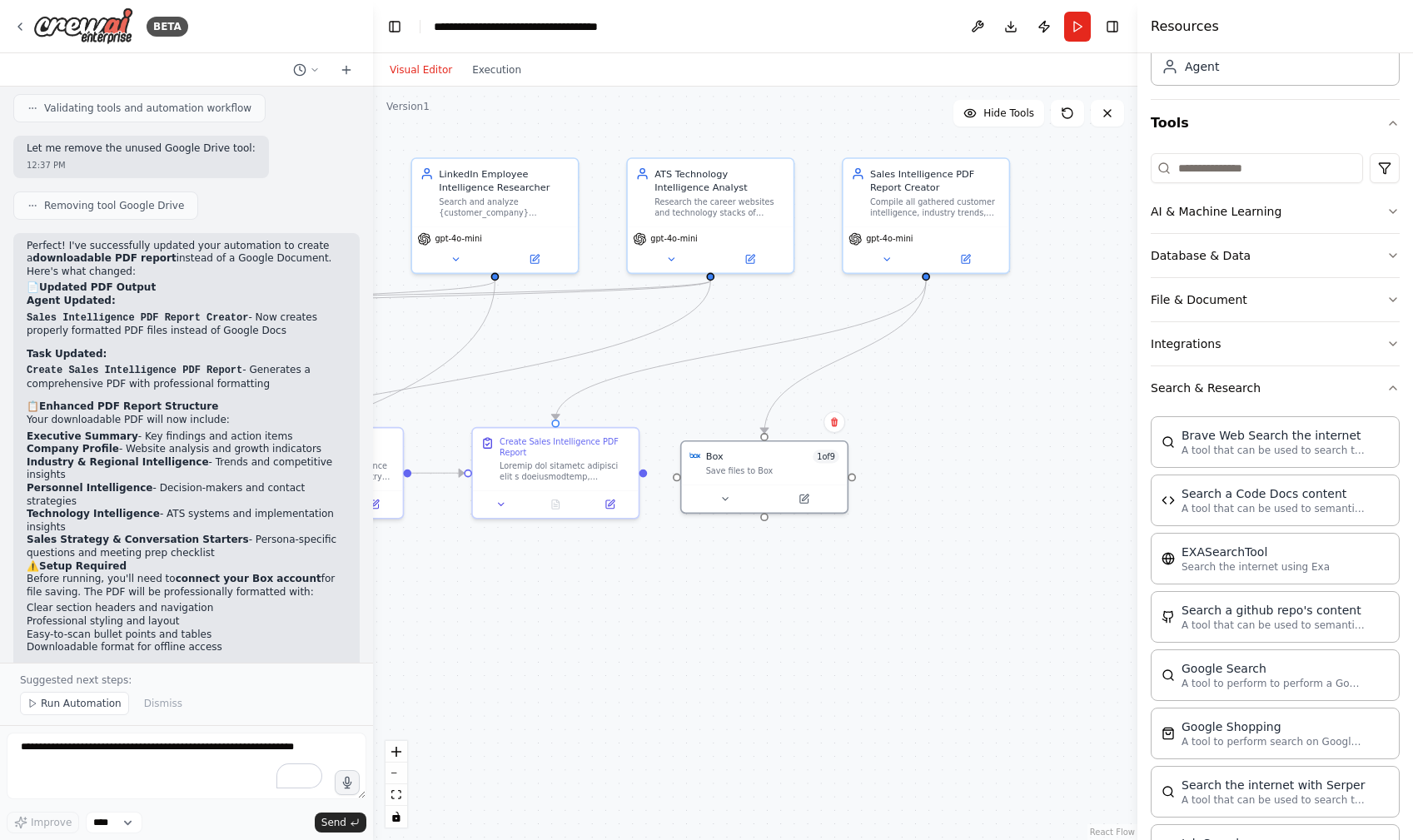
scroll to position [10, 0]
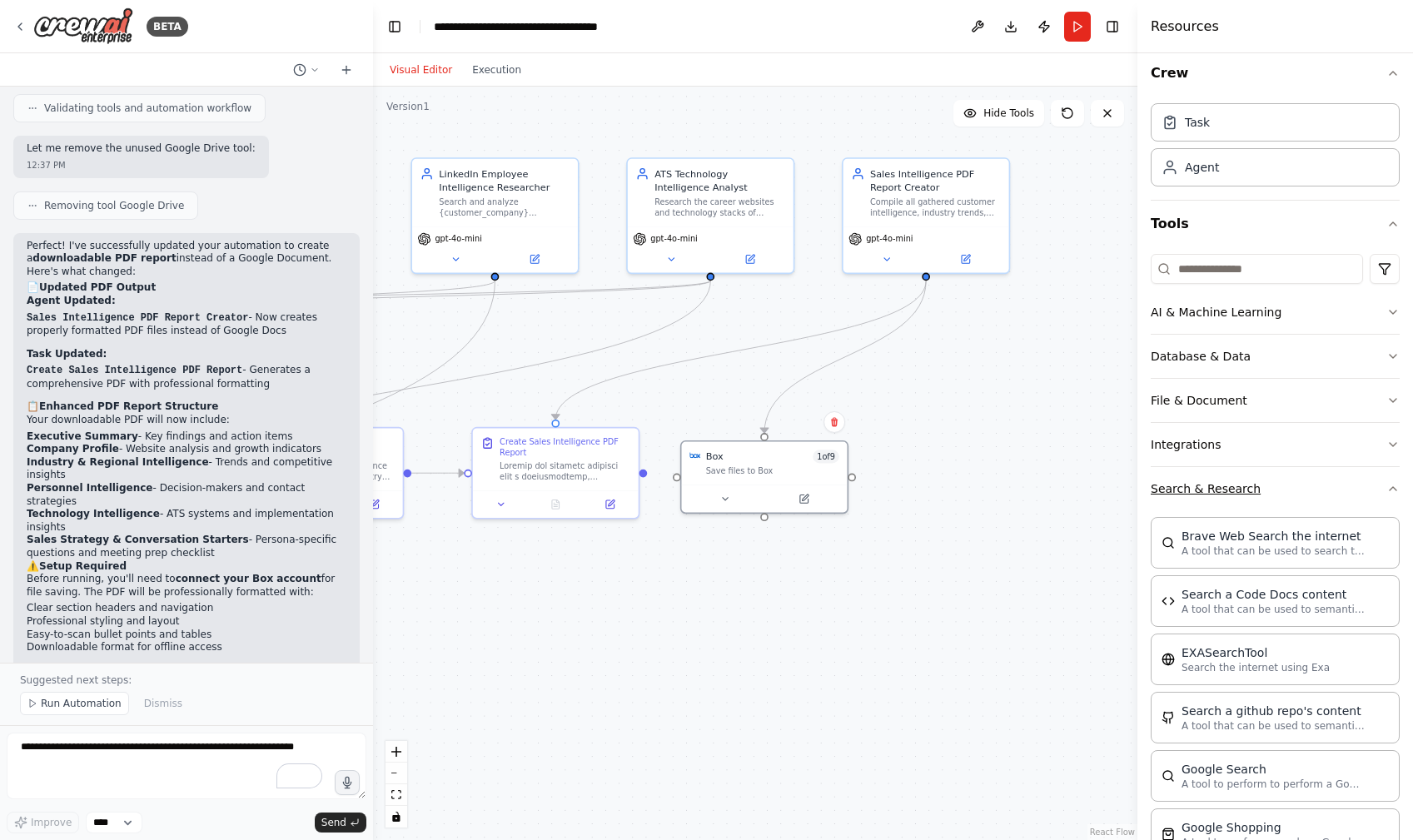
click at [1186, 489] on button "Search & Research" at bounding box center [1274, 488] width 249 height 43
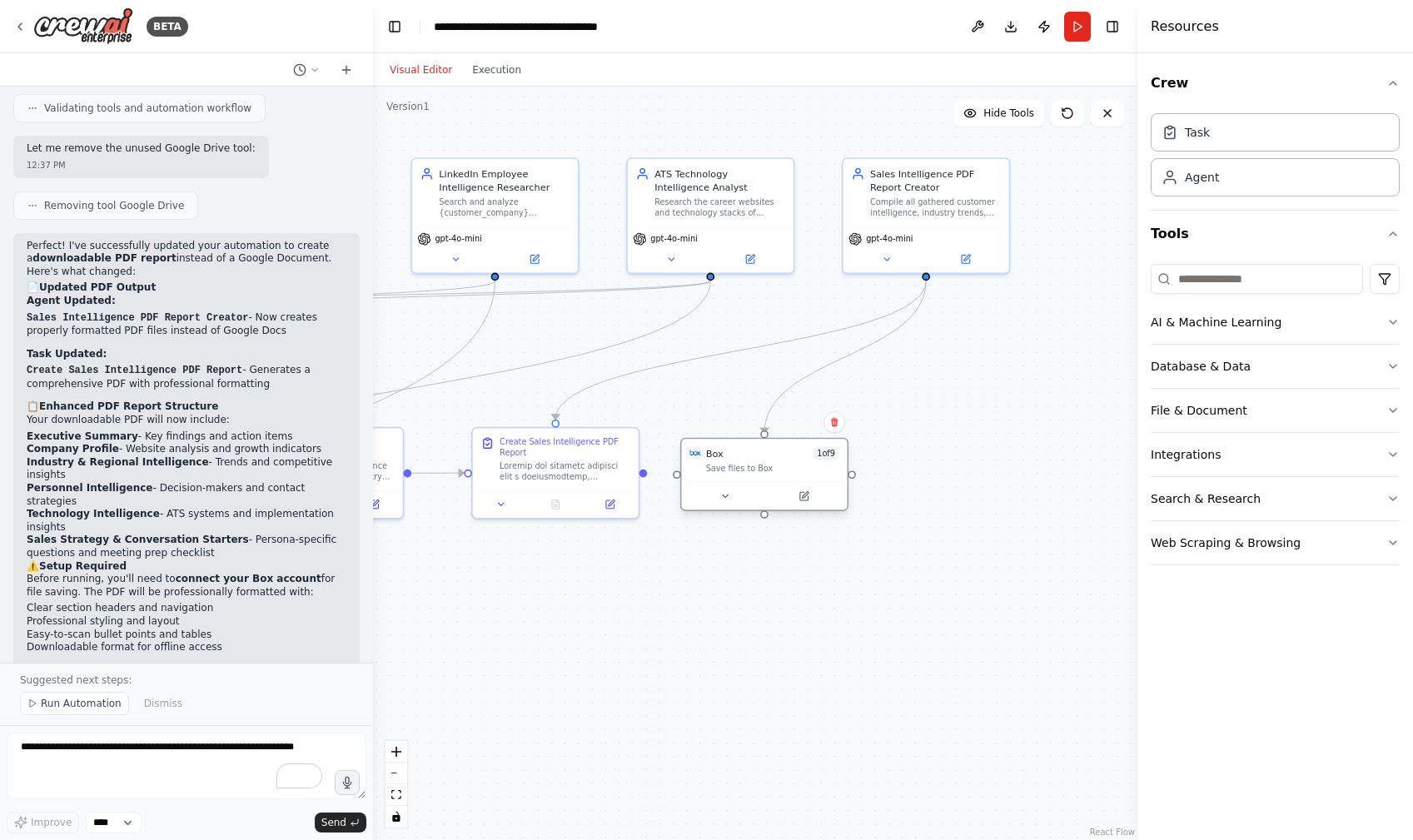
click at [830, 462] on div "Box 1 of 9 Save files to Box" at bounding box center [773, 459] width 133 height 27
click at [727, 495] on icon at bounding box center [724, 496] width 5 height 3
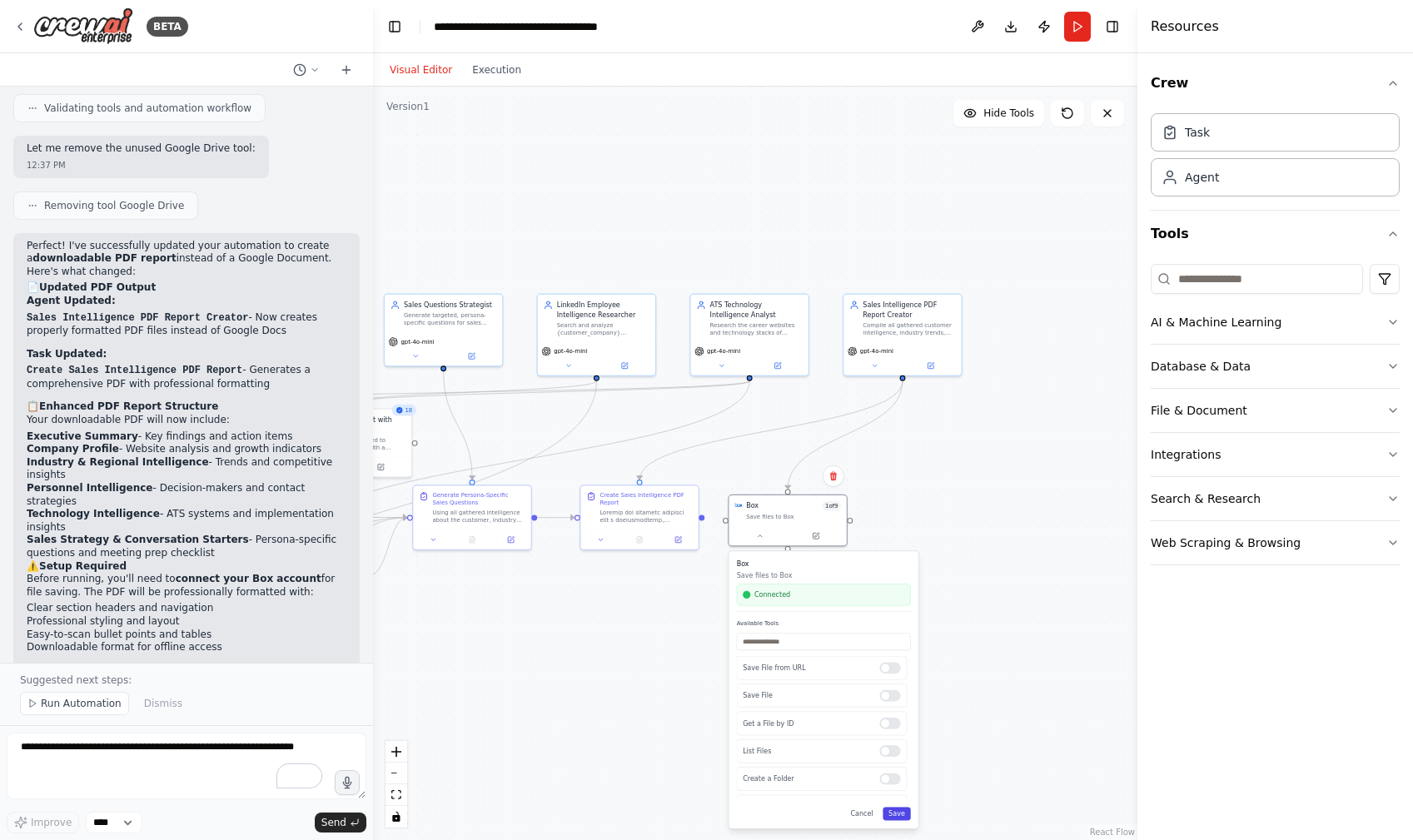
click at [906, 816] on button "Save" at bounding box center [896, 813] width 28 height 14
click at [482, 72] on button "Execution" at bounding box center [496, 70] width 69 height 20
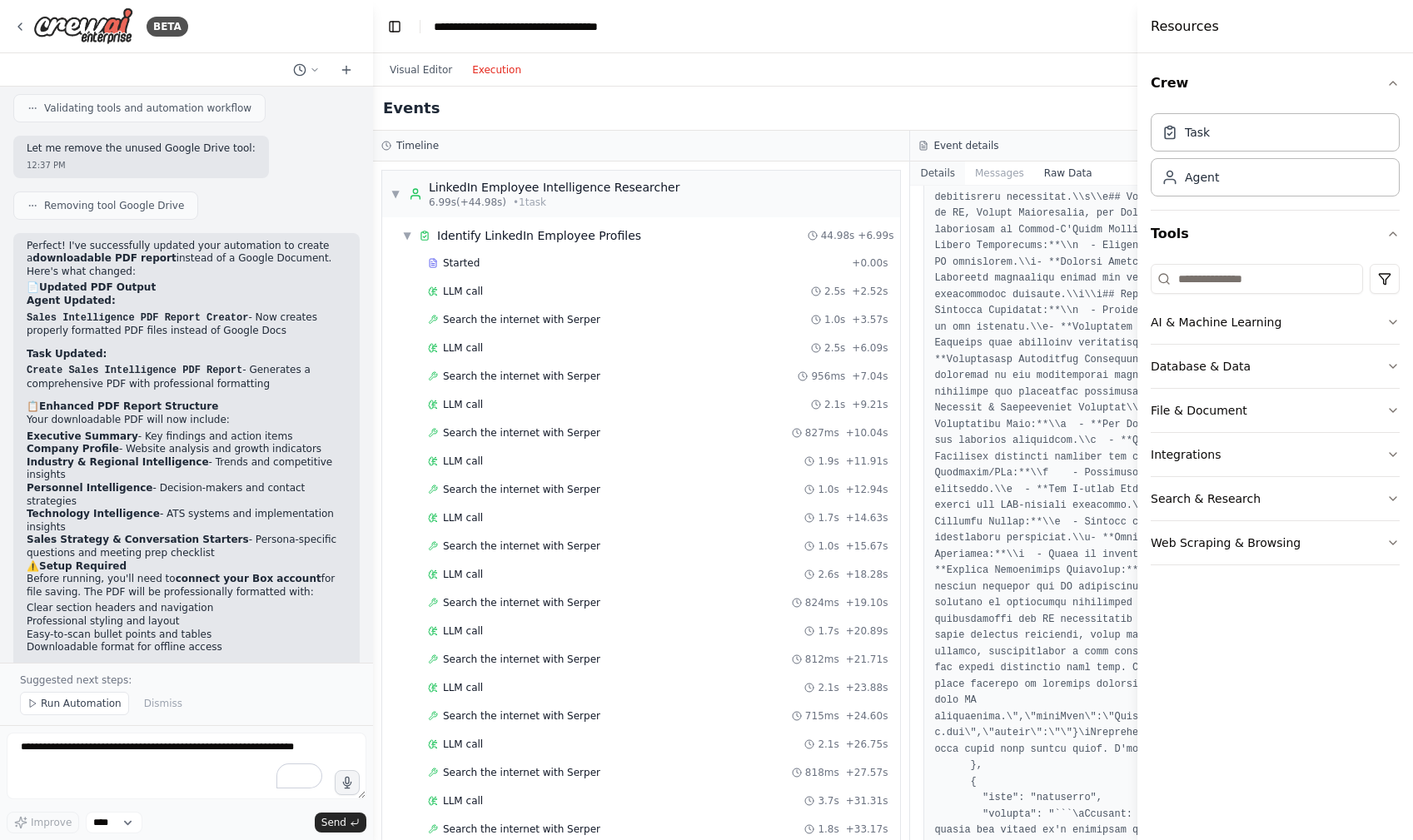
click at [938, 171] on button "Details" at bounding box center [938, 172] width 55 height 23
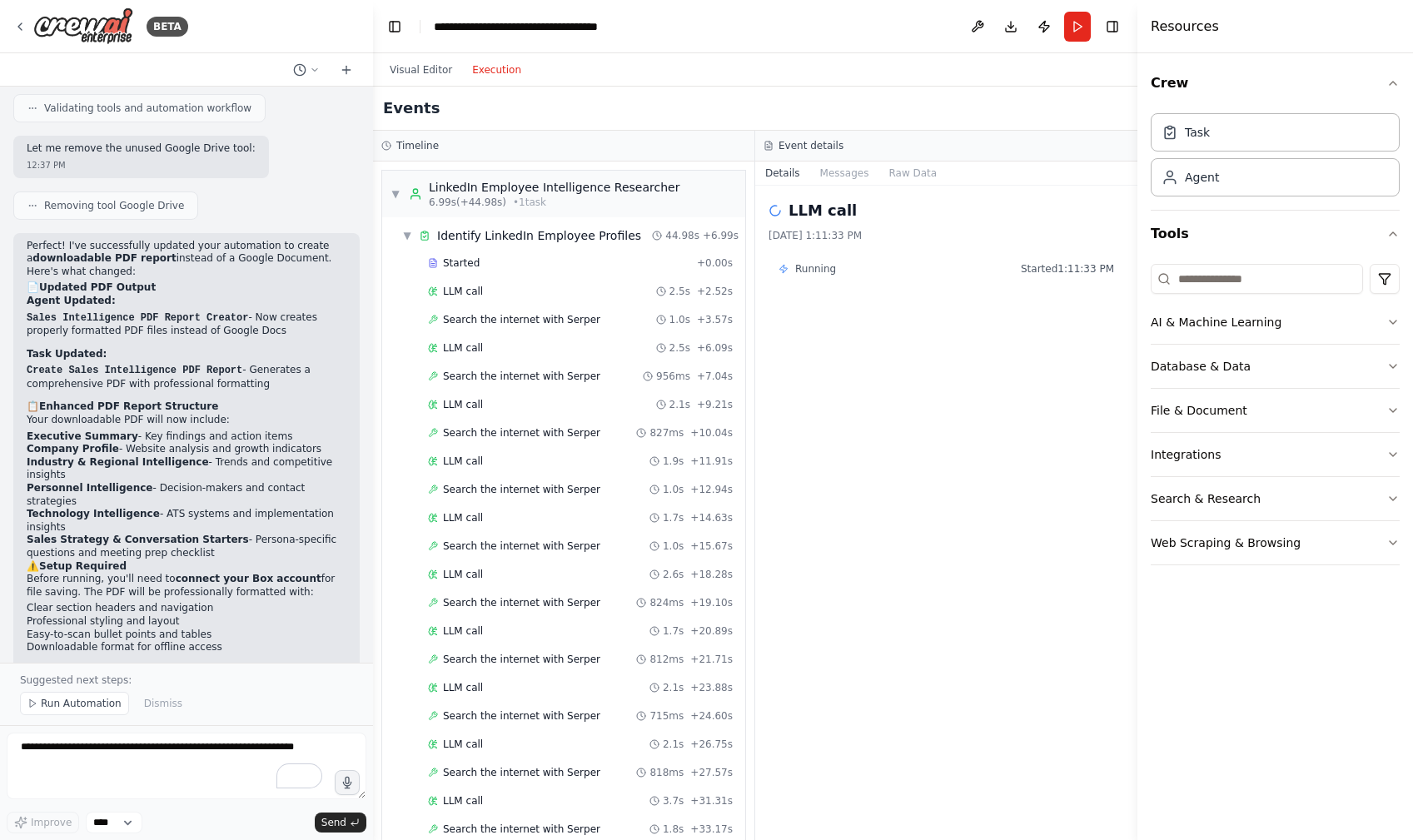
click at [820, 271] on span "Running" at bounding box center [816, 269] width 40 height 14
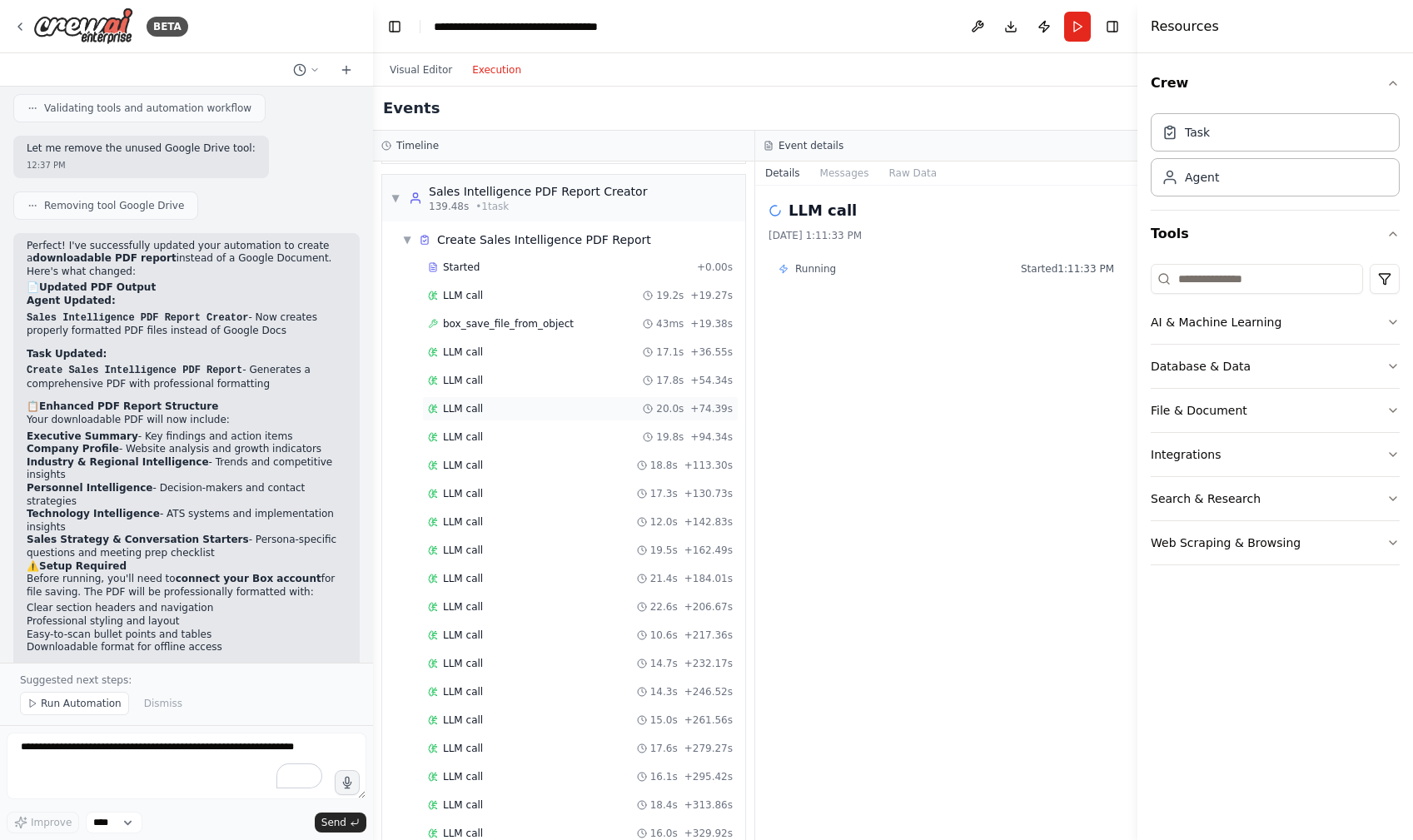
scroll to position [2357, 0]
click at [471, 276] on span "Started" at bounding box center [462, 282] width 37 height 14
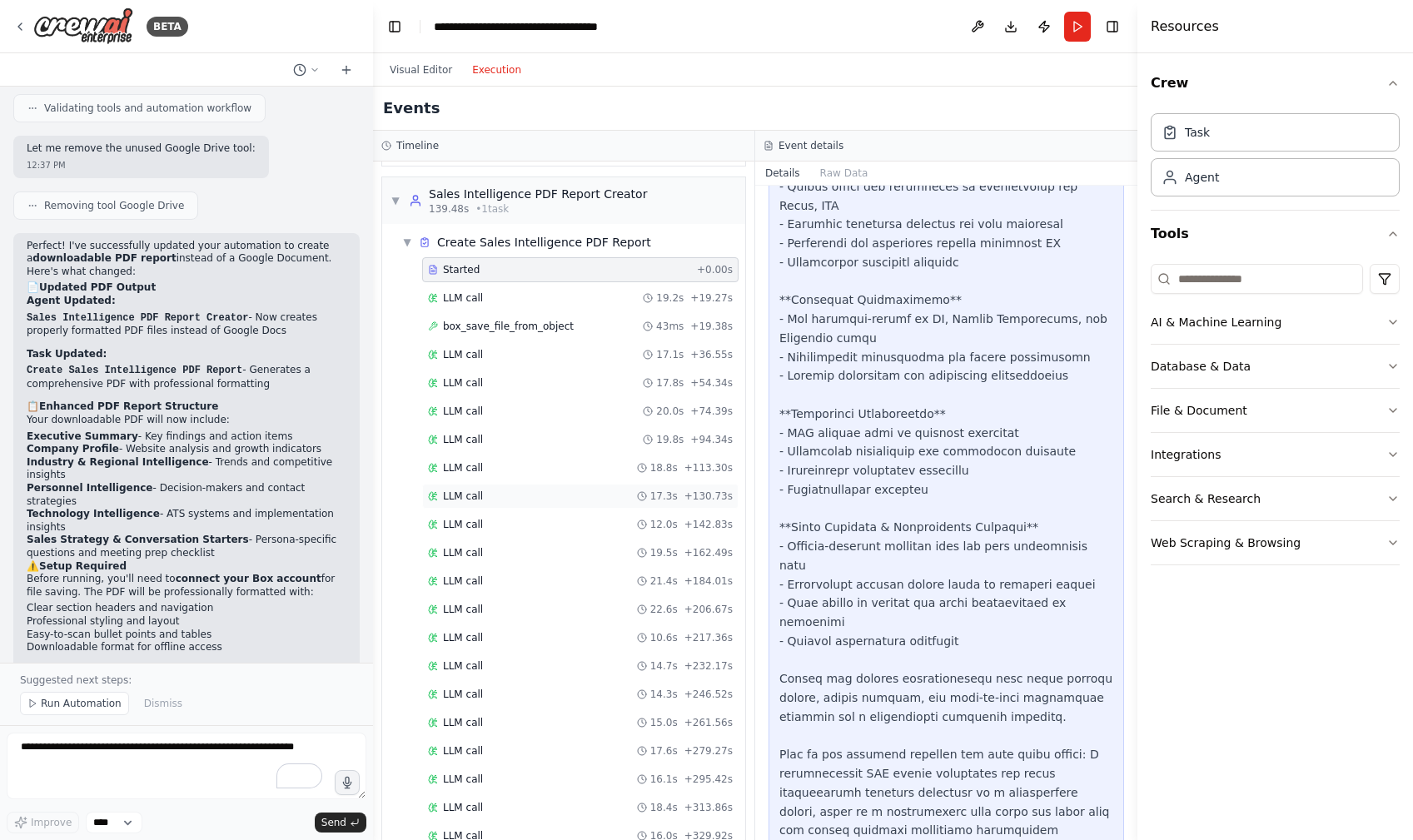
scroll to position [2729, 0]
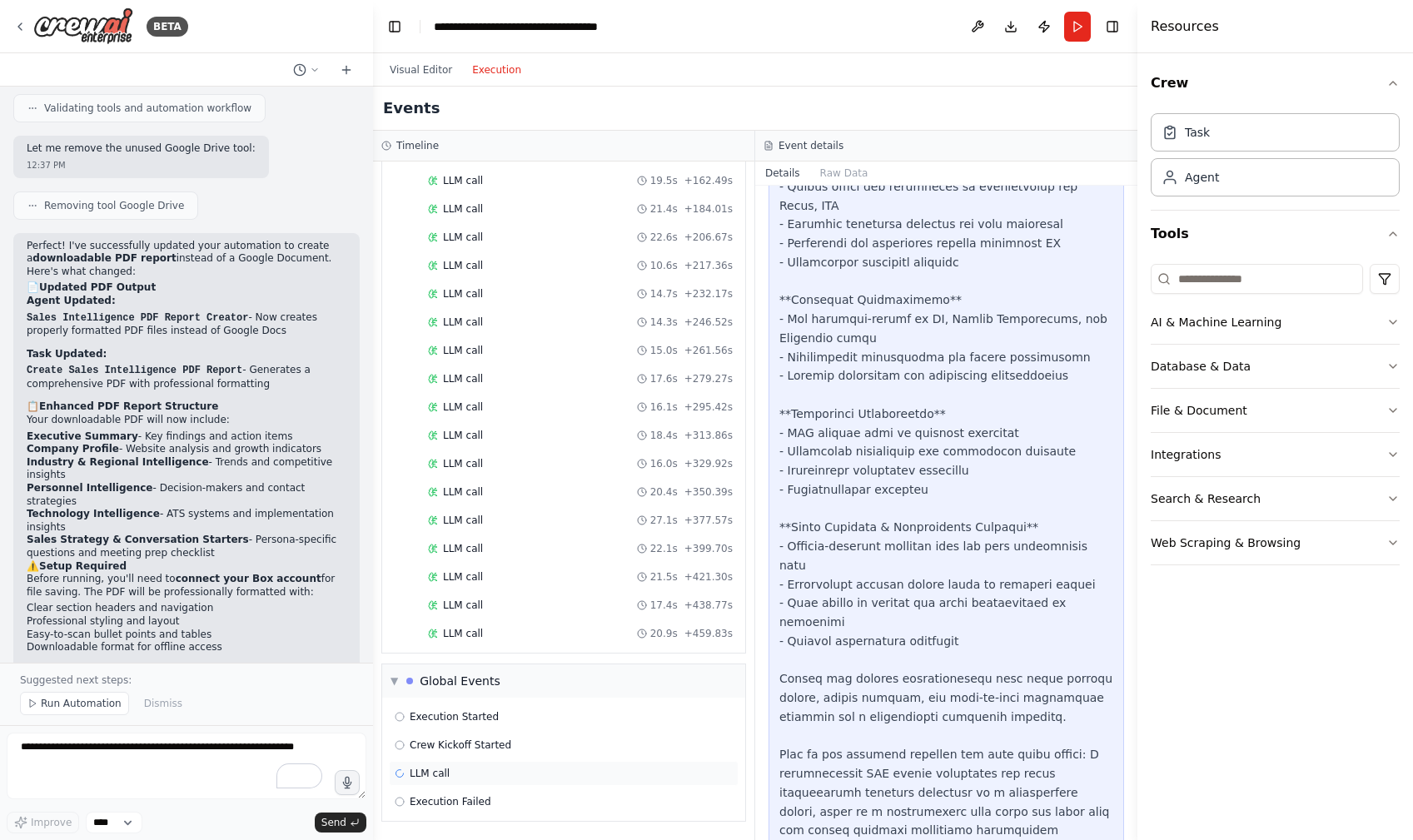
click at [429, 779] on span "LLM call" at bounding box center [430, 786] width 40 height 14
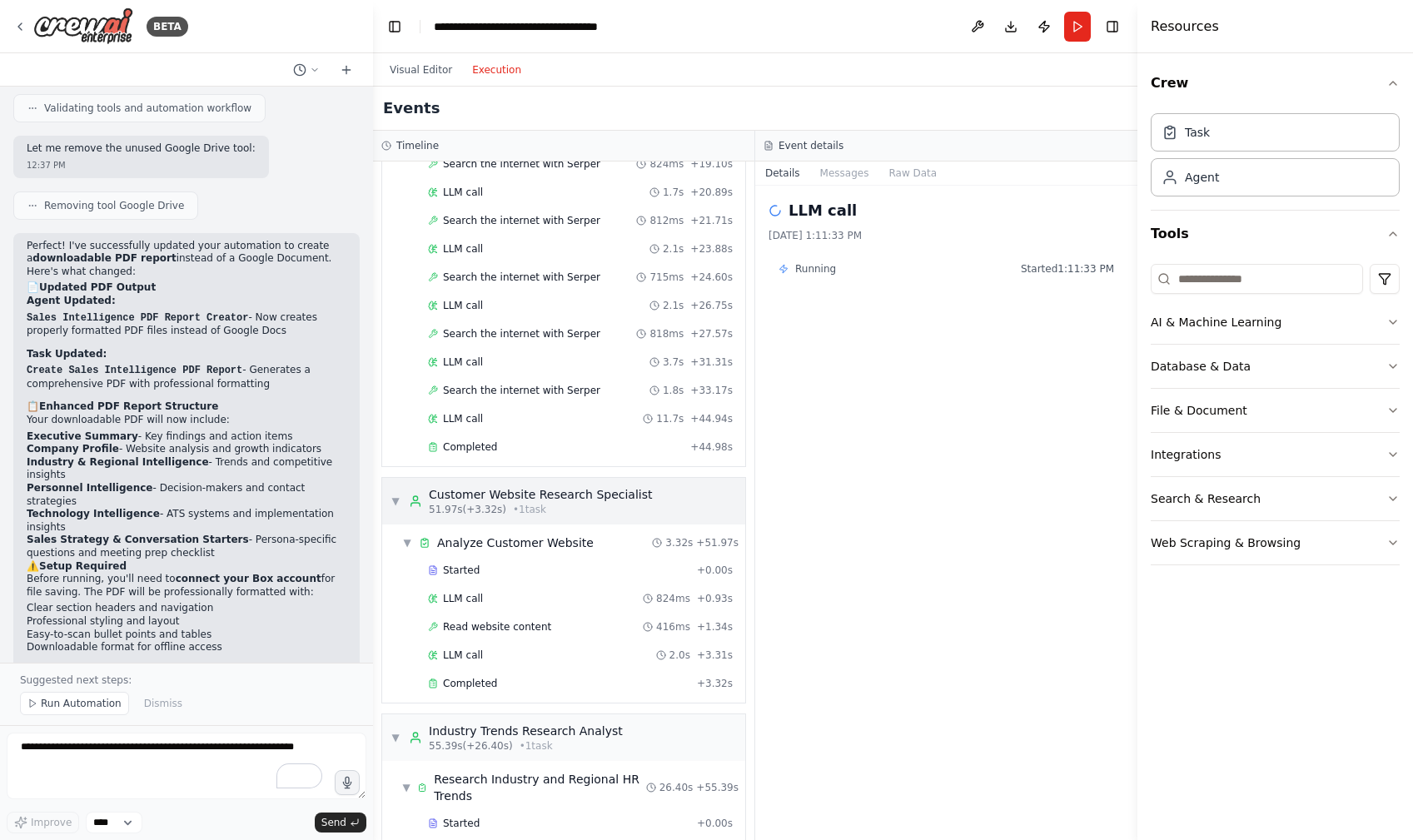
scroll to position [0, 0]
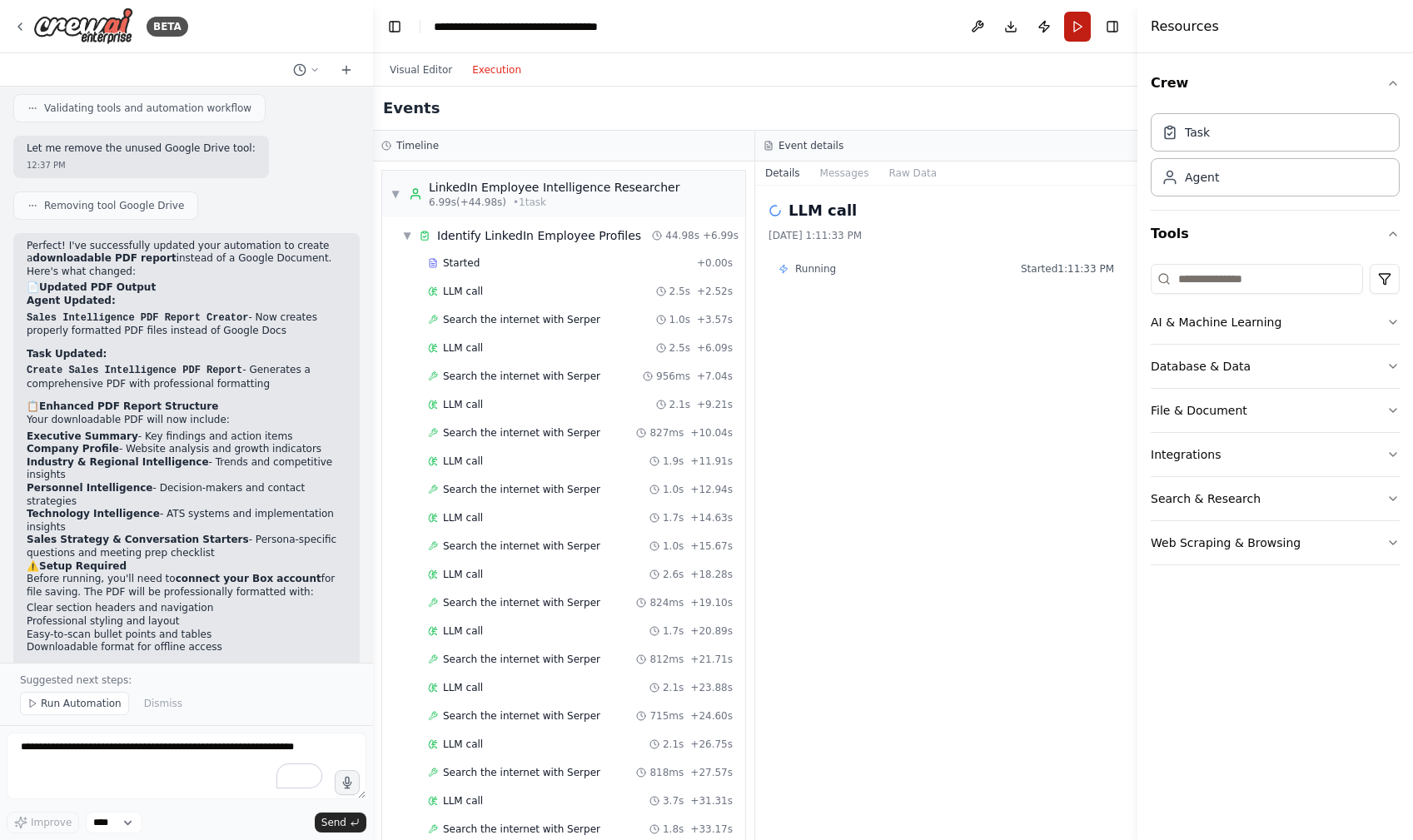
click at [1077, 28] on button "Run" at bounding box center [1077, 27] width 27 height 30
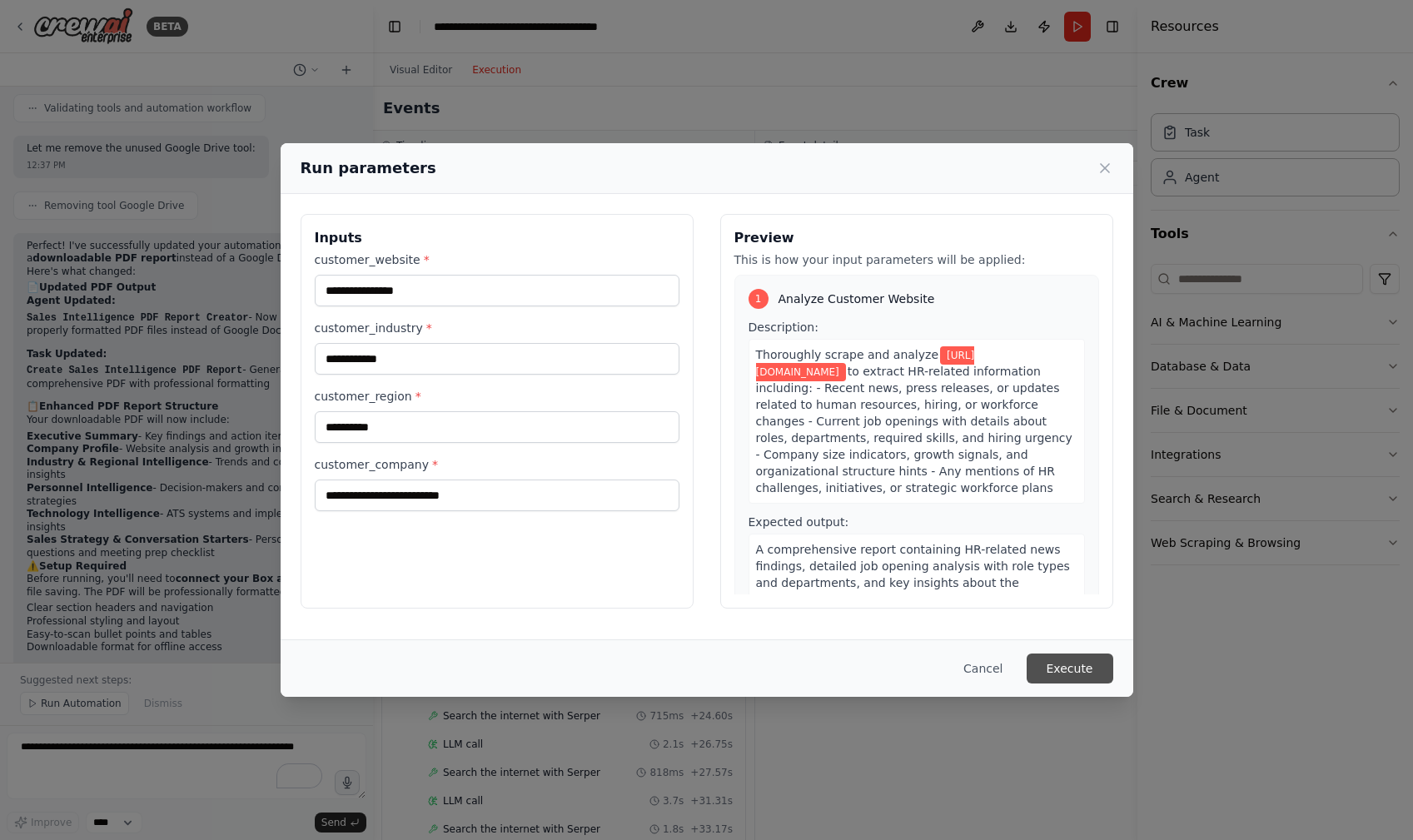
click at [1068, 671] on button "Execute" at bounding box center [1070, 669] width 86 height 30
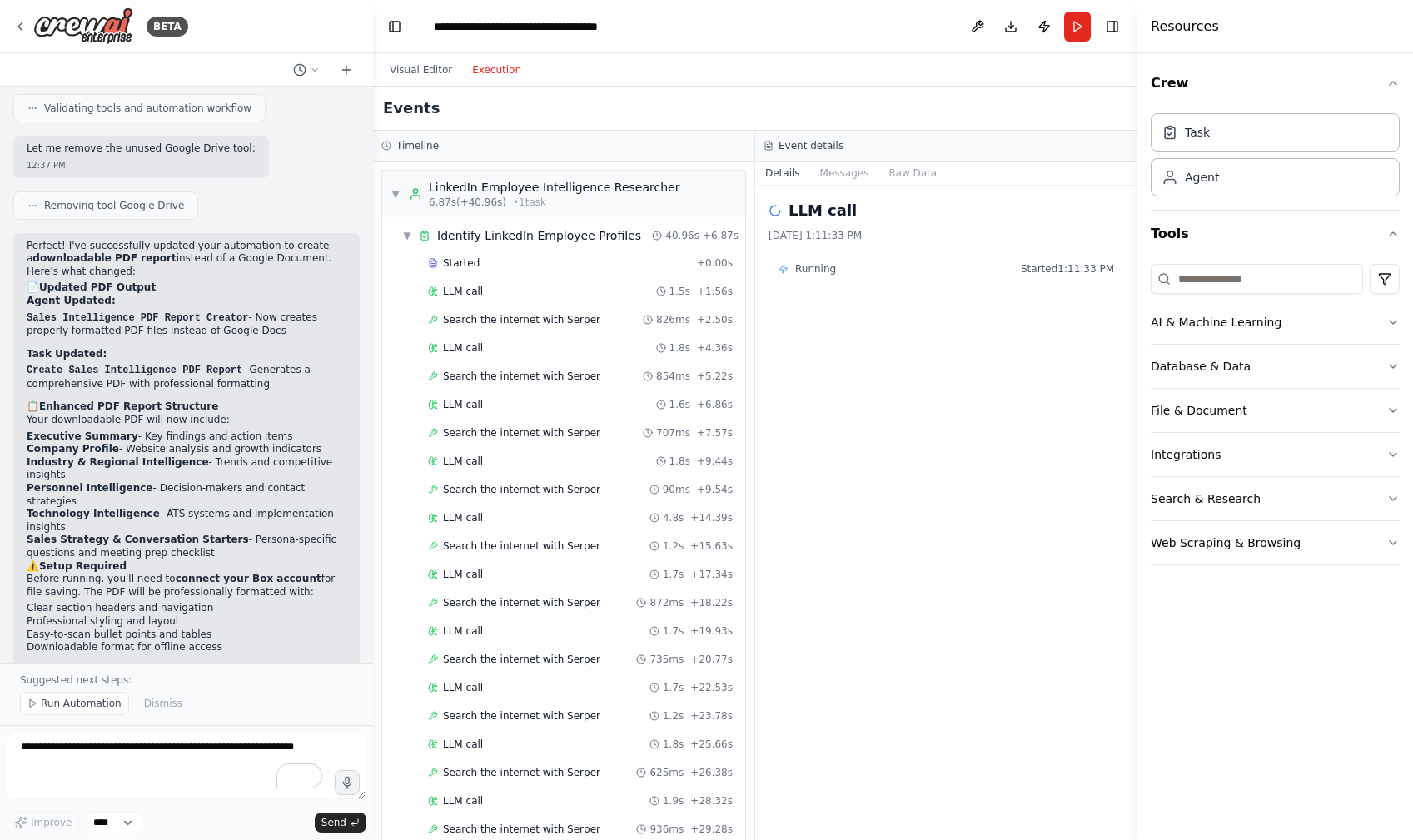
click at [489, 68] on button "Execution" at bounding box center [496, 70] width 69 height 20
click at [429, 69] on button "Visual Editor" at bounding box center [421, 70] width 83 height 20
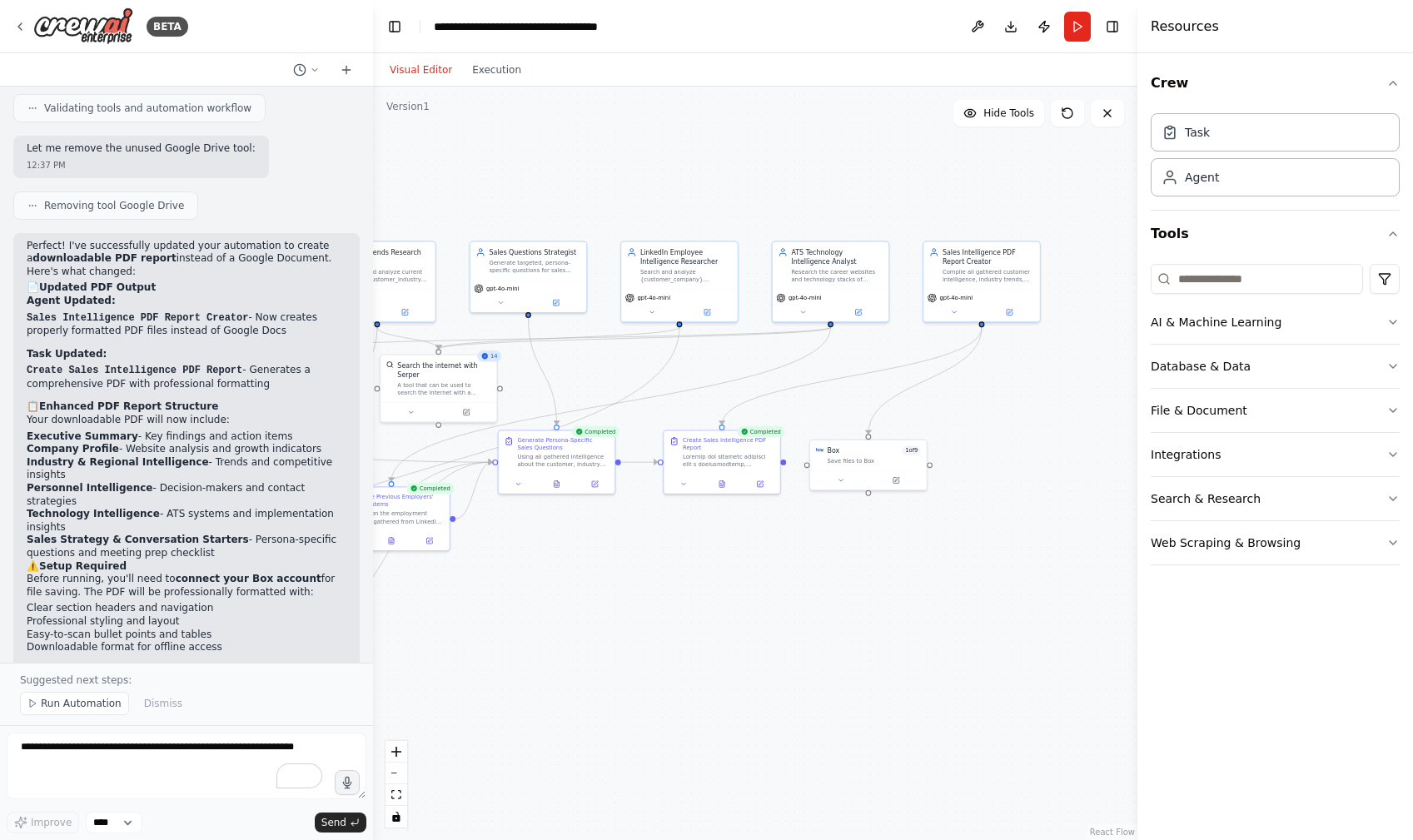
drag, startPoint x: 667, startPoint y: 681, endPoint x: 743, endPoint y: 623, distance: 95.6
click at [743, 623] on div ".deletable-edge-delete-btn { width: 20px; height: 20px; border: 0px solid #ffff…" at bounding box center [755, 462] width 764 height 753
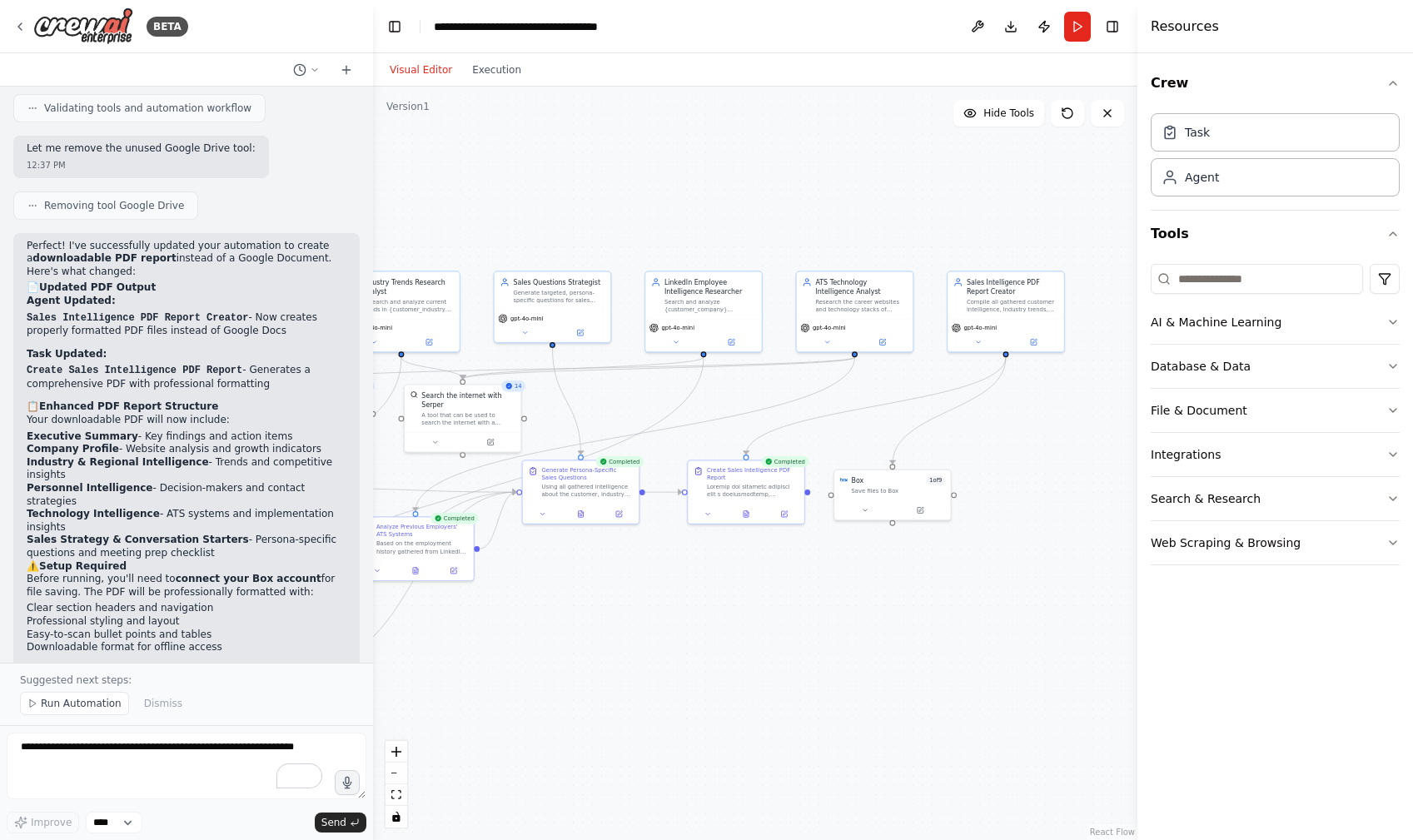
drag, startPoint x: 808, startPoint y: 621, endPoint x: 810, endPoint y: 634, distance: 13.2
click at [810, 636] on div ".deletable-edge-delete-btn { width: 20px; height: 20px; border: 0px solid #ffff…" at bounding box center [755, 462] width 764 height 753
drag, startPoint x: 891, startPoint y: 496, endPoint x: 912, endPoint y: 514, distance: 27.7
click at [912, 514] on div "Box 1 of 9 Save files to Box" at bounding box center [911, 502] width 117 height 30
click at [853, 515] on div "Box 1 of 9 Save files to Box" at bounding box center [911, 502] width 117 height 30
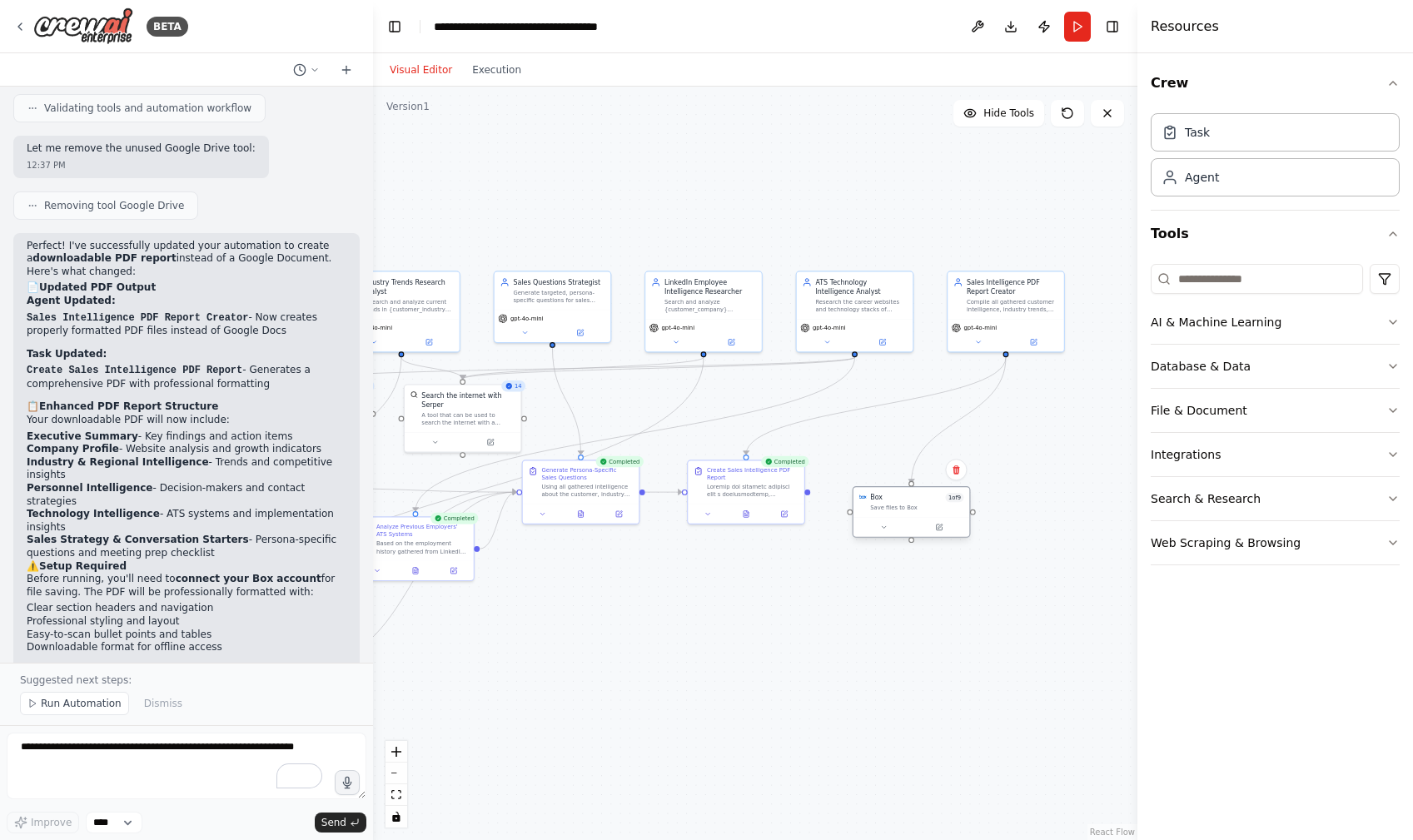
click at [853, 513] on div "Box 1 of 9 Save files to Box" at bounding box center [911, 502] width 117 height 30
click at [855, 513] on div "Box 1 of 9 Save files to Box" at bounding box center [911, 502] width 117 height 30
click at [853, 513] on div "Box 1 of 9 Save files to Box" at bounding box center [911, 502] width 117 height 30
click at [853, 512] on div "Box 1 of 9 Save files to Box" at bounding box center [911, 502] width 117 height 30
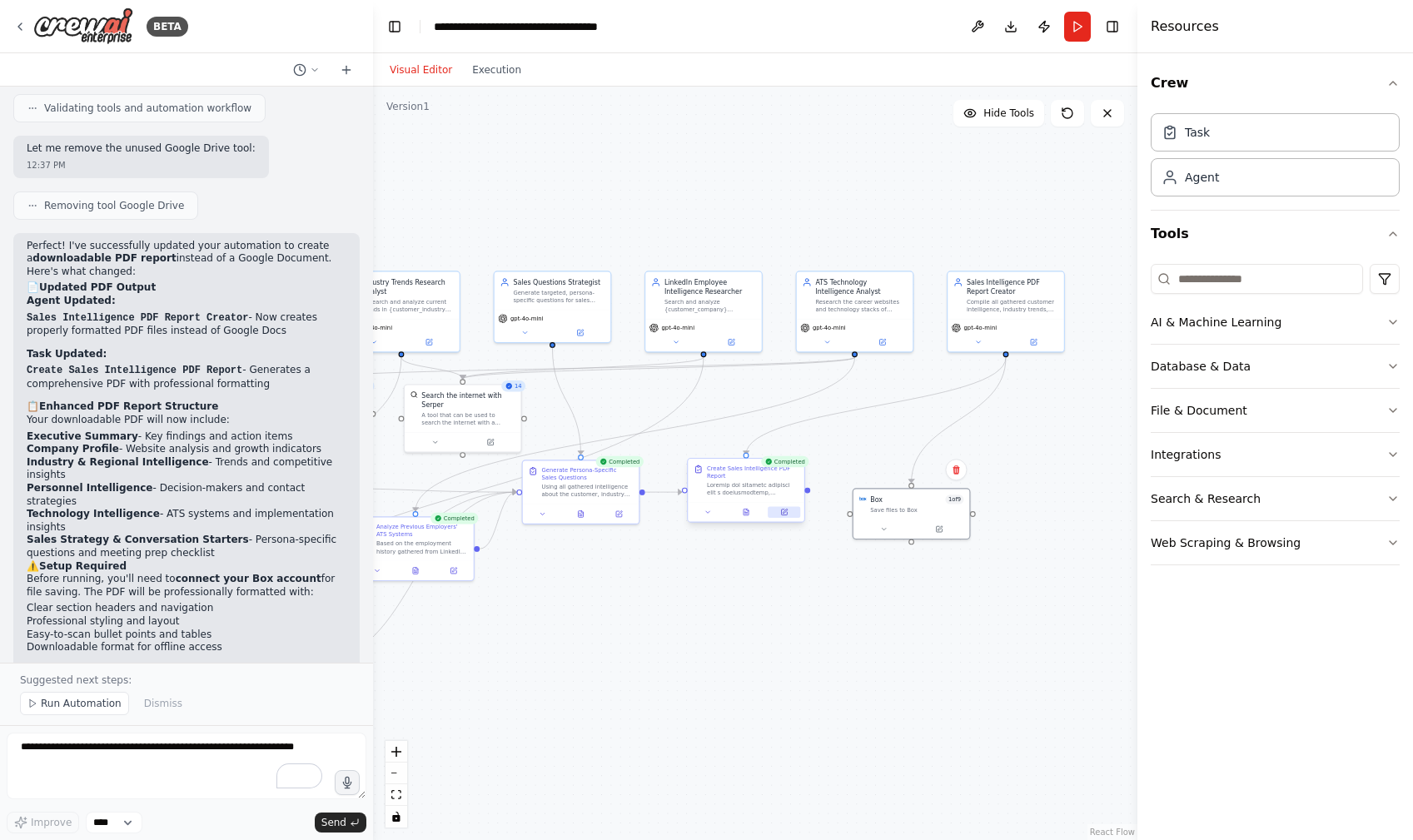
click at [786, 514] on icon at bounding box center [784, 512] width 6 height 6
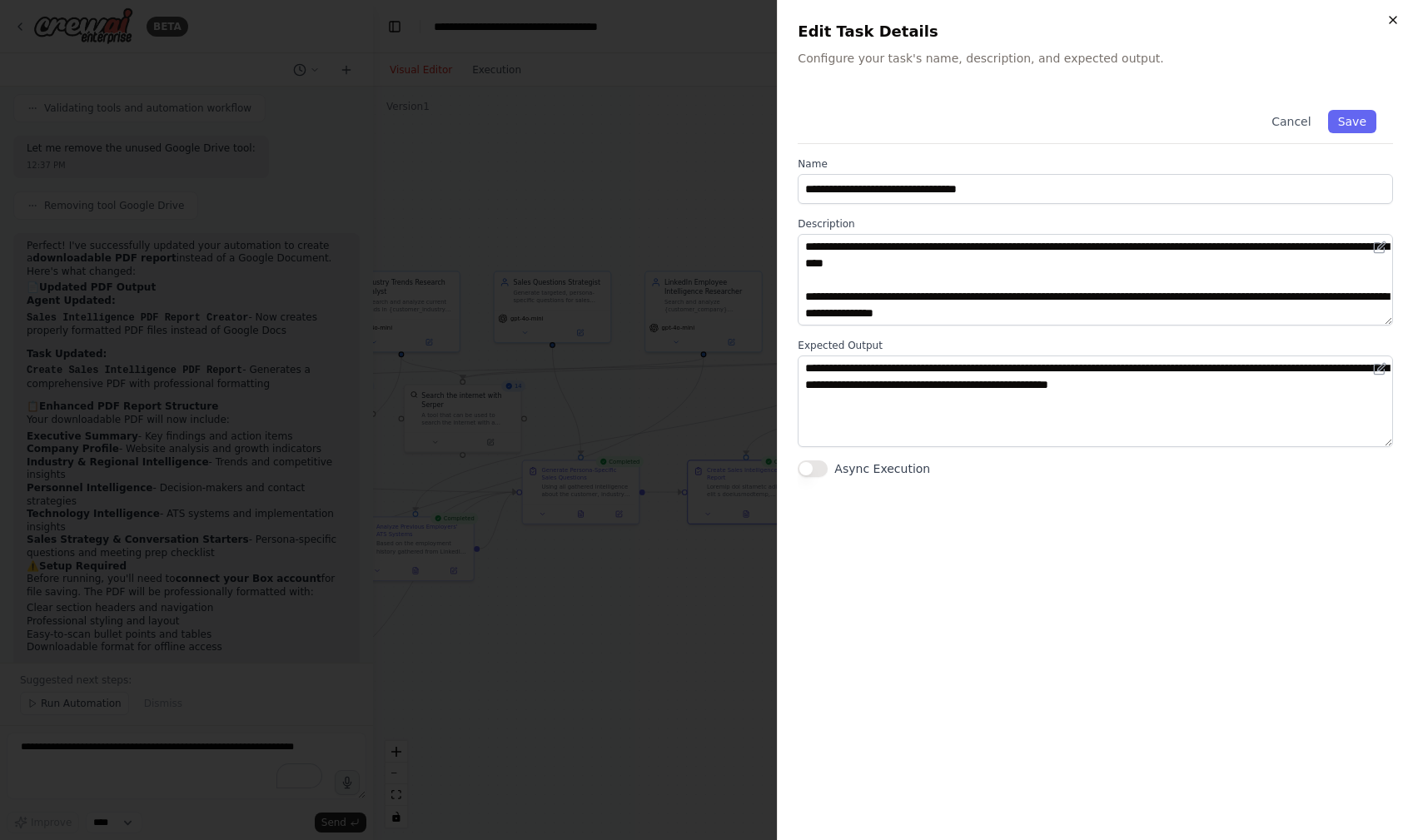
click at [1389, 17] on icon "button" at bounding box center [1393, 20] width 14 height 14
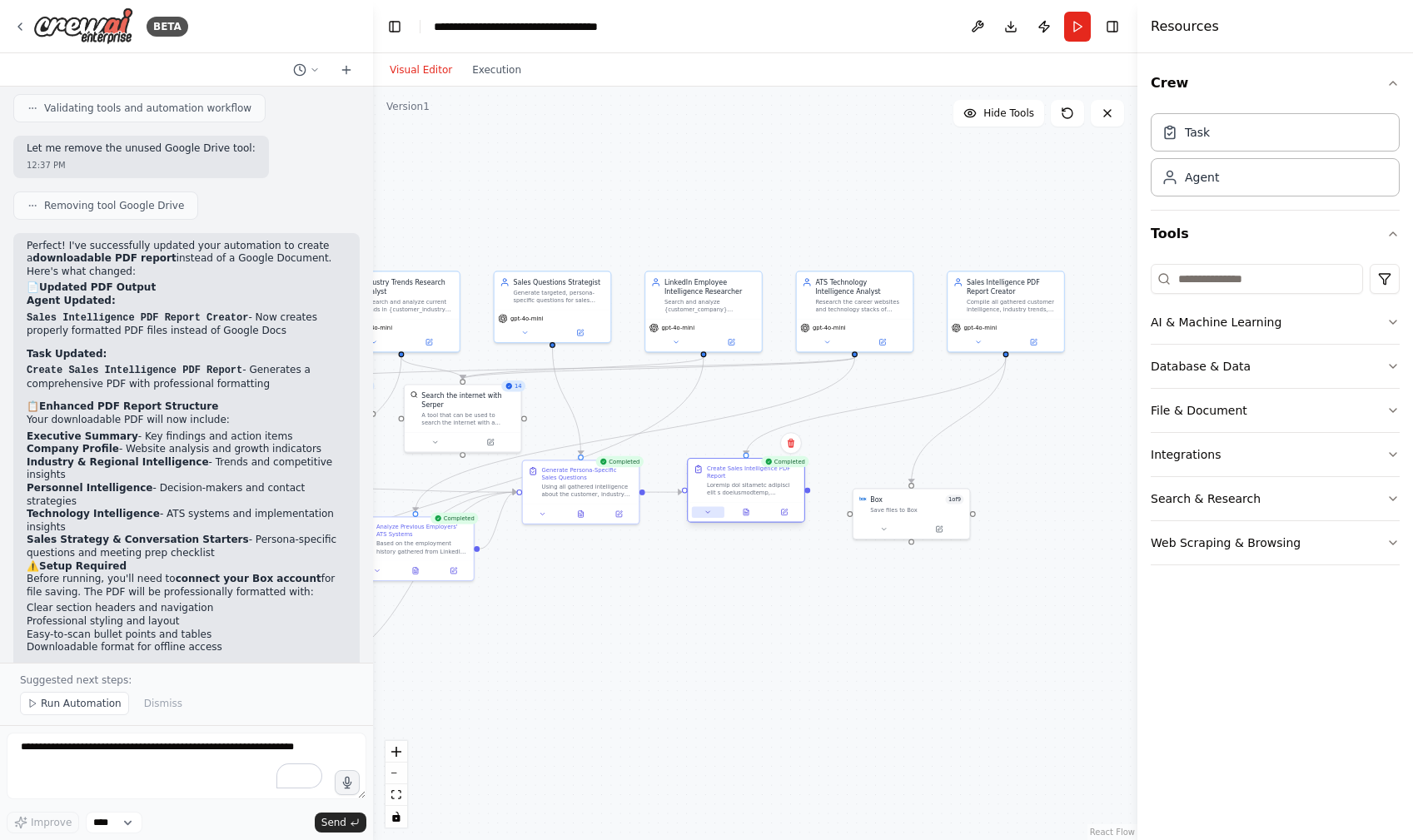
click at [708, 515] on icon at bounding box center [708, 513] width 7 height 7
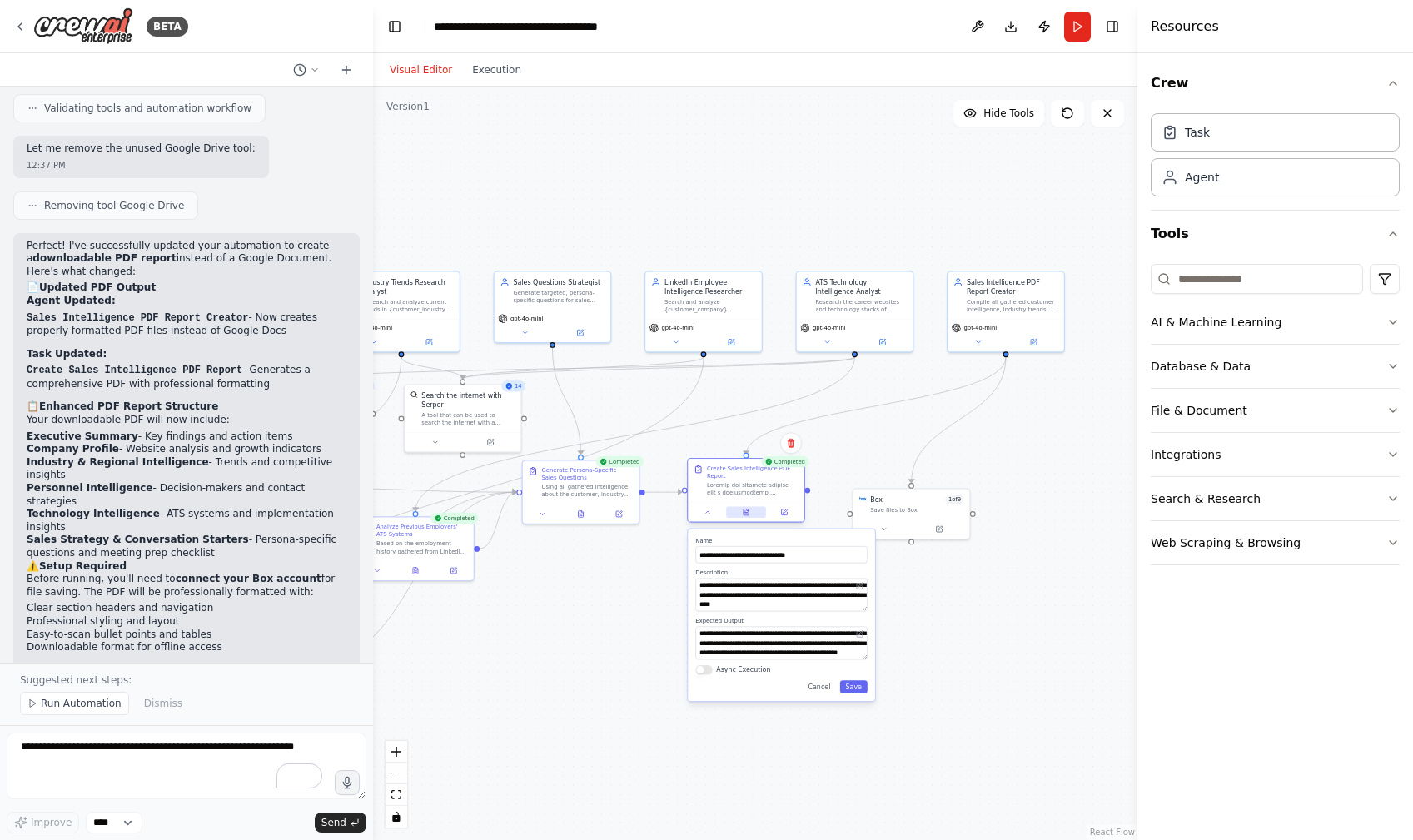
click at [754, 513] on button at bounding box center [746, 512] width 40 height 12
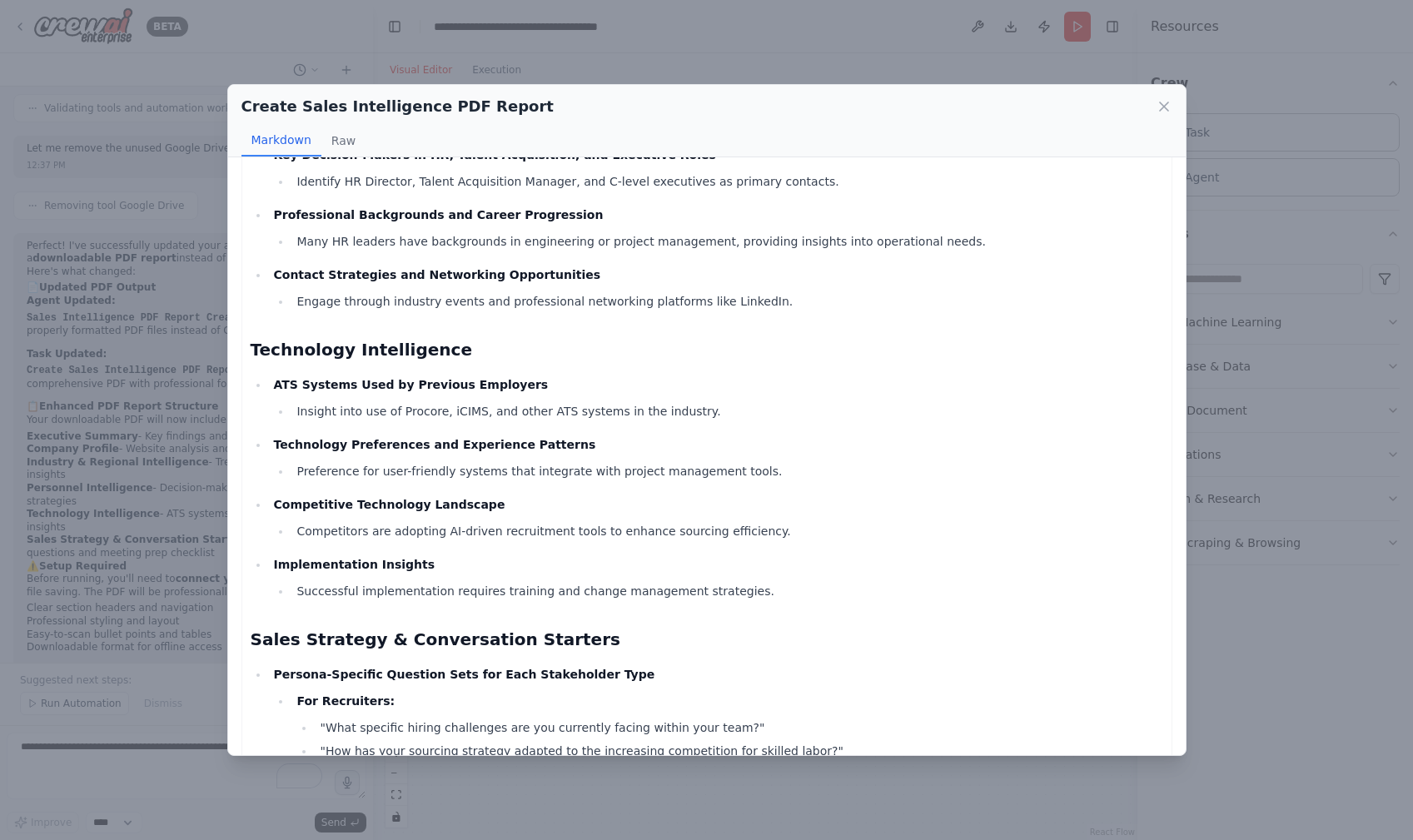
scroll to position [1028, 0]
click at [1161, 103] on icon at bounding box center [1163, 106] width 8 height 8
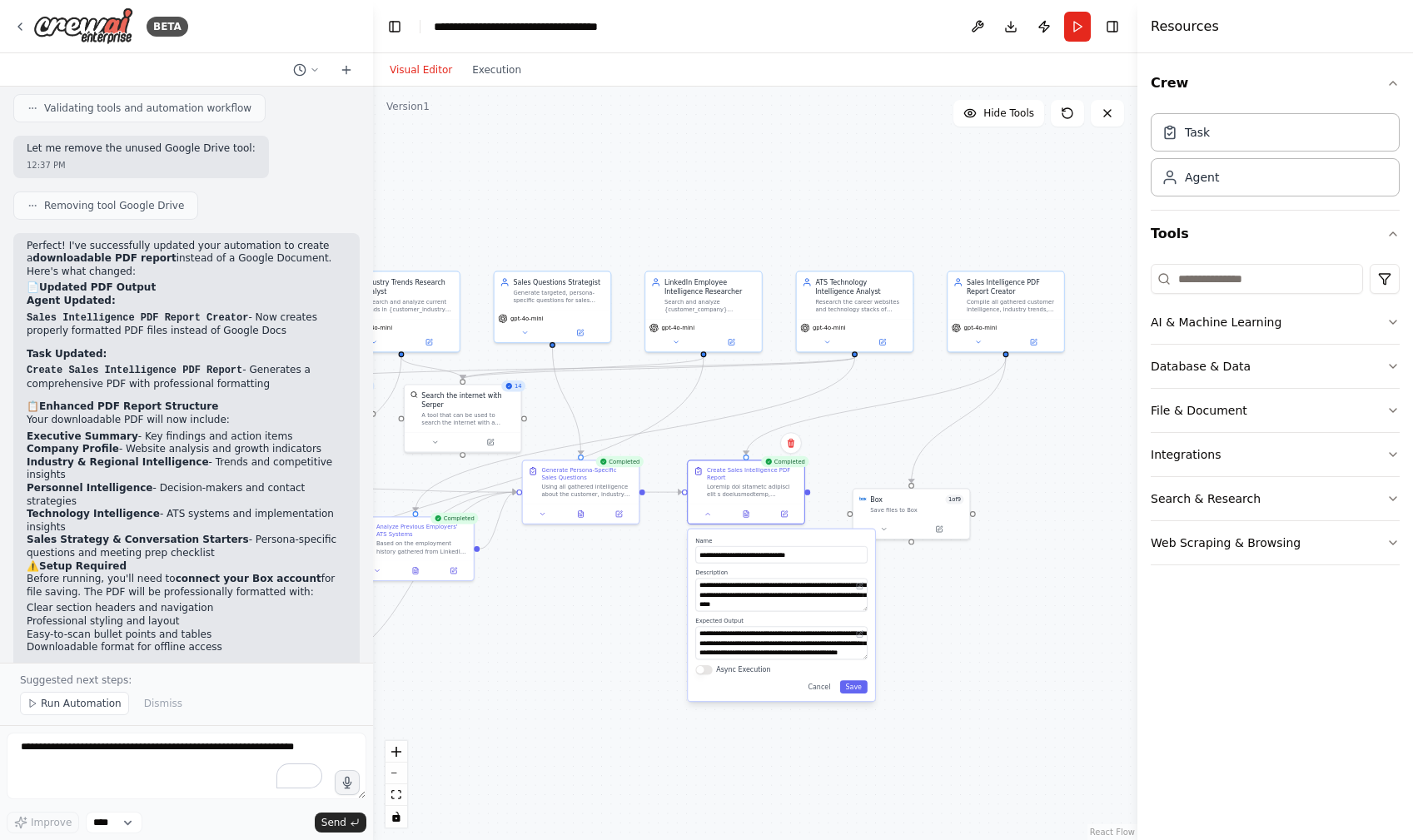
click at [931, 565] on div ".deletable-edge-delete-btn { width: 20px; height: 20px; border: 0px solid #ffff…" at bounding box center [755, 462] width 764 height 753
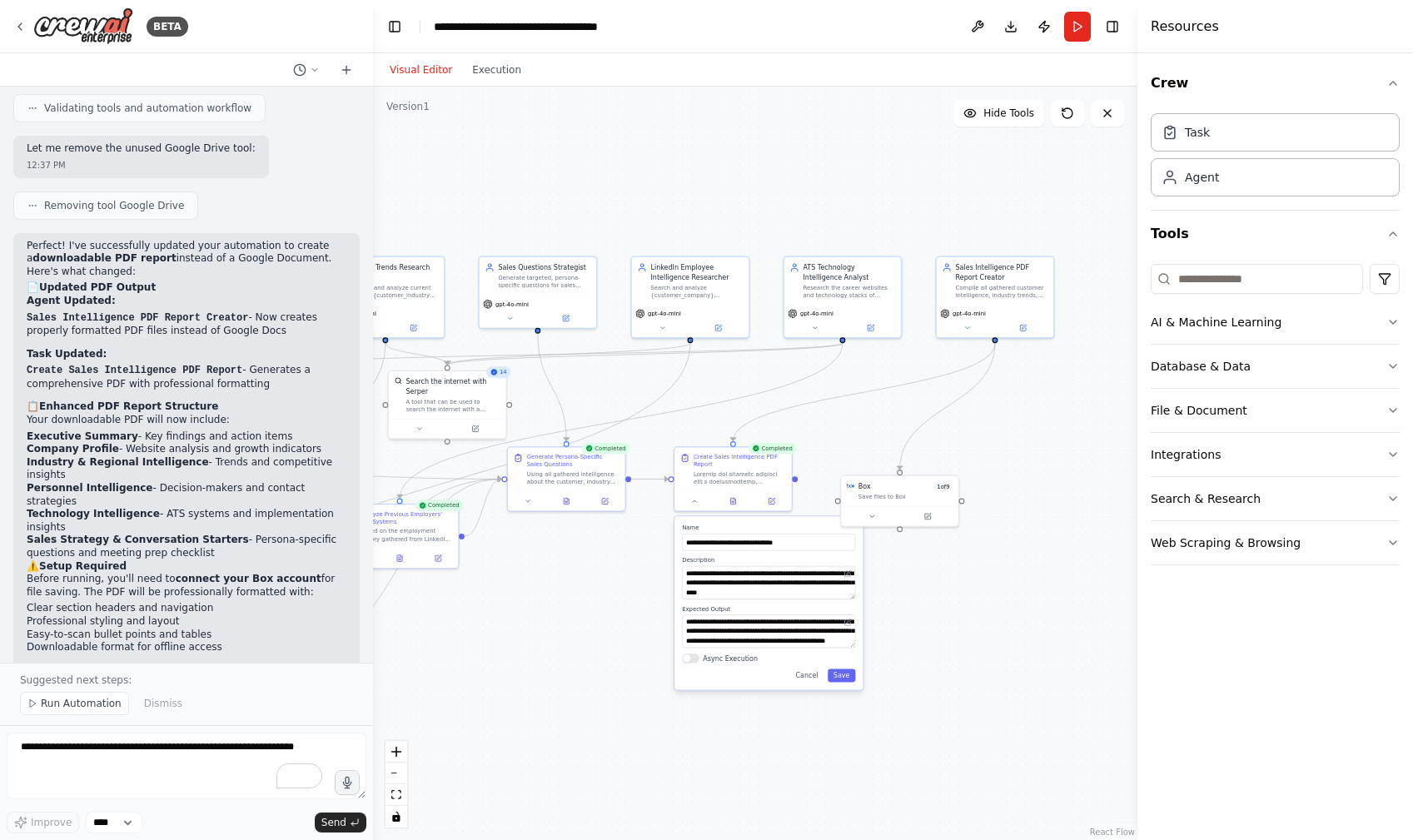
drag, startPoint x: 1008, startPoint y: 356, endPoint x: 998, endPoint y: 343, distance: 16.4
click at [998, 340] on div ".deletable-edge-delete-btn { width: 20px; height: 20px; border: 0px solid #ffff…" at bounding box center [755, 462] width 764 height 753
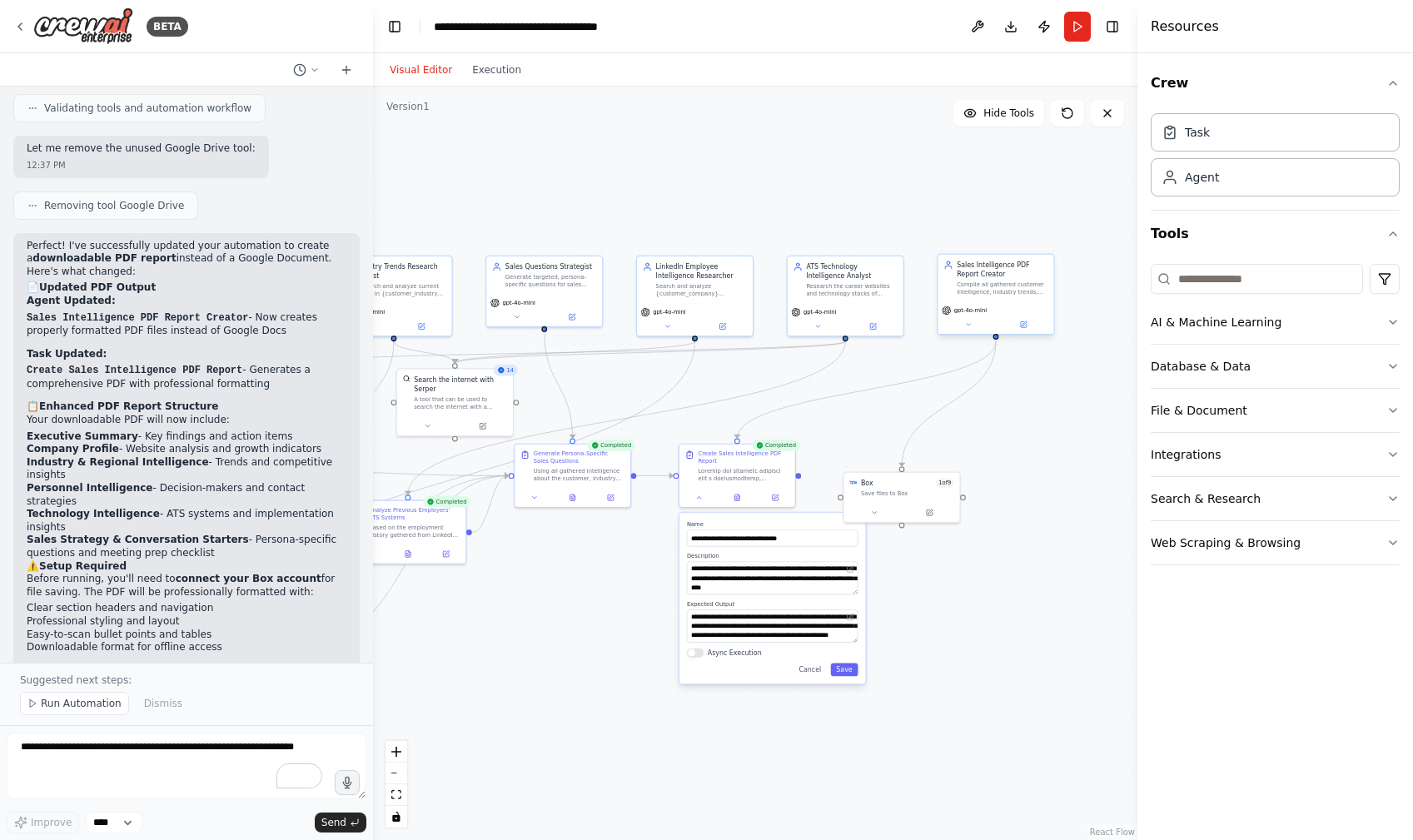
click at [996, 338] on div at bounding box center [996, 337] width 6 height 6
click at [996, 341] on circle "Edge from 66cb0ff7-b01c-416d-9e0e-05171526284c to 798c1e60-74c2-4f5c-a4f0-16533…" at bounding box center [996, 346] width 9 height 9
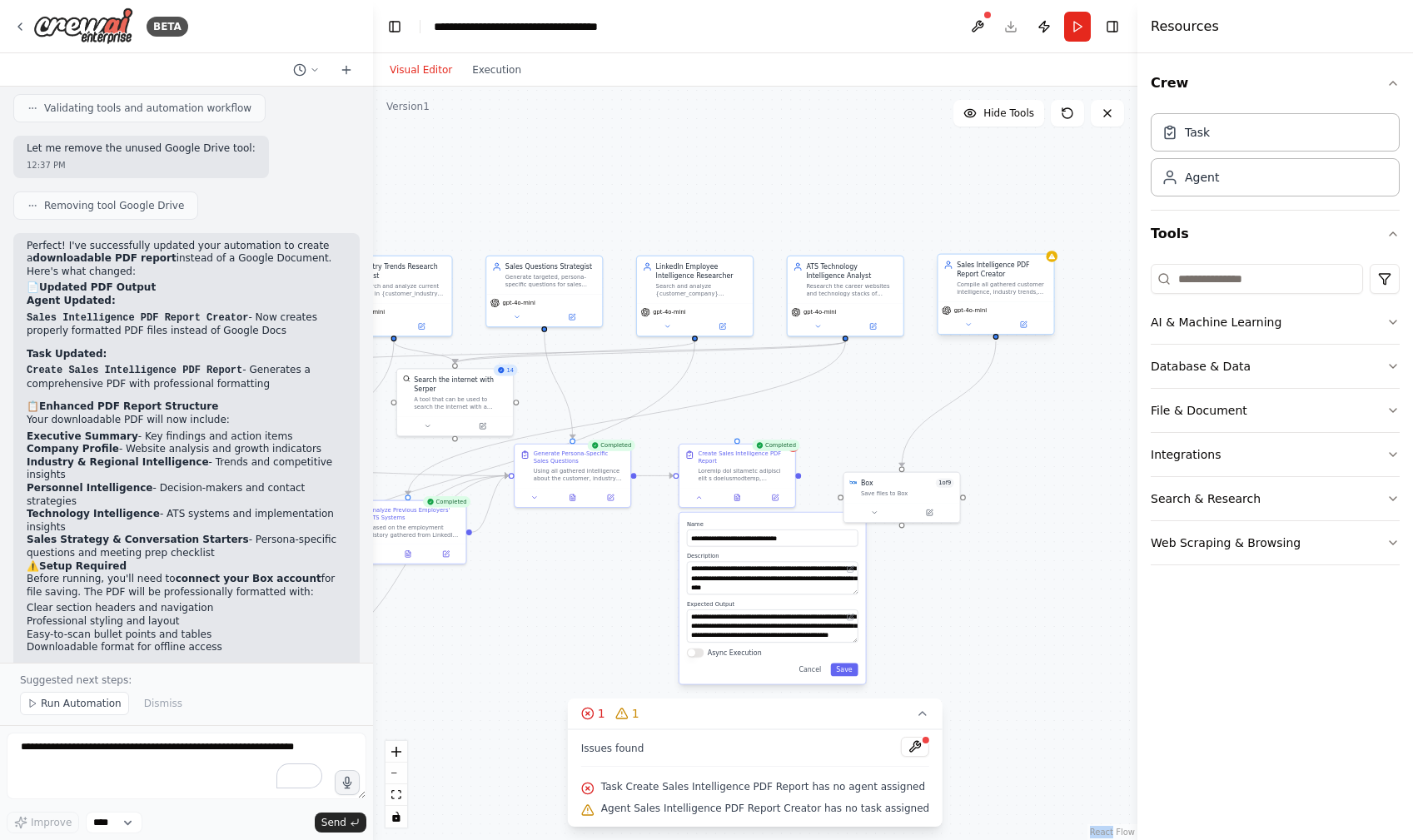
click at [996, 338] on div at bounding box center [996, 337] width 6 height 6
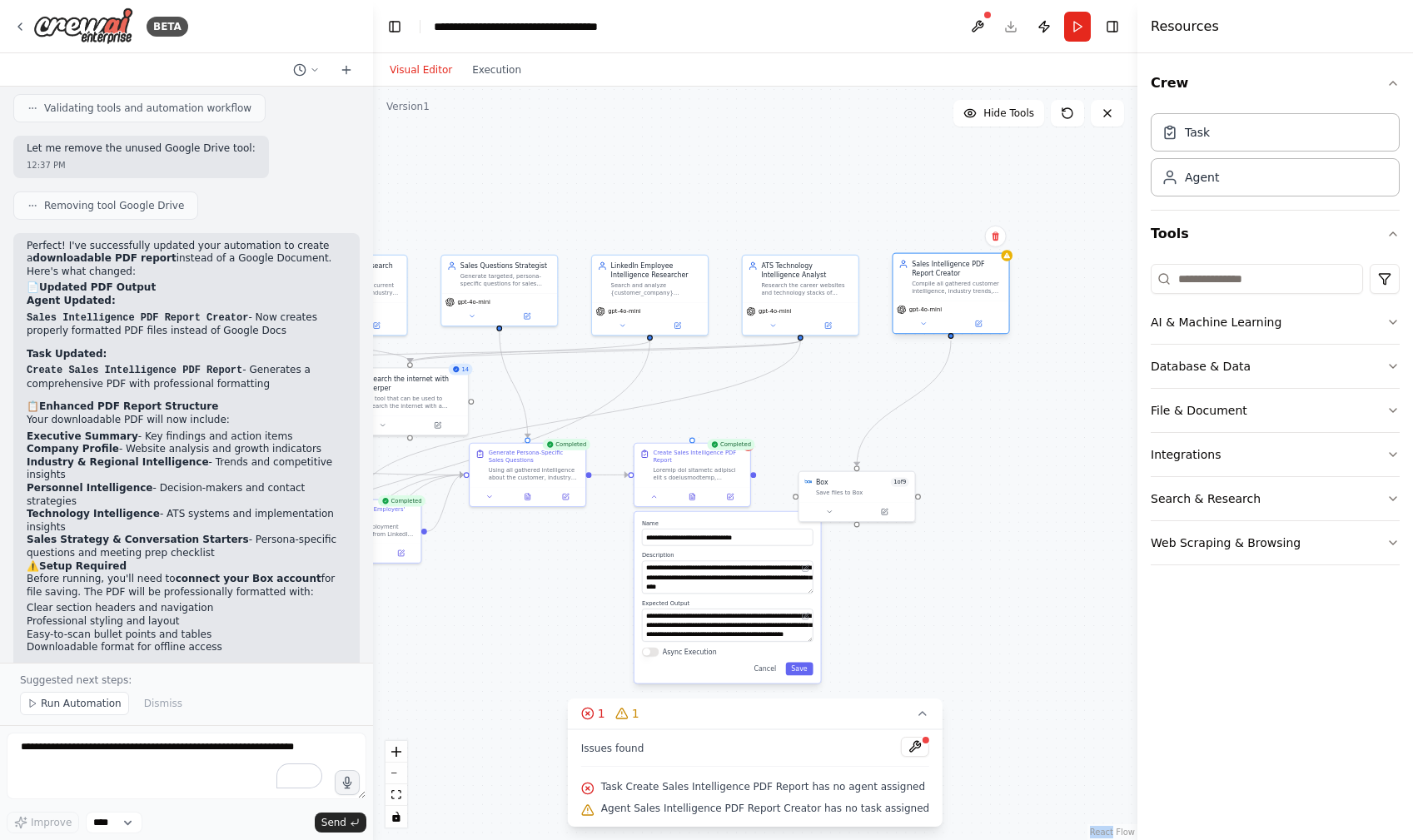
drag, startPoint x: 985, startPoint y: 347, endPoint x: 977, endPoint y: 311, distance: 36.9
click at [977, 311] on div ".deletable-edge-delete-btn { width: 20px; height: 20px; border: 0px solid #ffff…" at bounding box center [755, 462] width 764 height 753
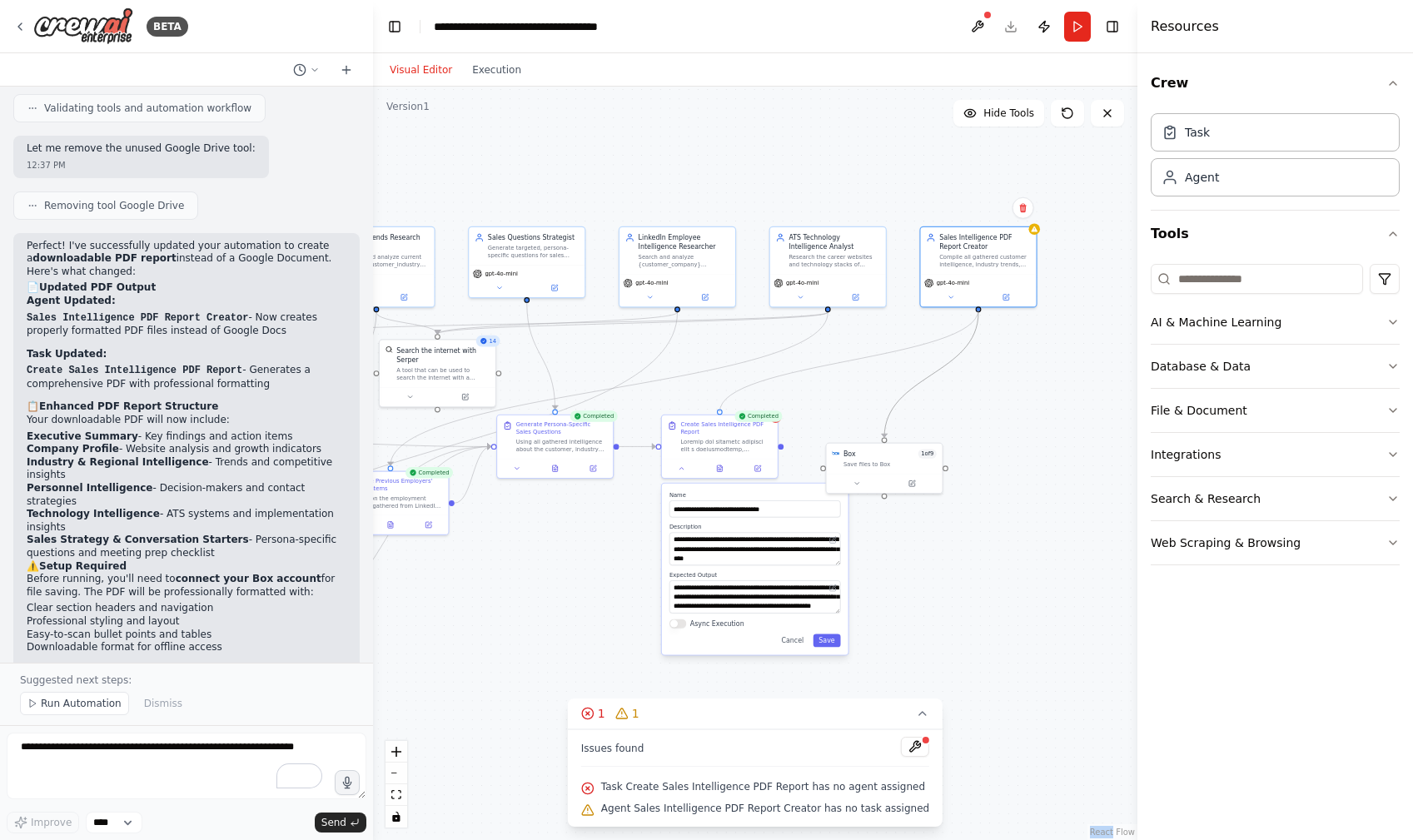
drag, startPoint x: 719, startPoint y: 410, endPoint x: 978, endPoint y: 315, distance: 275.9
click at [552, 315] on div ".deletable-edge-delete-btn { width: 20px; height: 20px; border: 0px solid #ffff…" at bounding box center [336, 392] width 432 height 426
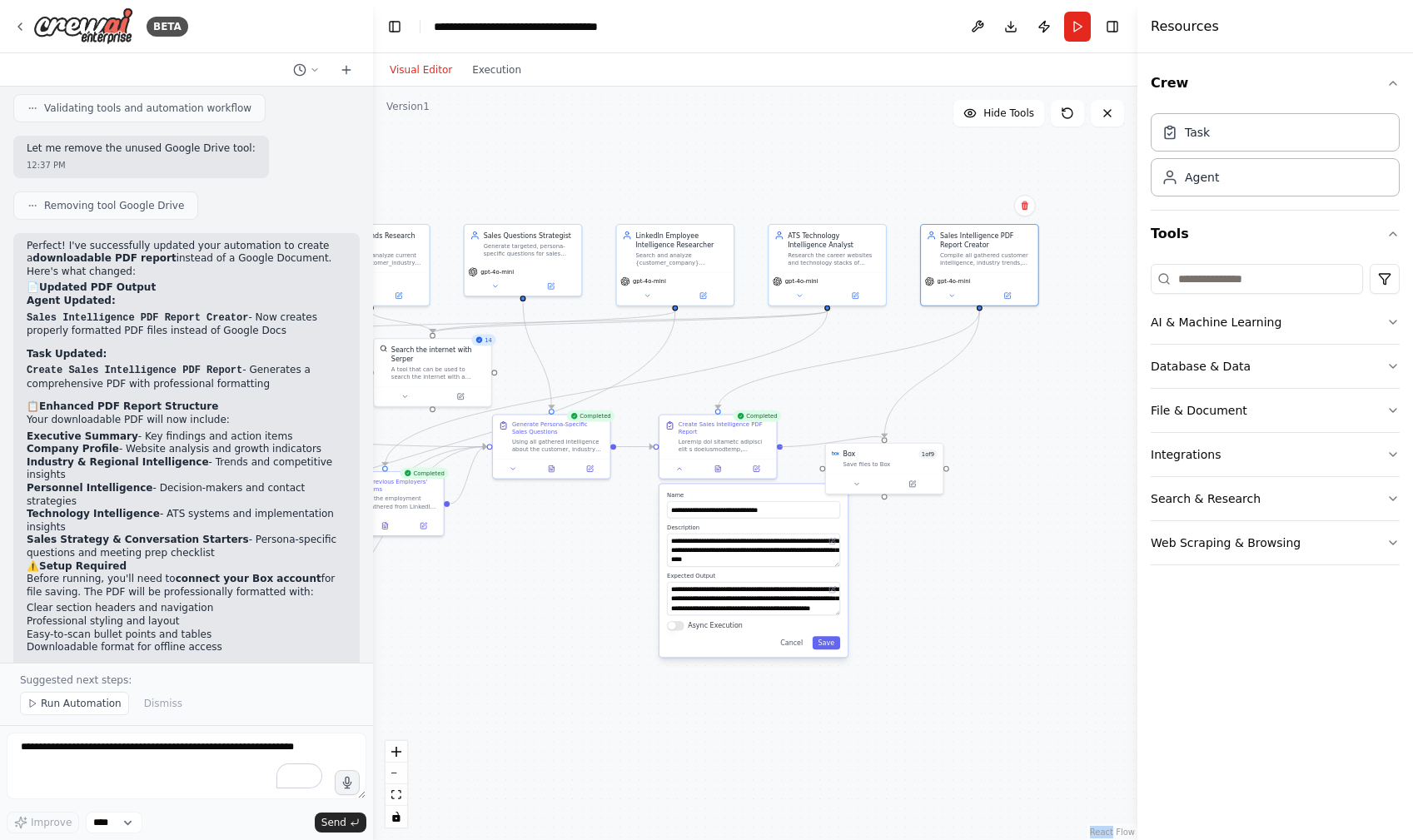
drag, startPoint x: 884, startPoint y: 438, endPoint x: 784, endPoint y: 449, distance: 100.6
click at [784, 449] on div ".deletable-edge-delete-btn { width: 20px; height: 20px; border: 0px solid #ffff…" at bounding box center [755, 462] width 764 height 753
click at [780, 448] on div ".deletable-edge-delete-btn { width: 20px; height: 20px; border: 0px solid #ffff…" at bounding box center [755, 462] width 764 height 753
drag, startPoint x: 780, startPoint y: 446, endPoint x: 888, endPoint y: 439, distance: 108.2
click at [888, 439] on div ".deletable-edge-delete-btn { width: 20px; height: 20px; border: 0px solid #ffff…" at bounding box center [755, 462] width 764 height 753
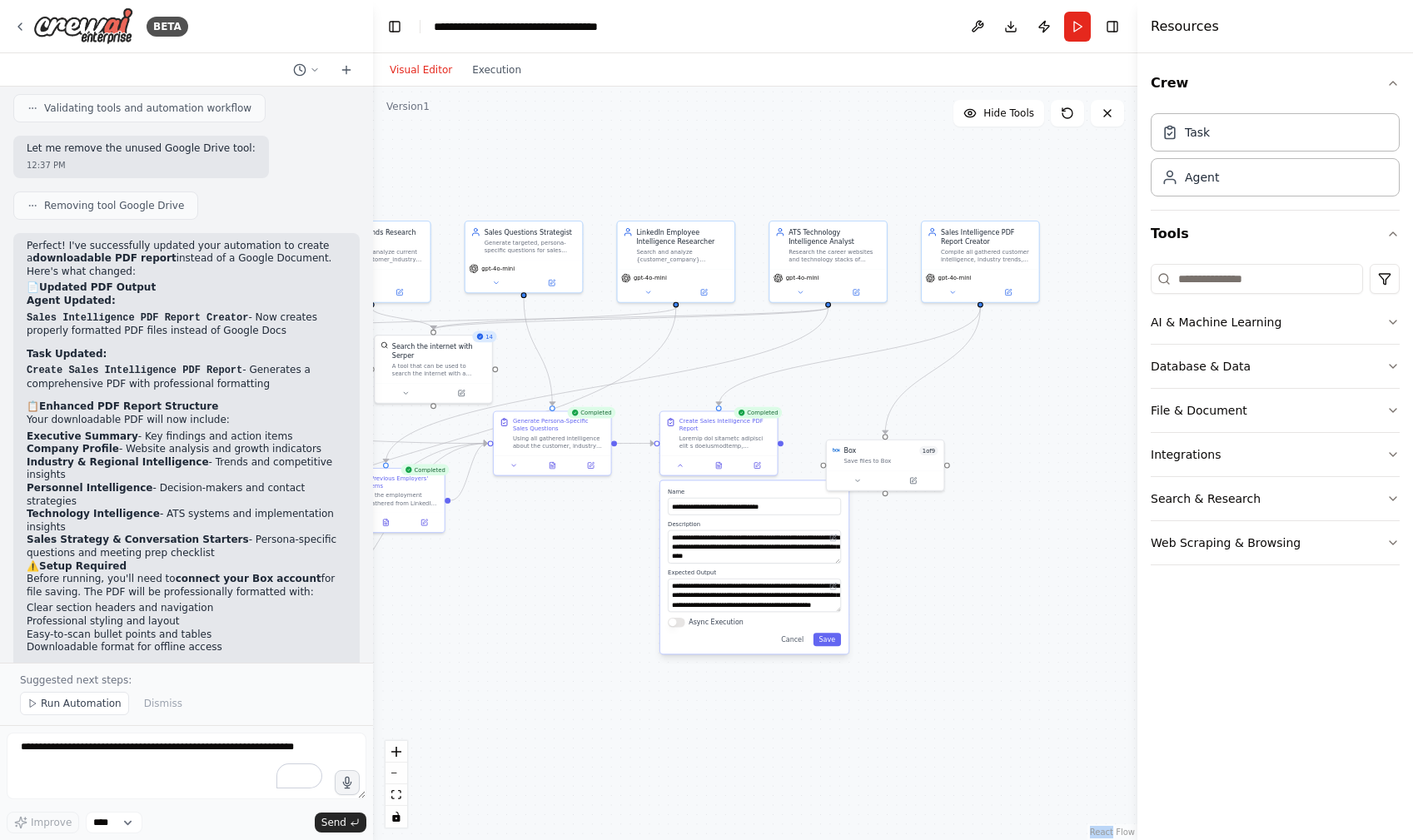
drag, startPoint x: 963, startPoint y: 556, endPoint x: 995, endPoint y: 499, distance: 65.4
click at [995, 499] on div ".deletable-edge-delete-btn { width: 20px; height: 20px; border: 0px solid #ffff…" at bounding box center [755, 462] width 764 height 753
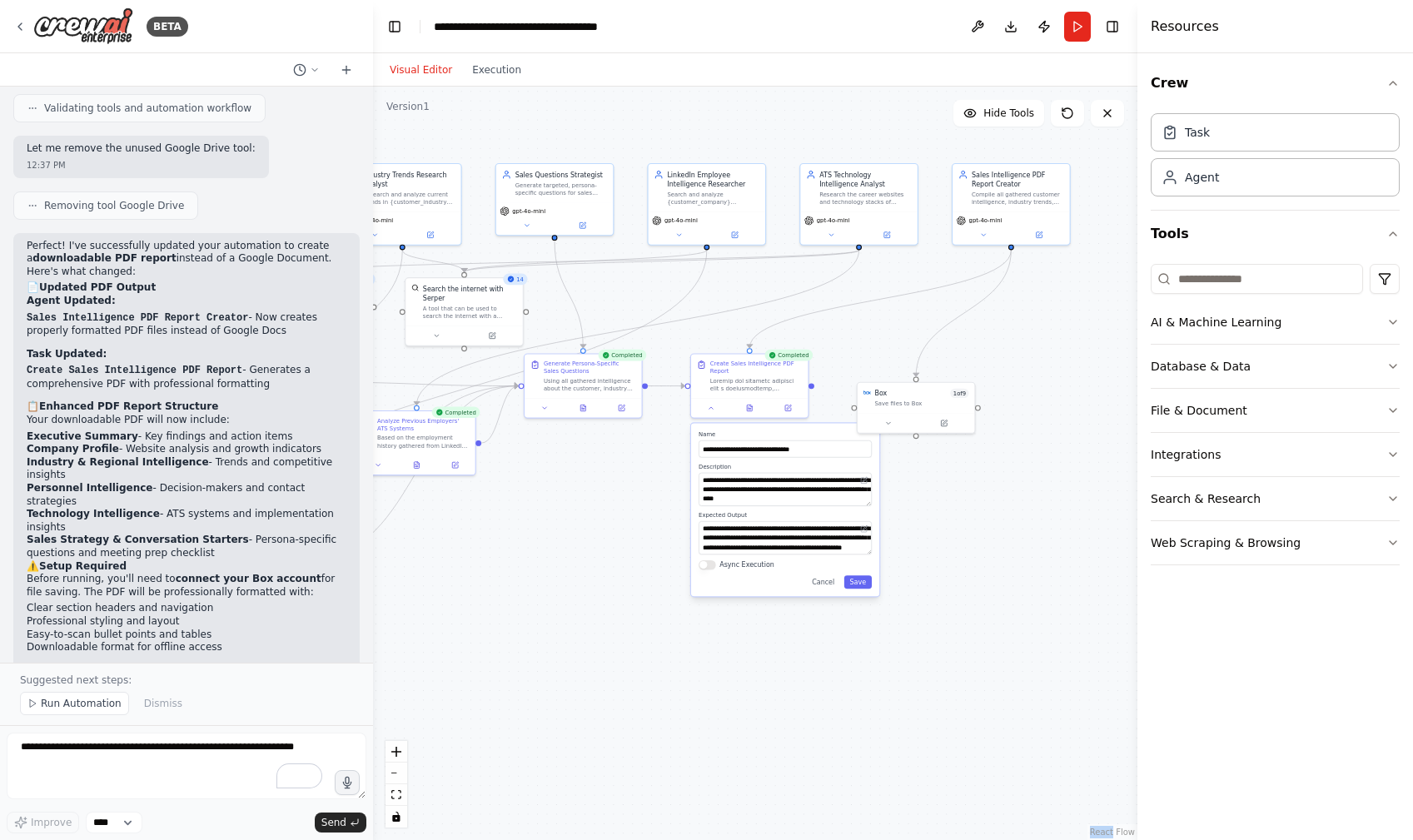
click at [820, 590] on div "**********" at bounding box center [784, 509] width 188 height 173
click at [828, 588] on button "Cancel" at bounding box center [823, 581] width 34 height 14
click at [1003, 181] on div "Sales Intelligence PDF Report Creator" at bounding box center [1018, 177] width 93 height 19
drag, startPoint x: 812, startPoint y: 384, endPoint x: 918, endPoint y: 378, distance: 106.2
click at [918, 378] on div ".deletable-edge-delete-btn { width: 20px; height: 20px; border: 0px solid #ffff…" at bounding box center [755, 462] width 764 height 753
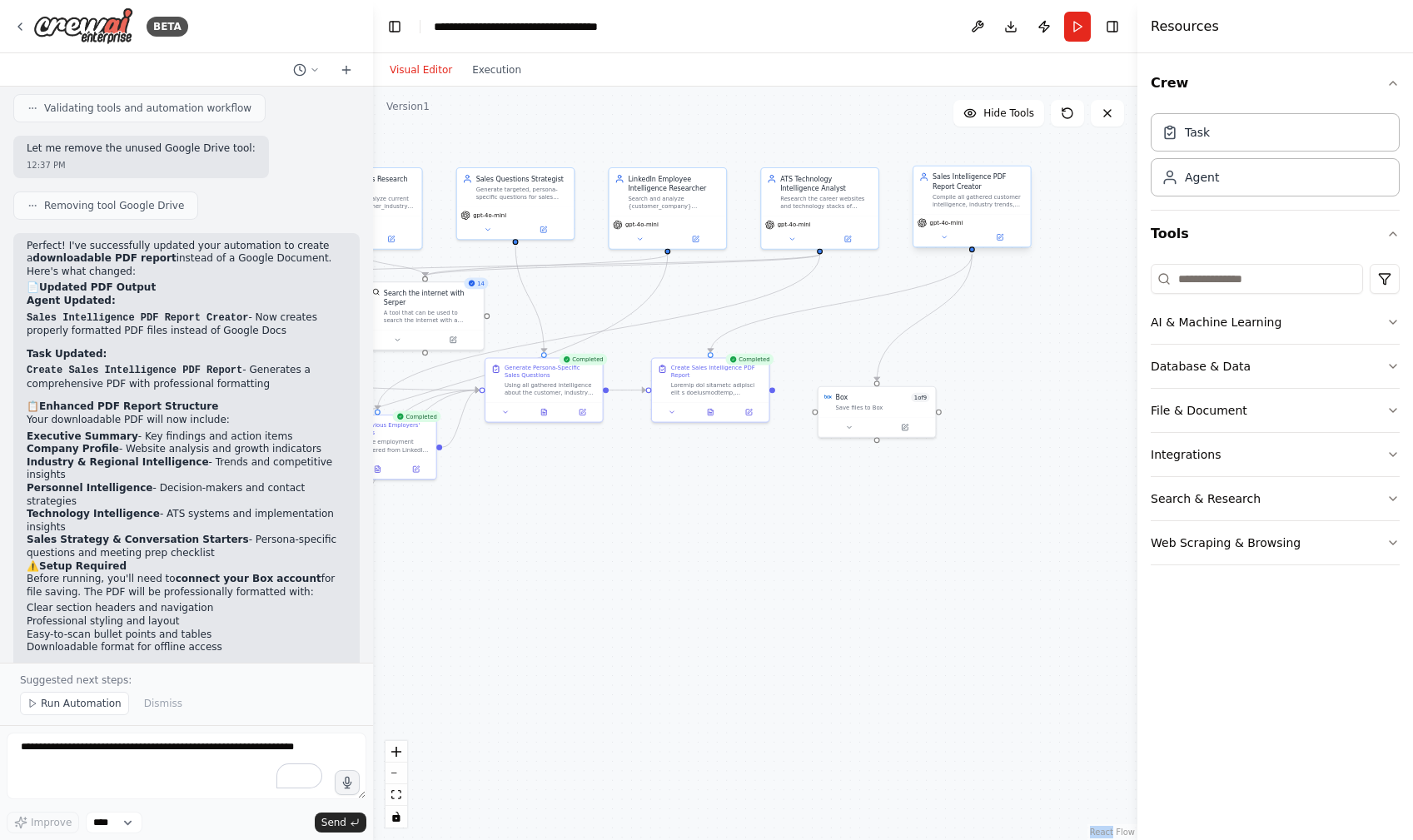
drag, startPoint x: 1009, startPoint y: 248, endPoint x: 970, endPoint y: 252, distance: 39.2
click at [970, 252] on div ".deletable-edge-delete-btn { width: 20px; height: 20px; border: 0px solid #ffff…" at bounding box center [755, 462] width 764 height 753
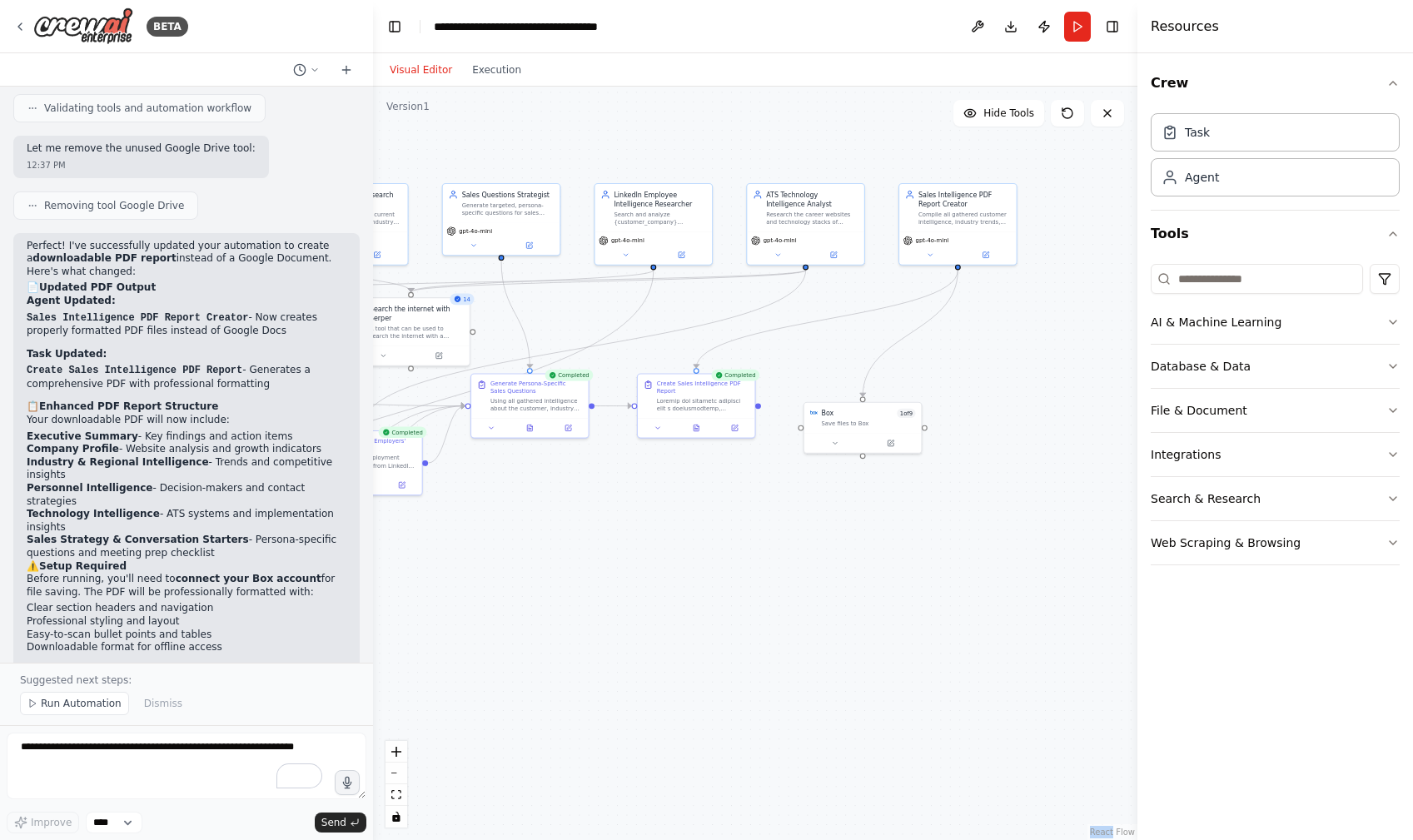
drag, startPoint x: 974, startPoint y: 252, endPoint x: 933, endPoint y: 311, distance: 71.8
click at [956, 263] on div ".deletable-edge-delete-btn { width: 20px; height: 20px; border: 0px solid #ffff…" at bounding box center [755, 462] width 764 height 753
drag, startPoint x: 860, startPoint y: 391, endPoint x: 958, endPoint y: 293, distance: 138.6
click at [958, 293] on div ".deletable-edge-delete-btn { width: 20px; height: 20px; border: 0px solid #ffff…" at bounding box center [755, 462] width 764 height 753
drag, startPoint x: 758, startPoint y: 402, endPoint x: 767, endPoint y: 403, distance: 9.1
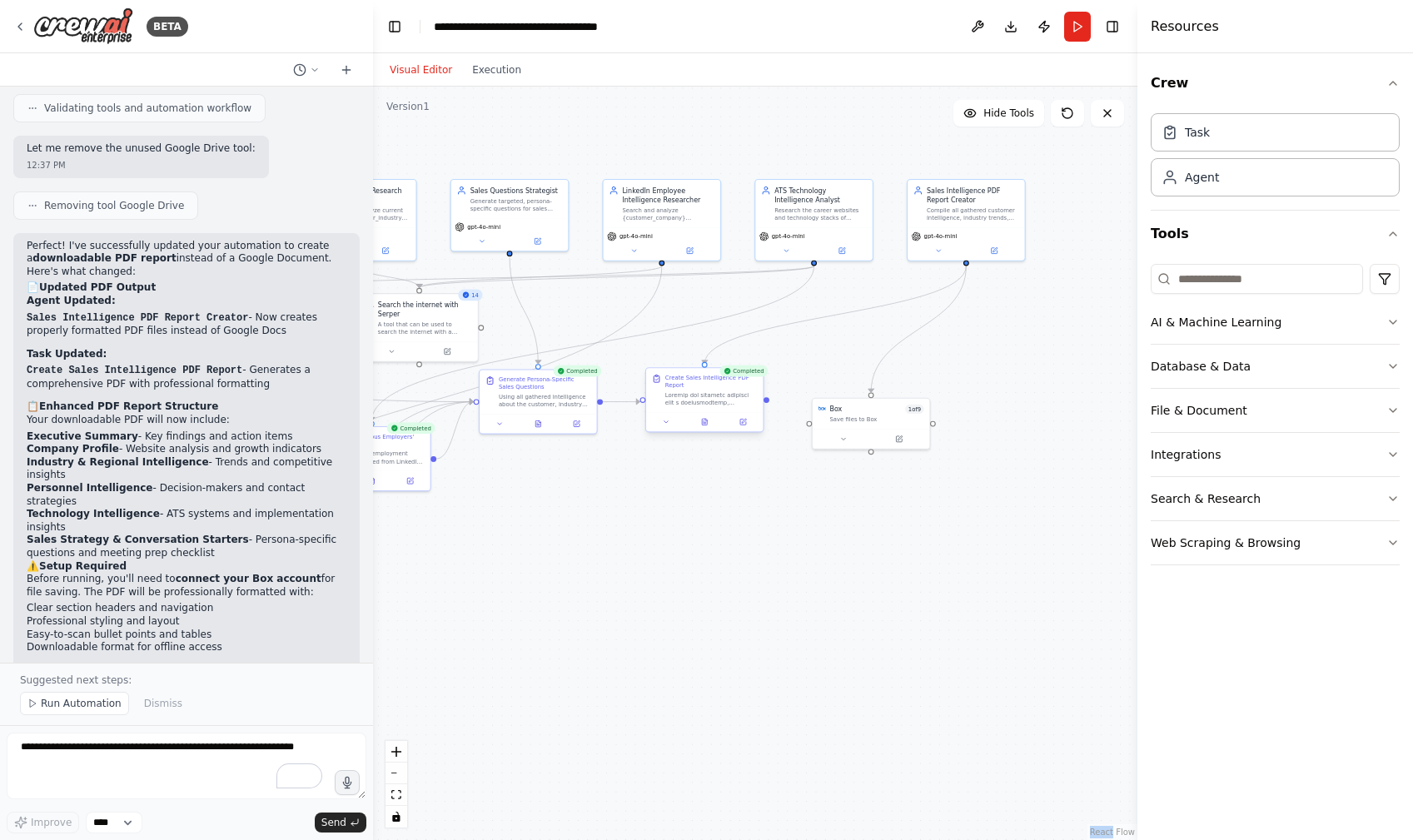
click at [767, 403] on div ".deletable-edge-delete-btn { width: 20px; height: 20px; border: 0px solid #ffff…" at bounding box center [755, 462] width 764 height 753
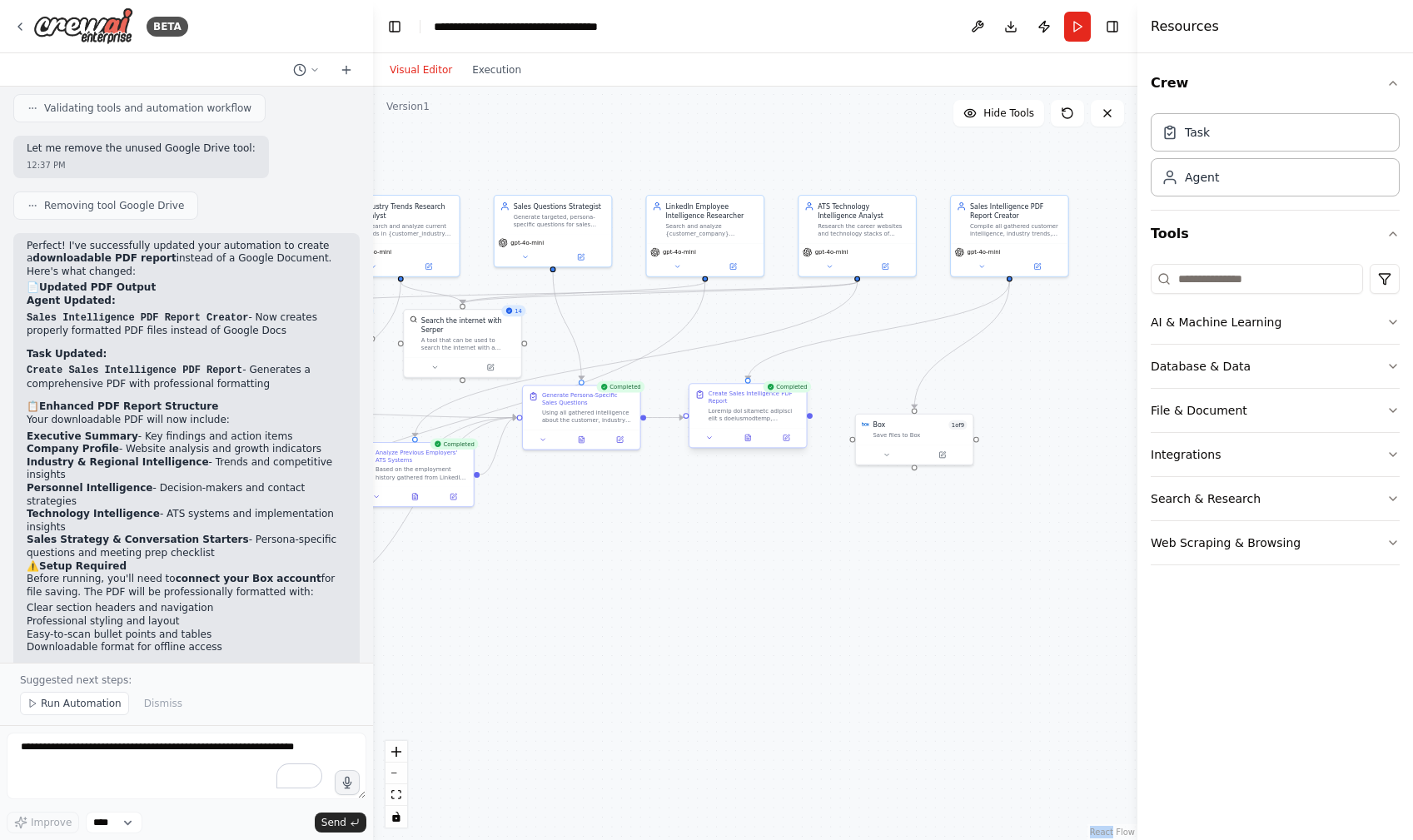
drag, startPoint x: 768, startPoint y: 402, endPoint x: 810, endPoint y: 417, distance: 44.6
click at [810, 417] on div ".deletable-edge-delete-btn { width: 20px; height: 20px; border: 0px solid #ffff…" at bounding box center [755, 462] width 764 height 753
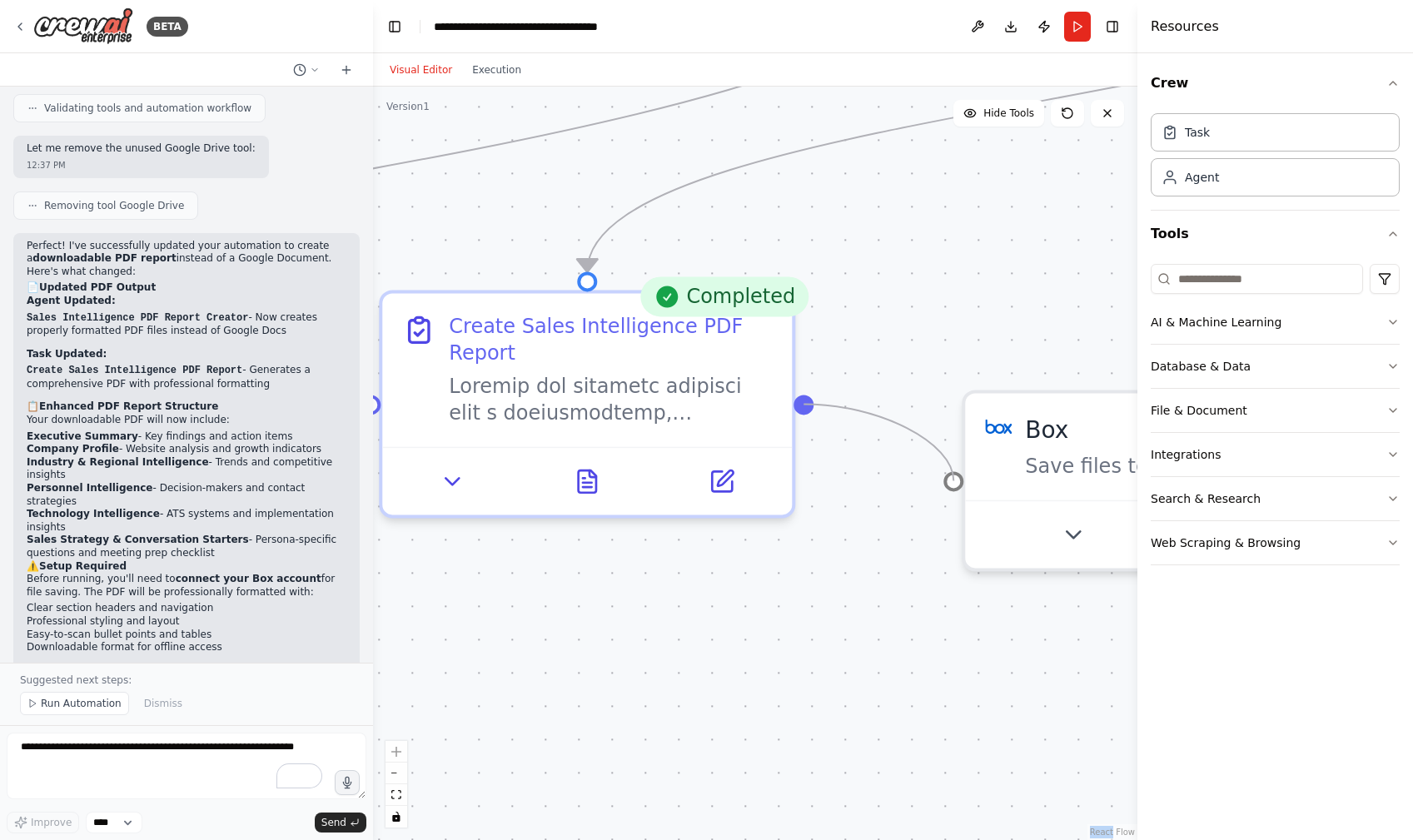
drag, startPoint x: 809, startPoint y: 401, endPoint x: 960, endPoint y: 491, distance: 175.8
click at [960, 491] on div ".deletable-edge-delete-btn { width: 20px; height: 20px; border: 0px solid #ffff…" at bounding box center [755, 462] width 764 height 753
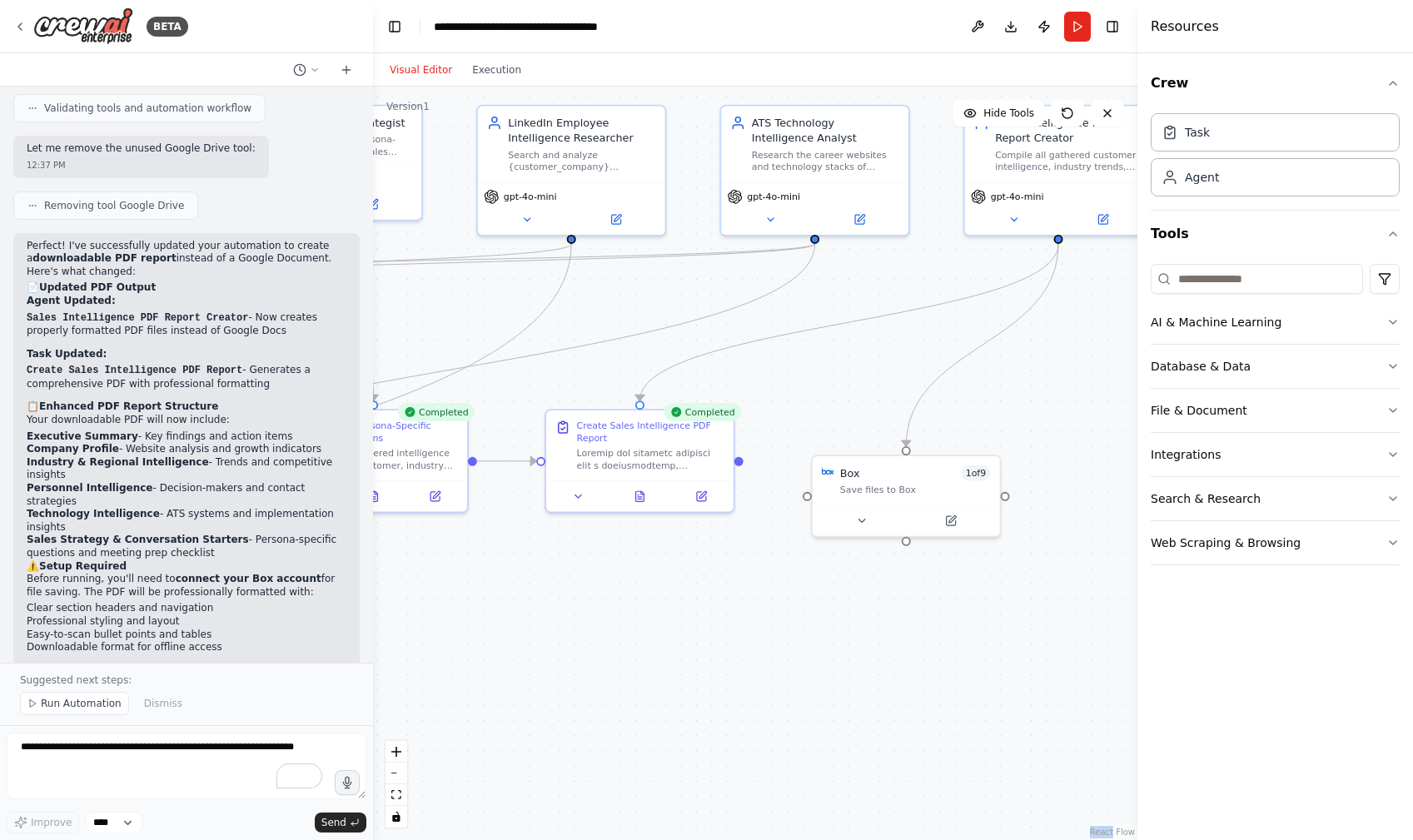
drag, startPoint x: 975, startPoint y: 619, endPoint x: 843, endPoint y: 599, distance: 133.5
click at [843, 599] on div ".deletable-edge-delete-btn { width: 20px; height: 20px; border: 0px solid #ffff…" at bounding box center [755, 462] width 764 height 753
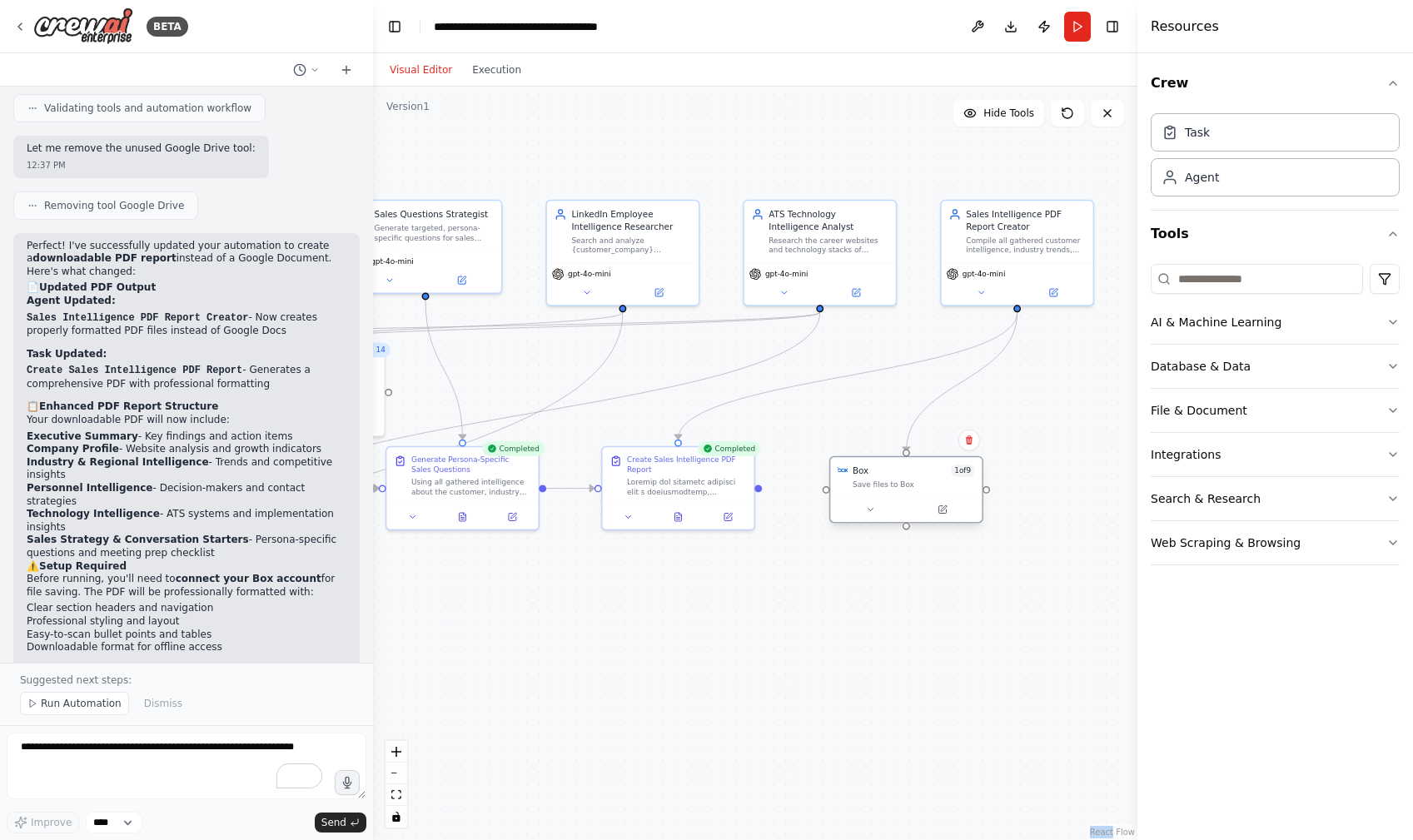
drag, startPoint x: 892, startPoint y: 504, endPoint x: 907, endPoint y: 479, distance: 29.2
click at [907, 480] on div "Save files to Box" at bounding box center [913, 484] width 122 height 10
click at [869, 507] on icon at bounding box center [870, 509] width 10 height 10
click at [871, 507] on icon at bounding box center [870, 509] width 10 height 10
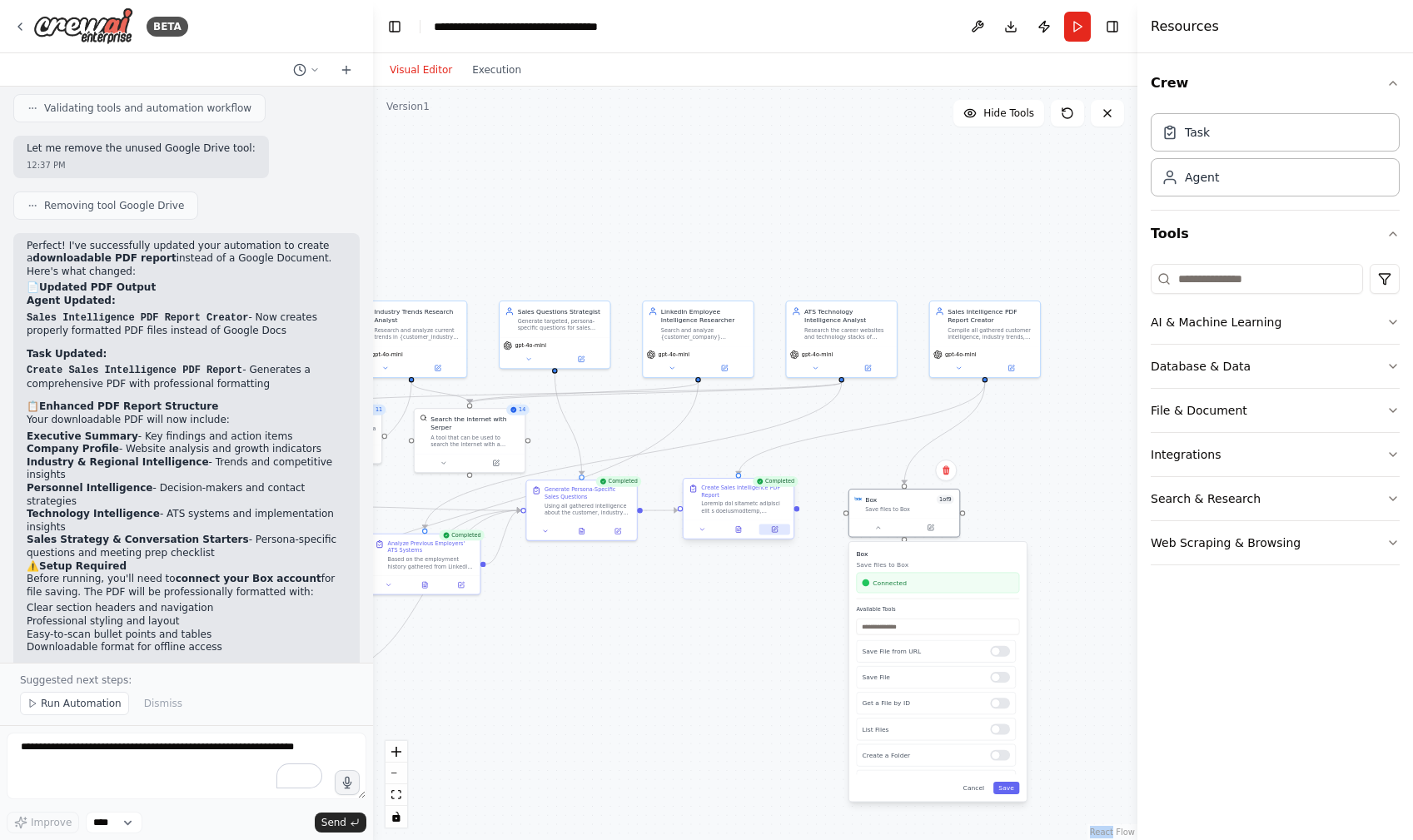
click at [772, 528] on icon at bounding box center [773, 529] width 5 height 5
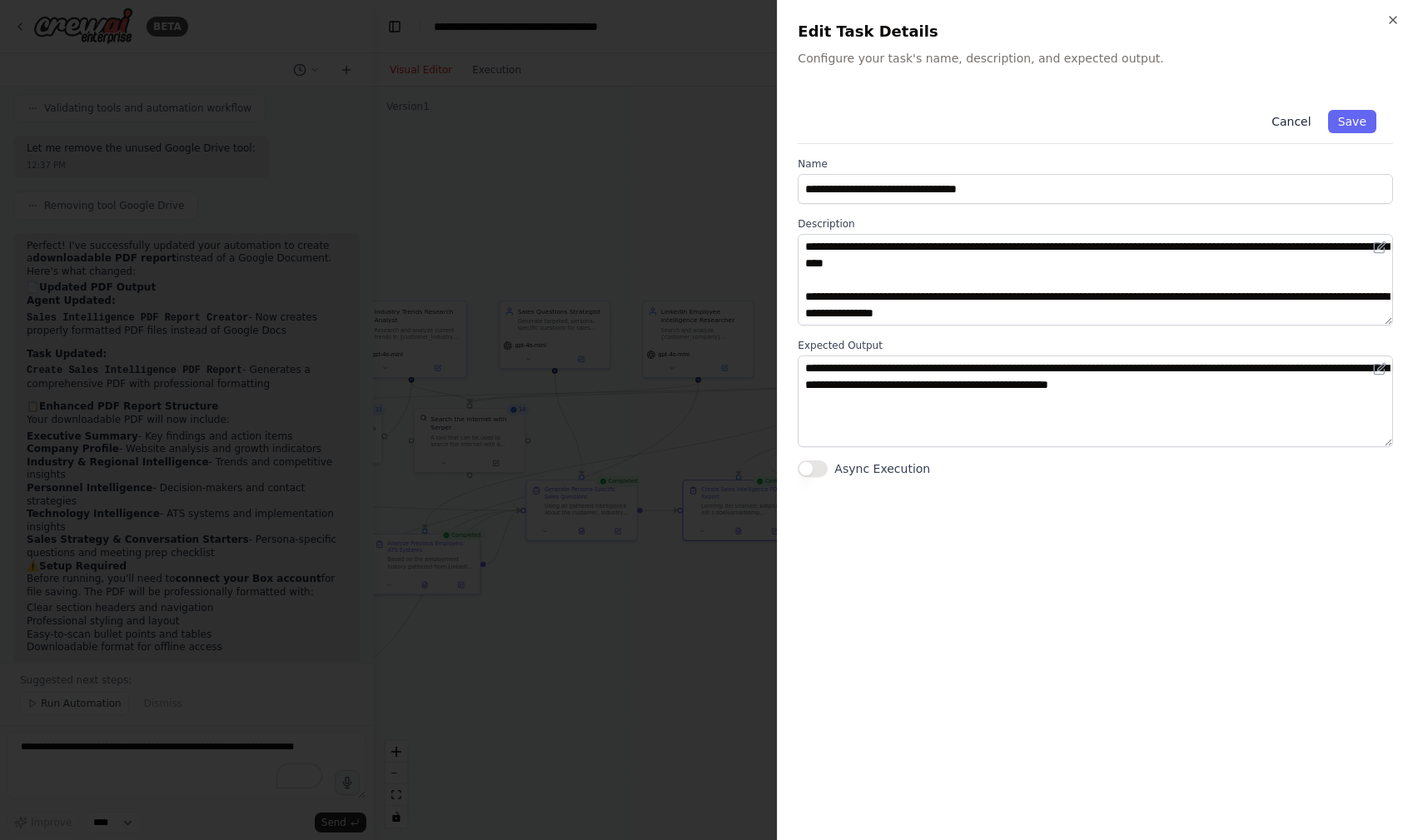
click at [1294, 122] on button "Cancel" at bounding box center [1291, 121] width 59 height 23
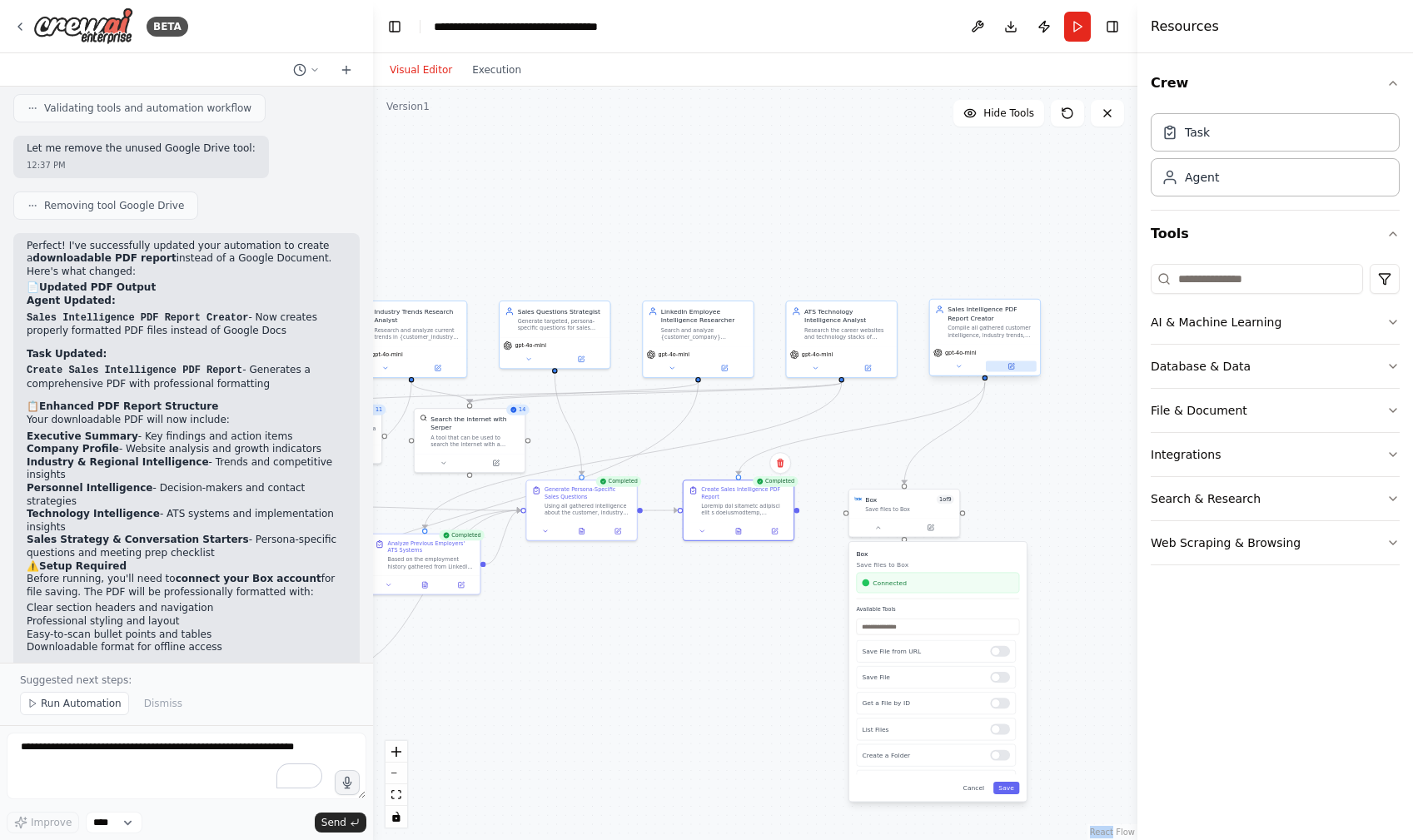
click at [1015, 370] on button at bounding box center [1011, 367] width 50 height 11
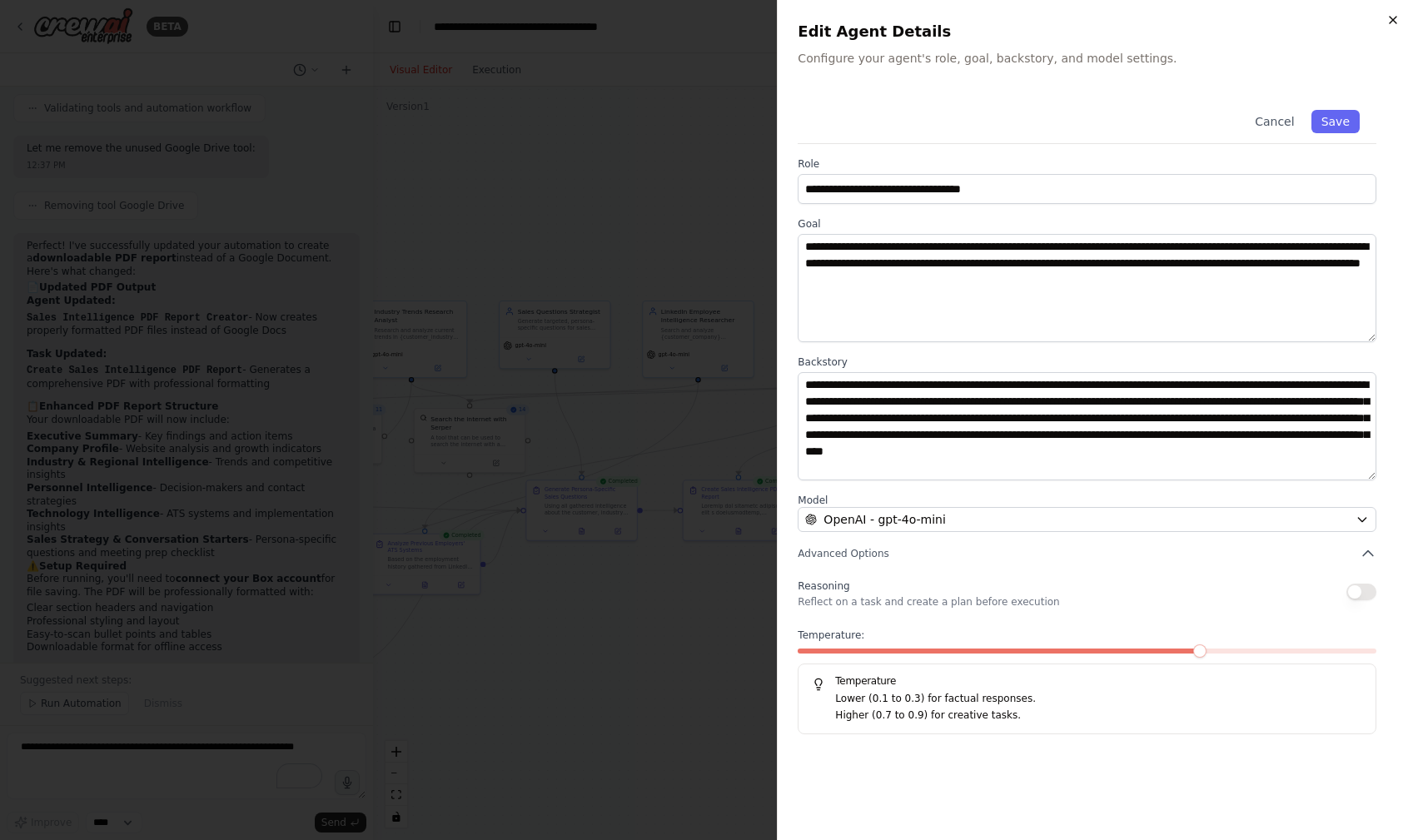
click at [1396, 23] on icon "button" at bounding box center [1393, 19] width 6 height 6
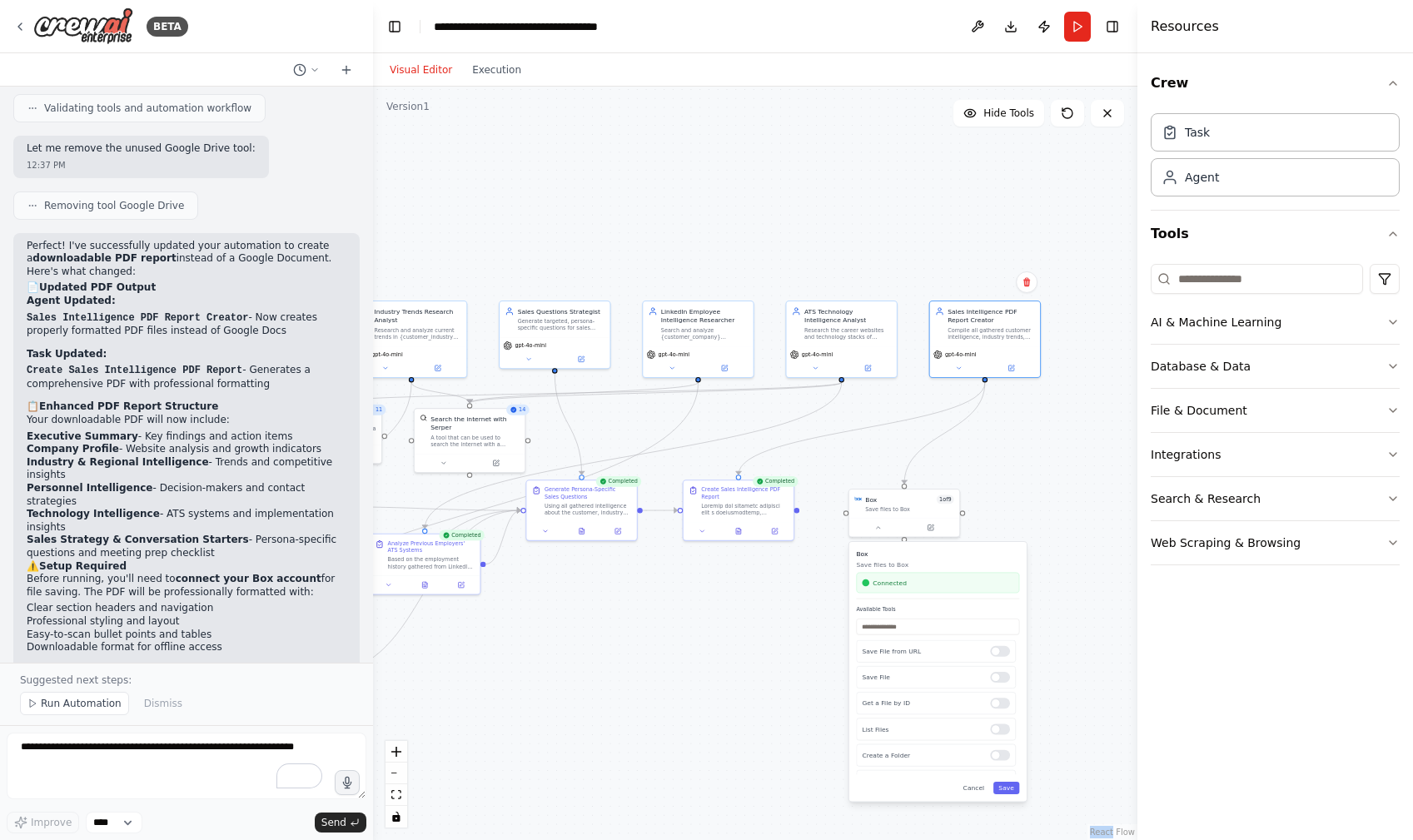
click at [1023, 514] on div ".deletable-edge-delete-btn { width: 20px; height: 20px; border: 0px solid #ffff…" at bounding box center [755, 462] width 764 height 753
click at [976, 790] on button "Cancel" at bounding box center [974, 788] width 31 height 13
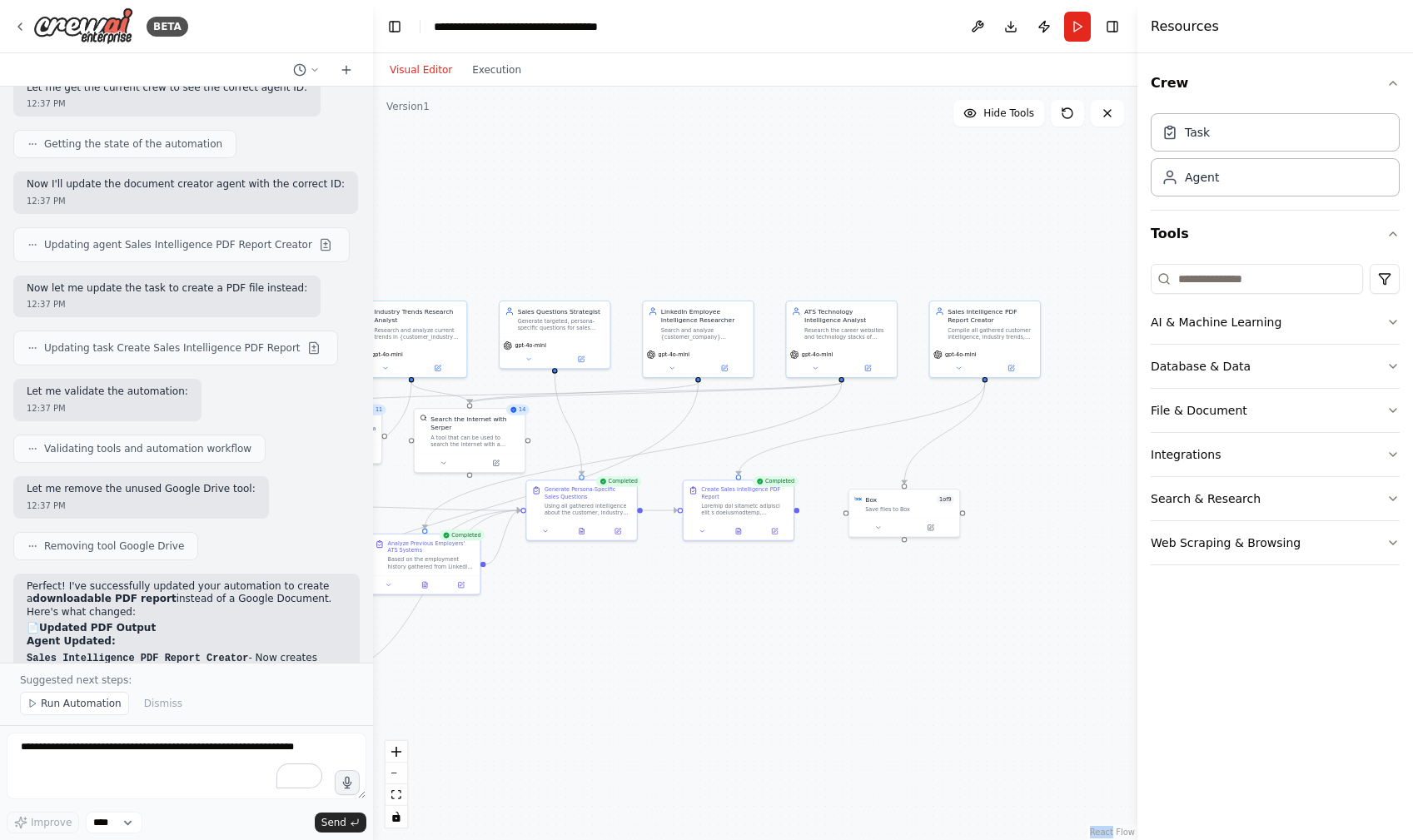
scroll to position [4511, 0]
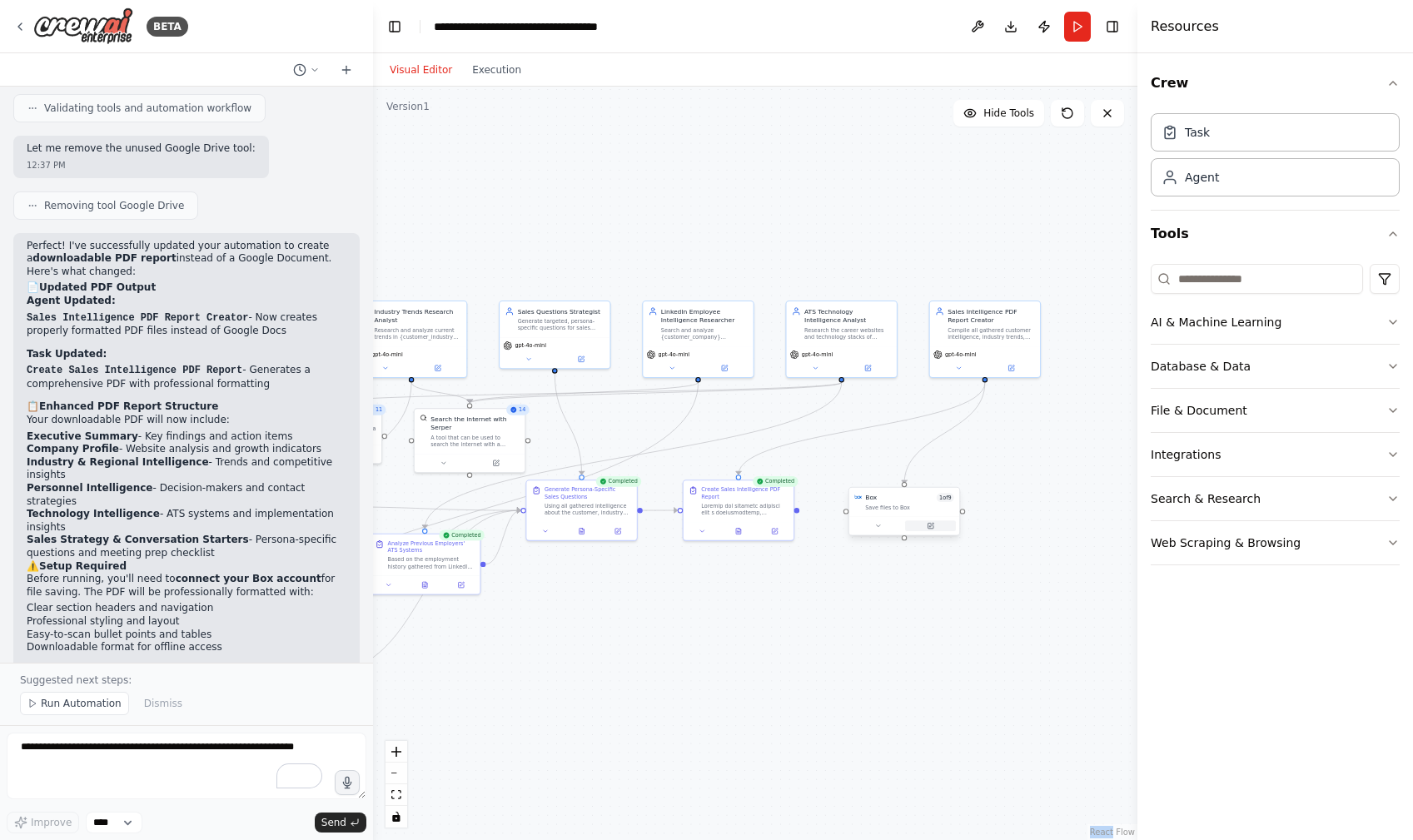
click at [929, 525] on icon at bounding box center [931, 525] width 5 height 5
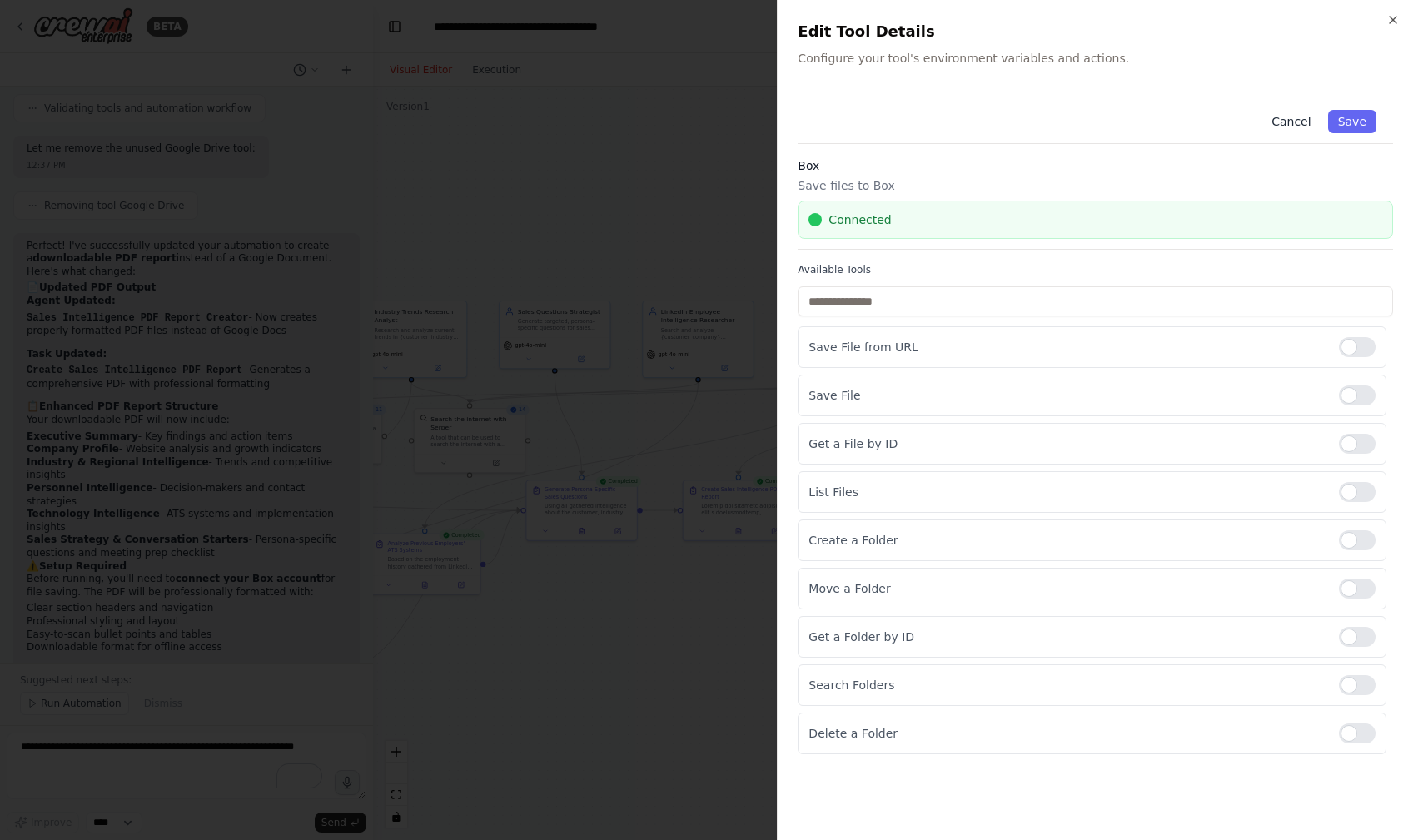
click at [1305, 122] on button "Cancel" at bounding box center [1291, 121] width 59 height 23
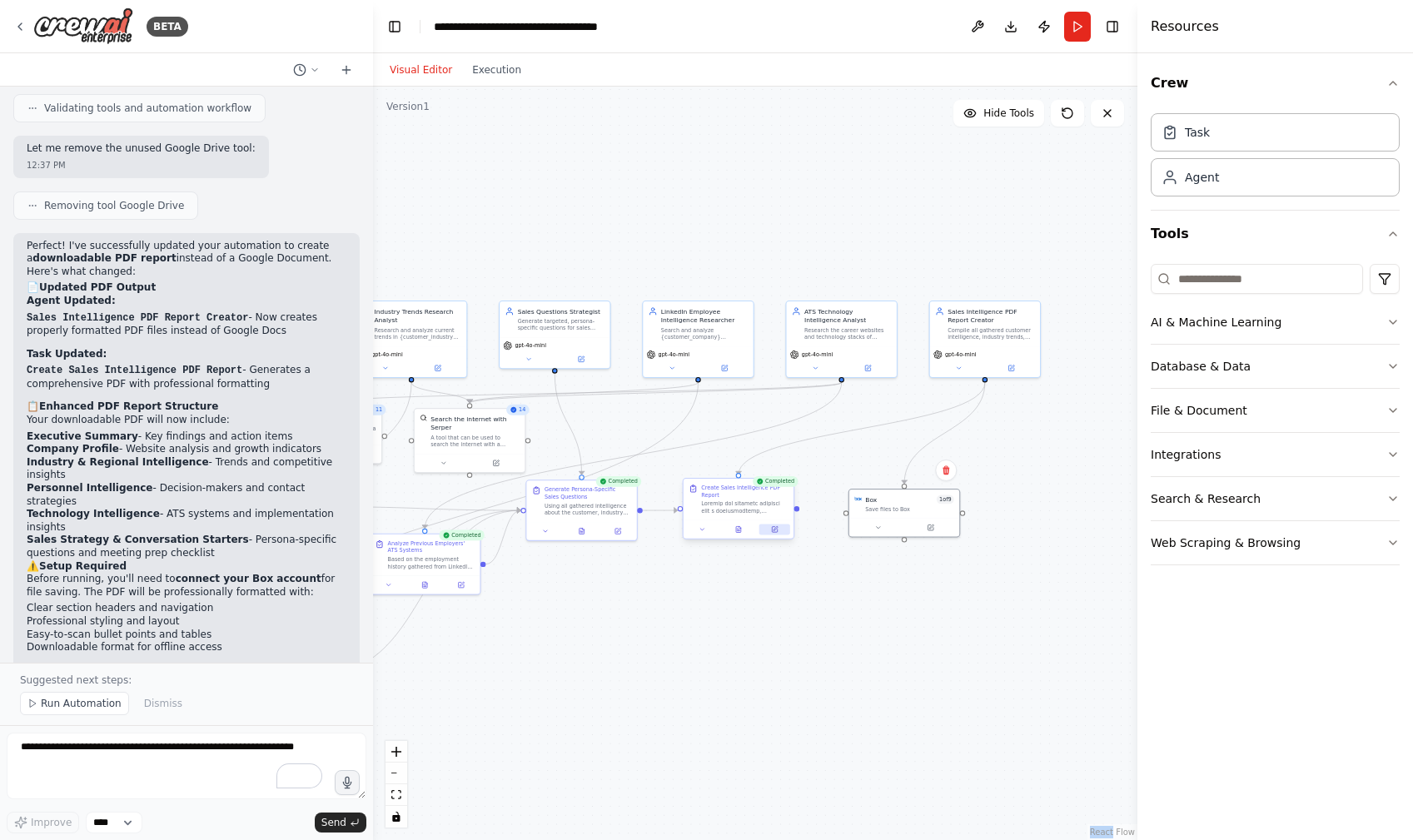
click at [774, 534] on button at bounding box center [775, 529] width 31 height 11
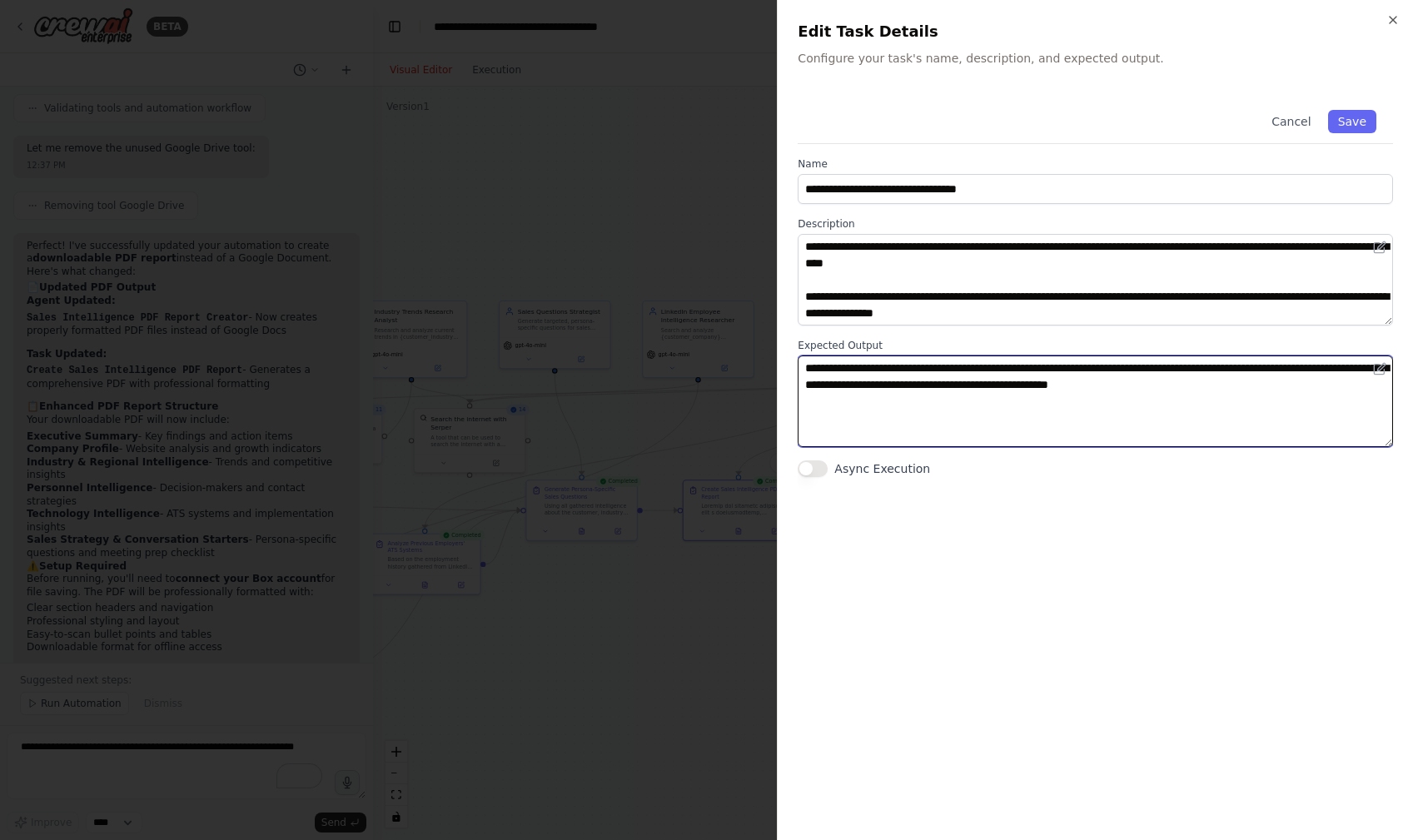
click at [1345, 385] on textarea "**********" at bounding box center [1096, 402] width 595 height 92
type textarea "**********"
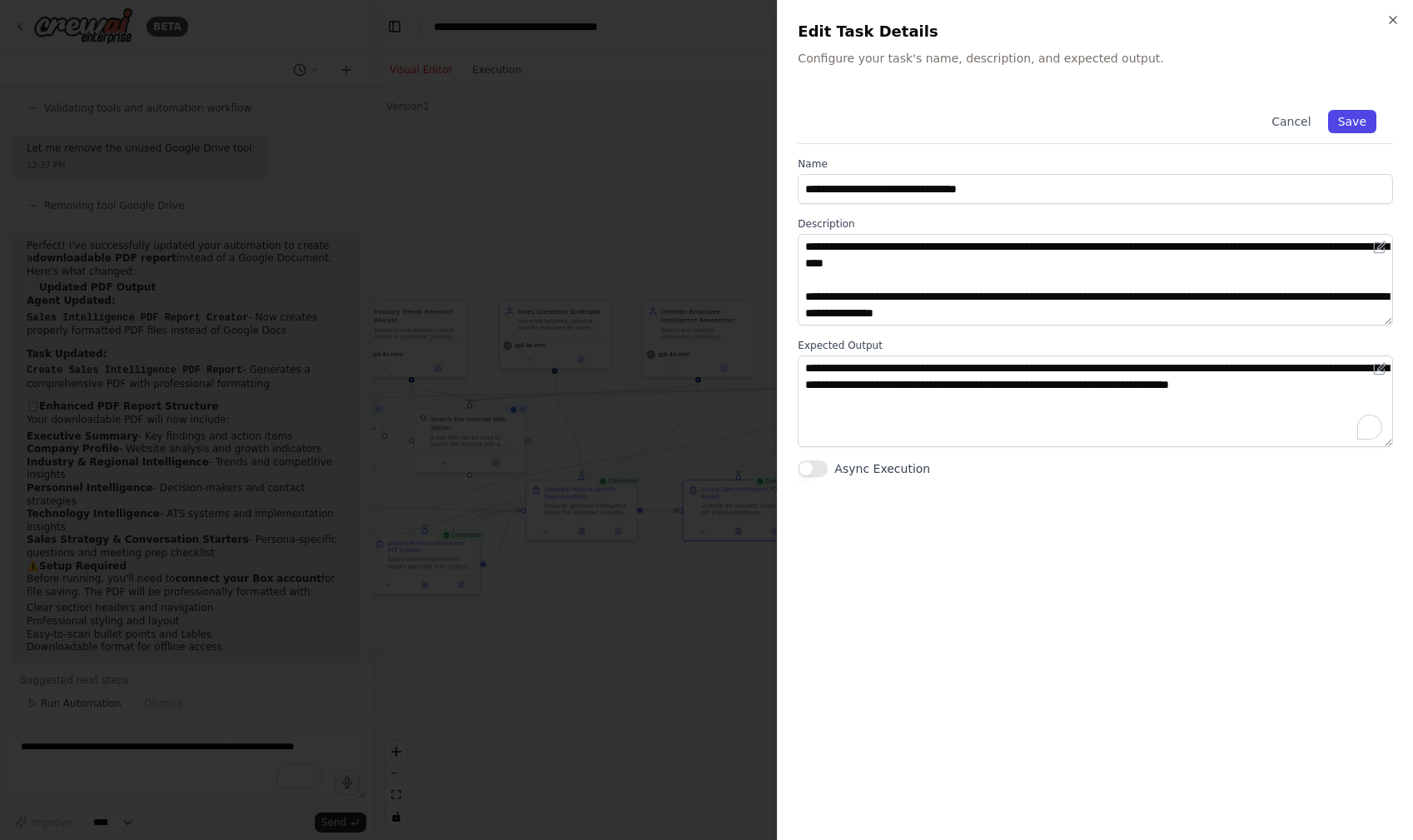
click at [1357, 113] on button "Save" at bounding box center [1352, 121] width 49 height 23
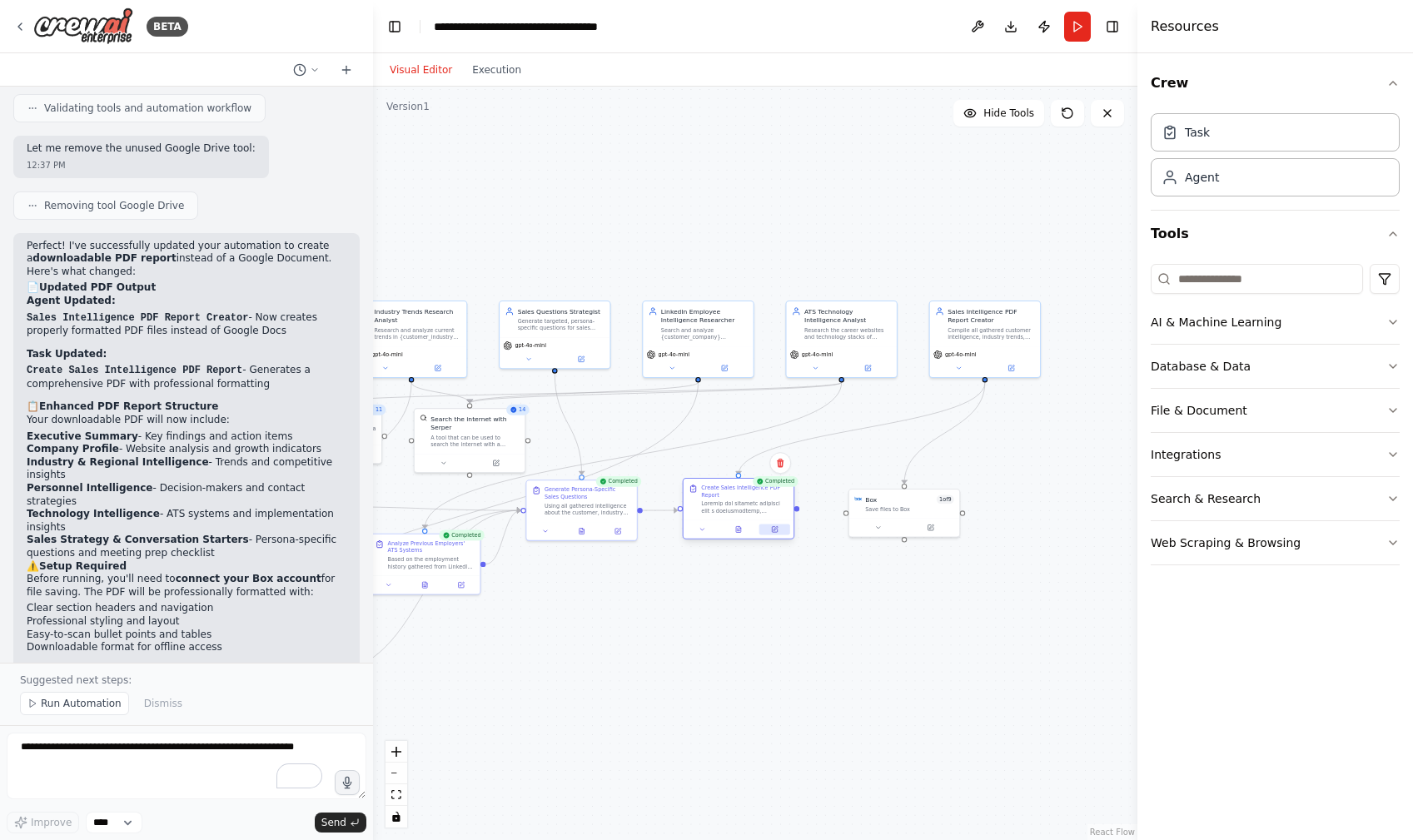
click at [770, 526] on button at bounding box center [775, 529] width 31 height 11
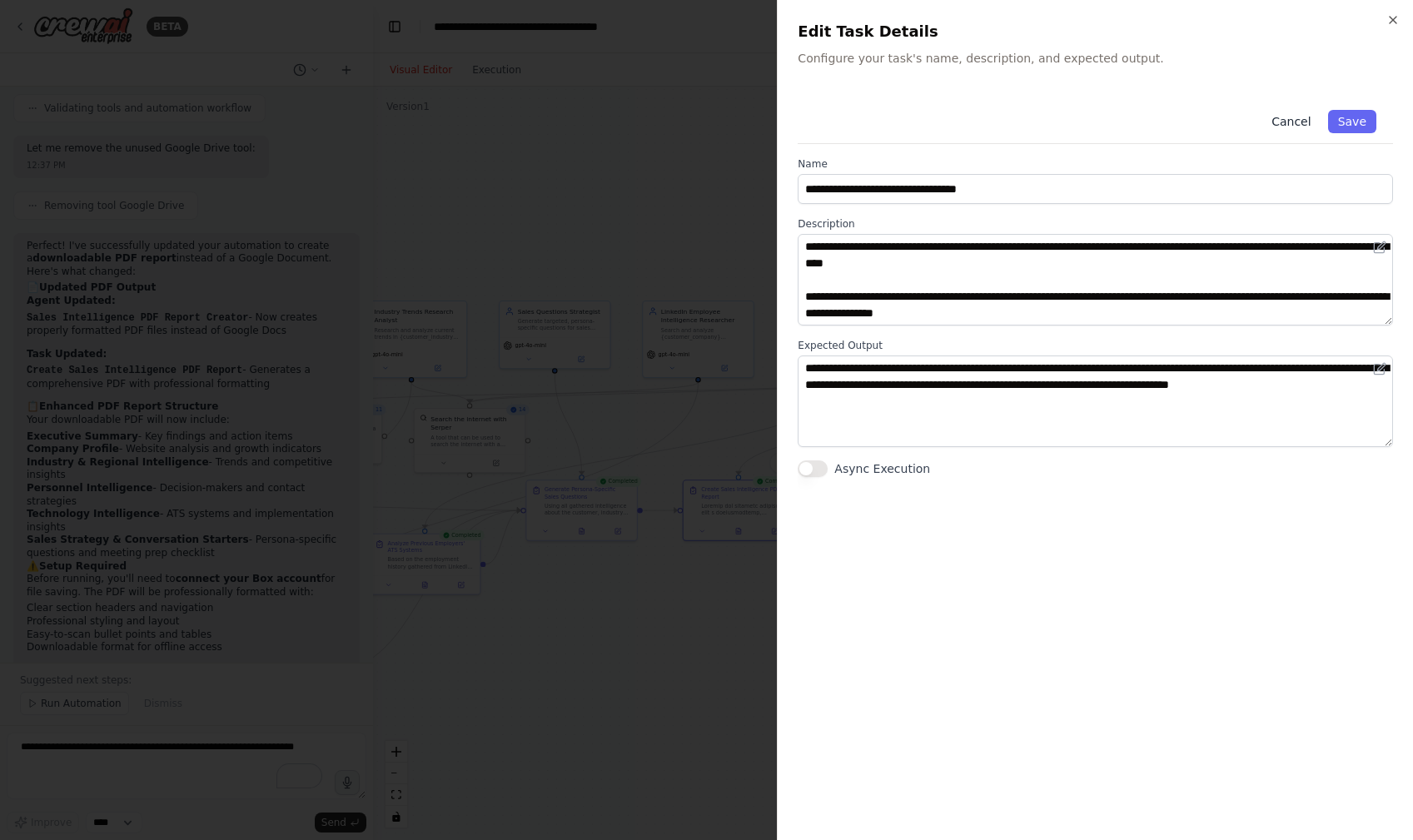
click at [1287, 123] on button "Cancel" at bounding box center [1291, 121] width 59 height 23
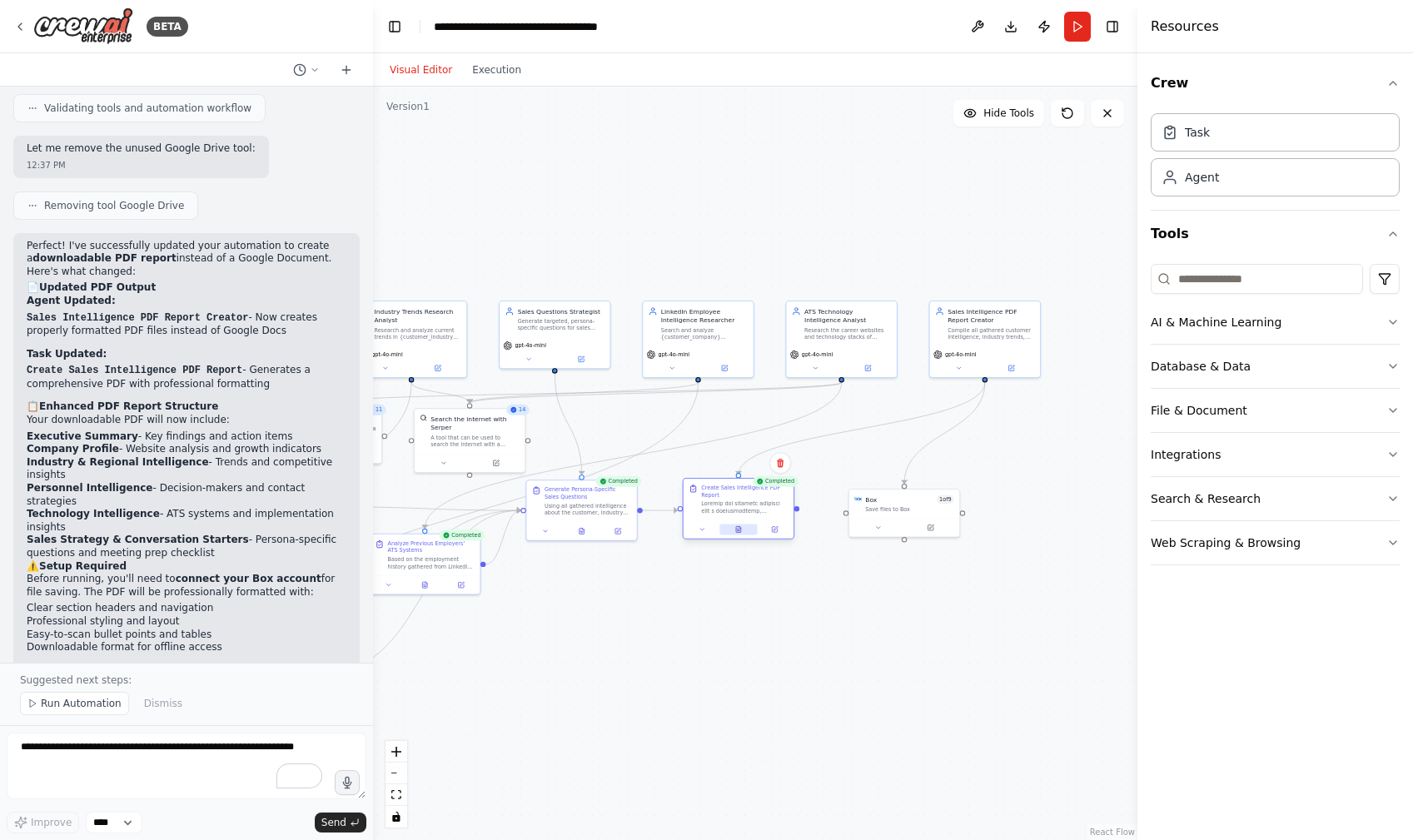
click at [743, 532] on button at bounding box center [739, 529] width 39 height 11
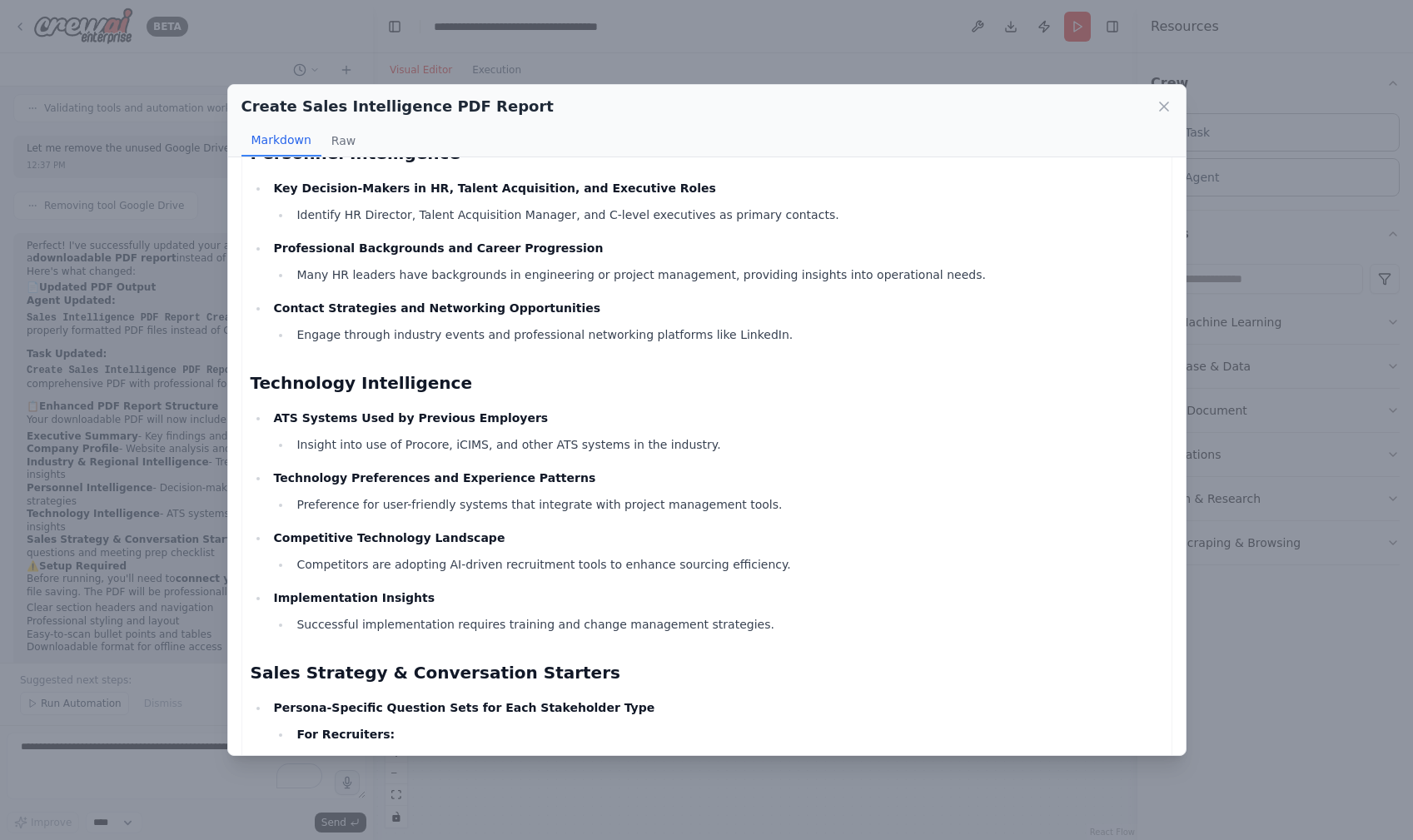
scroll to position [1668, 0]
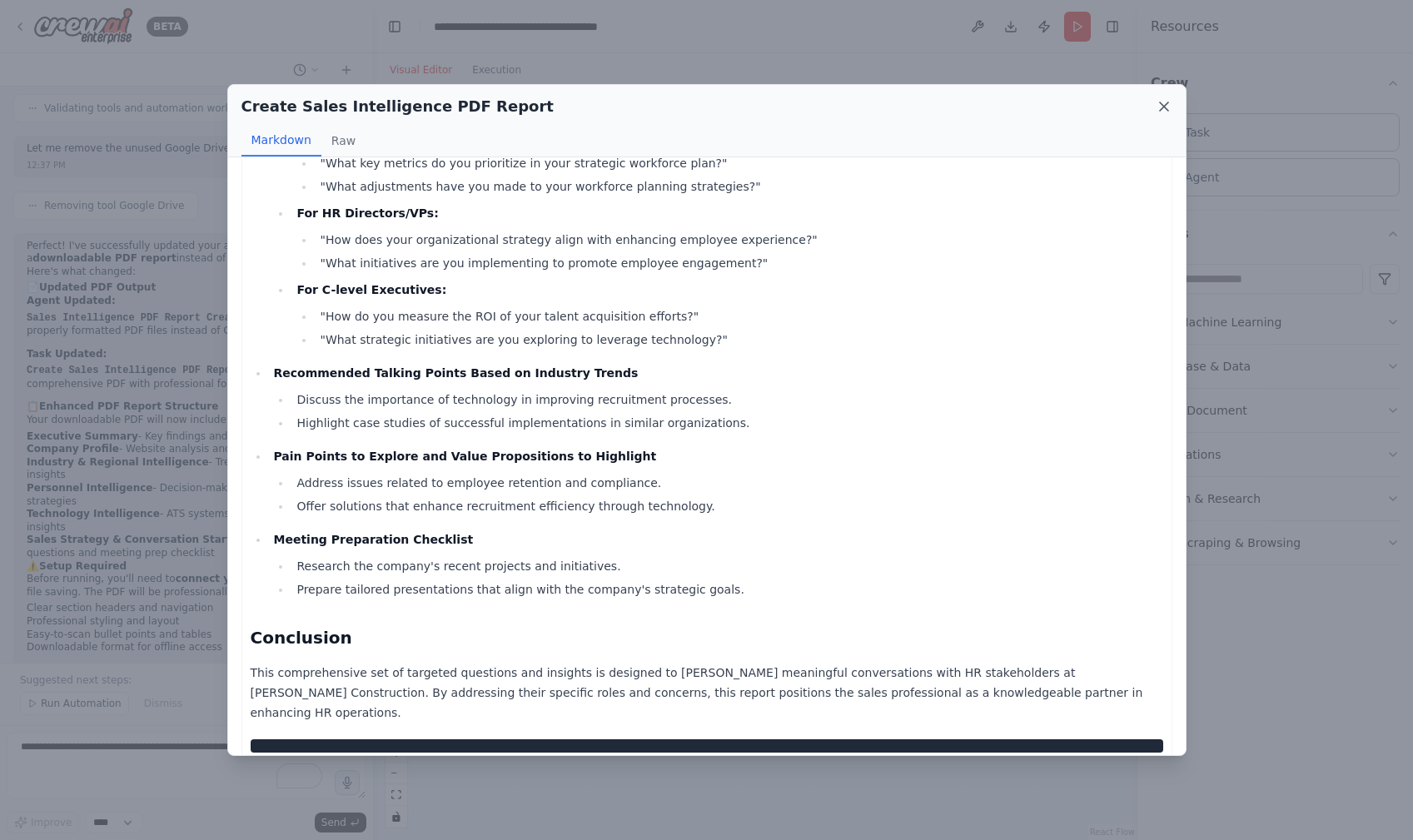
click at [1171, 106] on icon at bounding box center [1164, 106] width 17 height 17
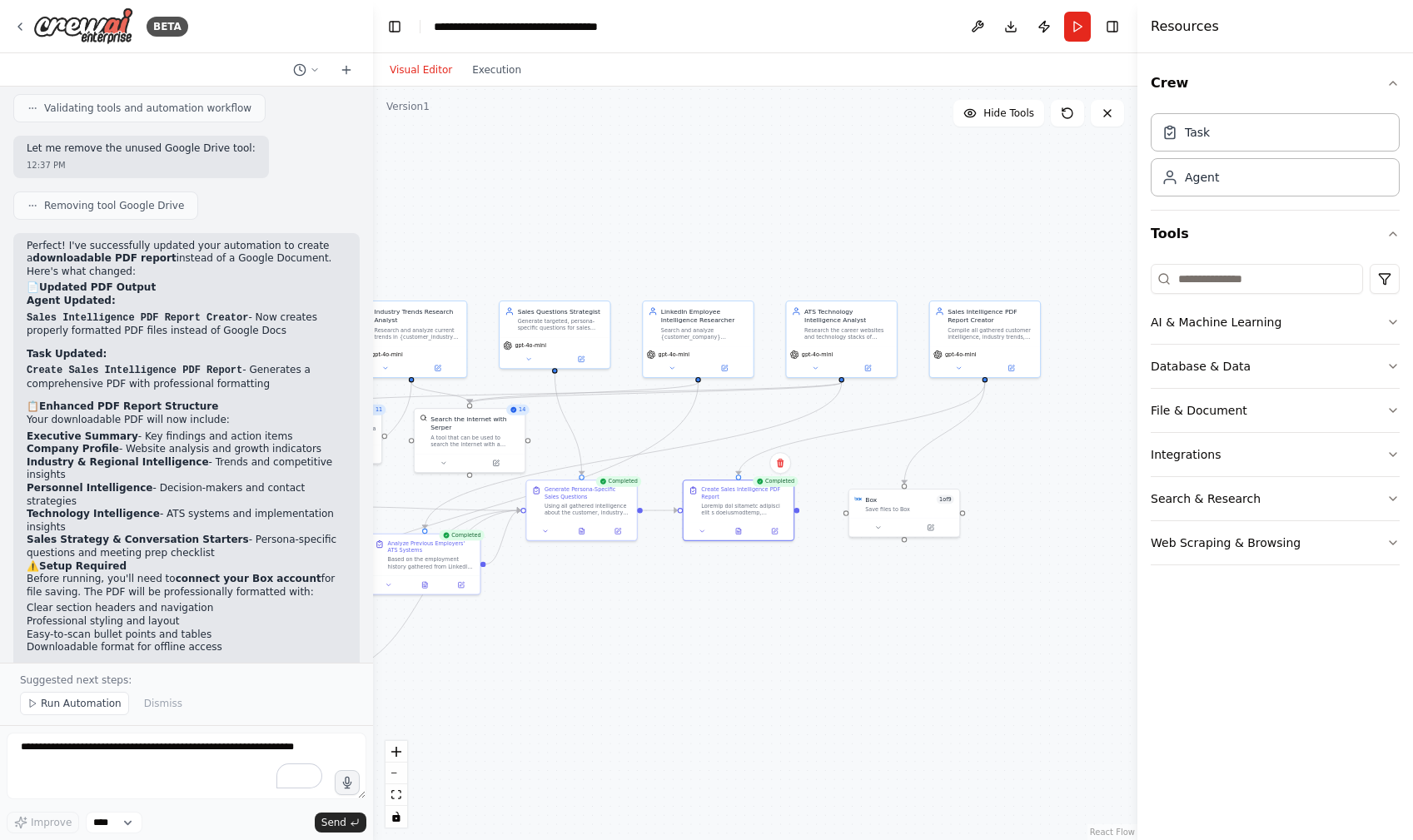
click at [829, 635] on div ".deletable-edge-delete-btn { width: 20px; height: 20px; border: 0px solid #ffff…" at bounding box center [755, 462] width 764 height 753
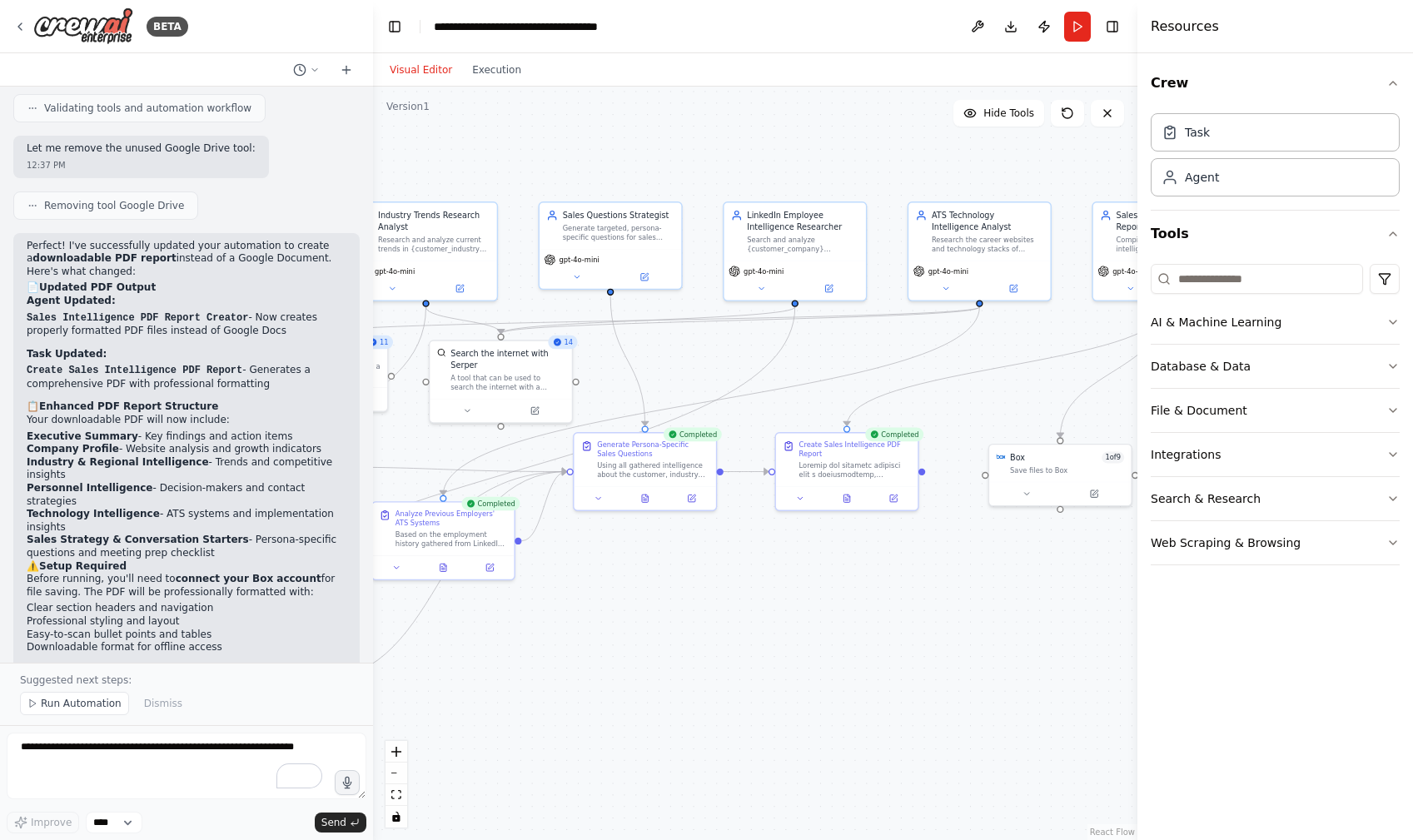
drag, startPoint x: 808, startPoint y: 656, endPoint x: 959, endPoint y: 619, distance: 155.5
click at [959, 619] on div ".deletable-edge-delete-btn { width: 20px; height: 20px; border: 0px solid #ffff…" at bounding box center [755, 462] width 764 height 753
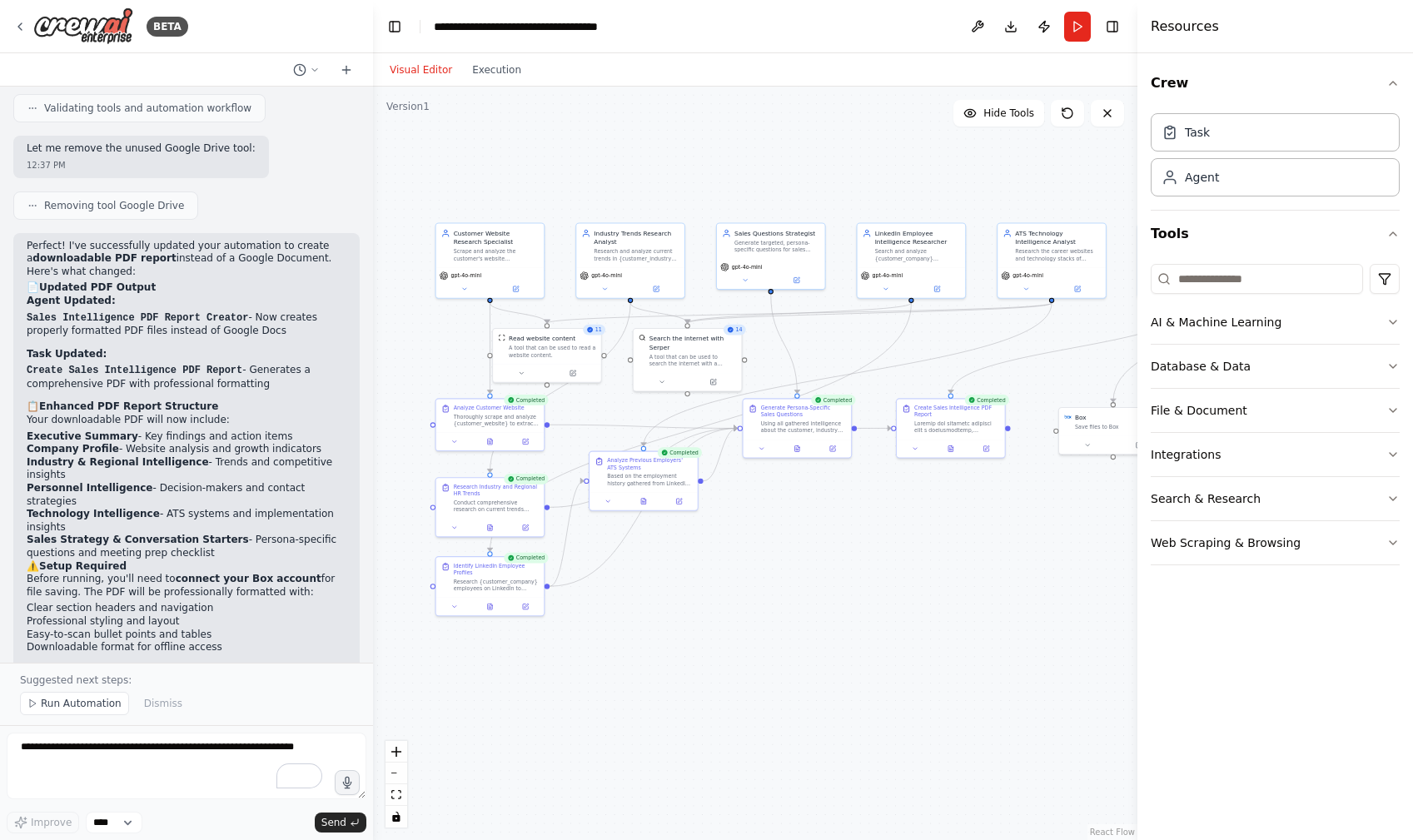
drag, startPoint x: 969, startPoint y: 673, endPoint x: 959, endPoint y: 668, distance: 11.2
click at [959, 668] on div ".deletable-edge-delete-btn { width: 20px; height: 20px; border: 0px solid #ffff…" at bounding box center [755, 462] width 764 height 753
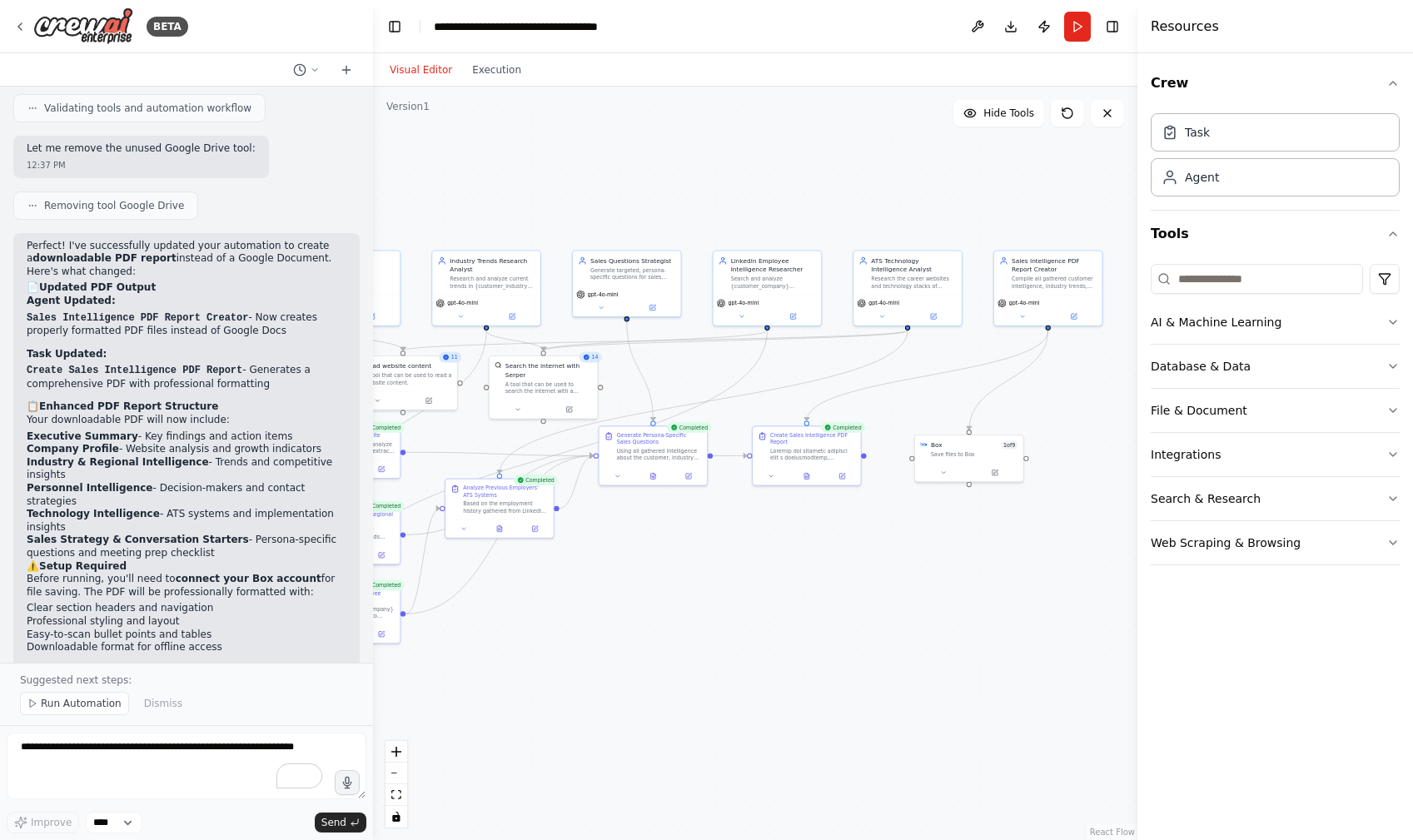
drag, startPoint x: 978, startPoint y: 496, endPoint x: 838, endPoint y: 523, distance: 142.6
click at [838, 523] on div ".deletable-edge-delete-btn { width: 20px; height: 20px; border: 0px solid #ffff…" at bounding box center [755, 462] width 764 height 753
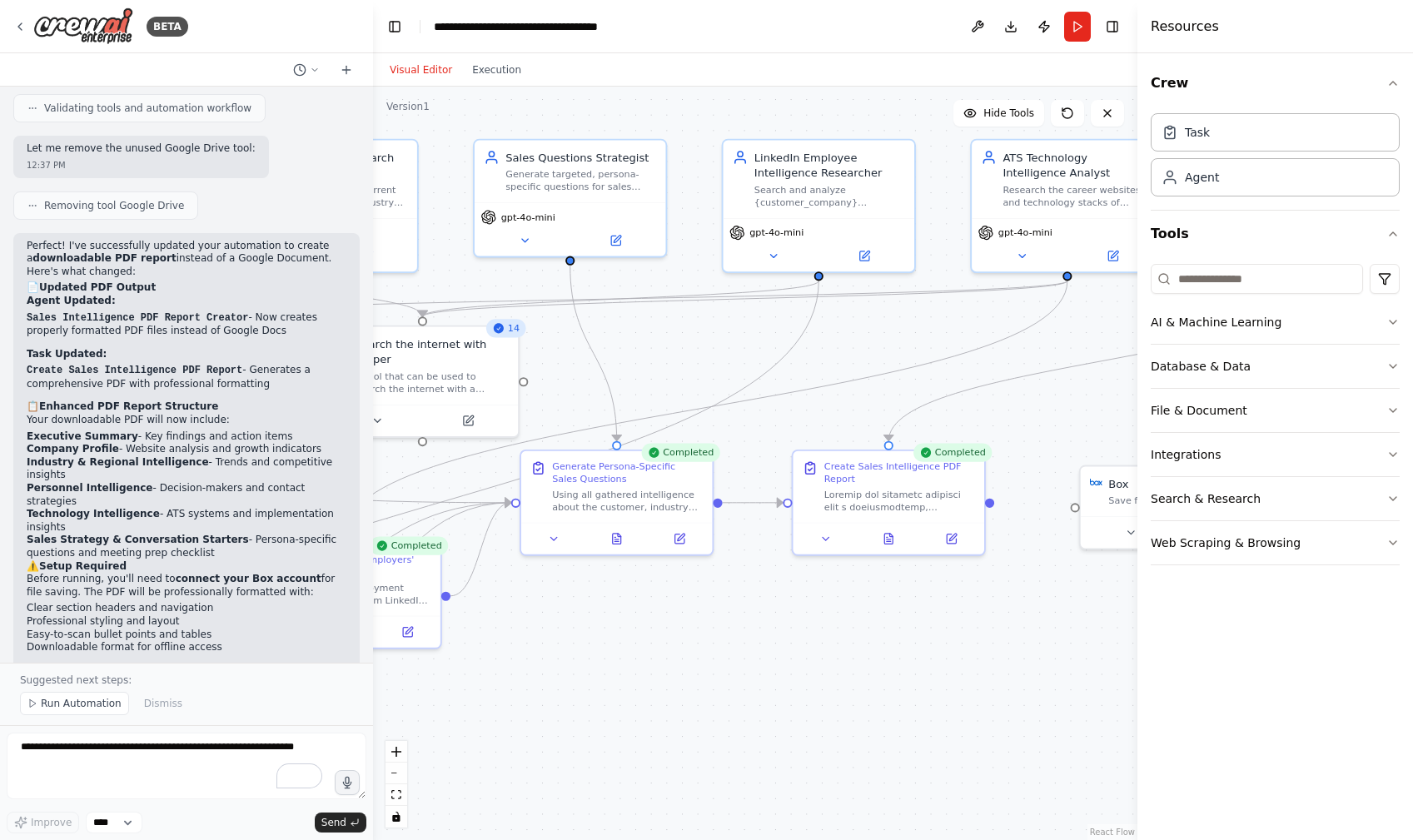
drag, startPoint x: 782, startPoint y: 581, endPoint x: 878, endPoint y: 597, distance: 97.3
click at [907, 651] on div ".deletable-edge-delete-btn { width: 20px; height: 20px; border: 0px solid #ffff…" at bounding box center [755, 462] width 764 height 753
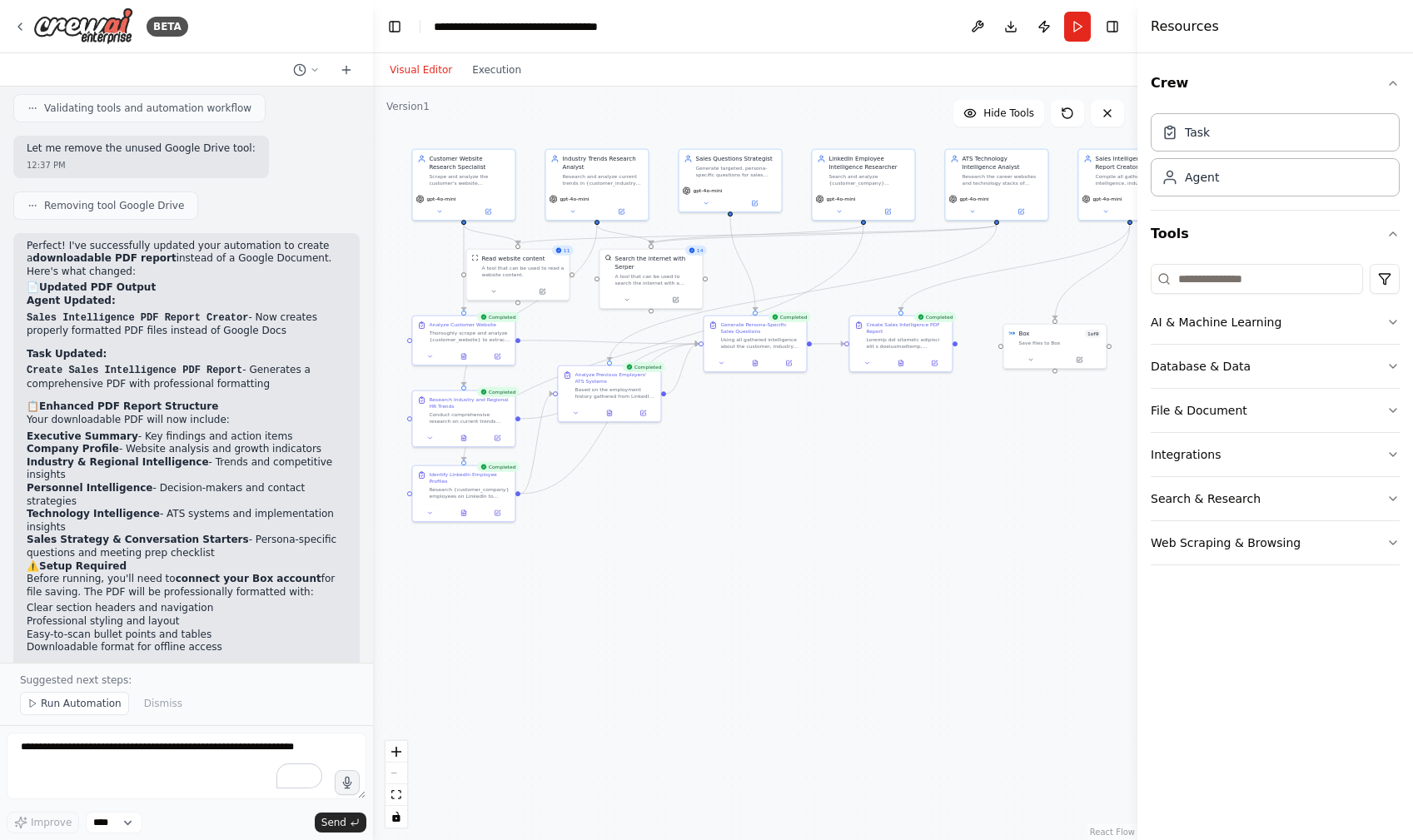
drag, startPoint x: 862, startPoint y: 629, endPoint x: 886, endPoint y: 438, distance: 192.5
click at [886, 438] on div ".deletable-edge-delete-btn { width: 20px; height: 20px; border: 0px solid #ffff…" at bounding box center [755, 462] width 764 height 753
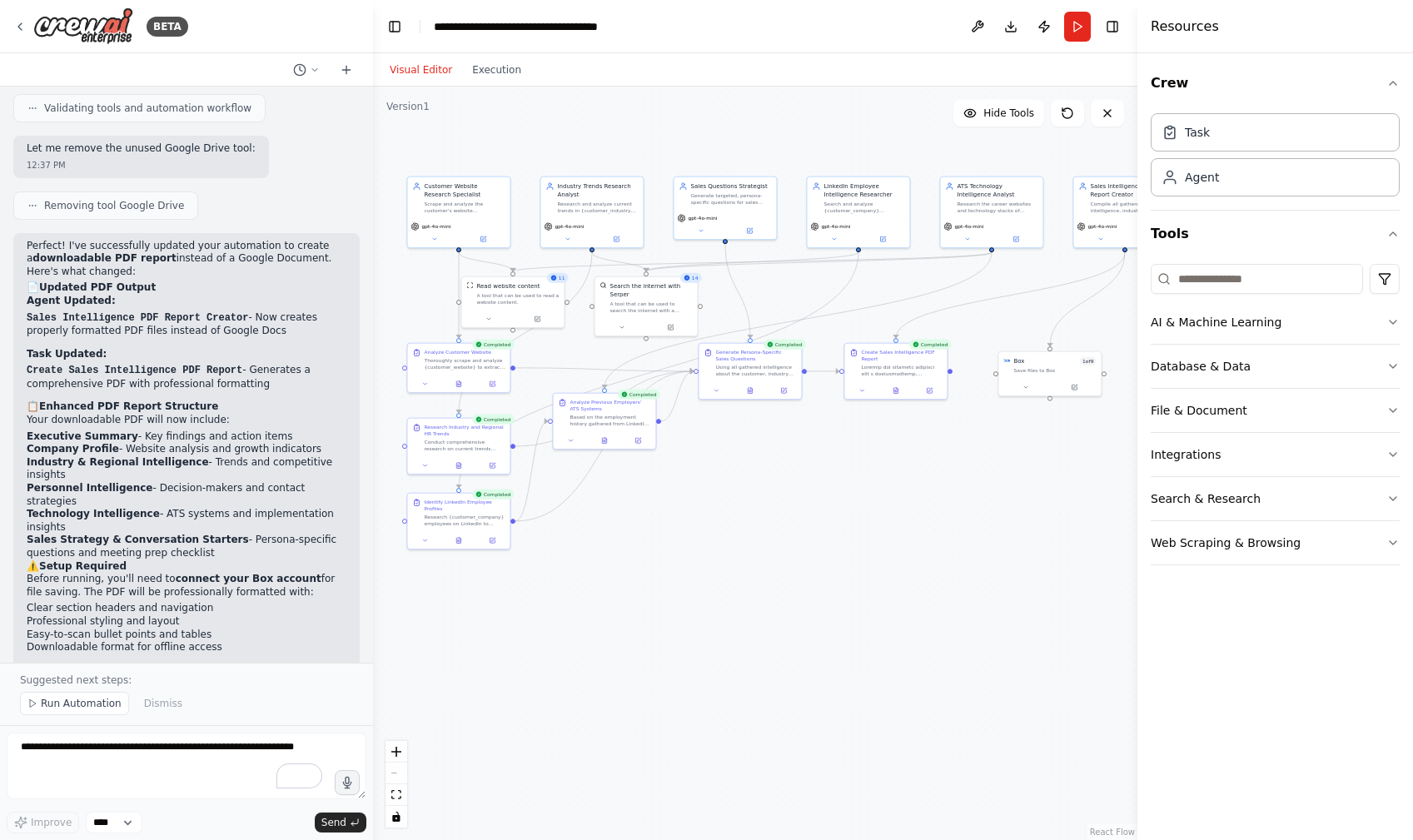
drag, startPoint x: 873, startPoint y: 448, endPoint x: 753, endPoint y: 68, distance: 398.5
click at [866, 475] on div ".deletable-edge-delete-btn { width: 20px; height: 20px; border: 0px solid #ffff…" at bounding box center [755, 462] width 764 height 753
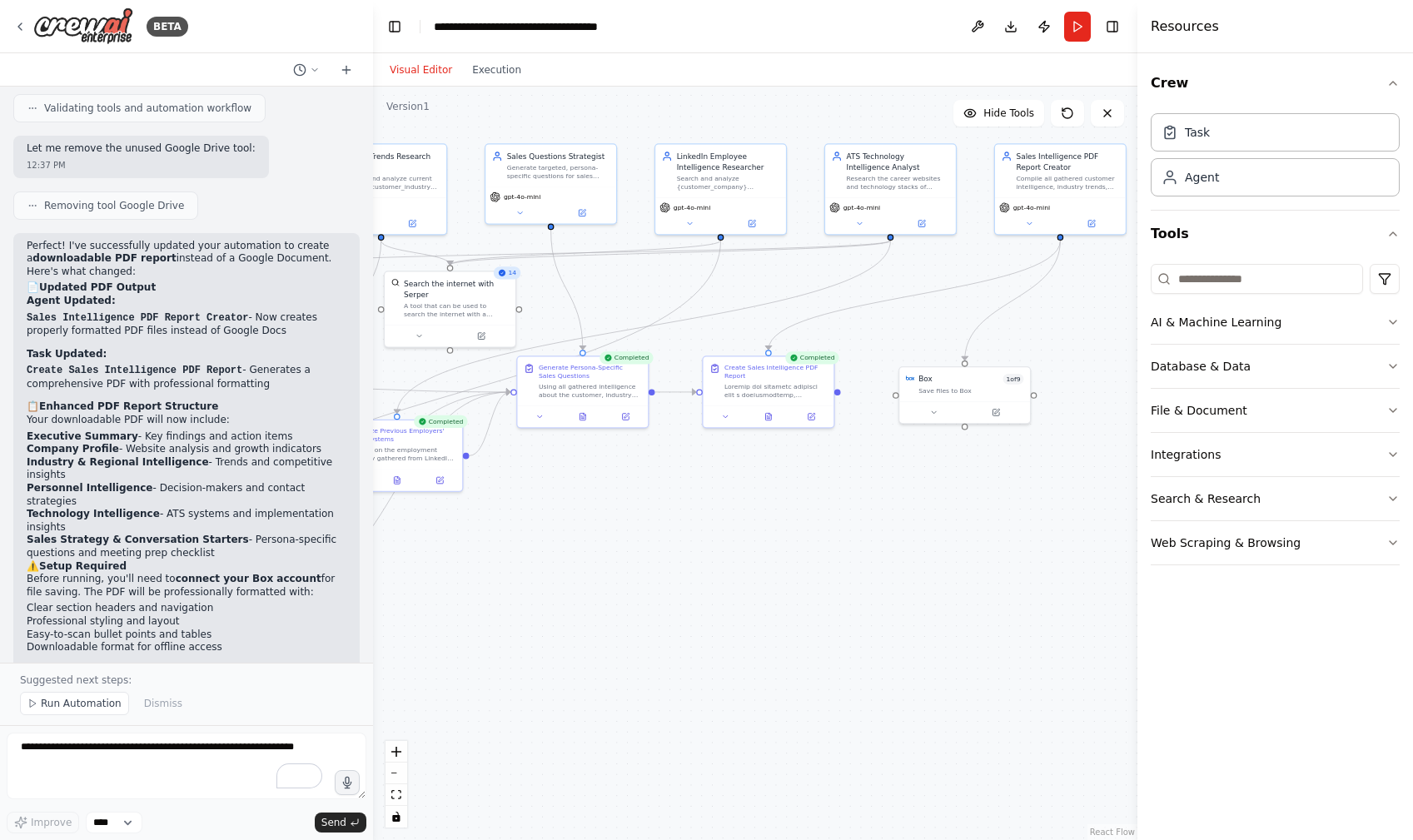
drag, startPoint x: 907, startPoint y: 527, endPoint x: 750, endPoint y: 628, distance: 186.7
click at [745, 630] on div ".deletable-edge-delete-btn { width: 20px; height: 20px; border: 0px solid #ffff…" at bounding box center [755, 462] width 764 height 753
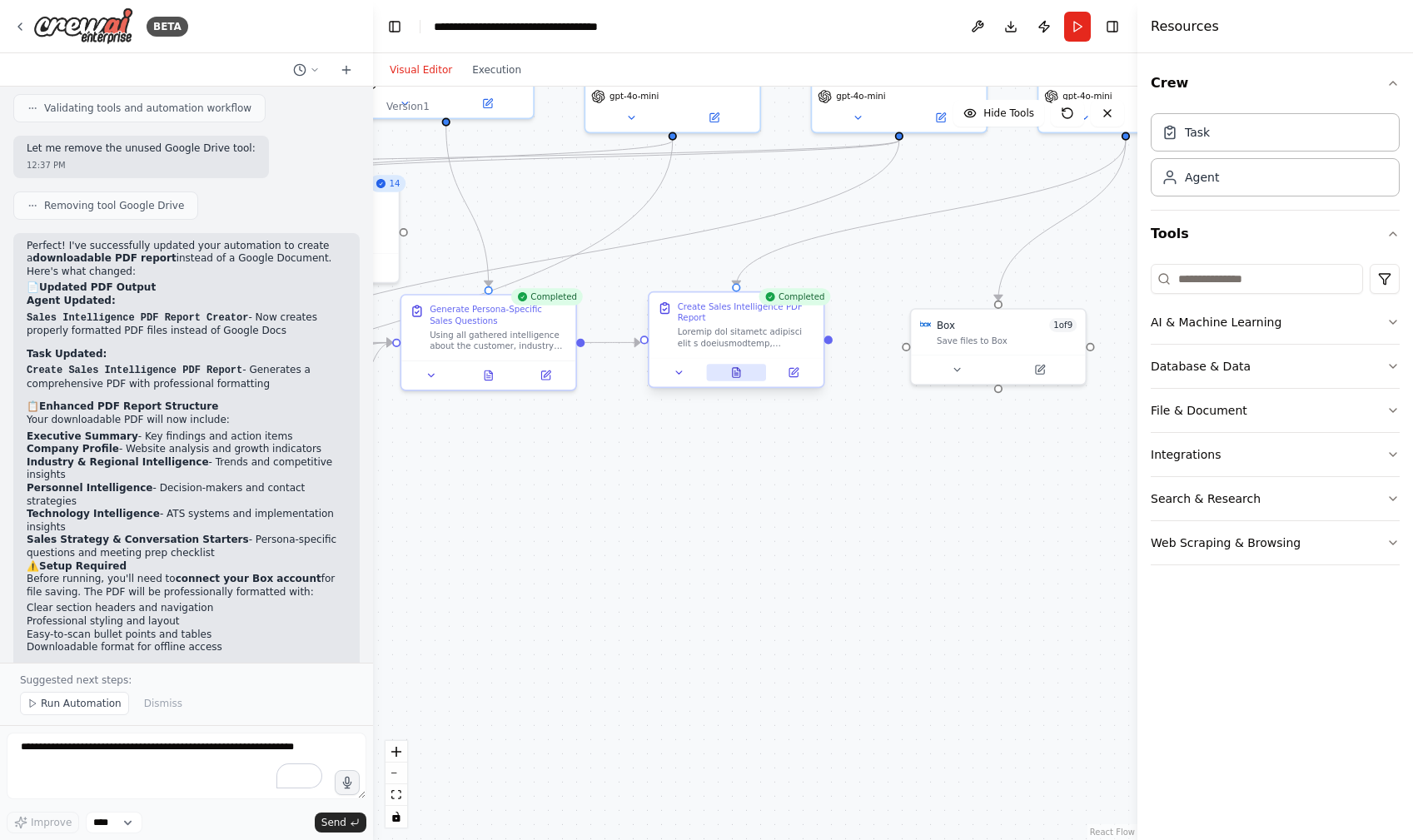
click at [739, 372] on icon at bounding box center [737, 372] width 7 height 9
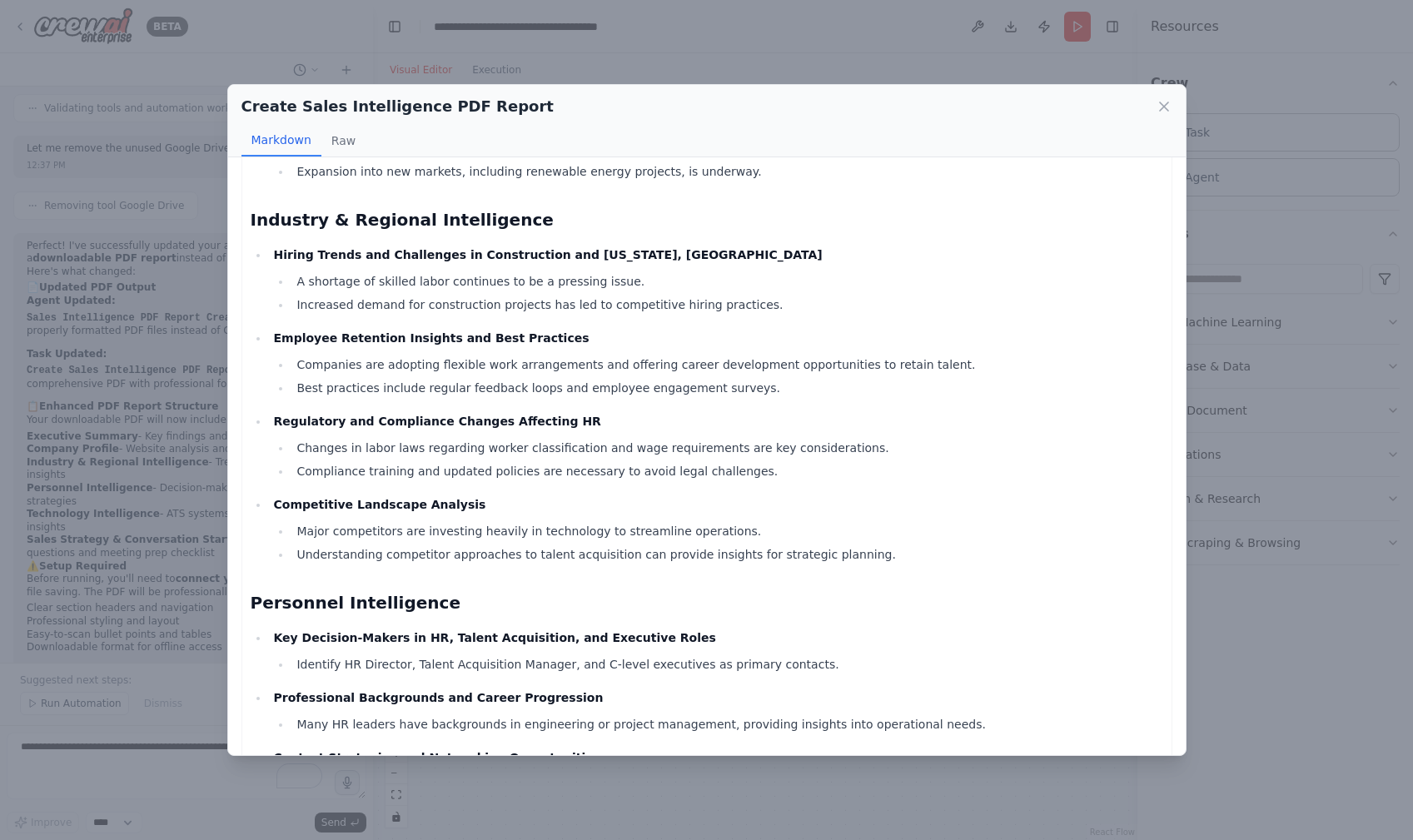
click at [843, 522] on li "Competitive Landscape Analysis Major competitors are investing heavily in techn…" at bounding box center [716, 529] width 895 height 70
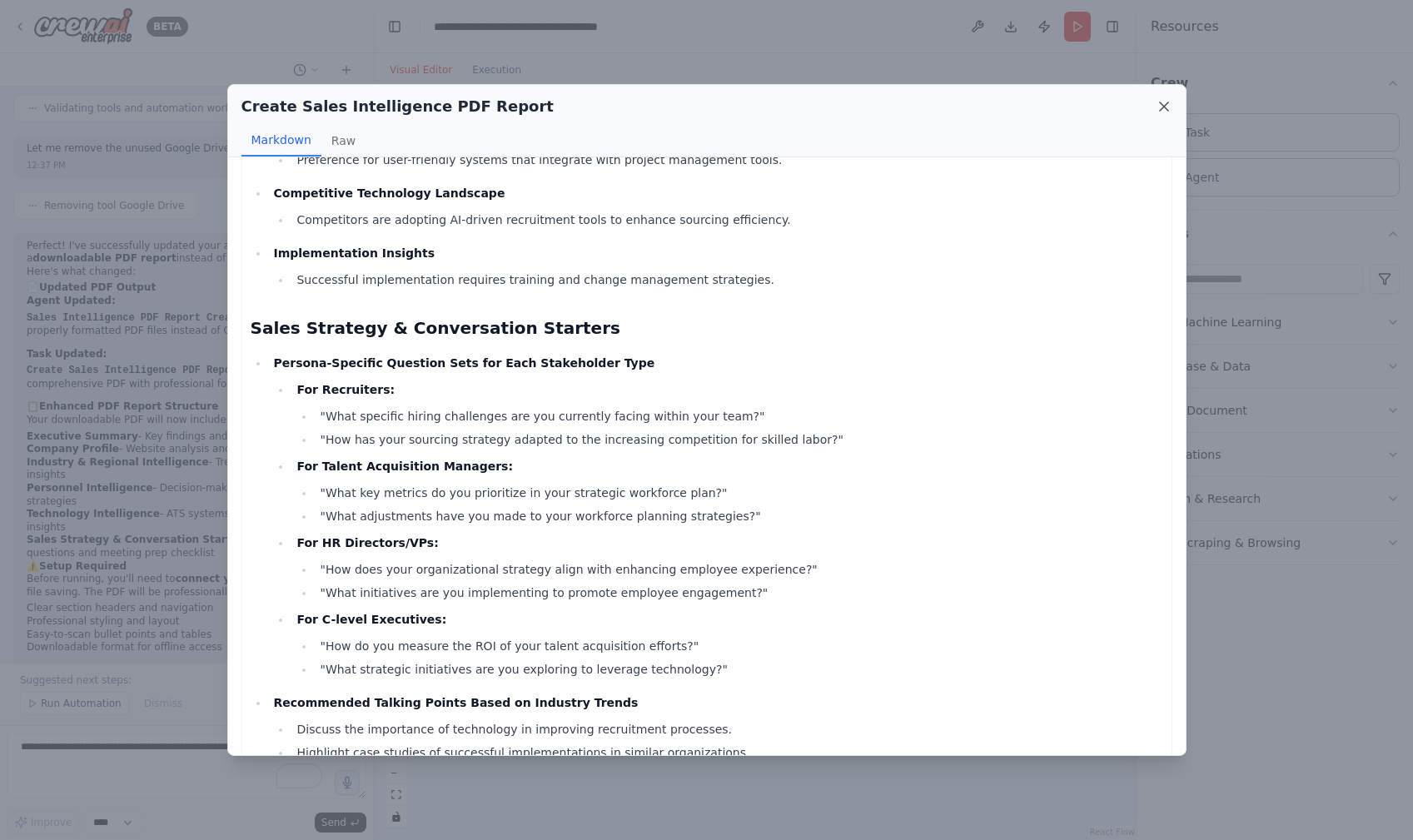
scroll to position [1384, 0]
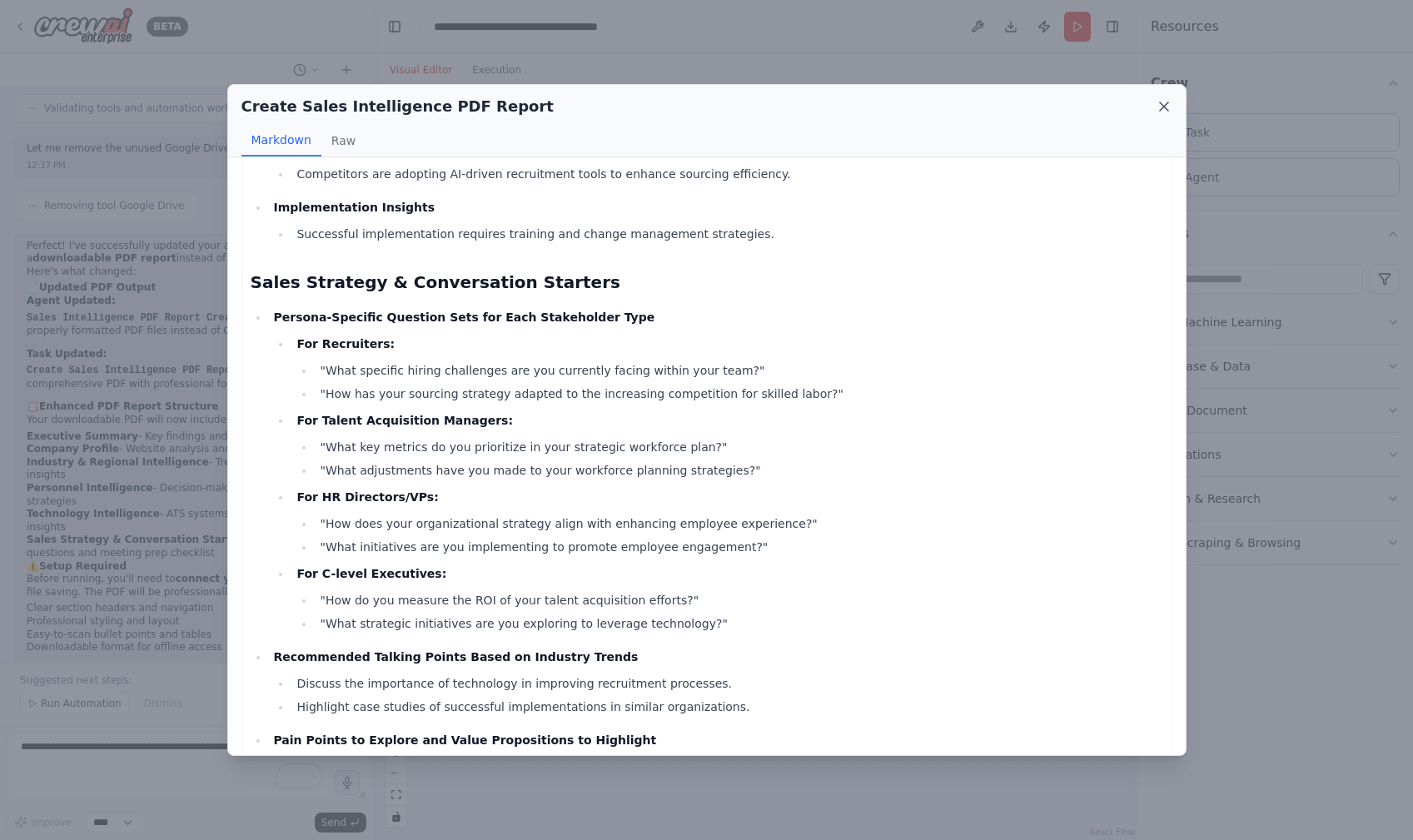
click at [1165, 104] on icon at bounding box center [1163, 106] width 8 height 8
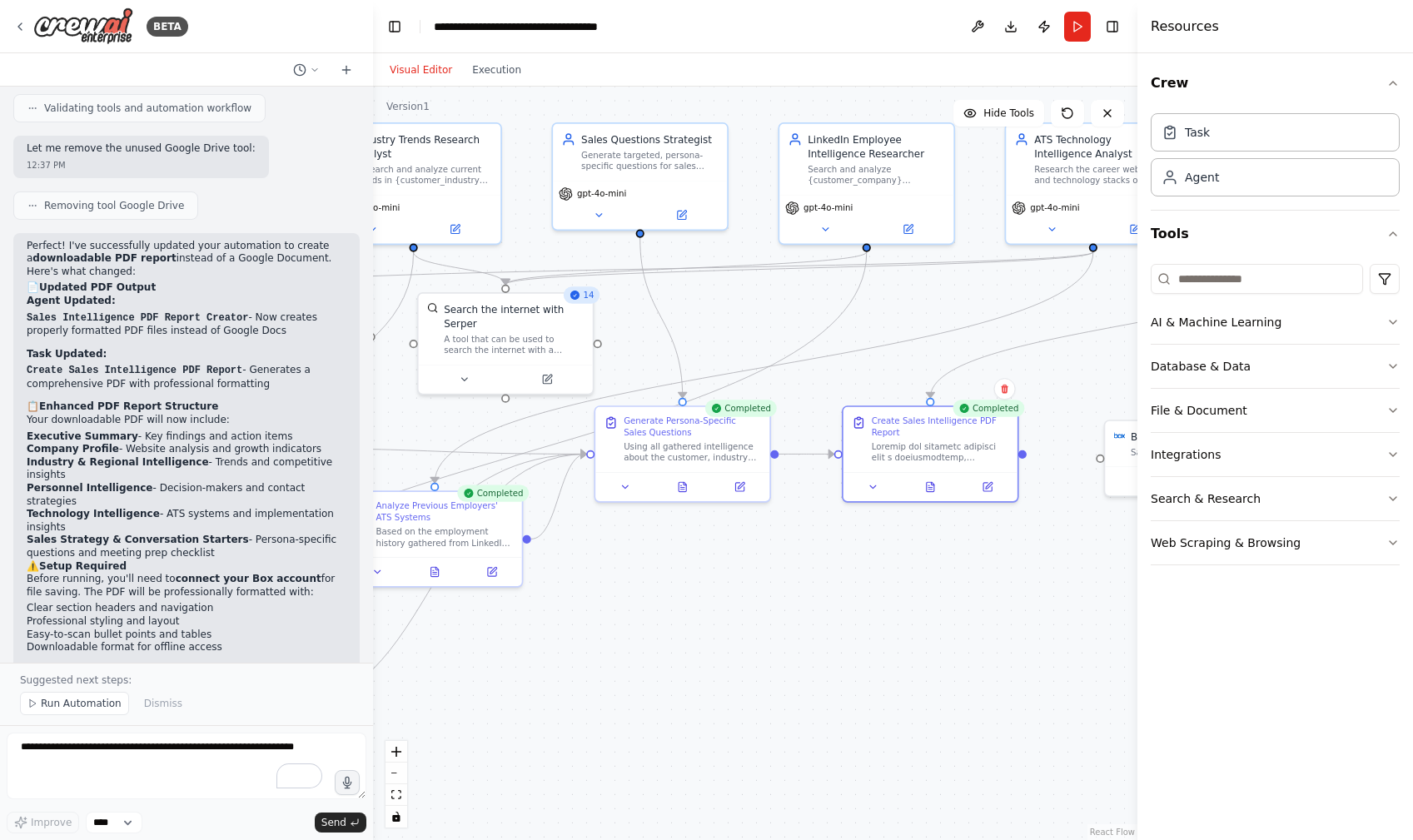
drag, startPoint x: 829, startPoint y: 488, endPoint x: 1034, endPoint y: 597, distance: 232.2
click at [1034, 597] on div ".deletable-edge-delete-btn { width: 20px; height: 20px; border: 0px solid #ffff…" at bounding box center [755, 462] width 764 height 753
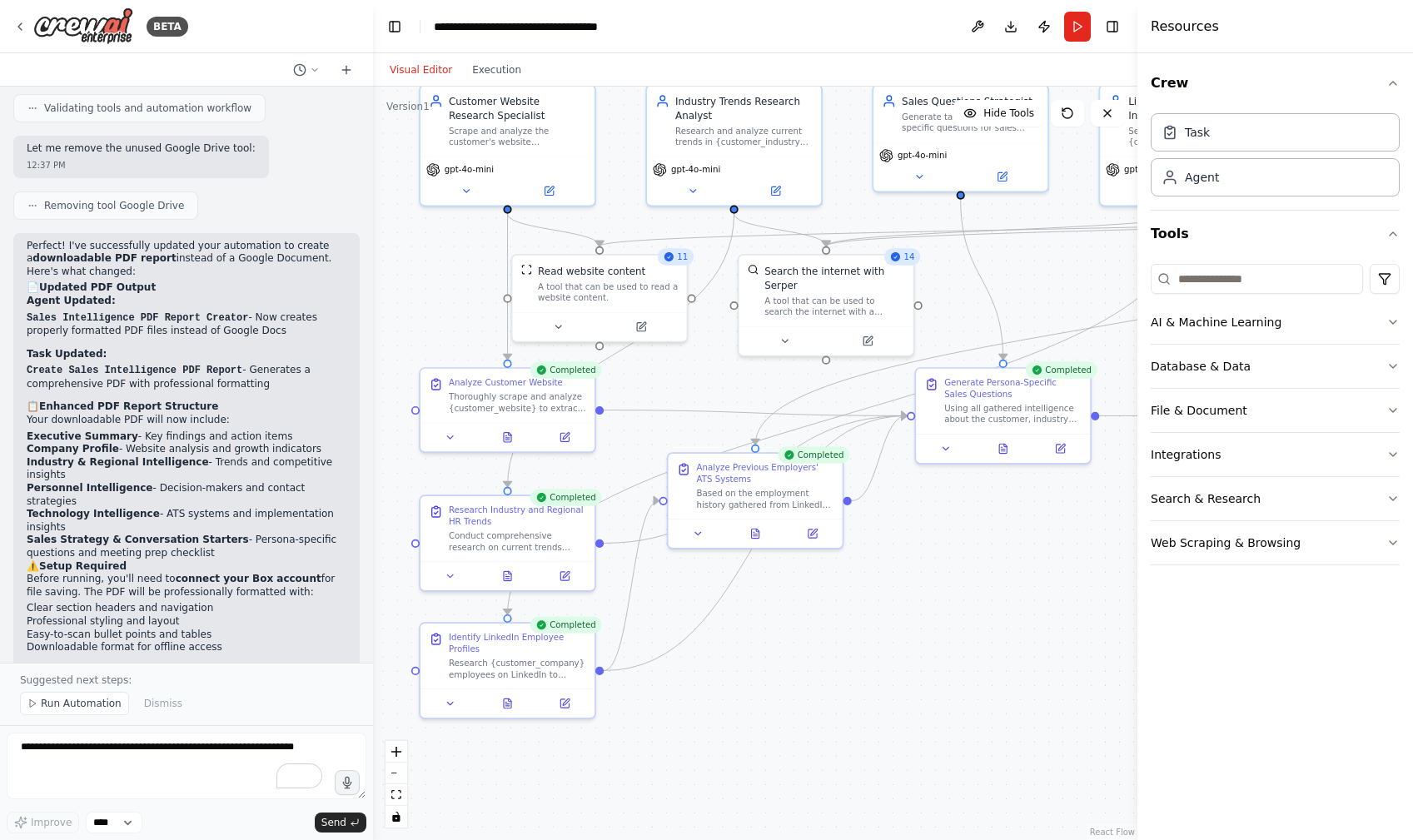
drag, startPoint x: 738, startPoint y: 568, endPoint x: 1048, endPoint y: 532, distance: 312.1
click at [1048, 532] on div ".deletable-edge-delete-btn { width: 20px; height: 20px; border: 0px solid #ffff…" at bounding box center [755, 462] width 764 height 753
click at [571, 699] on button at bounding box center [562, 702] width 50 height 17
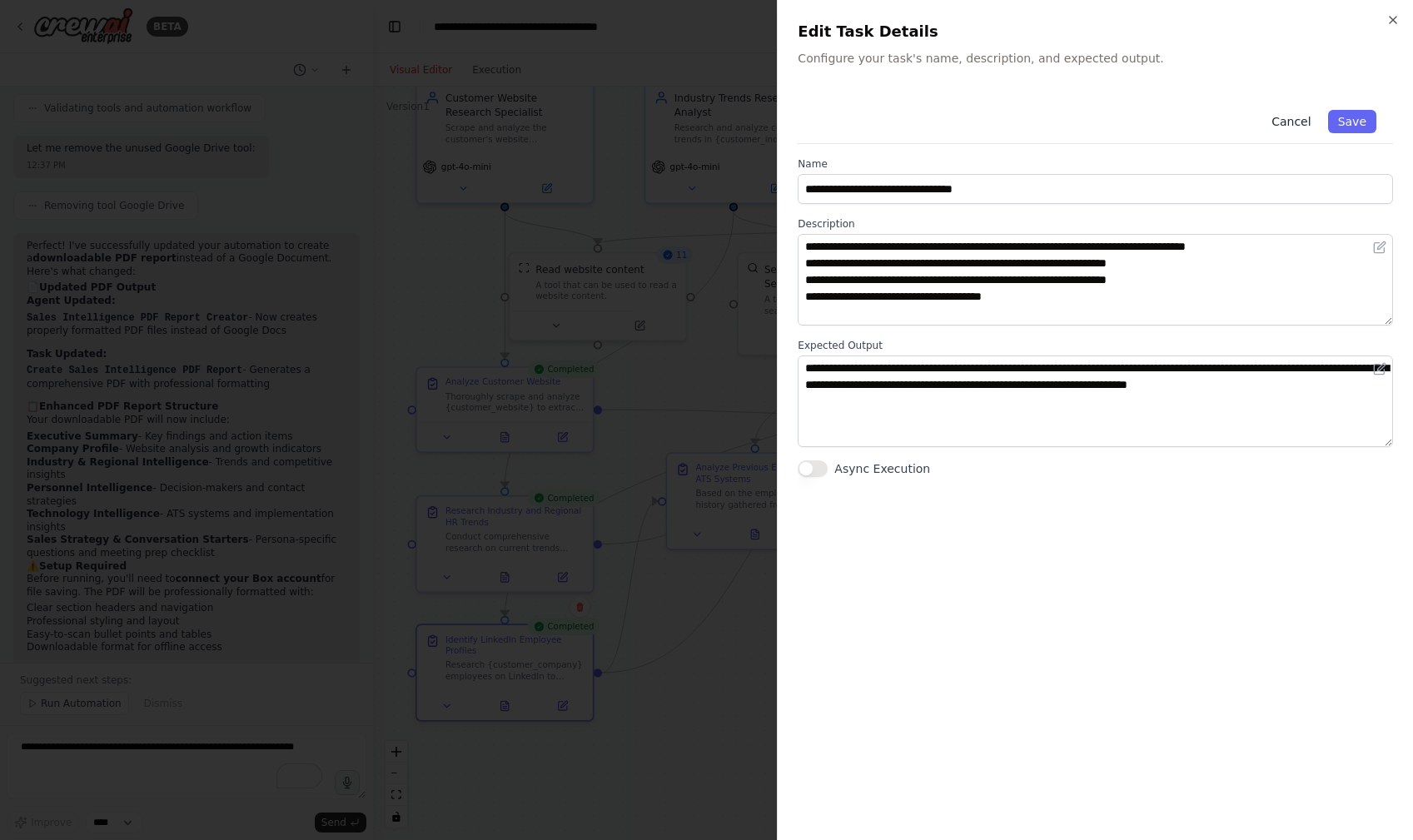
click at [1281, 117] on button "Cancel" at bounding box center [1291, 121] width 59 height 23
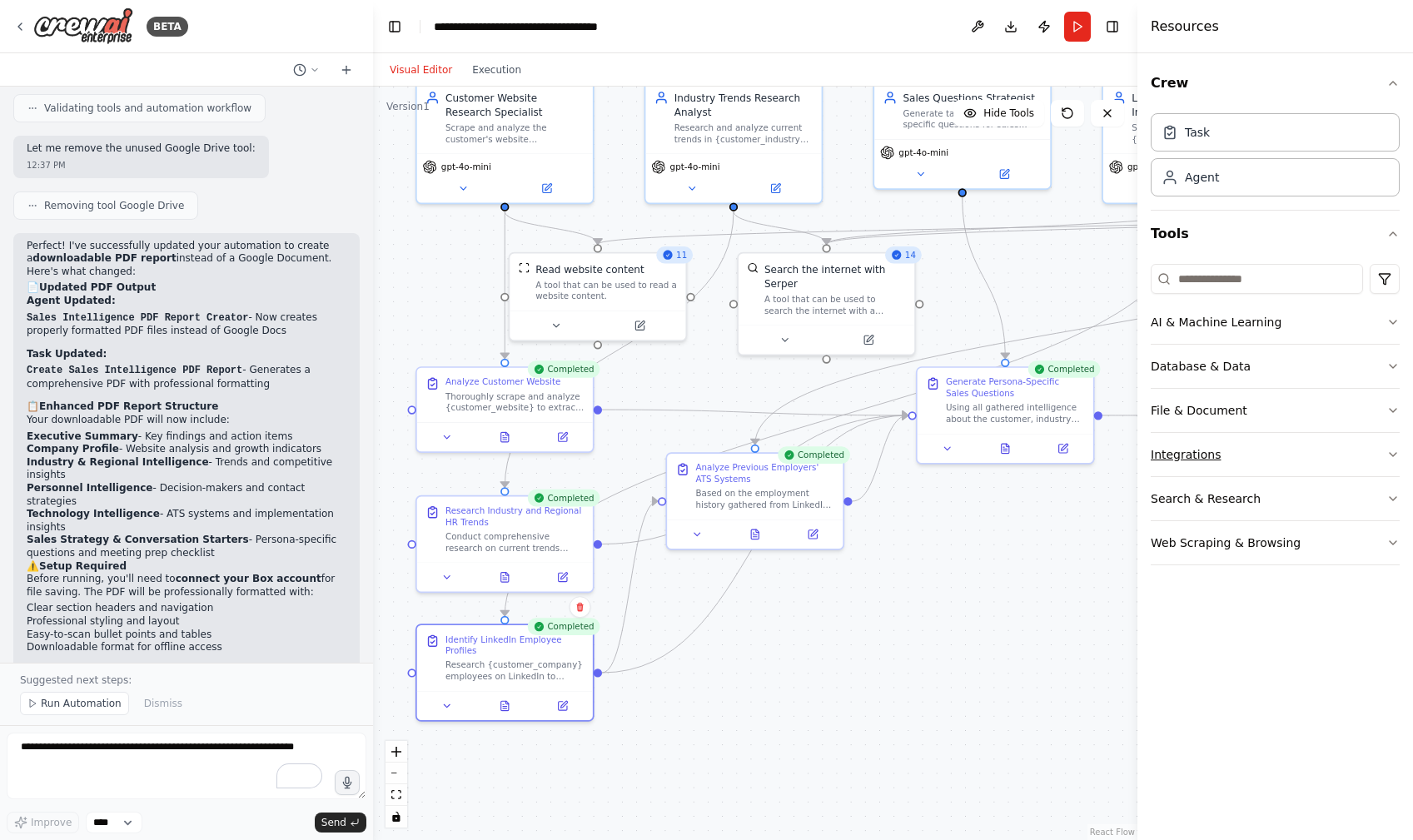
click at [1200, 448] on button "Integrations" at bounding box center [1274, 454] width 249 height 43
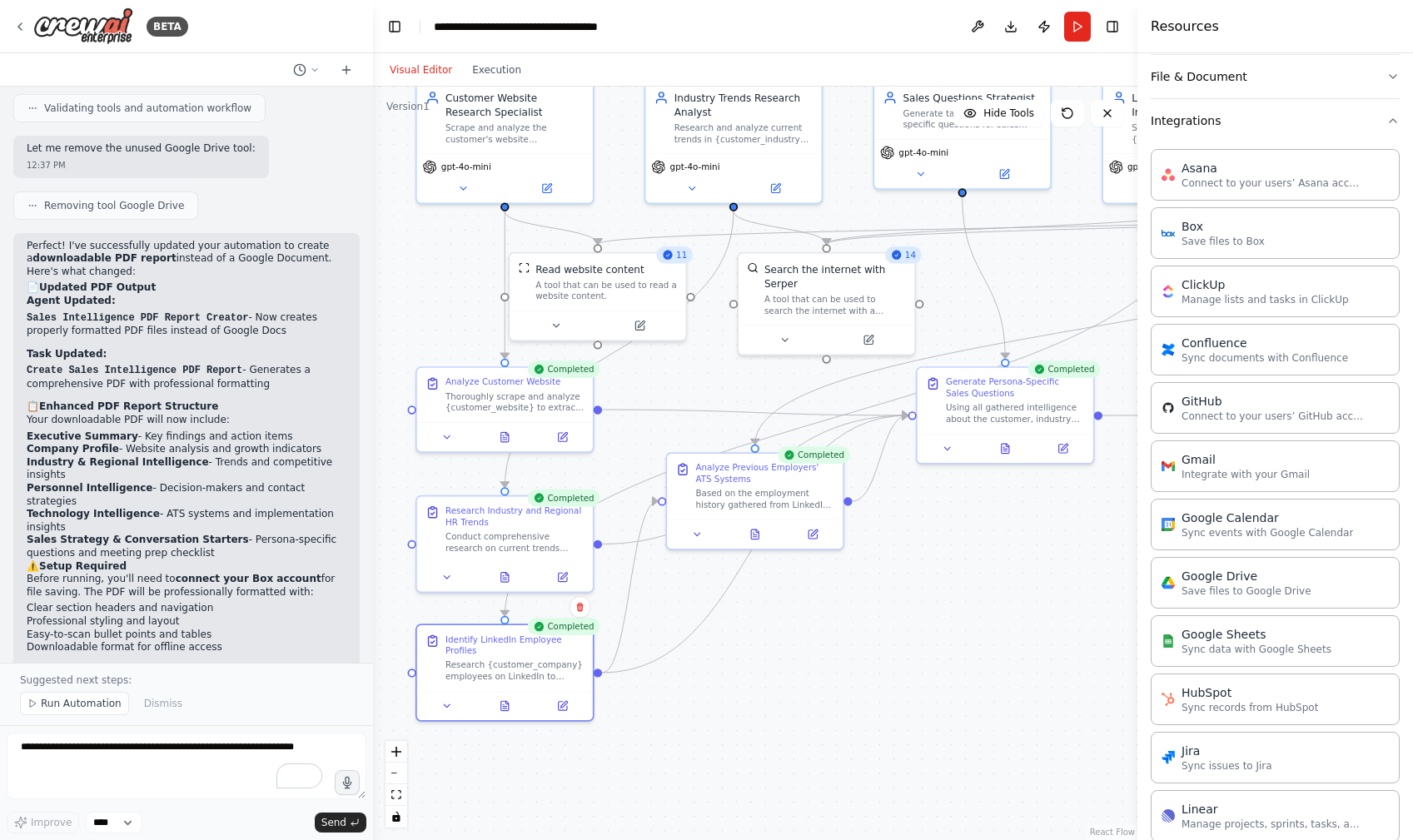
scroll to position [0, 0]
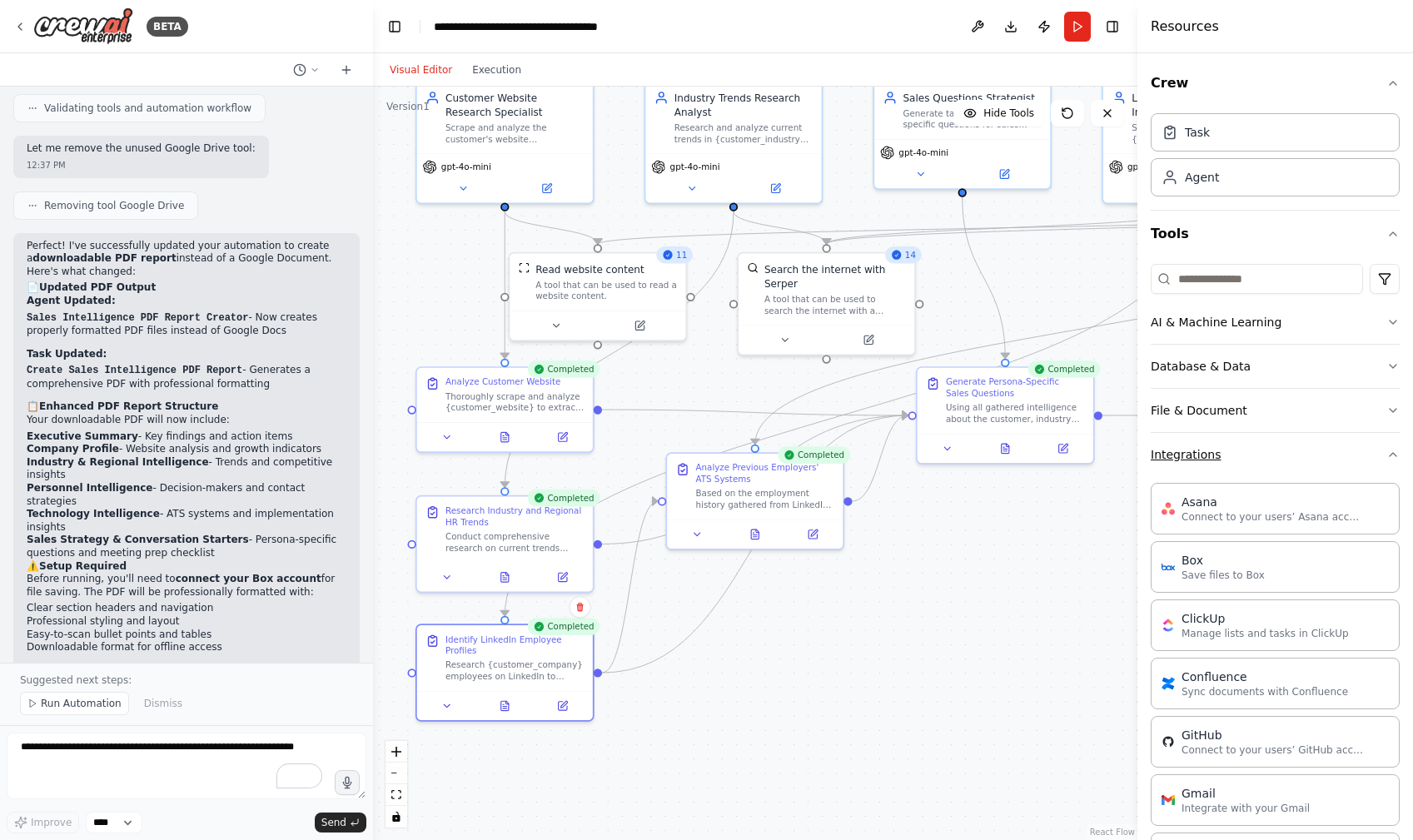
click at [1197, 453] on button "Integrations" at bounding box center [1274, 454] width 249 height 43
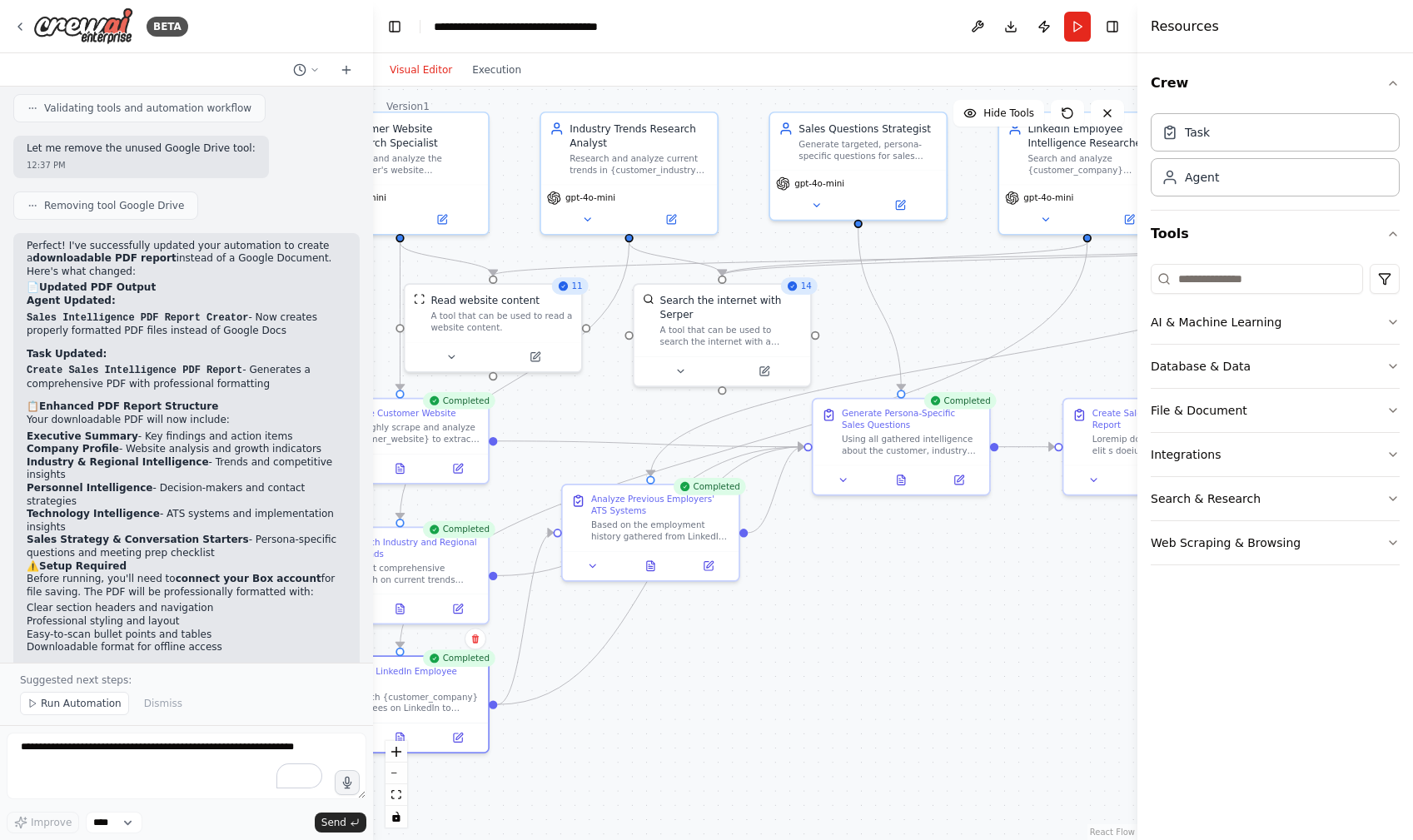
drag, startPoint x: 1004, startPoint y: 586, endPoint x: 907, endPoint y: 615, distance: 101.2
click at [901, 623] on div ".deletable-edge-delete-btn { width: 20px; height: 20px; border: 0px solid #ffff…" at bounding box center [755, 462] width 764 height 753
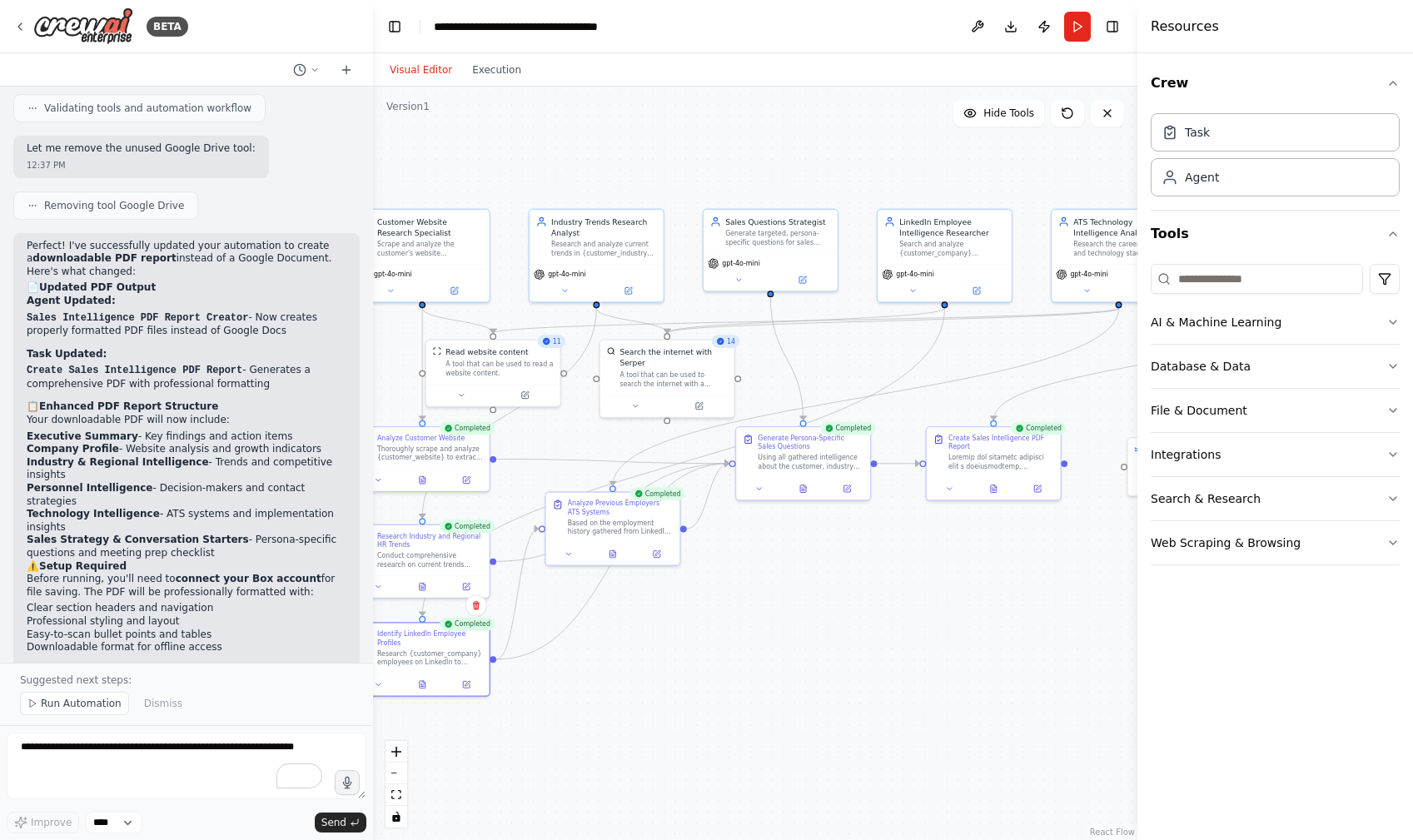
drag, startPoint x: 923, startPoint y: 674, endPoint x: 818, endPoint y: 648, distance: 108.2
click at [818, 648] on div ".deletable-edge-delete-btn { width: 20px; height: 20px; border: 0px solid #ffff…" at bounding box center [755, 462] width 764 height 753
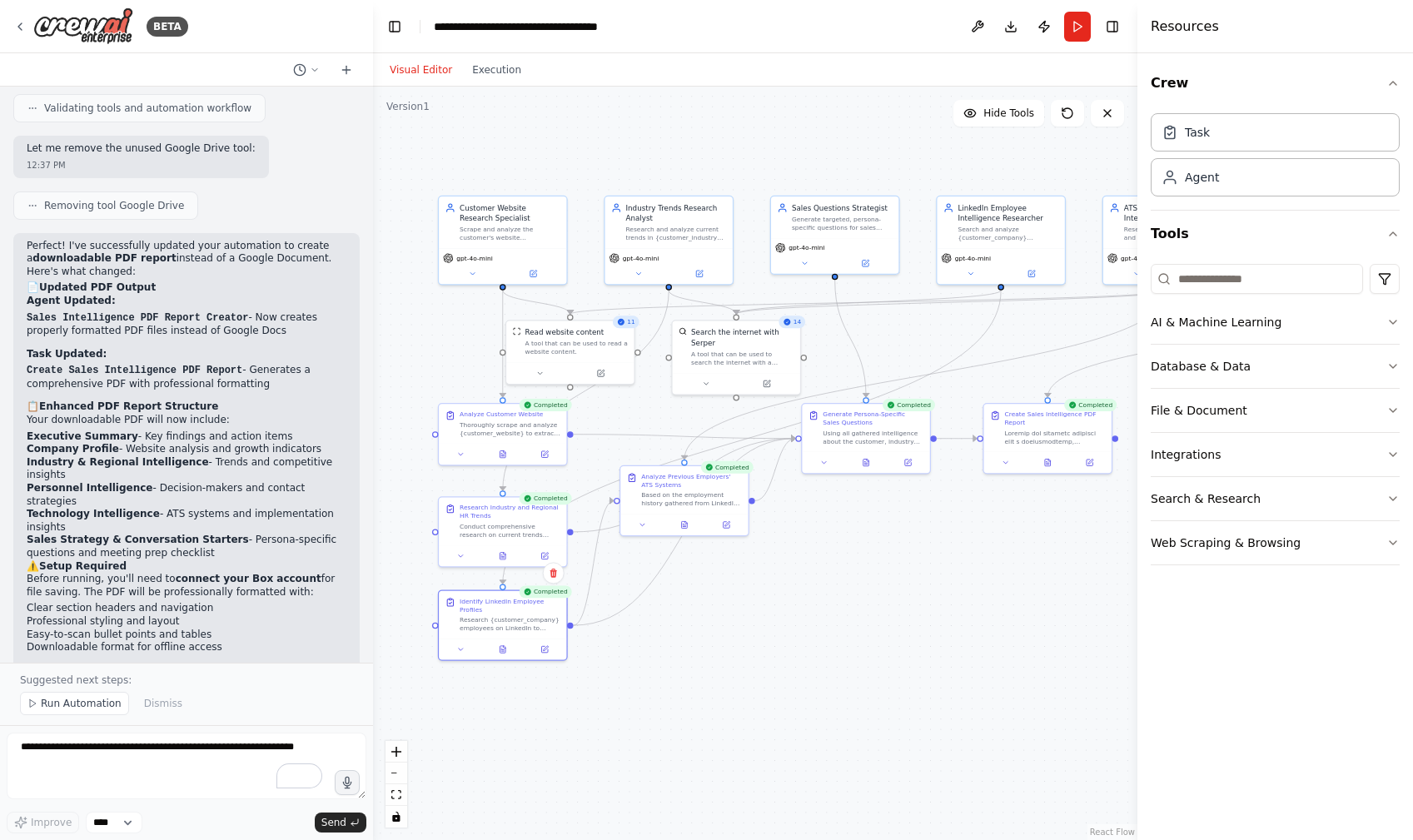
drag, startPoint x: 906, startPoint y: 636, endPoint x: 950, endPoint y: 622, distance: 46.2
click at [950, 622] on div ".deletable-edge-delete-btn { width: 20px; height: 20px; border: 0px solid #ffff…" at bounding box center [755, 462] width 764 height 753
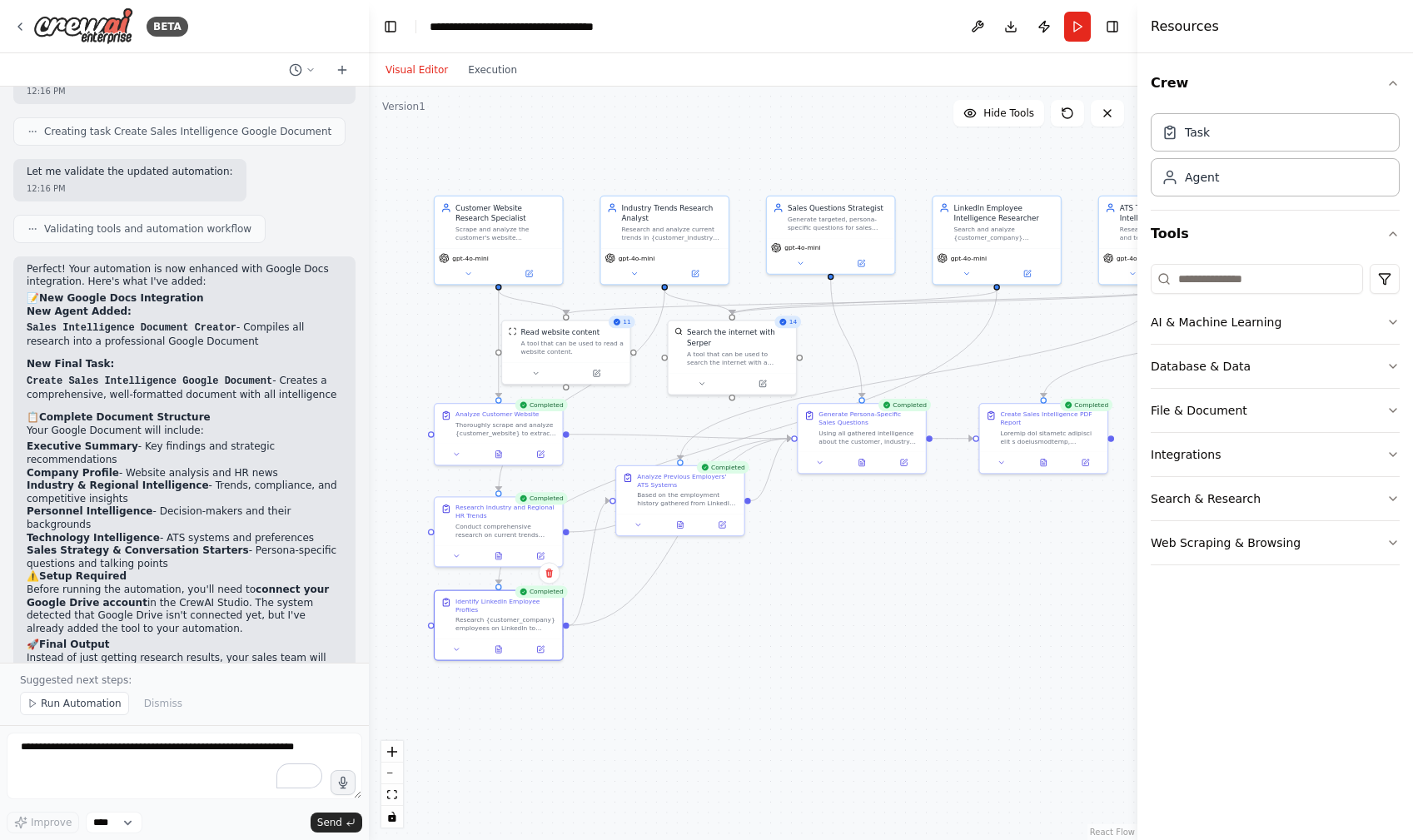
scroll to position [2681, 0]
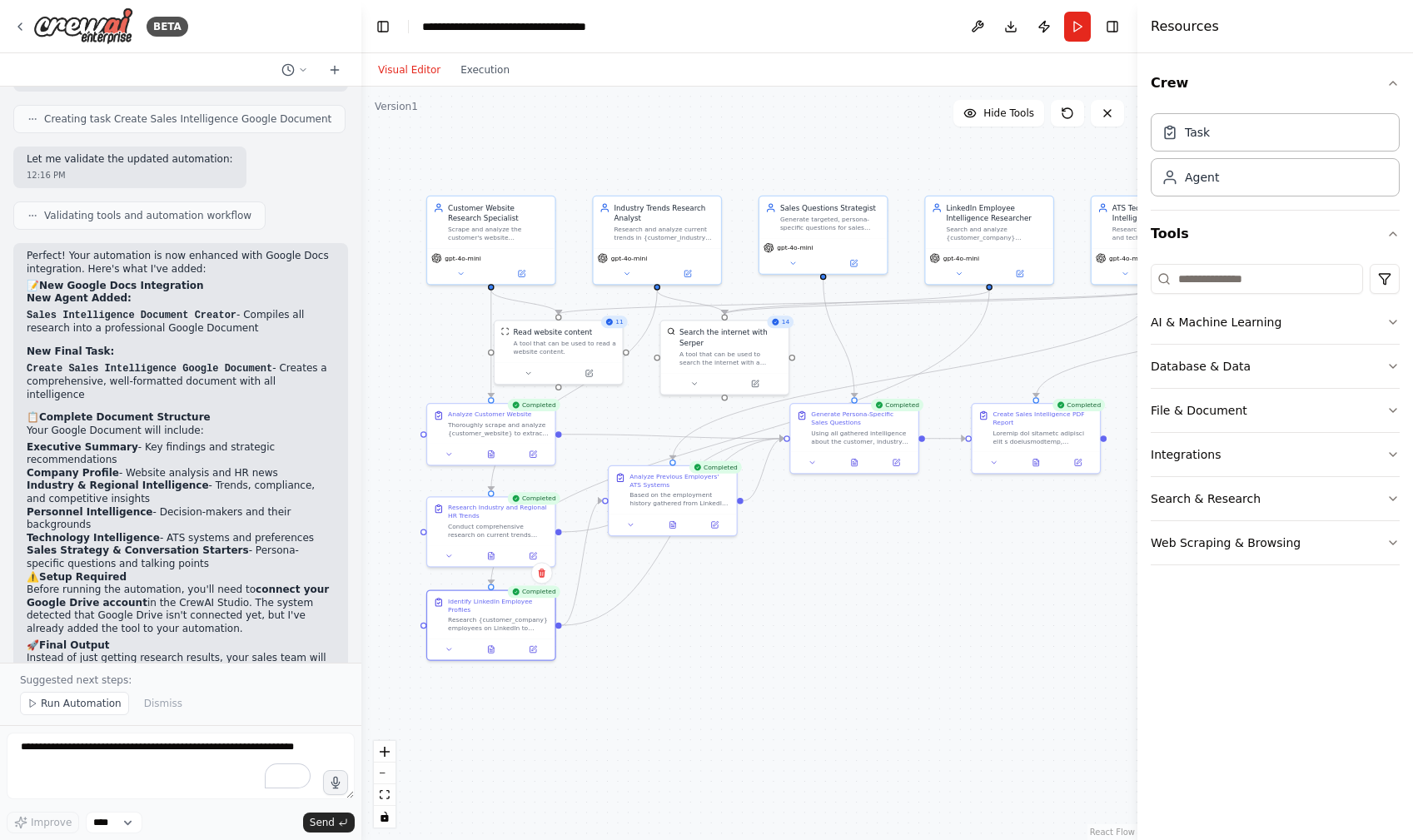
drag, startPoint x: 370, startPoint y: 414, endPoint x: 389, endPoint y: 245, distance: 170.1
click at [362, 82] on div "BETA I want to build a tool that helps sales professionals prepare for customer…" at bounding box center [706, 420] width 1413 height 840
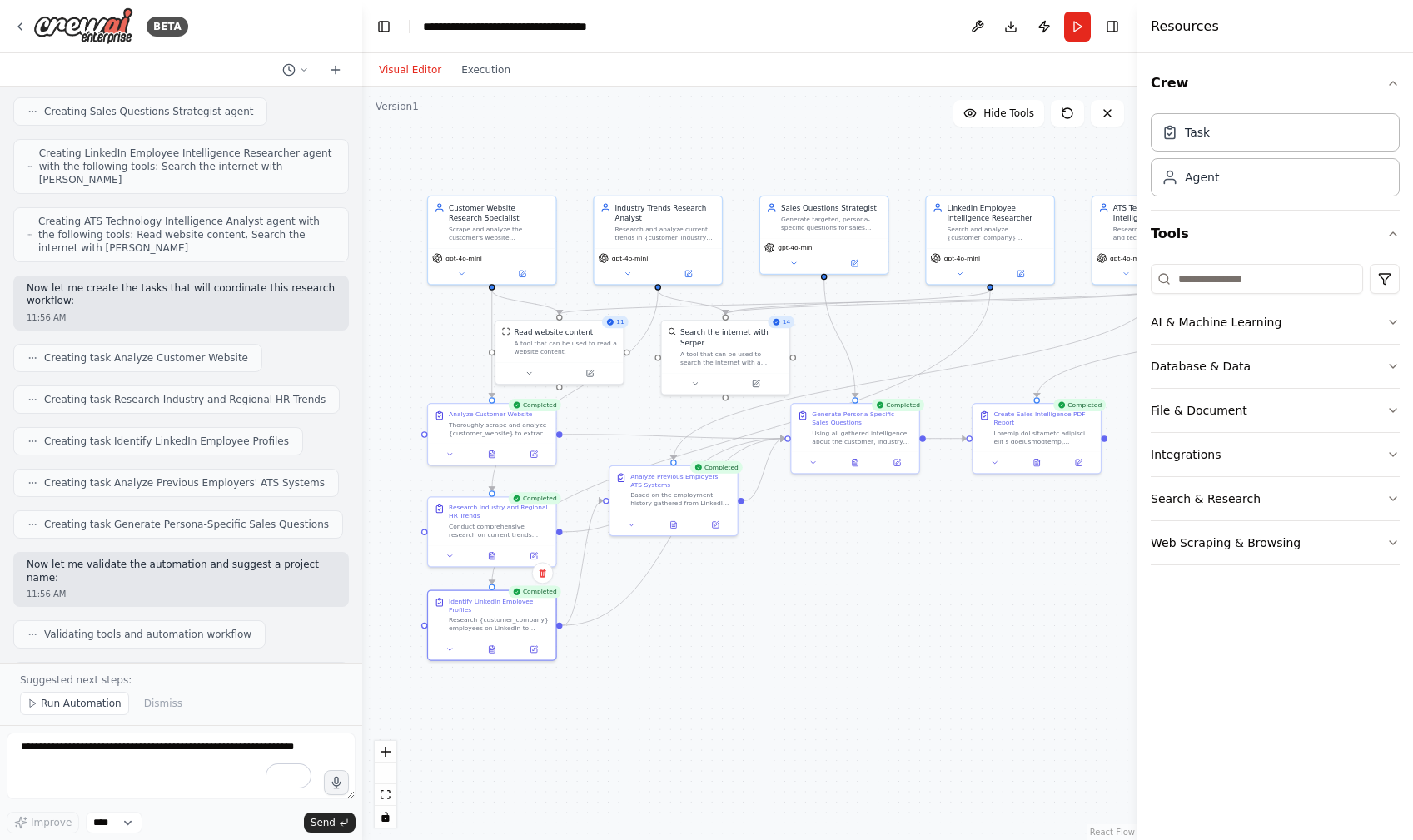
scroll to position [0, 0]
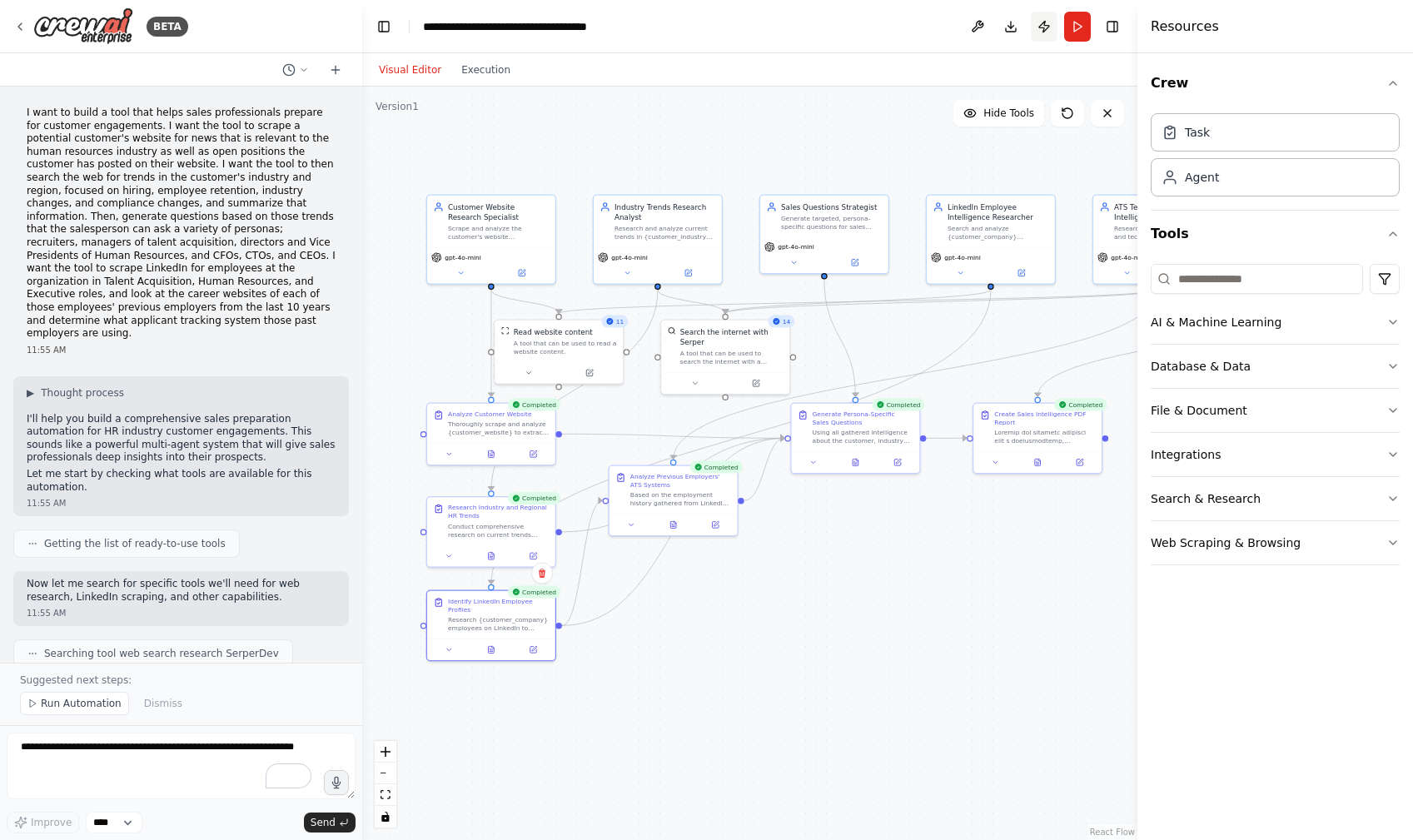
click at [1049, 24] on button "Publish" at bounding box center [1044, 27] width 27 height 30
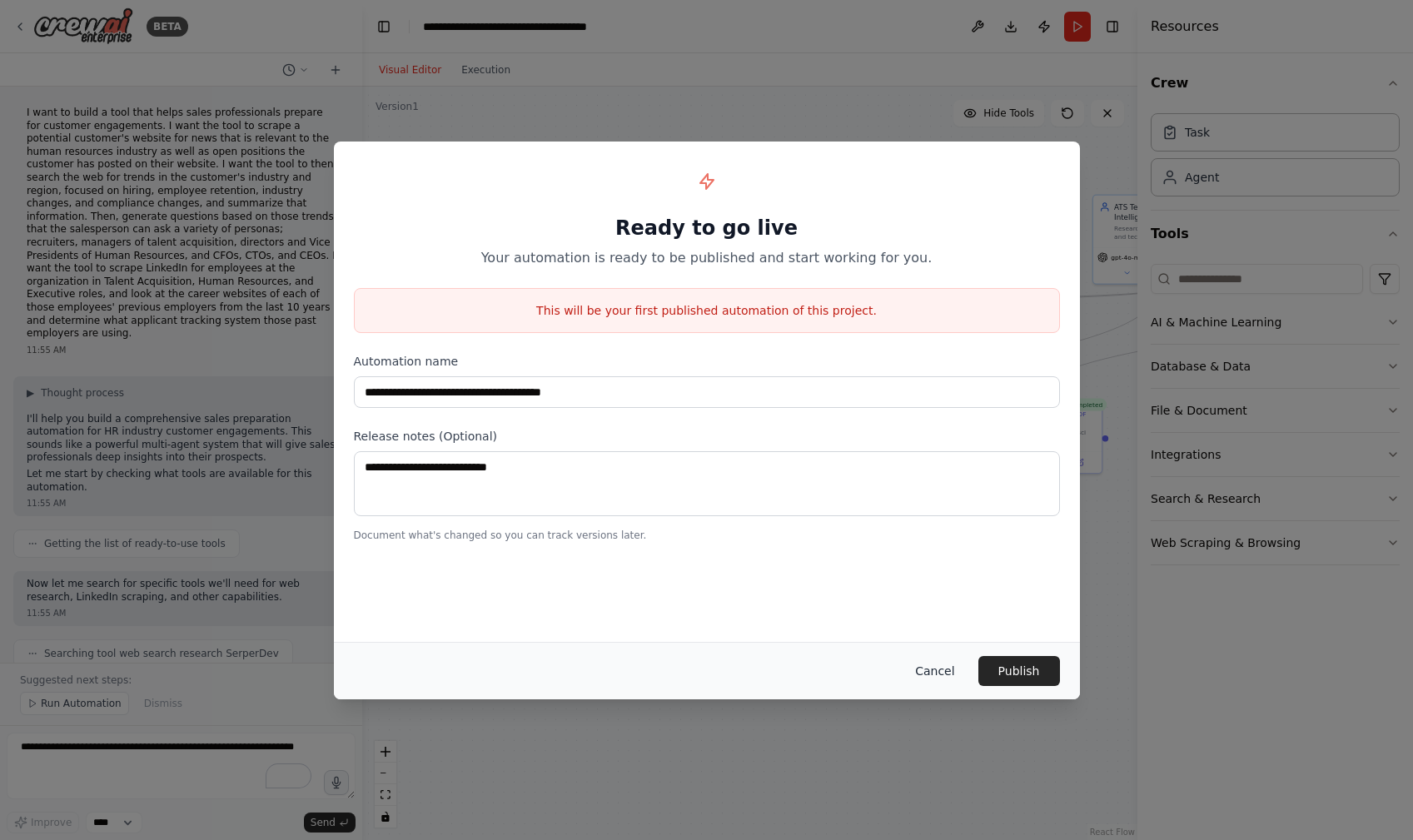
click at [940, 671] on button "Cancel" at bounding box center [935, 670] width 66 height 30
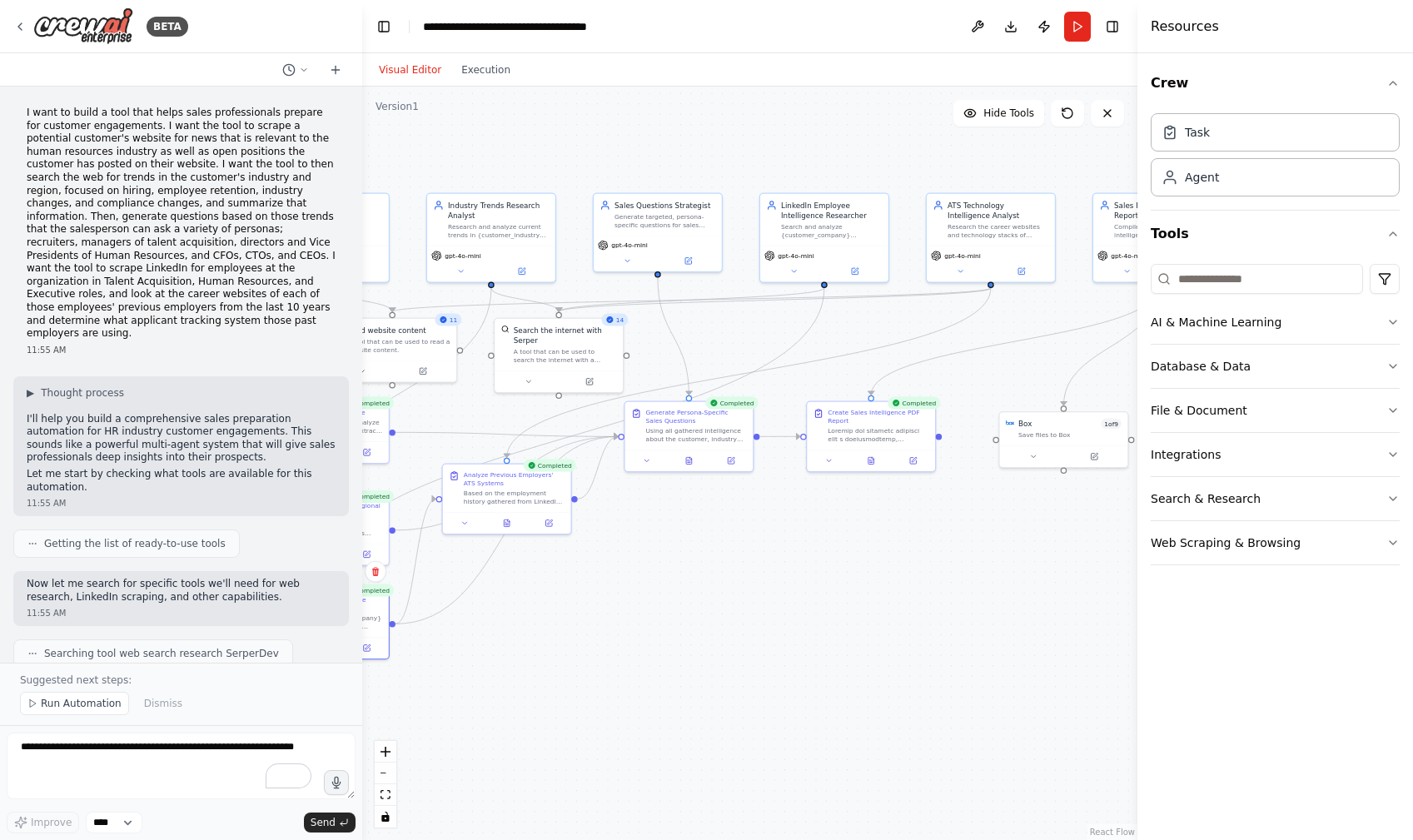
drag, startPoint x: 940, startPoint y: 671, endPoint x: 907, endPoint y: 653, distance: 37.6
click at [772, 670] on div ".deletable-edge-delete-btn { width: 20px; height: 20px; border: 0px solid #ffff…" at bounding box center [750, 462] width 775 height 753
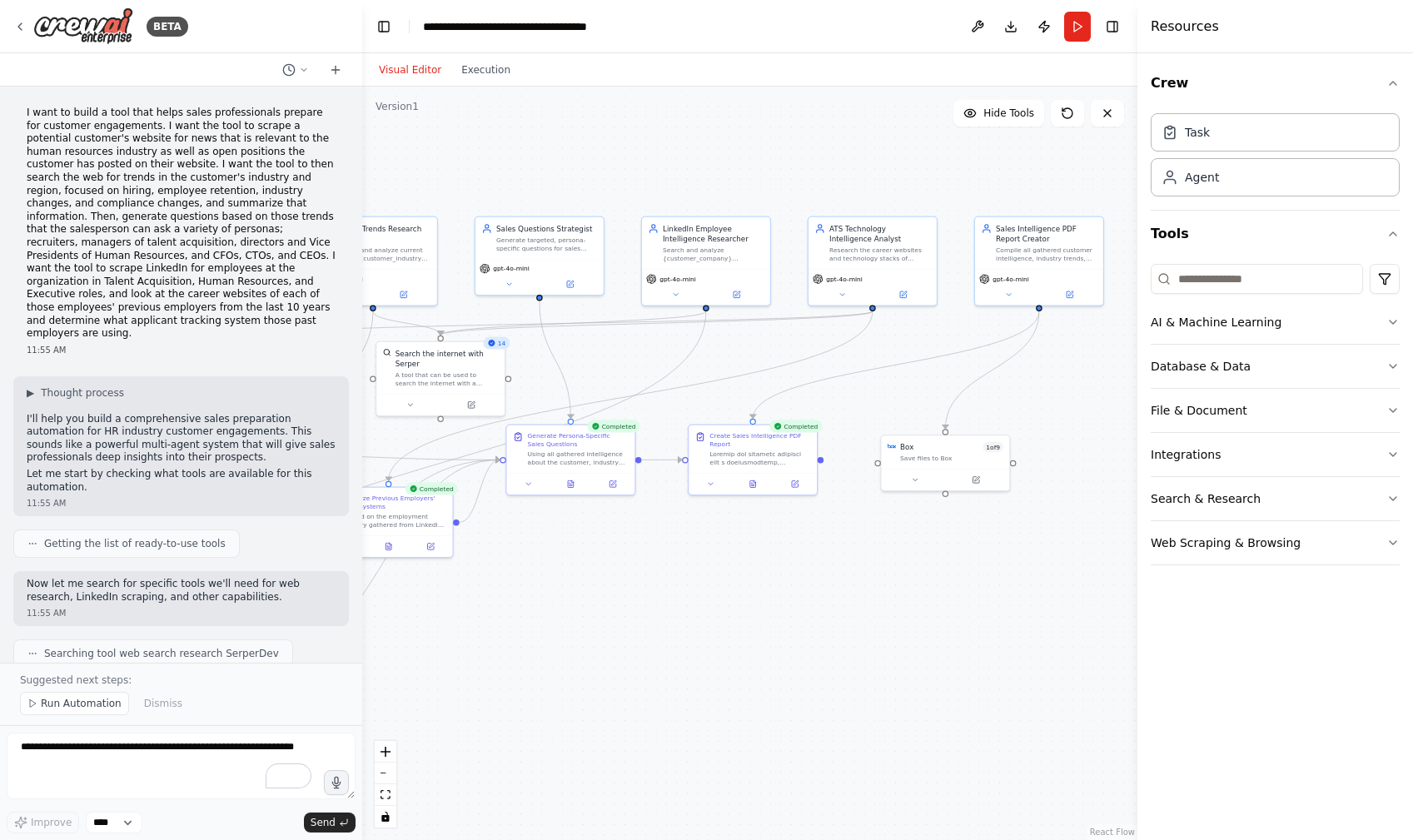
drag, startPoint x: 1015, startPoint y: 577, endPoint x: 996, endPoint y: 533, distance: 47.9
click at [911, 599] on div ".deletable-edge-delete-btn { width: 20px; height: 20px; border: 0px solid #ffff…" at bounding box center [750, 462] width 775 height 753
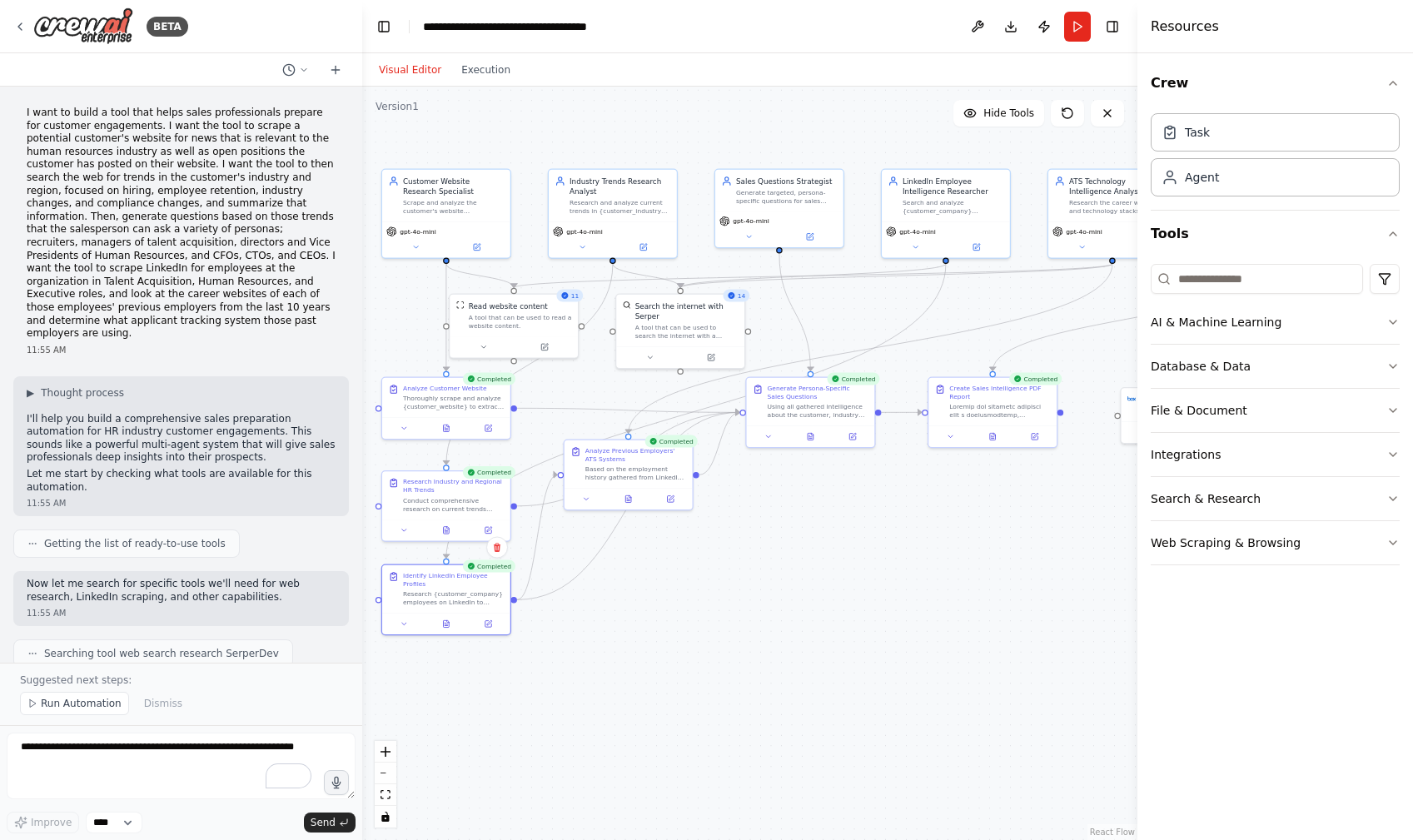
drag, startPoint x: 844, startPoint y: 653, endPoint x: 1085, endPoint y: 605, distance: 245.7
click at [1085, 605] on div ".deletable-edge-delete-btn { width: 20px; height: 20px; border: 0px solid #ffff…" at bounding box center [750, 462] width 775 height 753
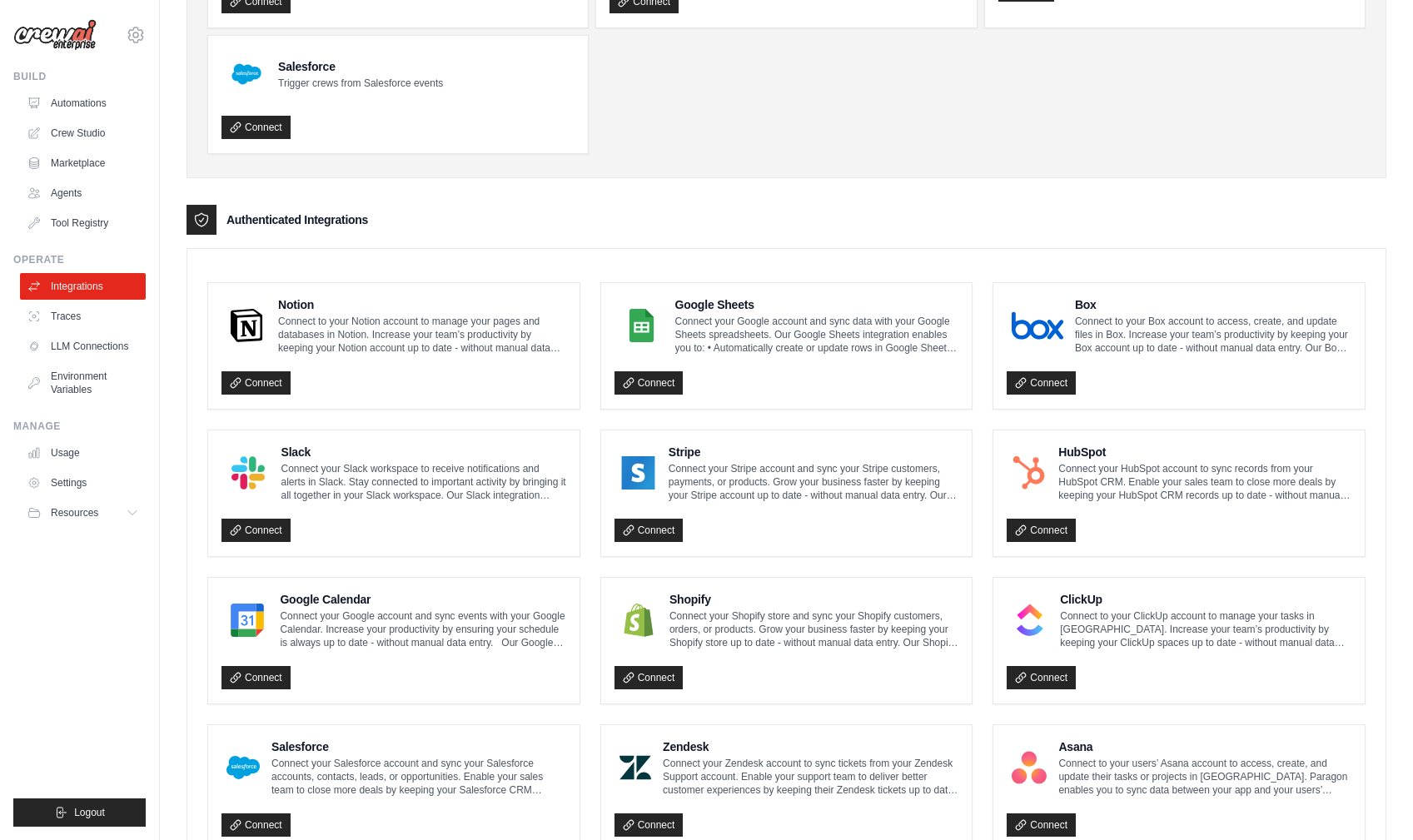
scroll to position [314, 0]
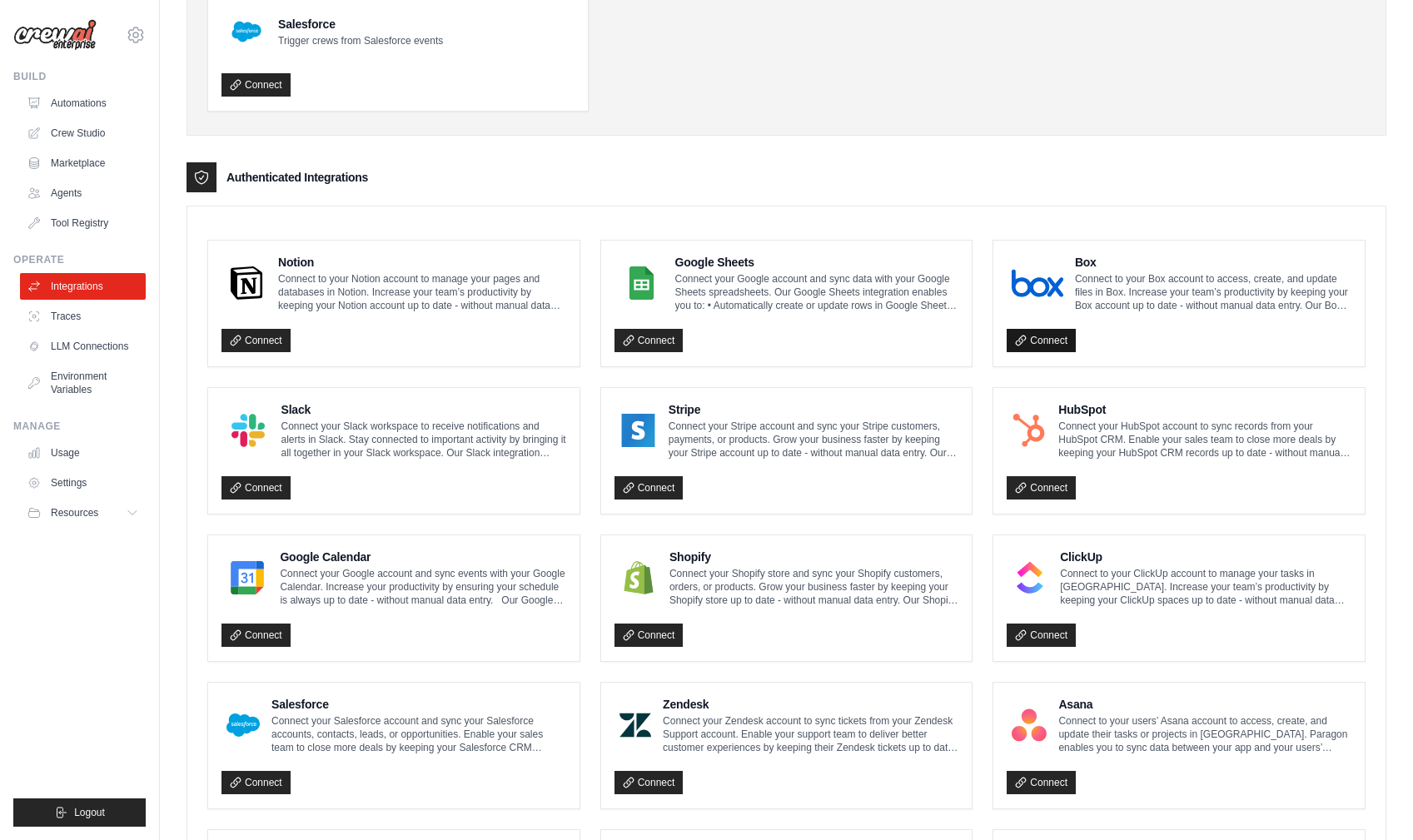
click at [1061, 343] on link "Connect" at bounding box center [1040, 340] width 69 height 23
